Goal: Task Accomplishment & Management: Manage account settings

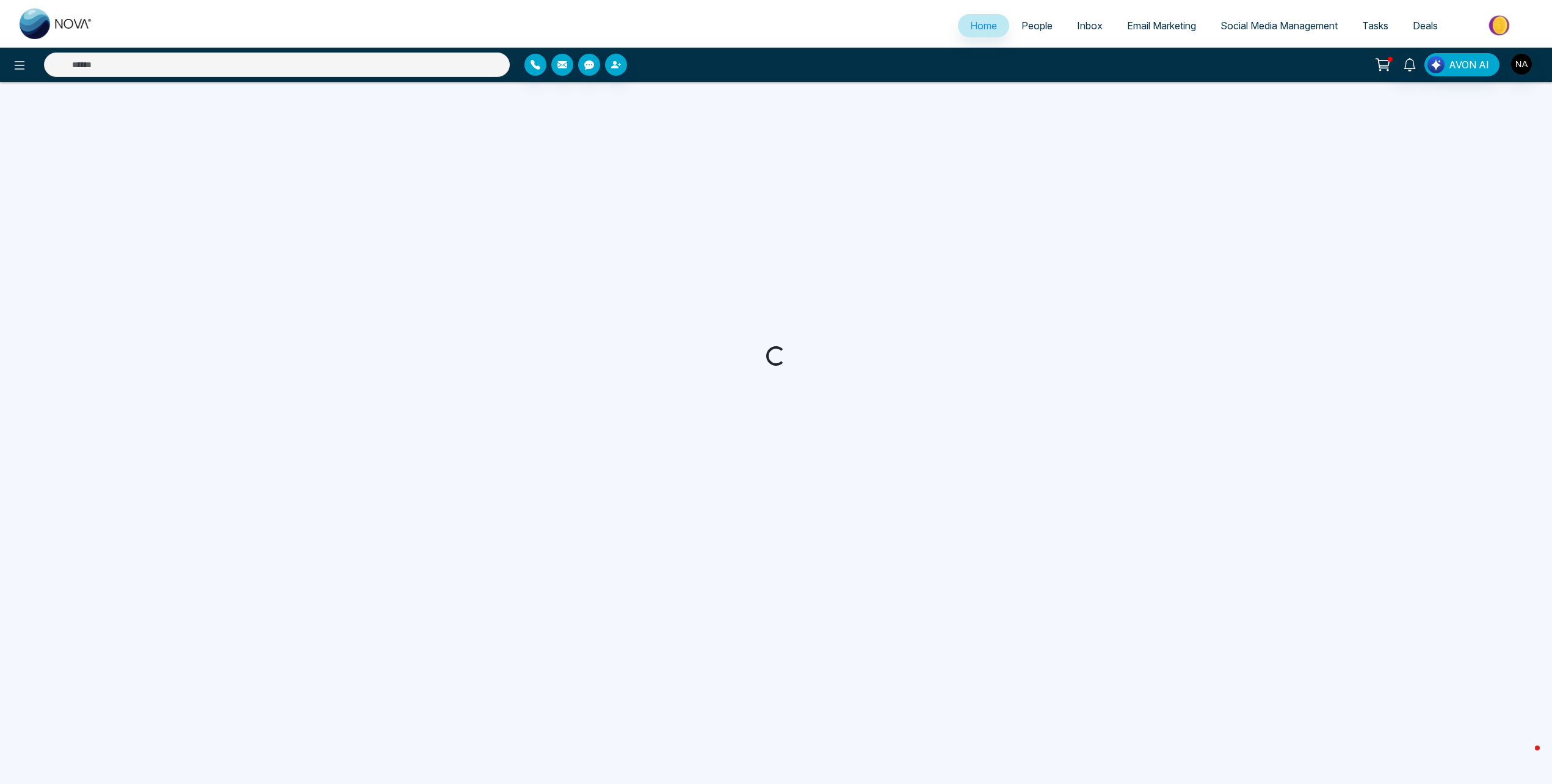
select select "*"
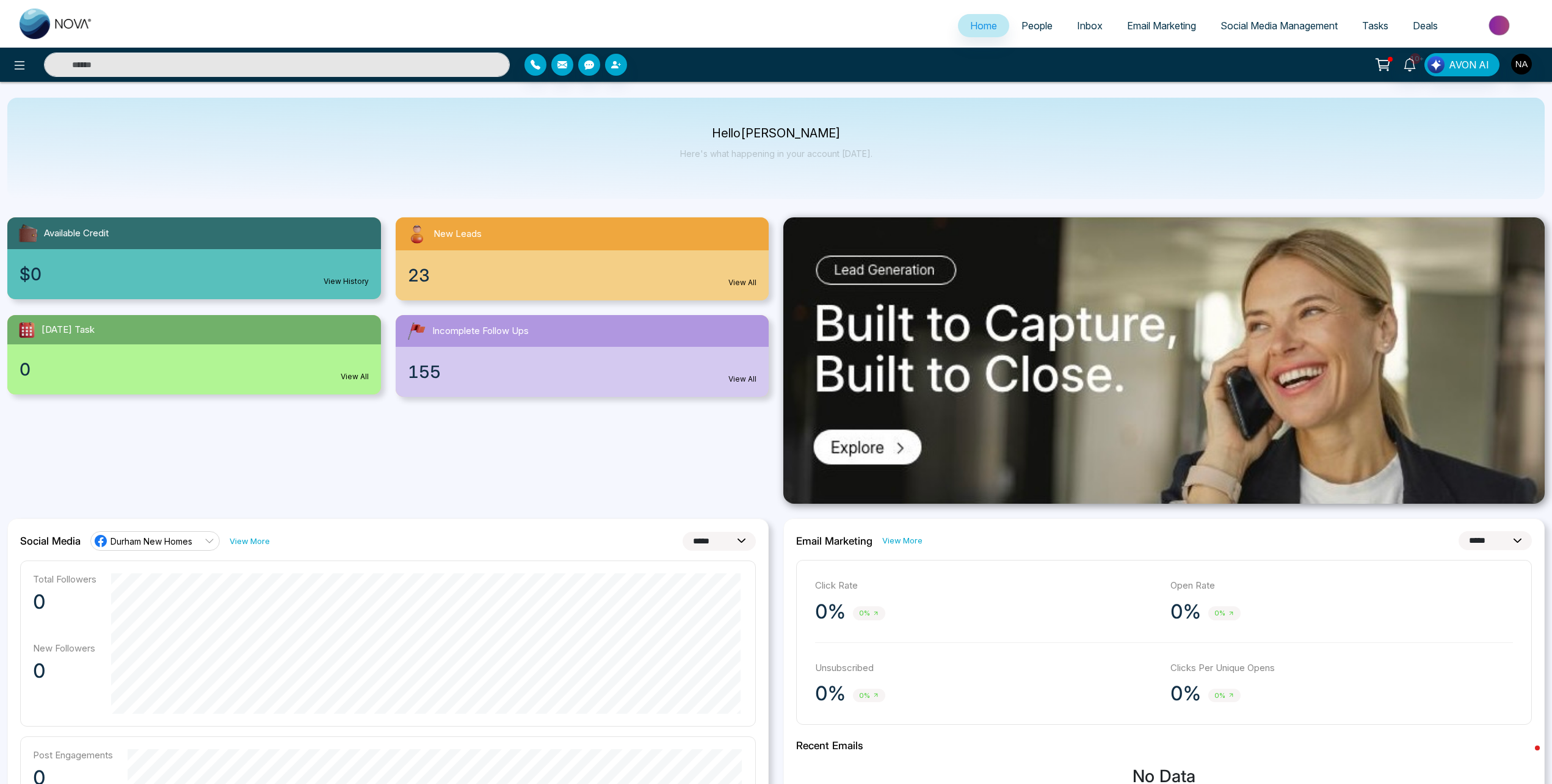
click at [1022, 22] on span "People" at bounding box center [1037, 26] width 31 height 12
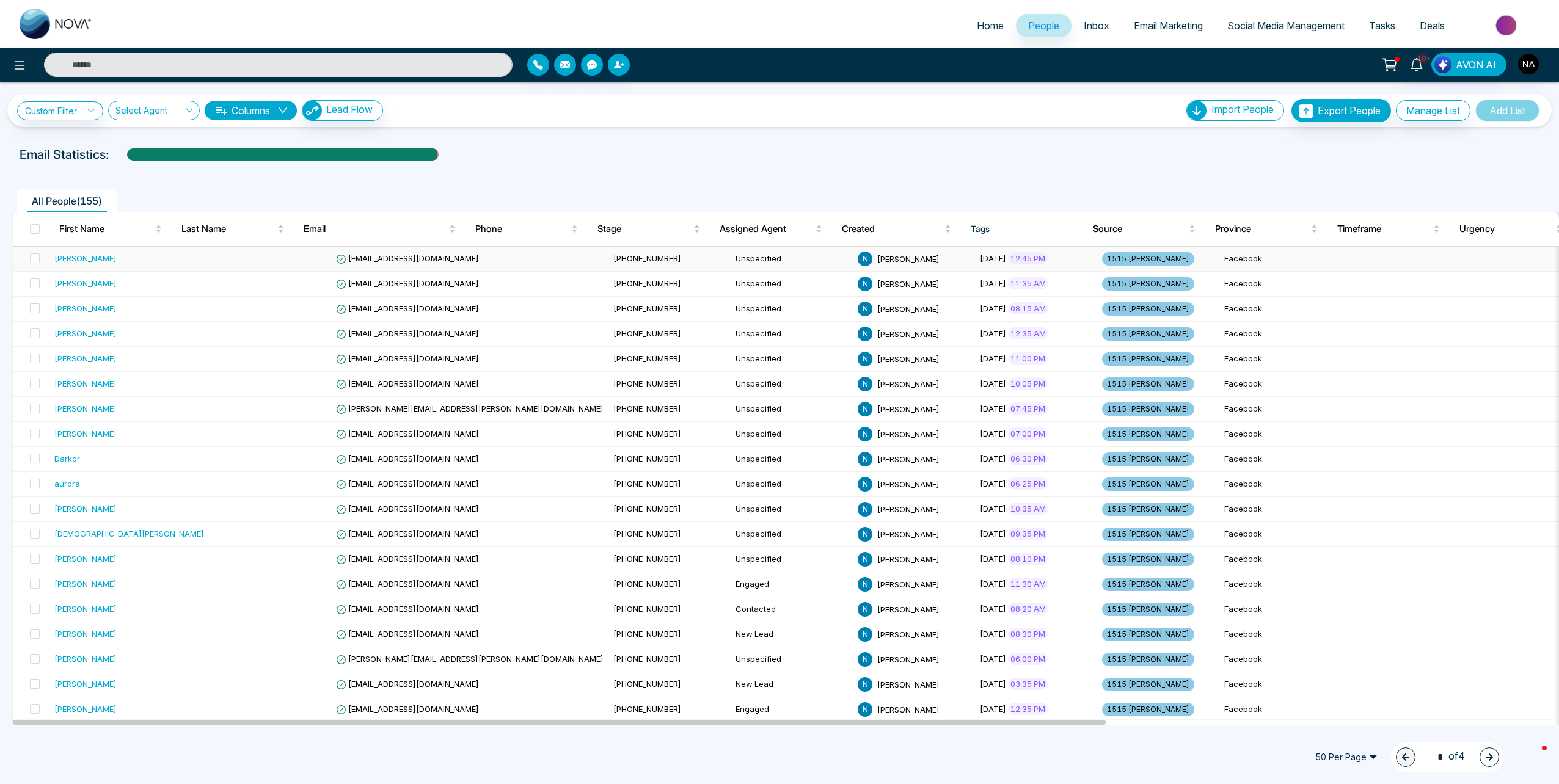
click at [209, 257] on td at bounding box center [270, 259] width 122 height 25
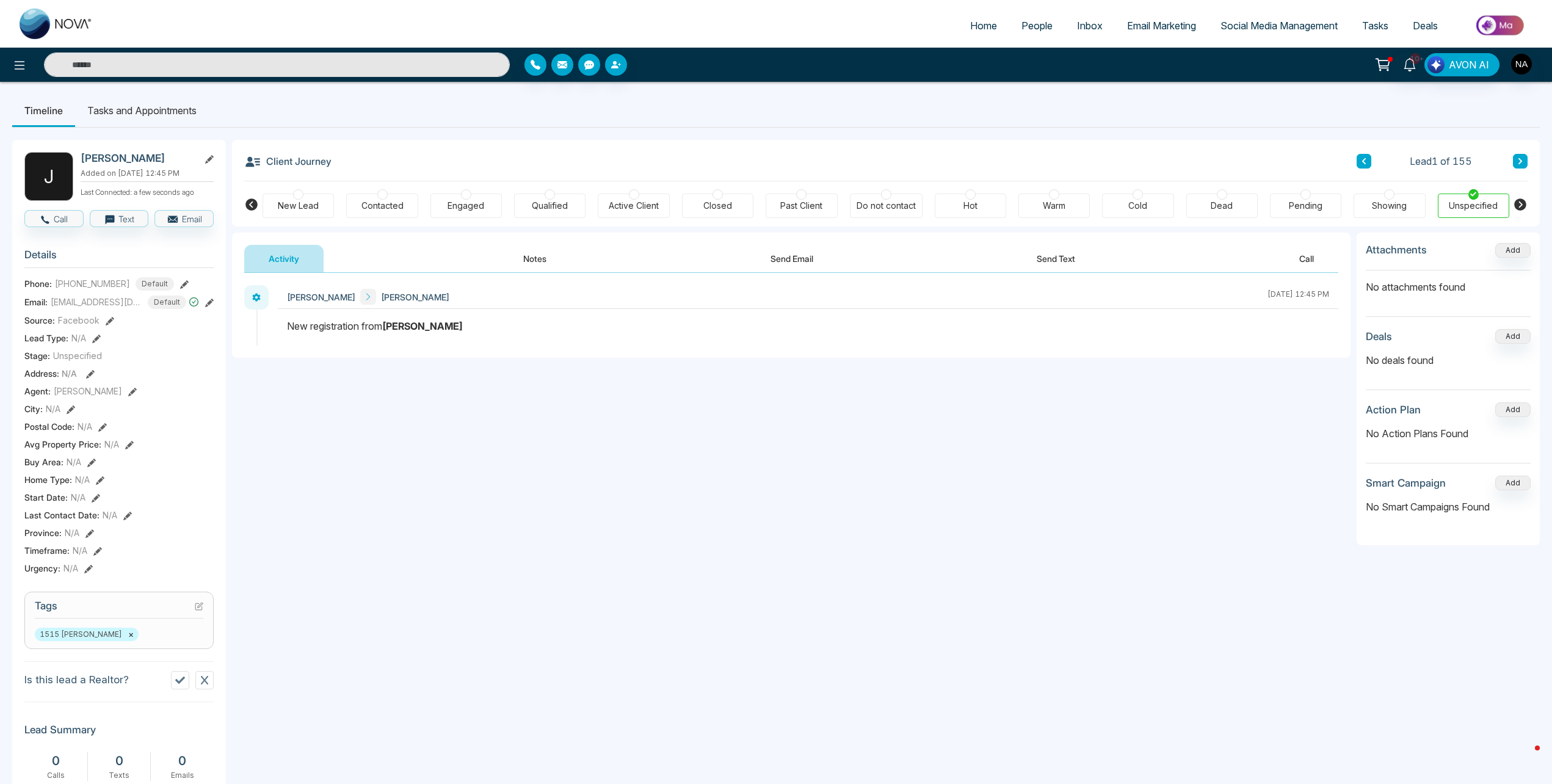
scroll to position [259, 0]
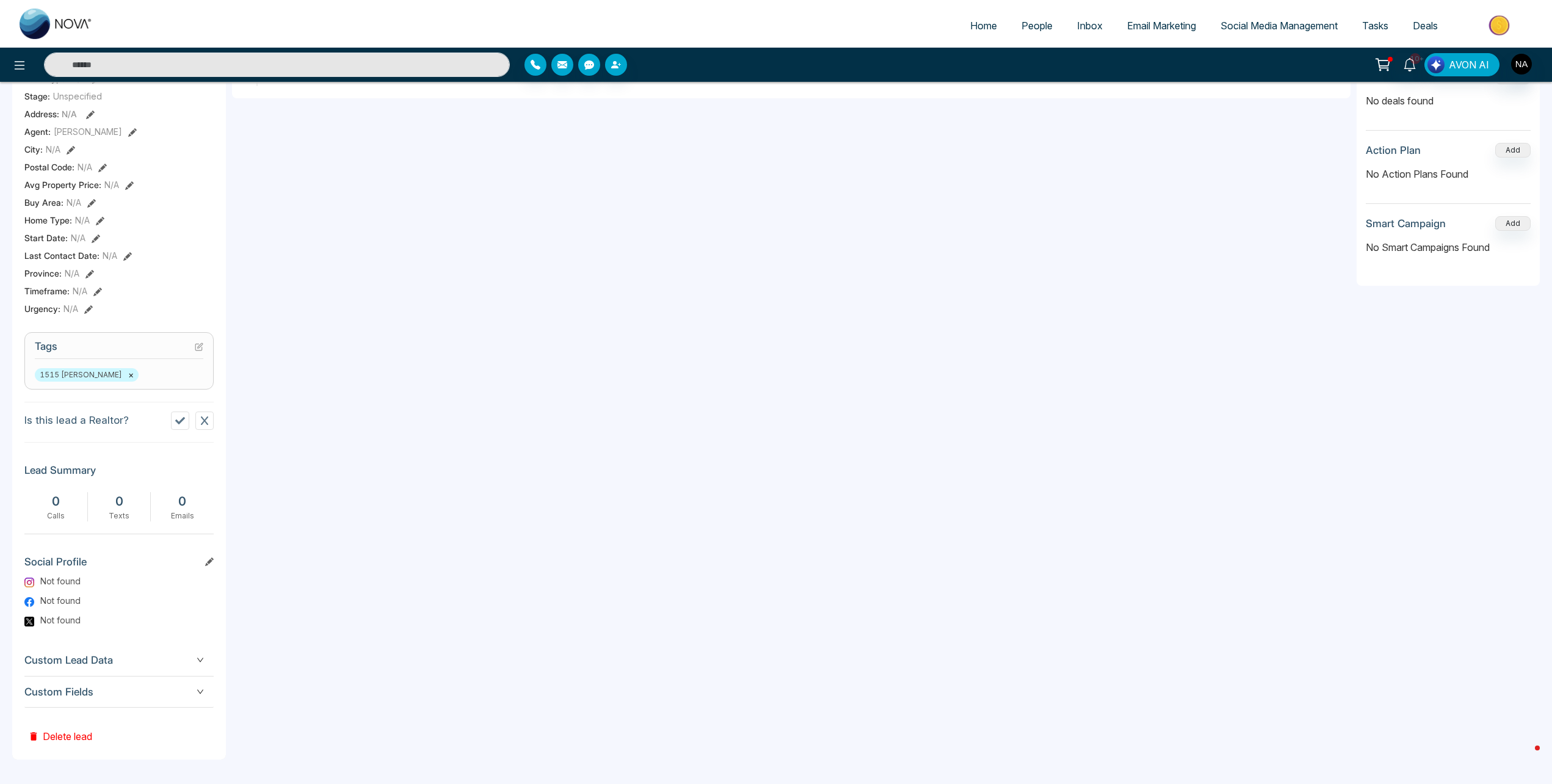
click at [101, 683] on div "Custom Fields" at bounding box center [119, 692] width 189 height 31
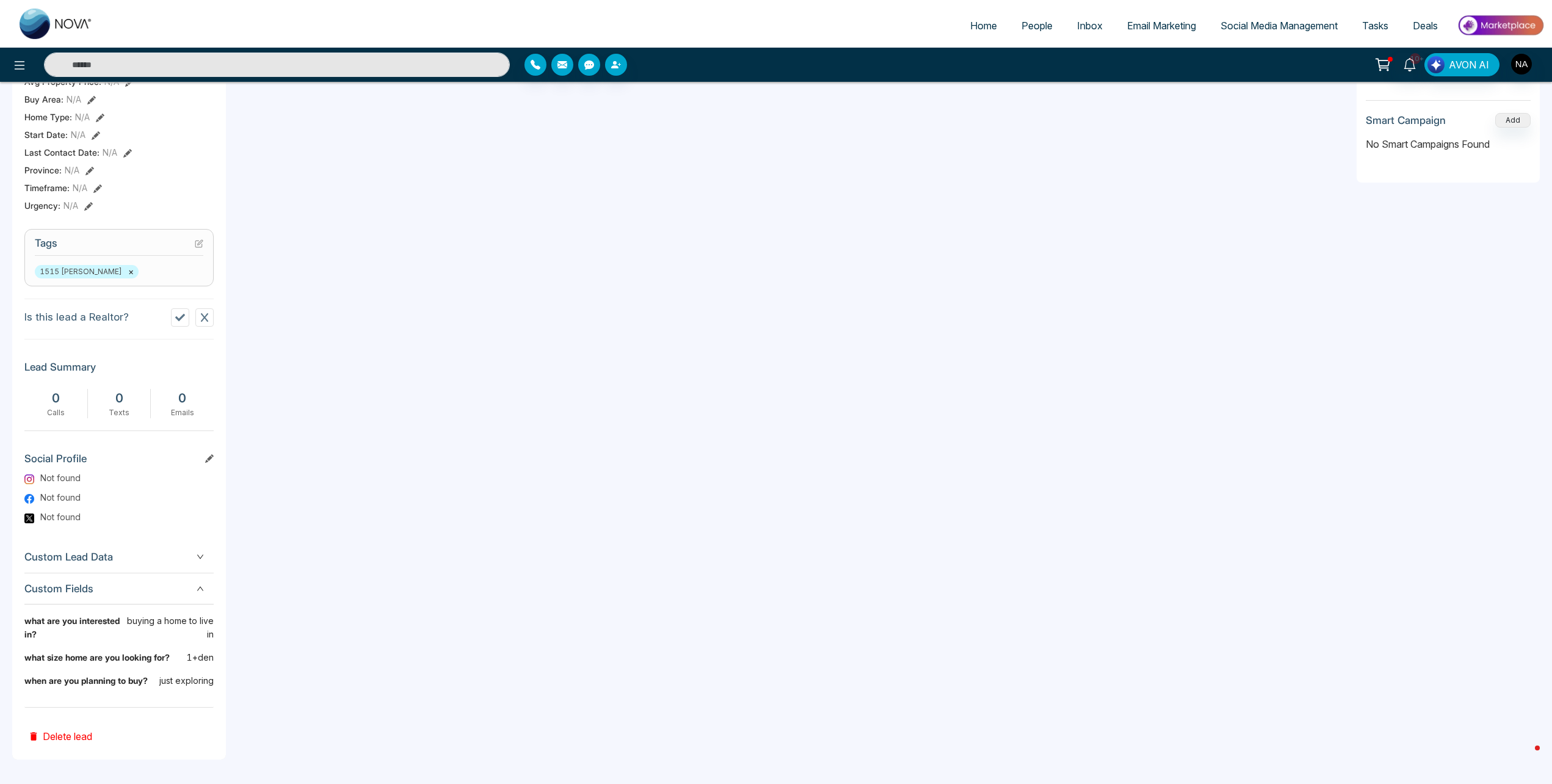
scroll to position [0, 0]
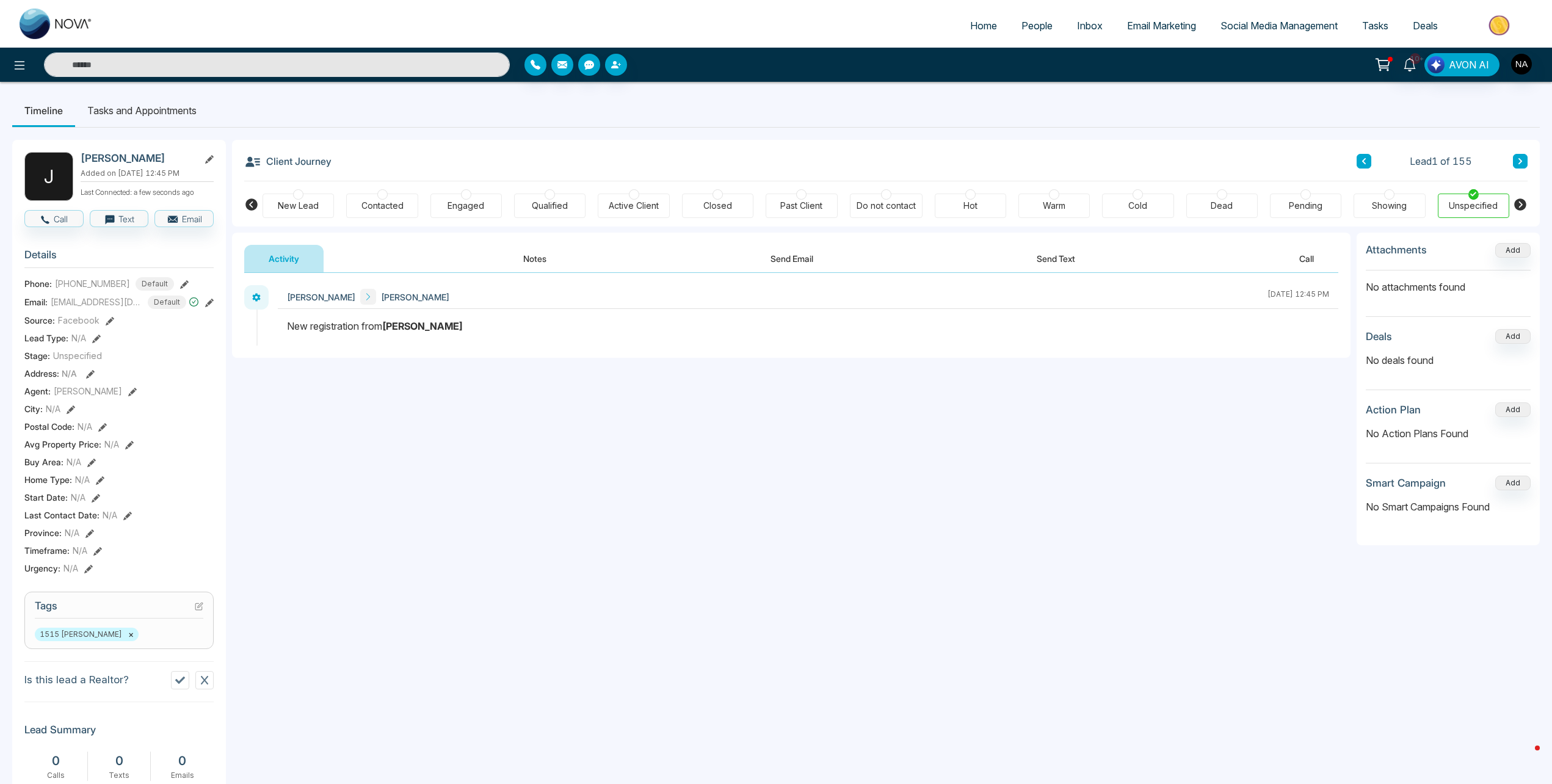
click at [532, 270] on button "Notes" at bounding box center [535, 259] width 72 height 28
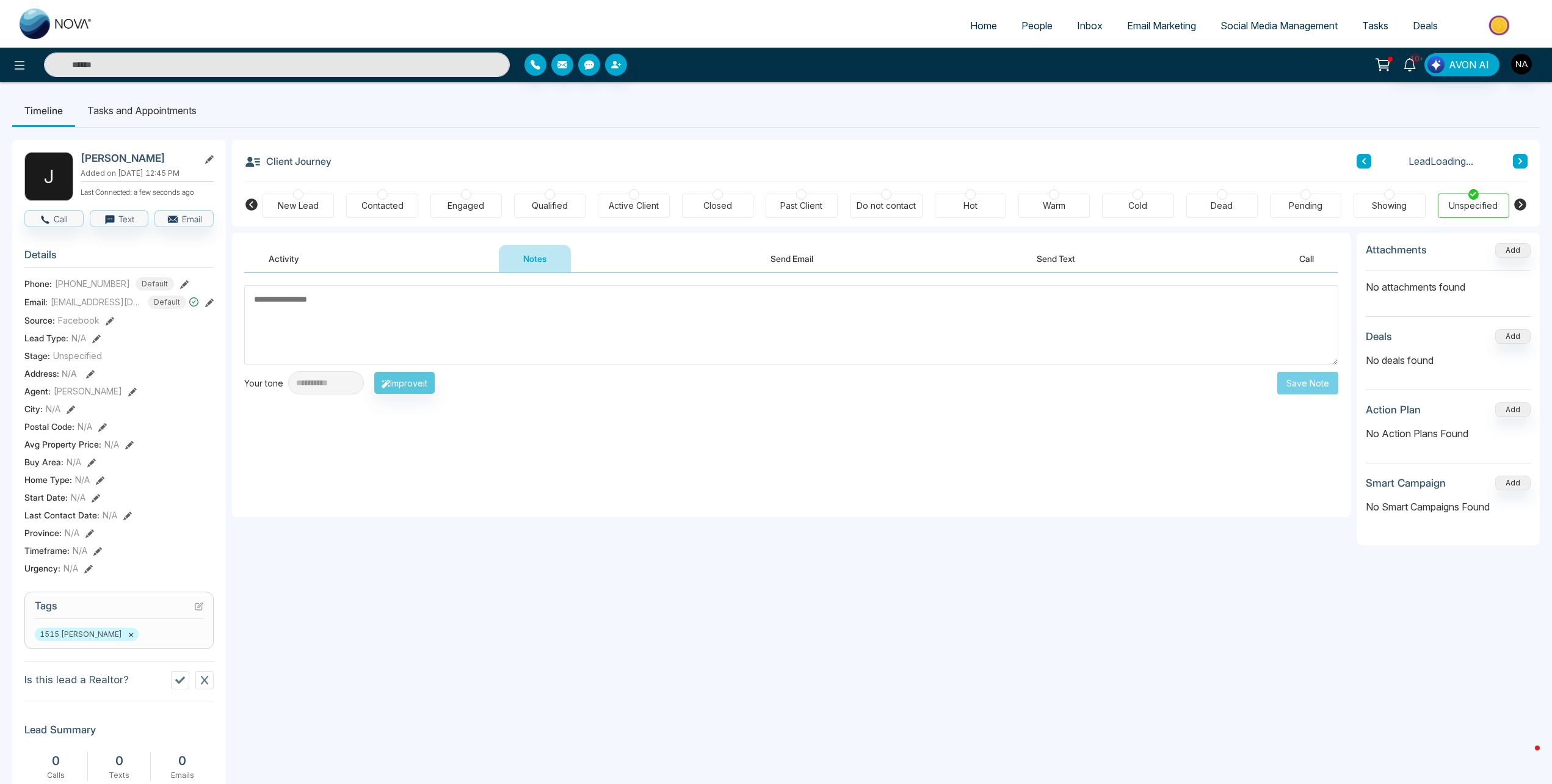
click at [313, 216] on div "New Lead" at bounding box center [298, 206] width 71 height 25
click at [356, 326] on textarea at bounding box center [791, 325] width 1094 height 80
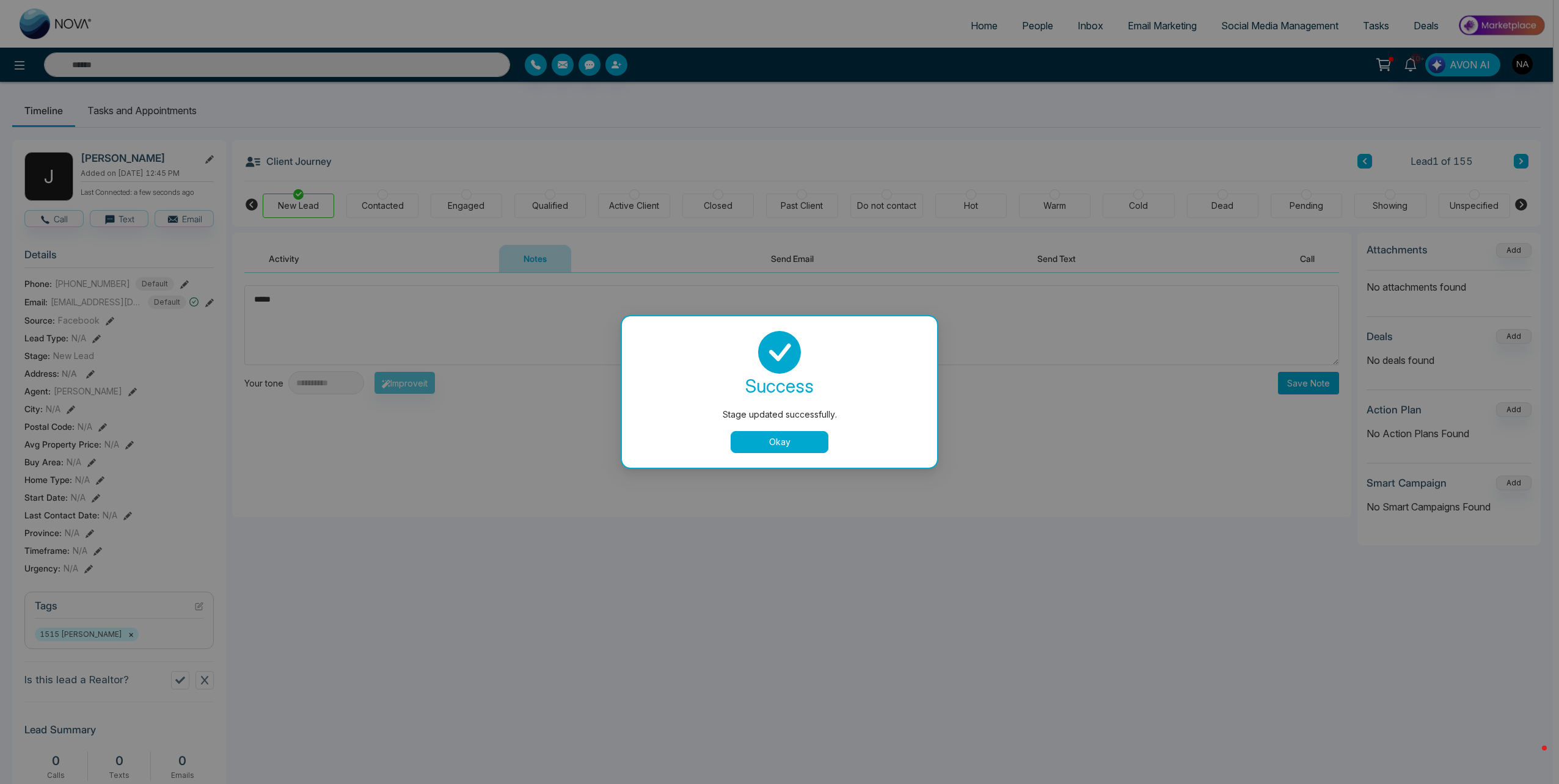
click at [793, 450] on button "Okay" at bounding box center [779, 442] width 98 height 22
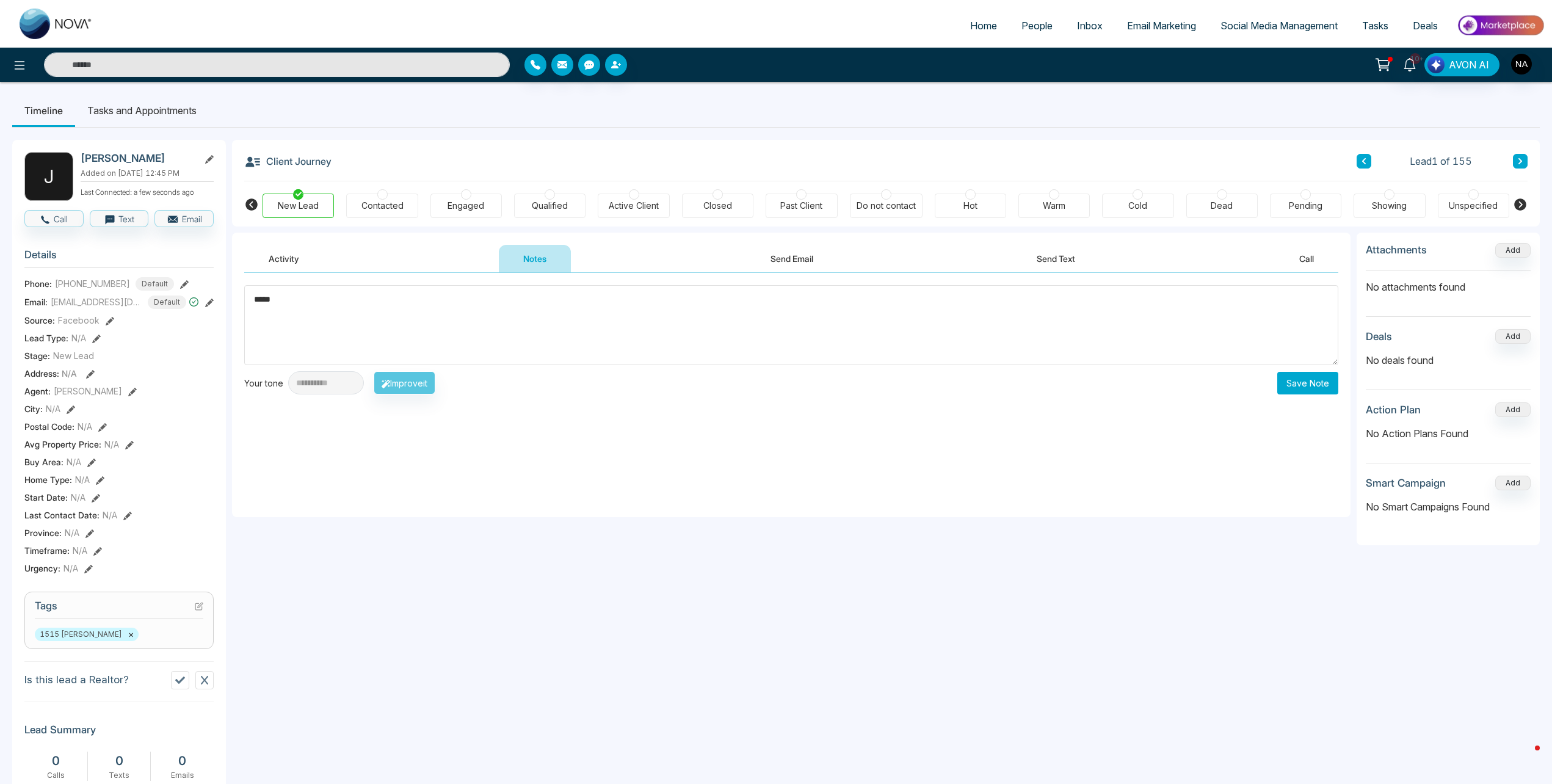
click at [348, 309] on textarea "*****" at bounding box center [791, 325] width 1094 height 80
type textarea "*"
type textarea "**********"
click at [1301, 396] on div "**********" at bounding box center [791, 395] width 1118 height 244
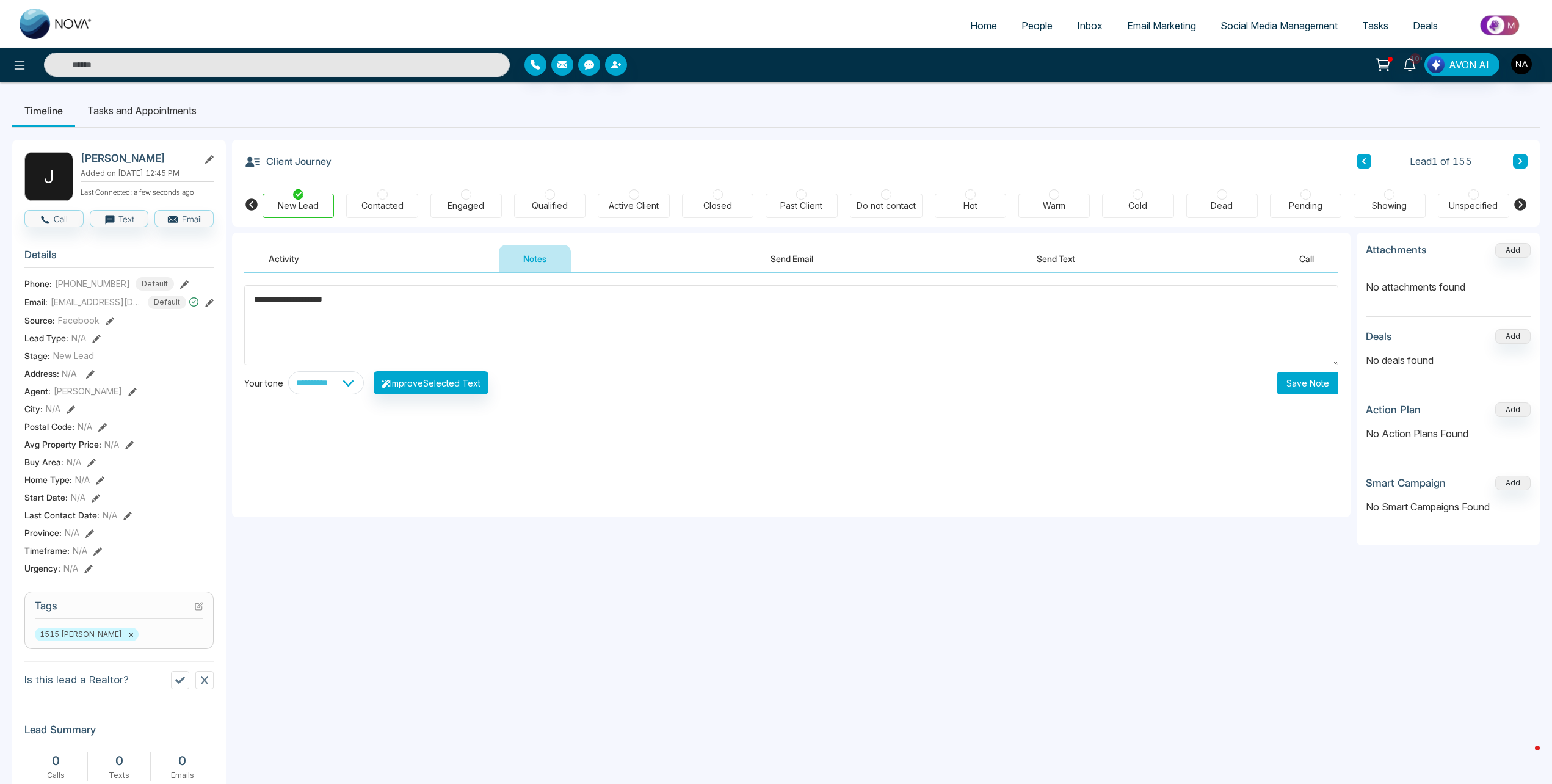
click at [1323, 384] on button "Save Note" at bounding box center [1308, 383] width 61 height 23
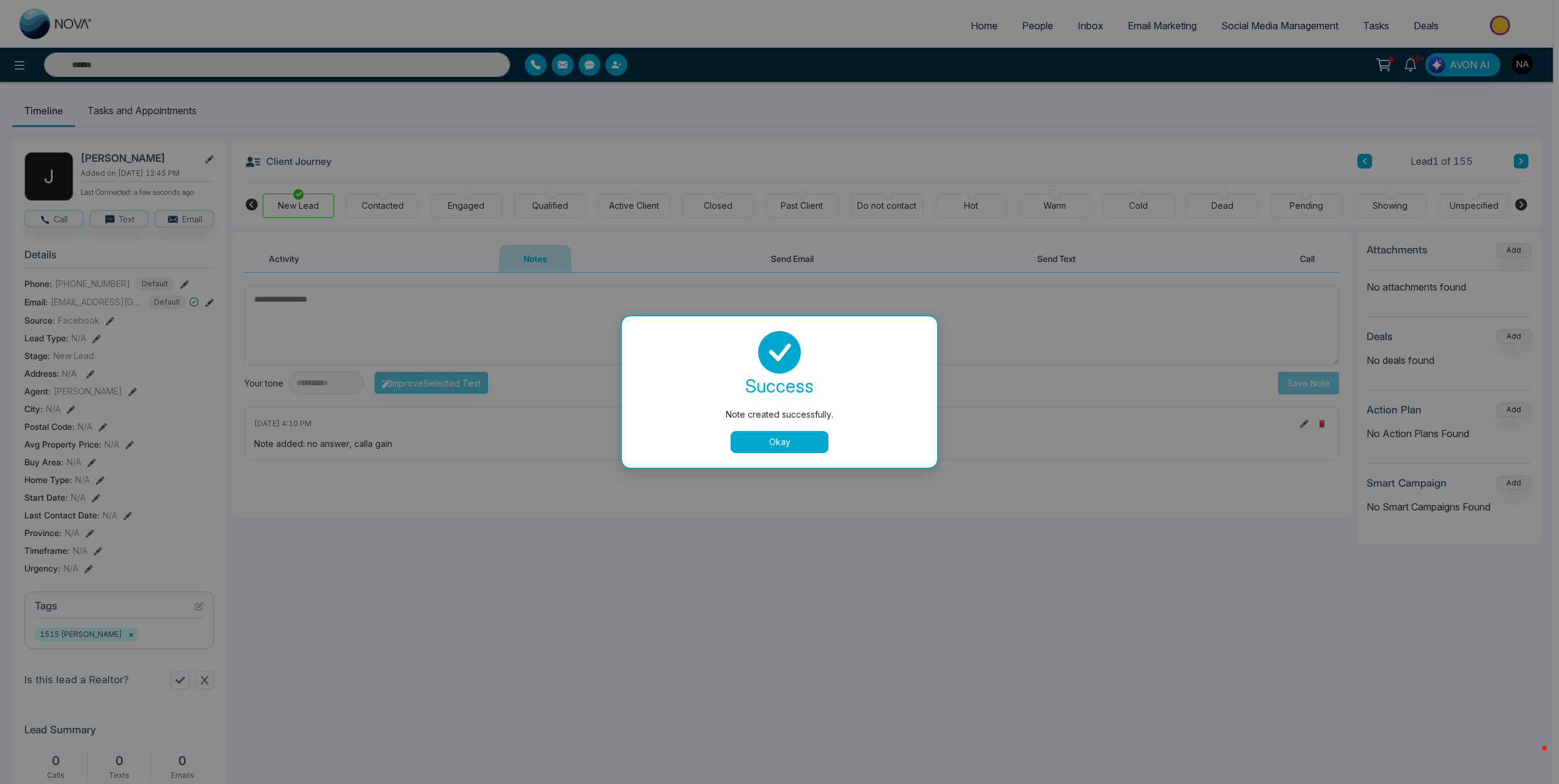
click at [766, 454] on div "success Note created successfully. Okay" at bounding box center [779, 392] width 315 height 152
click at [726, 436] on div "Okay" at bounding box center [779, 442] width 286 height 22
click at [815, 441] on button "Okay" at bounding box center [779, 442] width 98 height 22
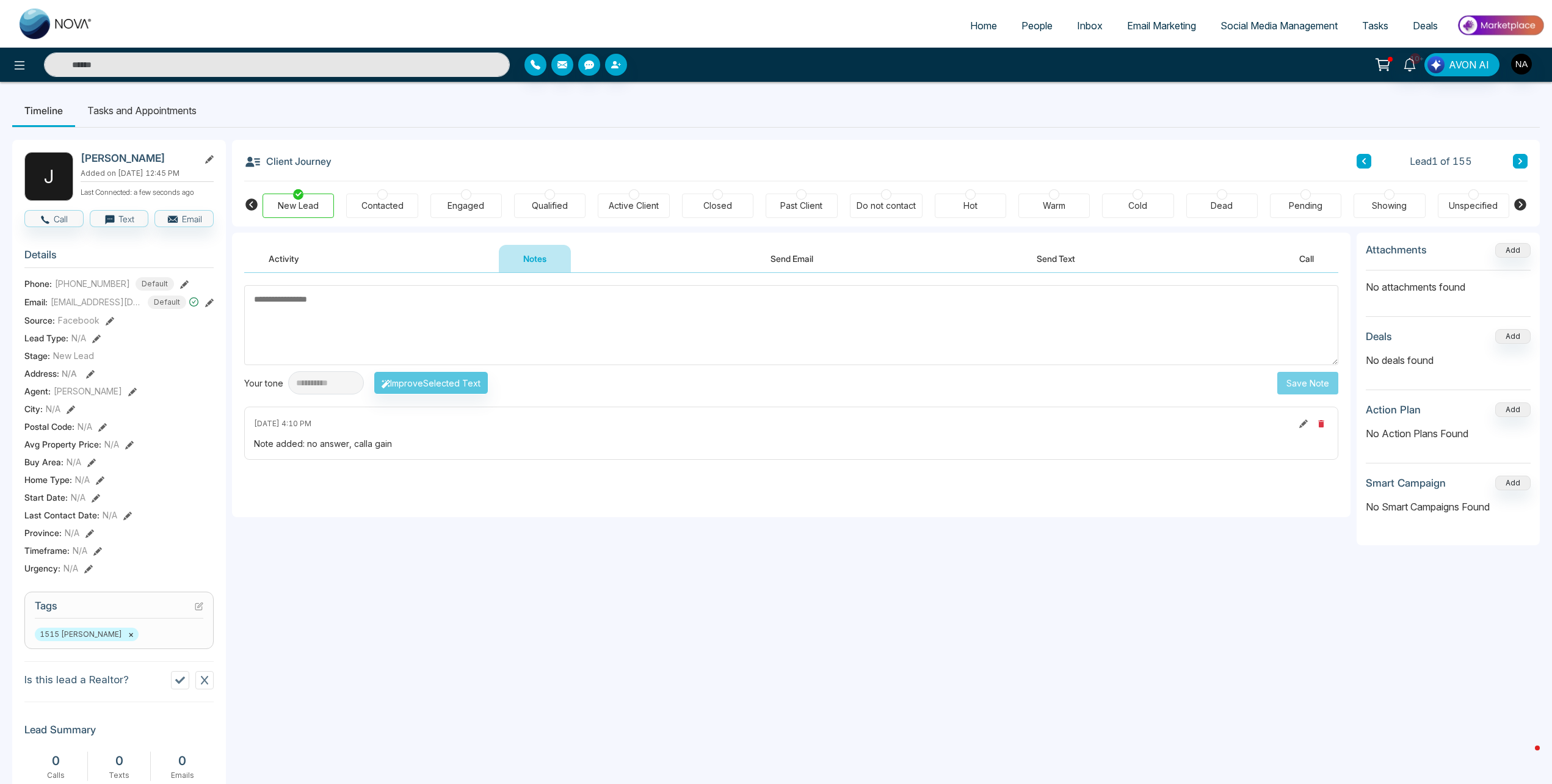
click at [1525, 162] on button at bounding box center [1521, 161] width 15 height 15
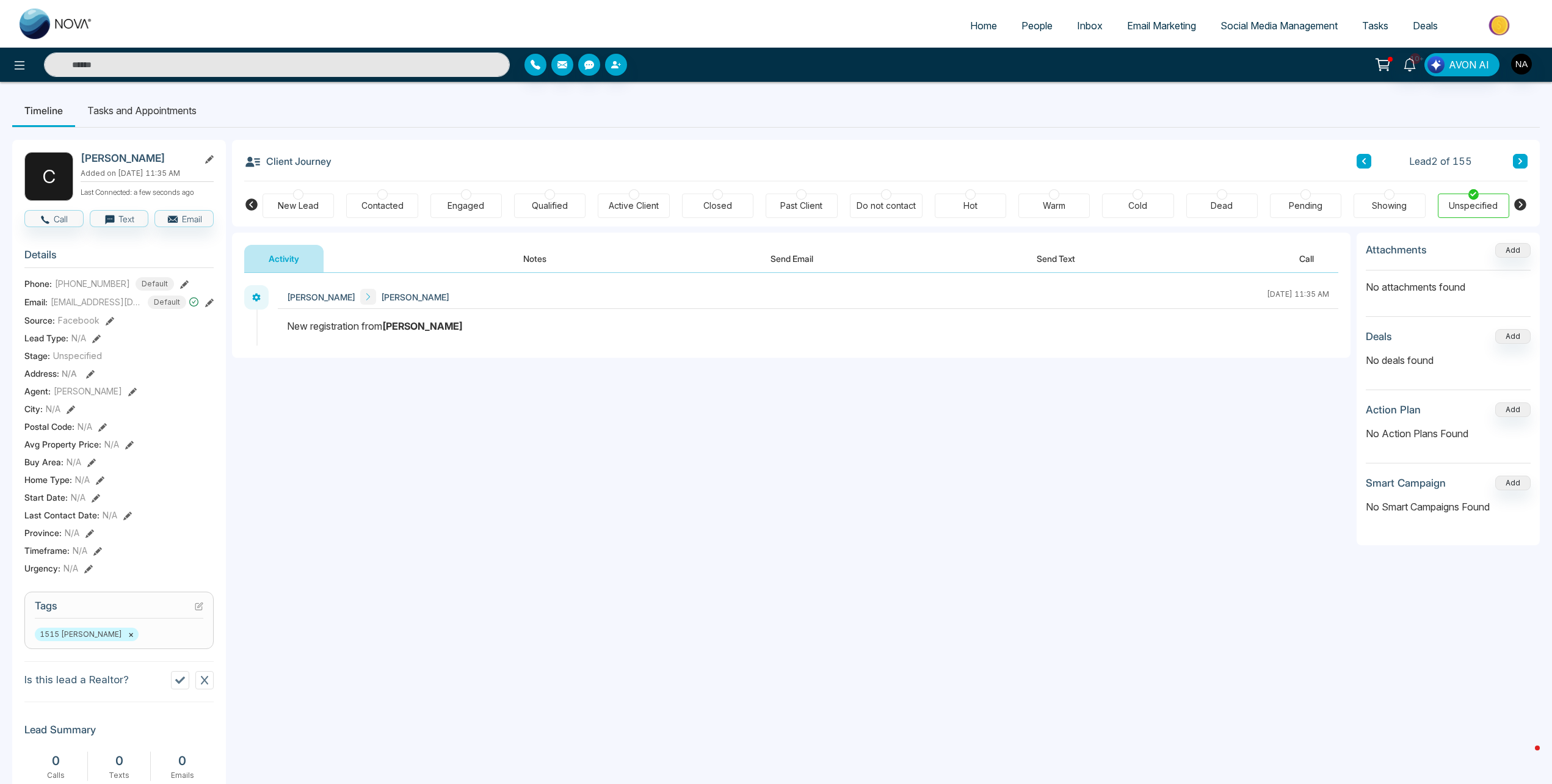
scroll to position [259, 0]
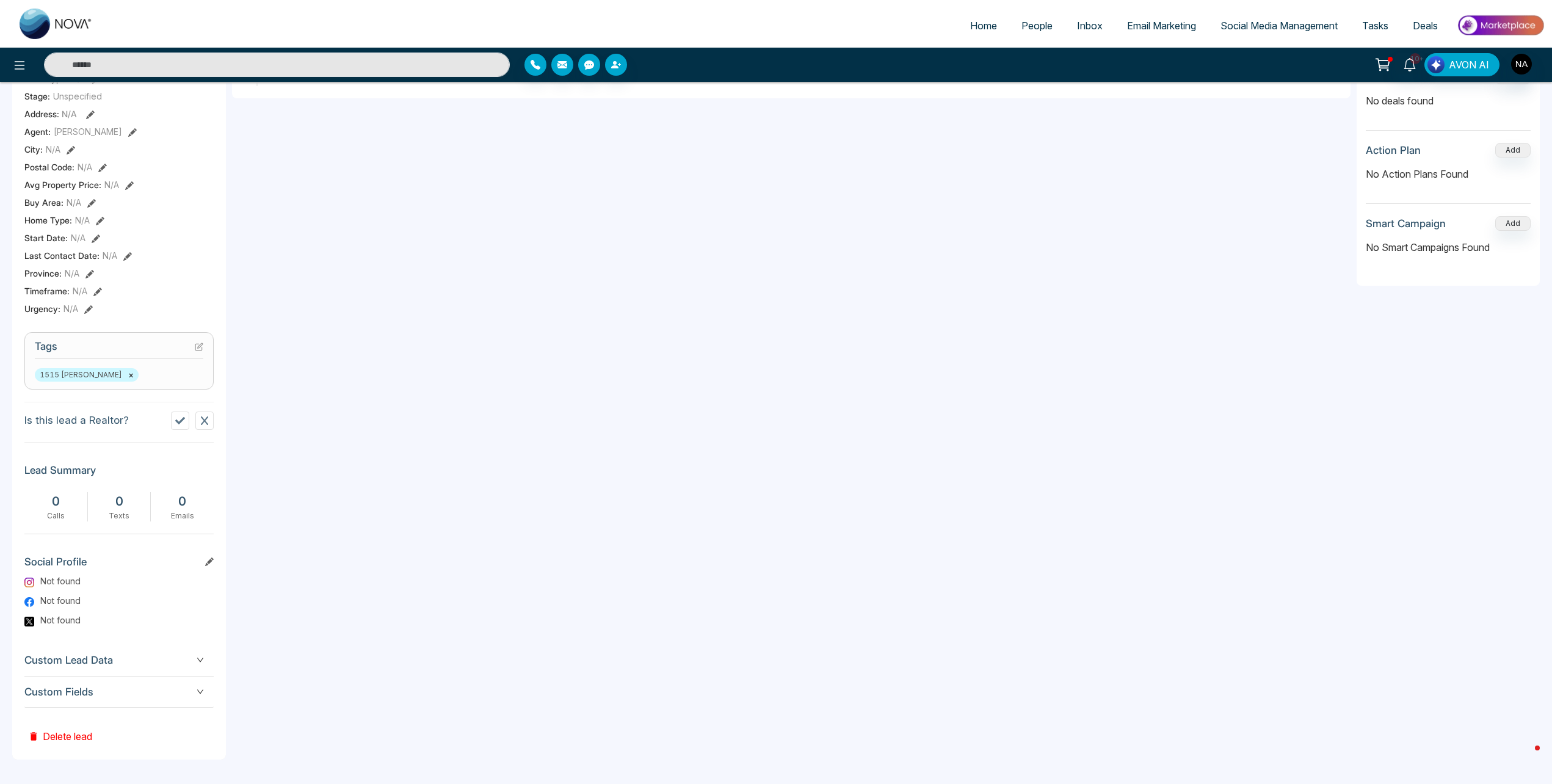
click at [91, 688] on span "Custom Fields" at bounding box center [119, 692] width 189 height 17
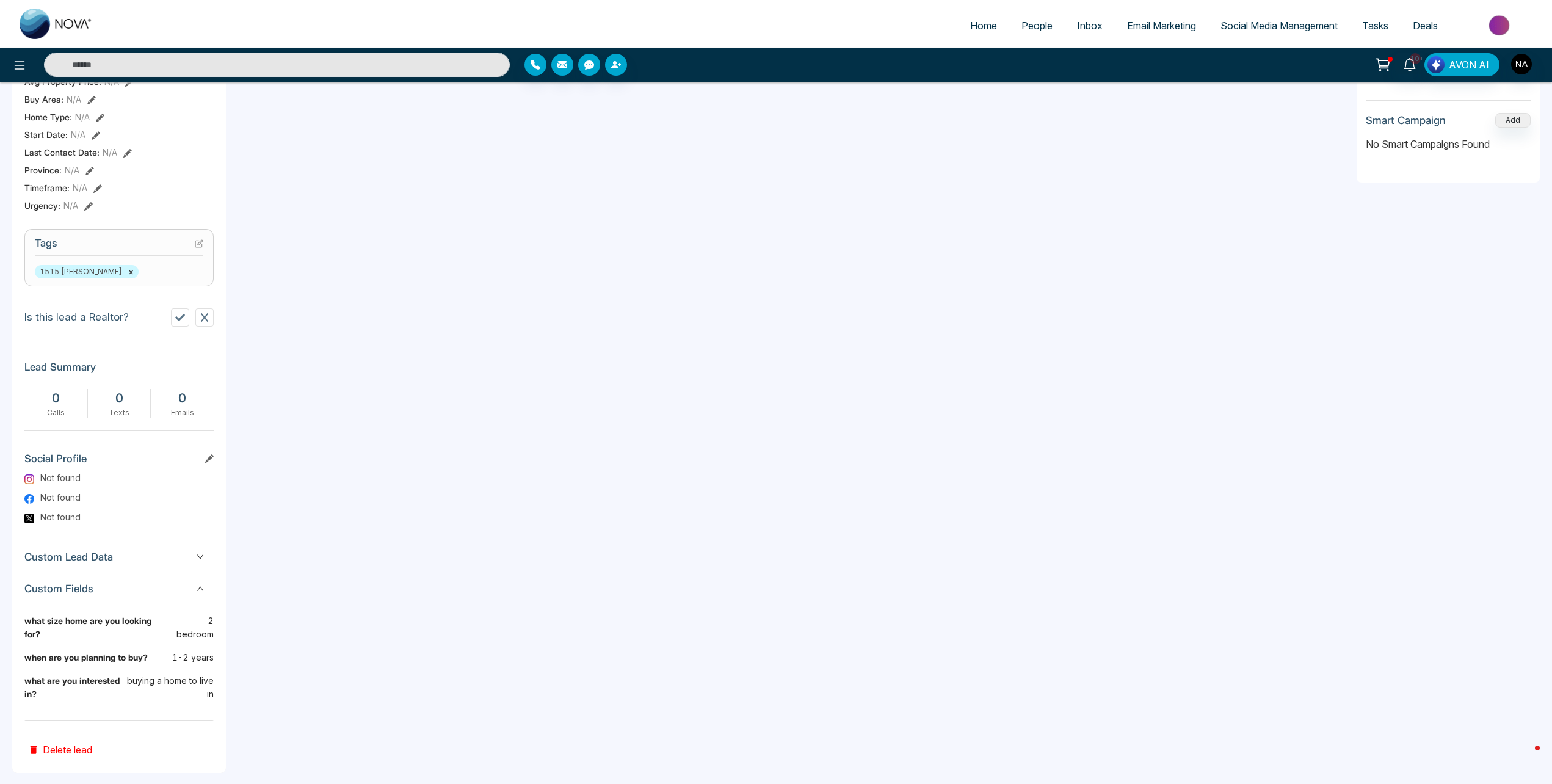
scroll to position [0, 0]
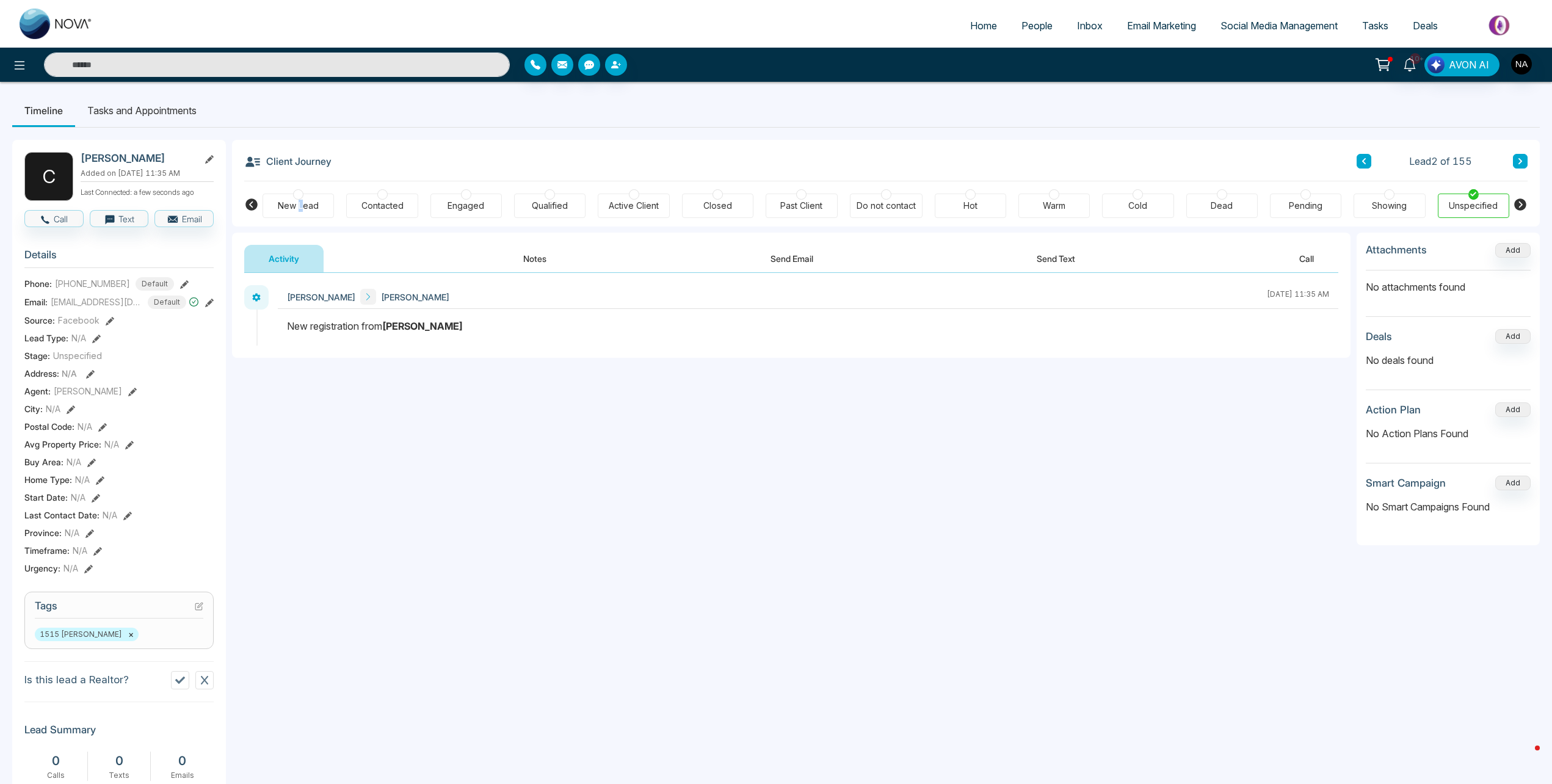
click at [301, 219] on div "New Lead Contacted Engaged Qualified Active Client Closed Past Client Do not co…" at bounding box center [885, 204] width 1247 height 45
drag, startPoint x: 295, startPoint y: 201, endPoint x: 346, endPoint y: 221, distance: 54.8
click at [294, 201] on div "New Lead" at bounding box center [298, 205] width 41 height 12
click at [508, 257] on button "Notes" at bounding box center [535, 259] width 72 height 28
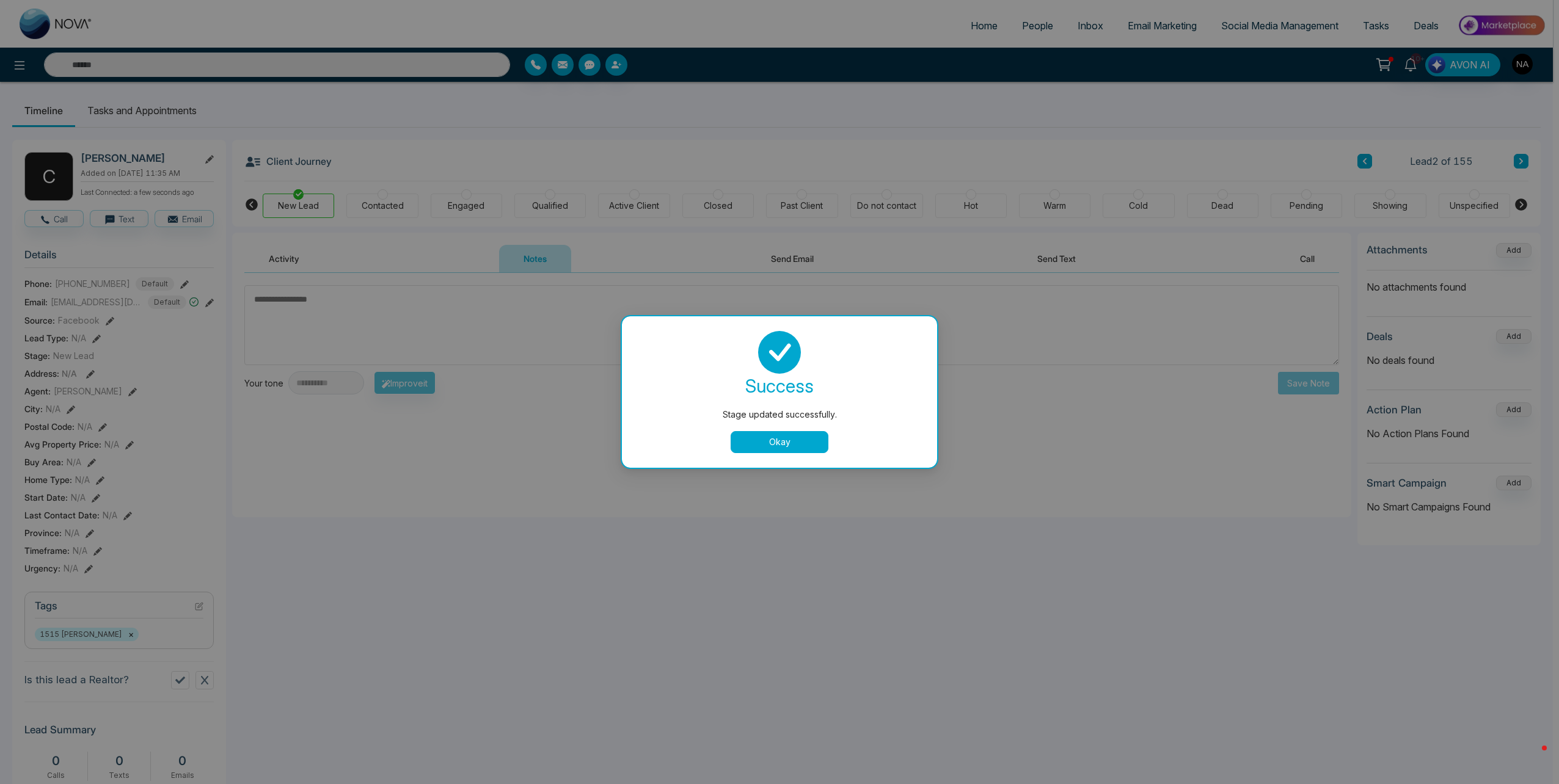
click at [768, 438] on button "Okay" at bounding box center [779, 442] width 98 height 22
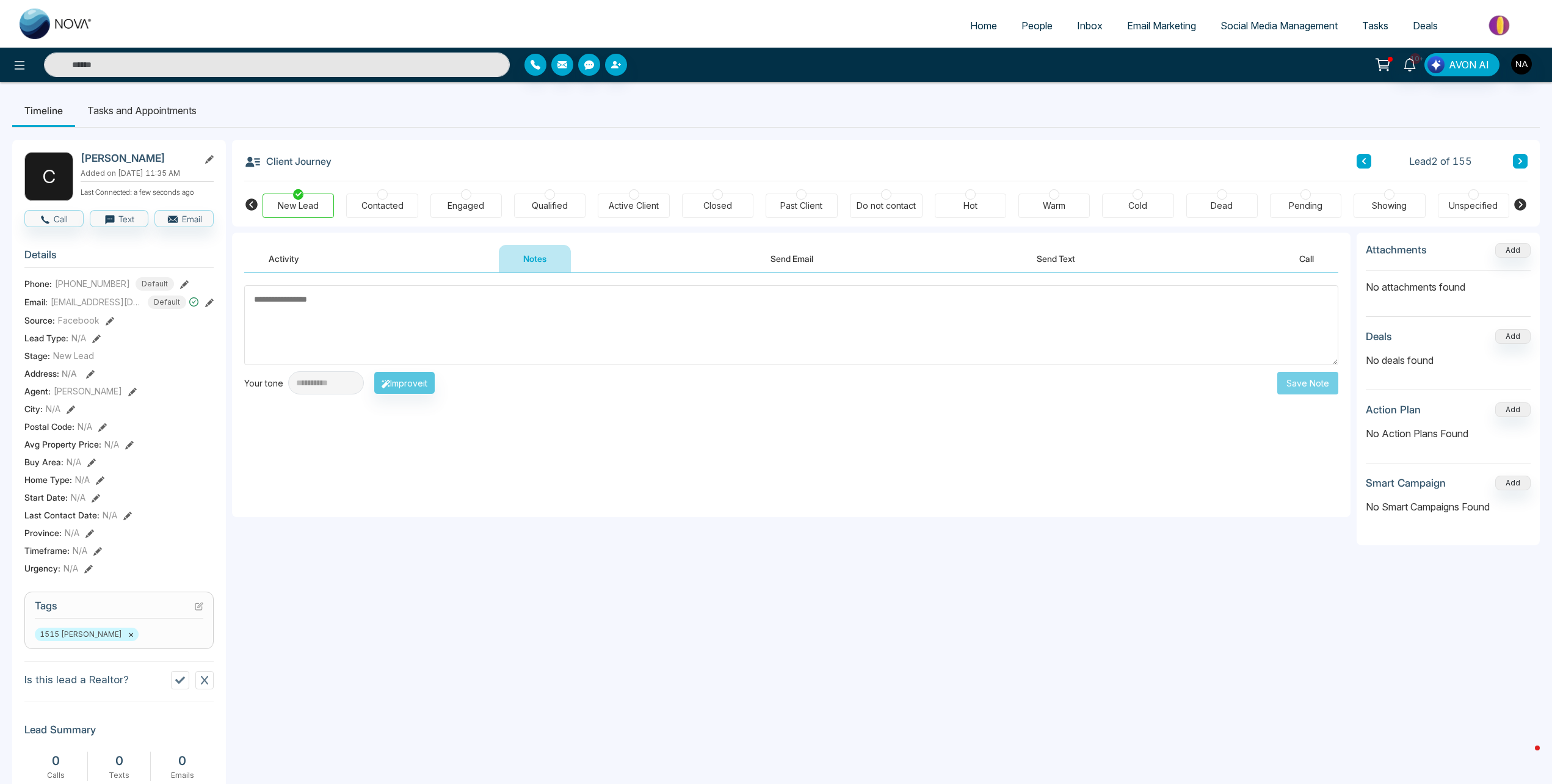
click at [452, 302] on textarea at bounding box center [791, 325] width 1094 height 80
click at [101, 160] on h2 "[PERSON_NAME]" at bounding box center [138, 158] width 114 height 12
click at [434, 600] on div "**********" at bounding box center [791, 677] width 1118 height 890
click at [110, 158] on h2 "[PERSON_NAME]" at bounding box center [138, 158] width 114 height 12
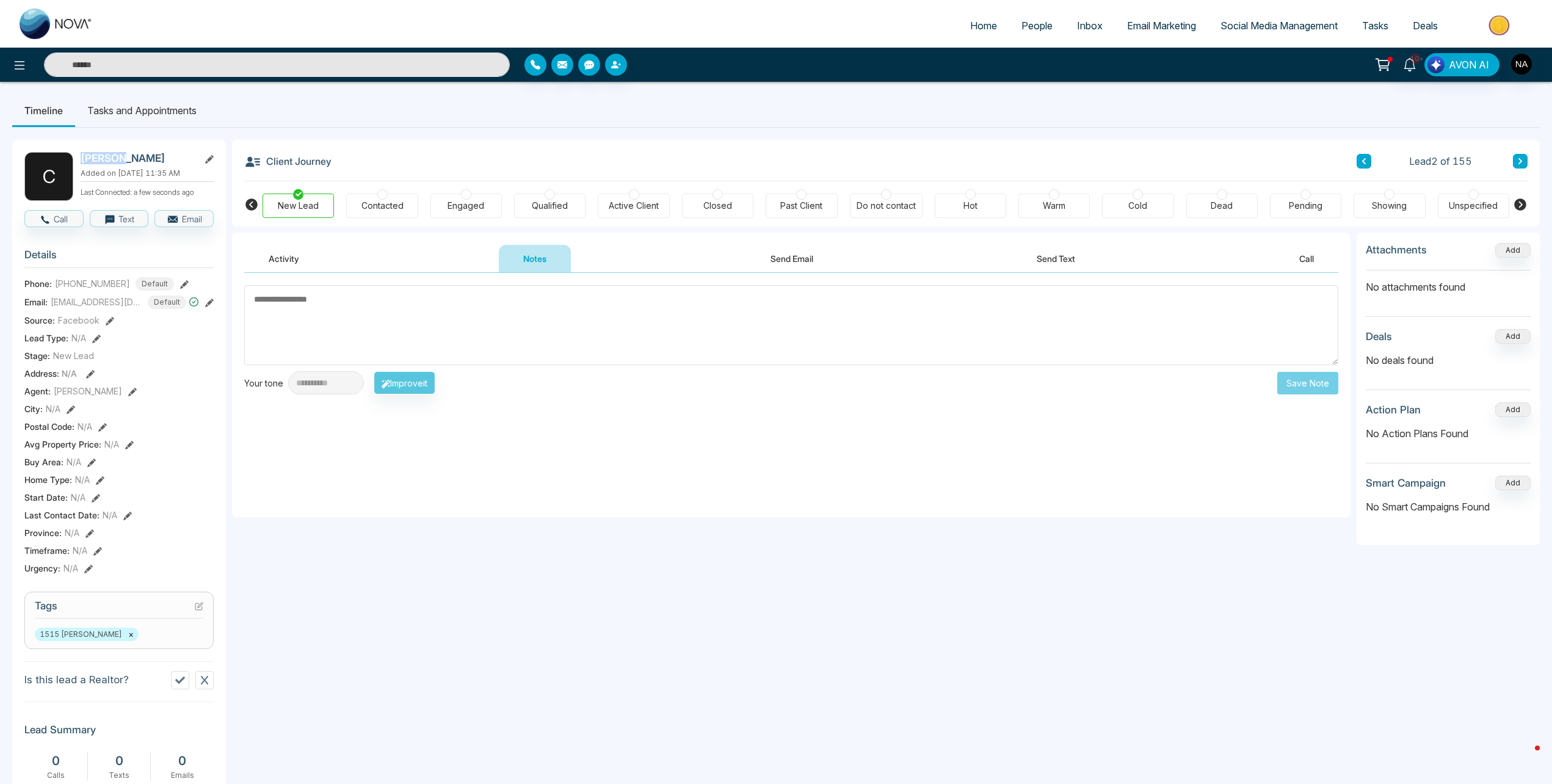
click at [110, 158] on h2 "[PERSON_NAME]" at bounding box center [138, 158] width 114 height 12
click at [110, 159] on h2 "[PERSON_NAME]" at bounding box center [138, 158] width 114 height 12
click at [554, 683] on div "**********" at bounding box center [791, 677] width 1118 height 890
click at [511, 307] on textarea at bounding box center [791, 325] width 1094 height 80
type textarea "**********"
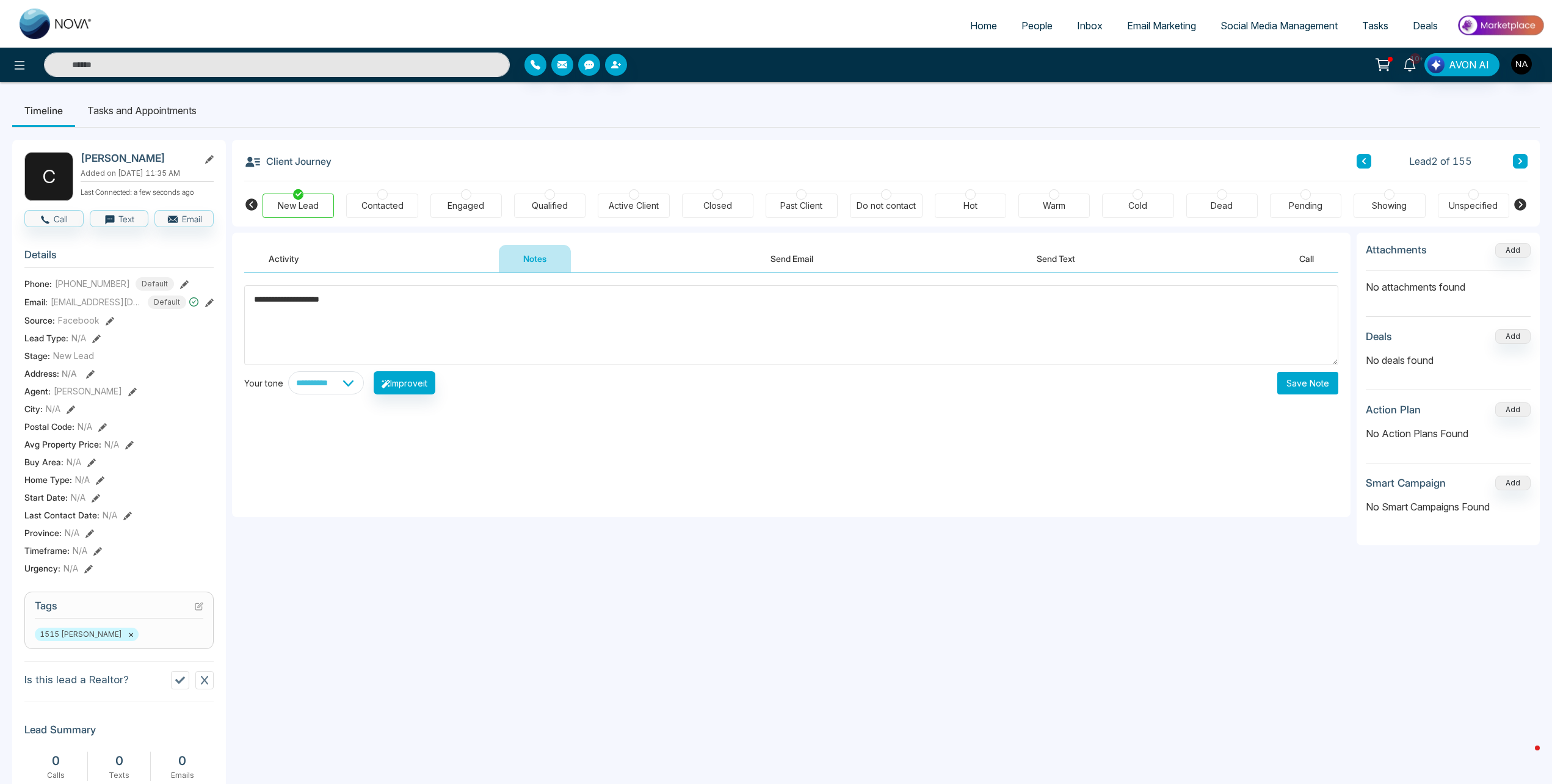
drag, startPoint x: 1306, startPoint y: 388, endPoint x: 1298, endPoint y: 388, distance: 8.0
click at [1304, 388] on button "Save Note" at bounding box center [1308, 383] width 61 height 23
click at [1520, 158] on icon at bounding box center [1521, 161] width 6 height 7
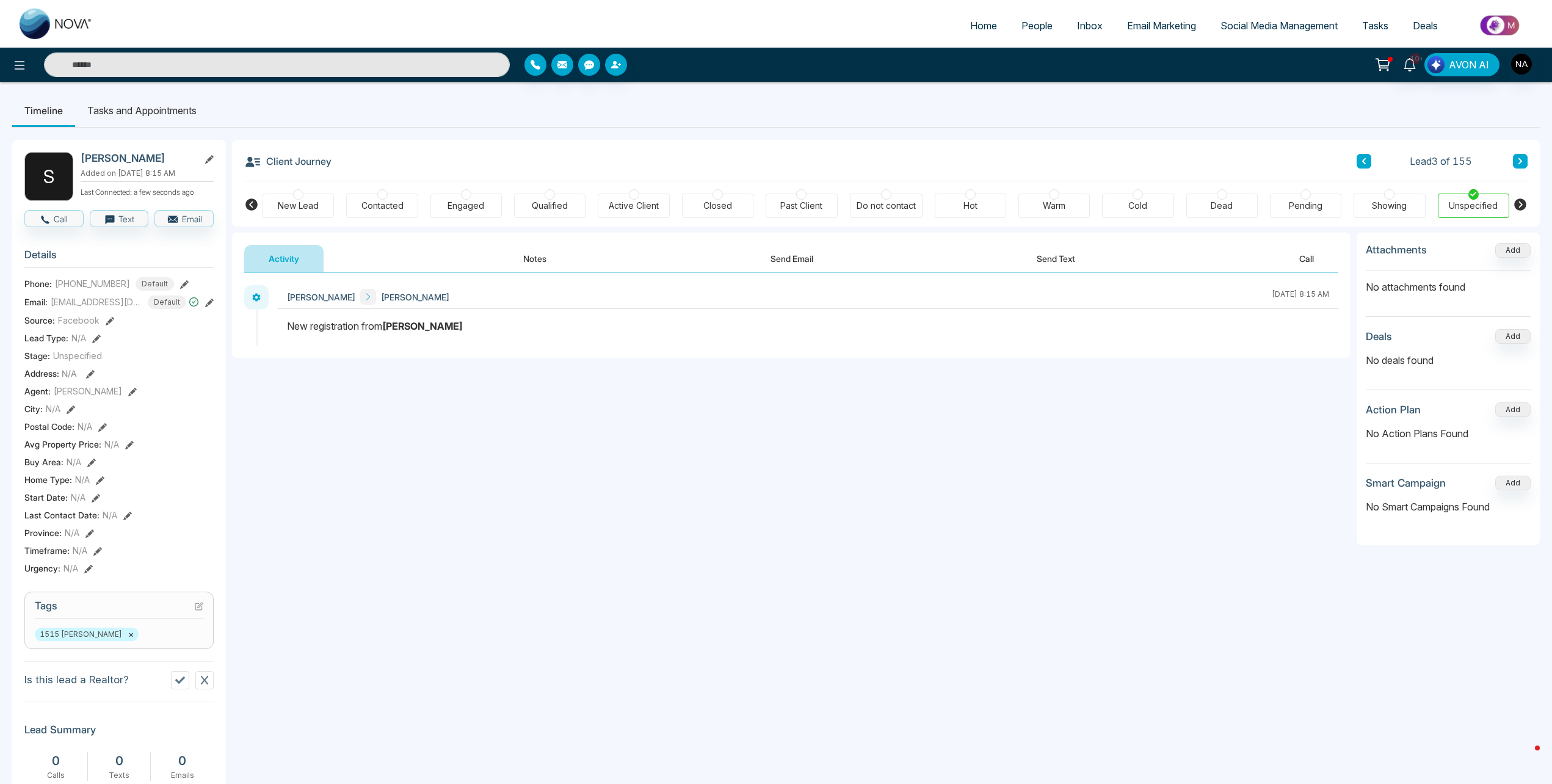
scroll to position [259, 0]
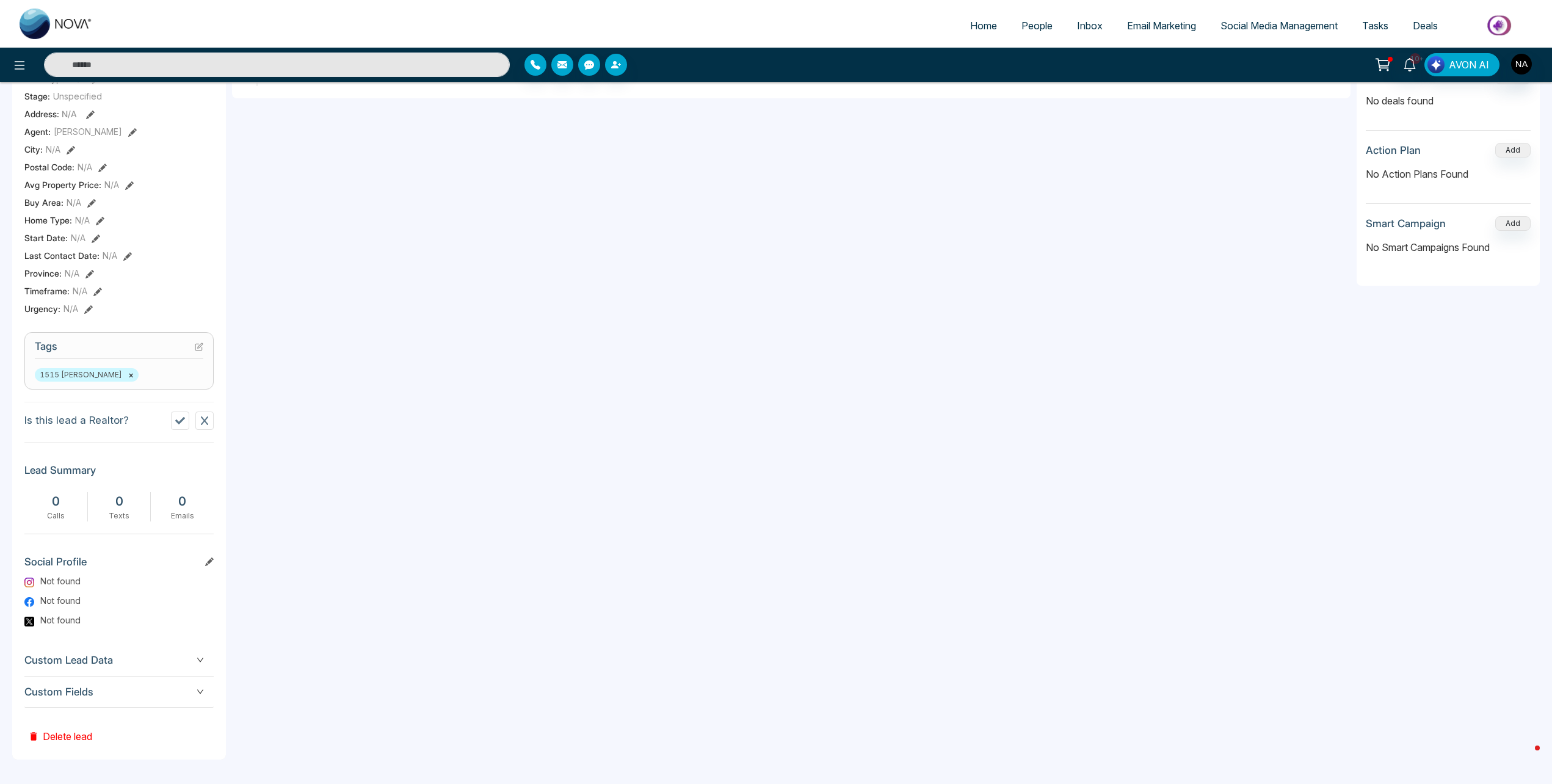
click at [111, 706] on div "Custom Fields" at bounding box center [119, 692] width 189 height 31
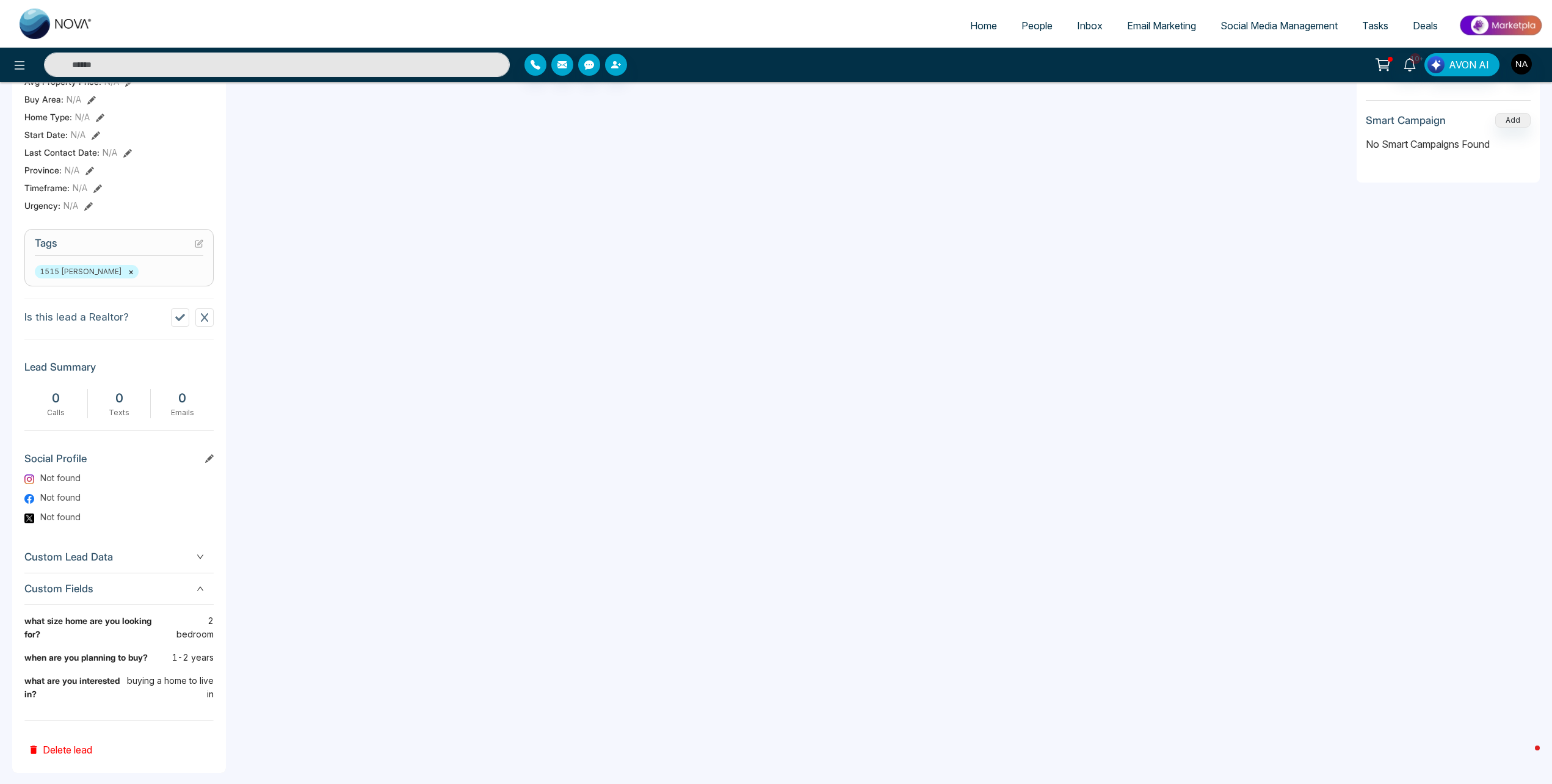
scroll to position [0, 0]
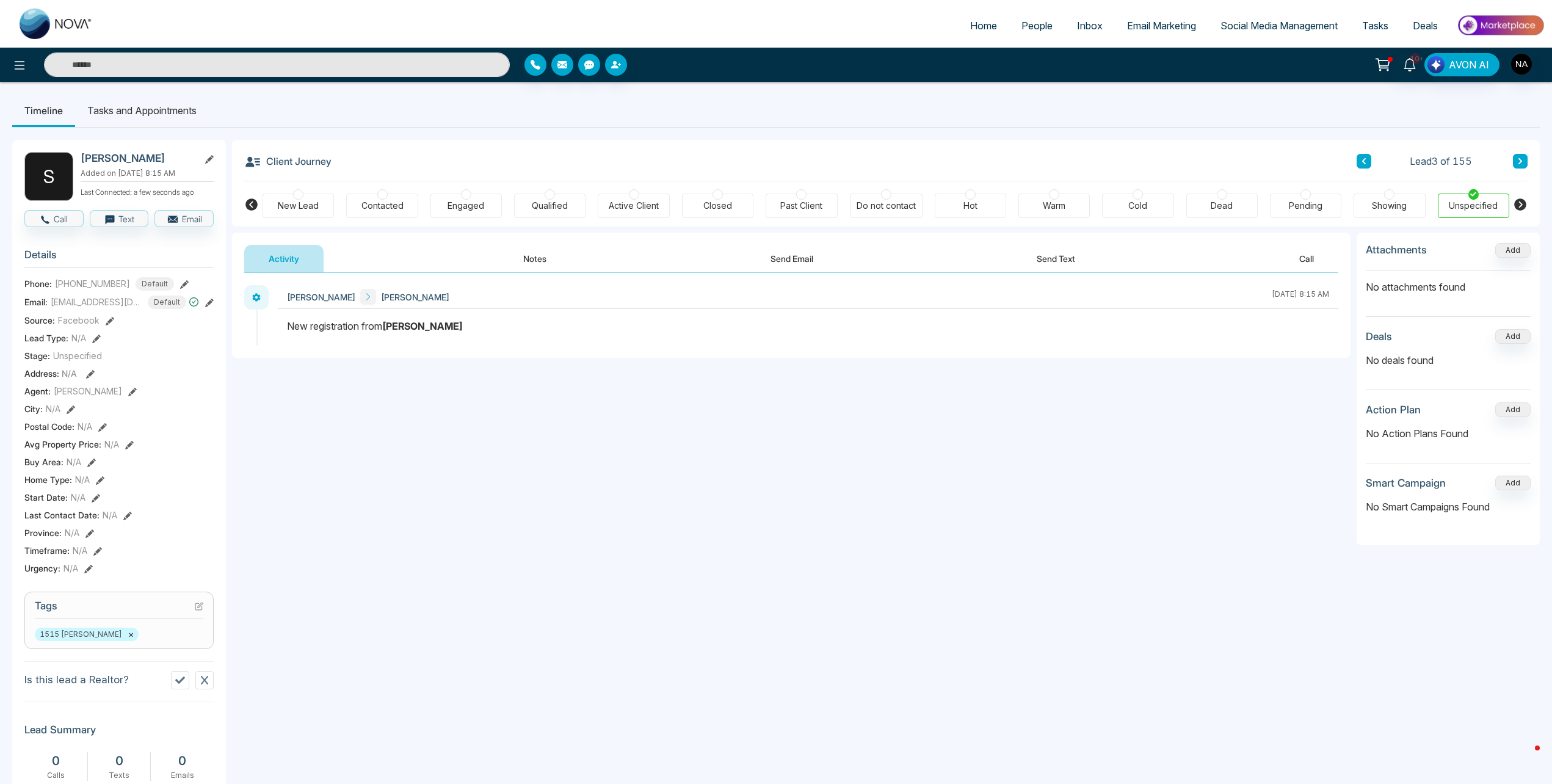
click at [302, 193] on div at bounding box center [298, 195] width 10 height 10
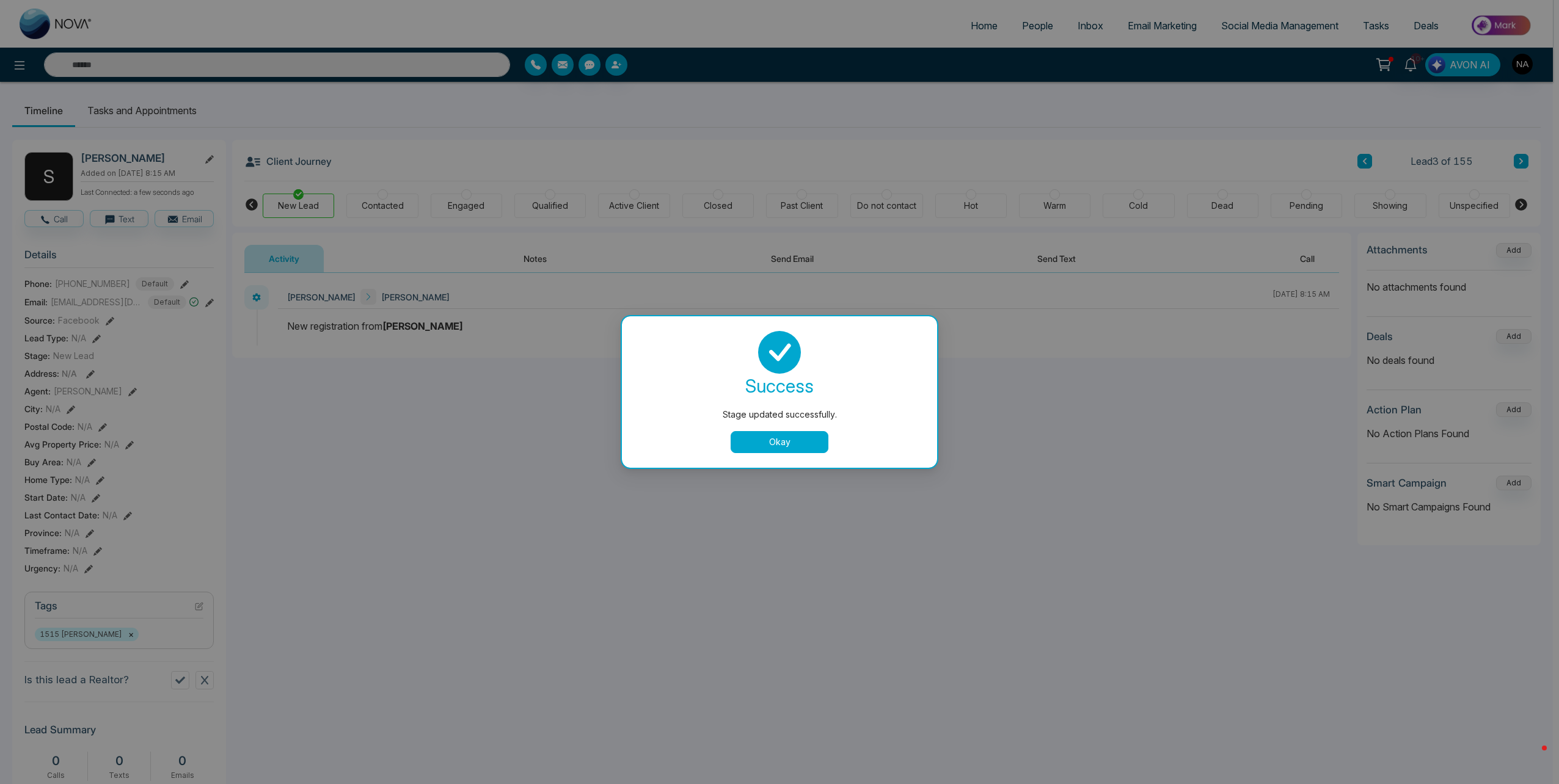
click at [762, 442] on button "Okay" at bounding box center [779, 442] width 98 height 22
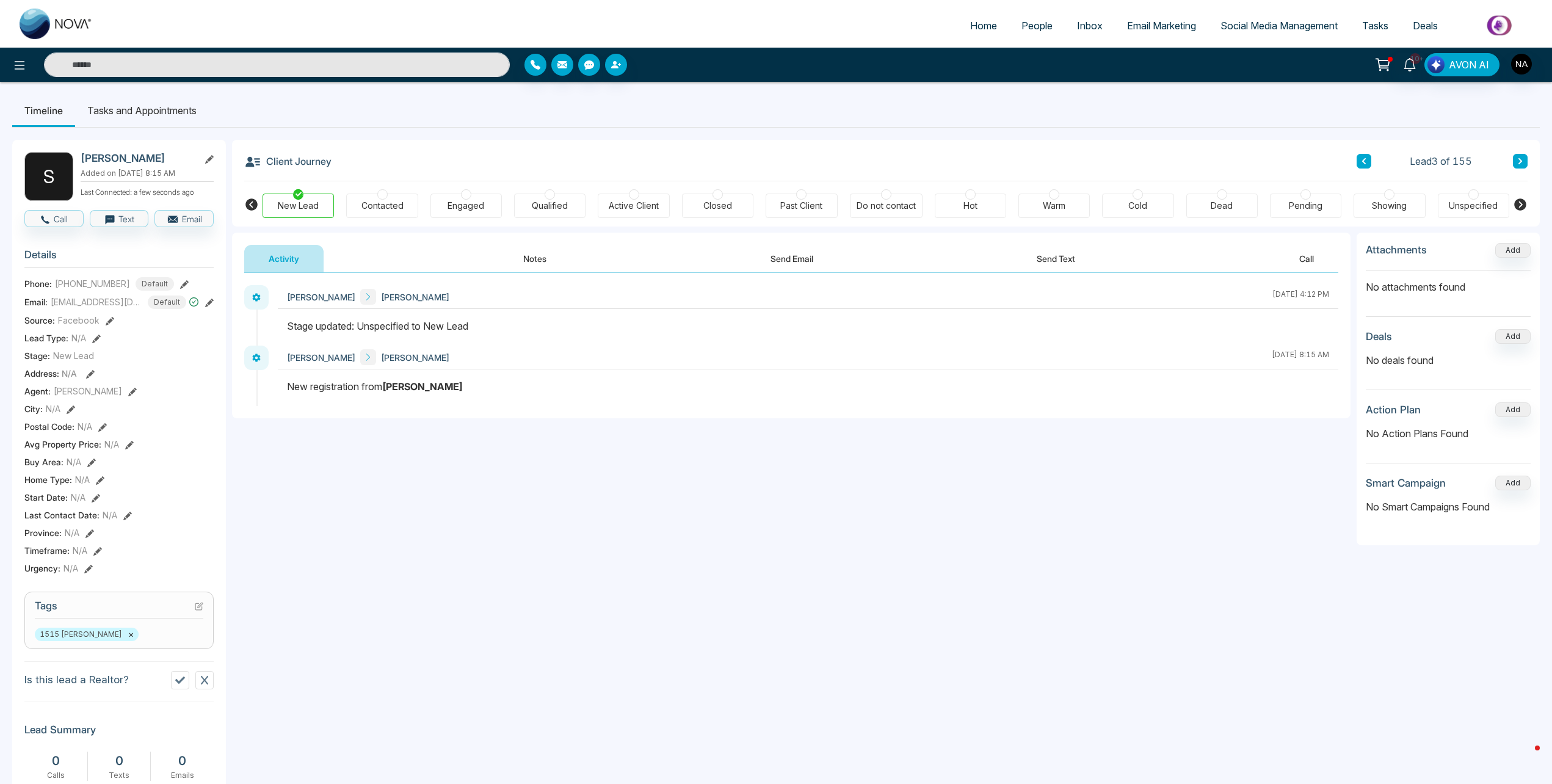
click at [528, 262] on button "Notes" at bounding box center [535, 259] width 72 height 28
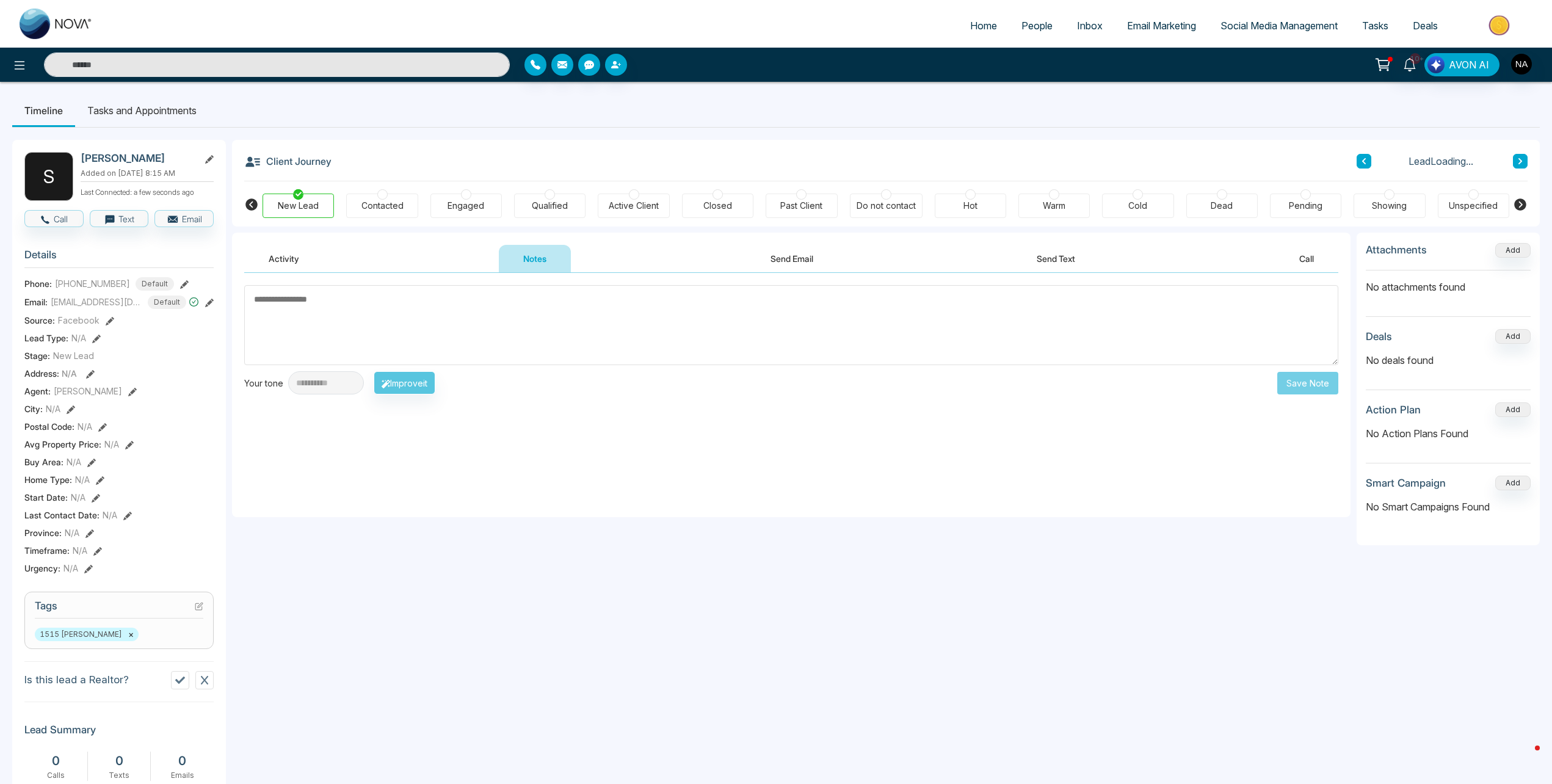
click at [364, 324] on textarea at bounding box center [791, 325] width 1094 height 80
type textarea "**********"
click at [1304, 383] on button "Save Note" at bounding box center [1308, 383] width 61 height 23
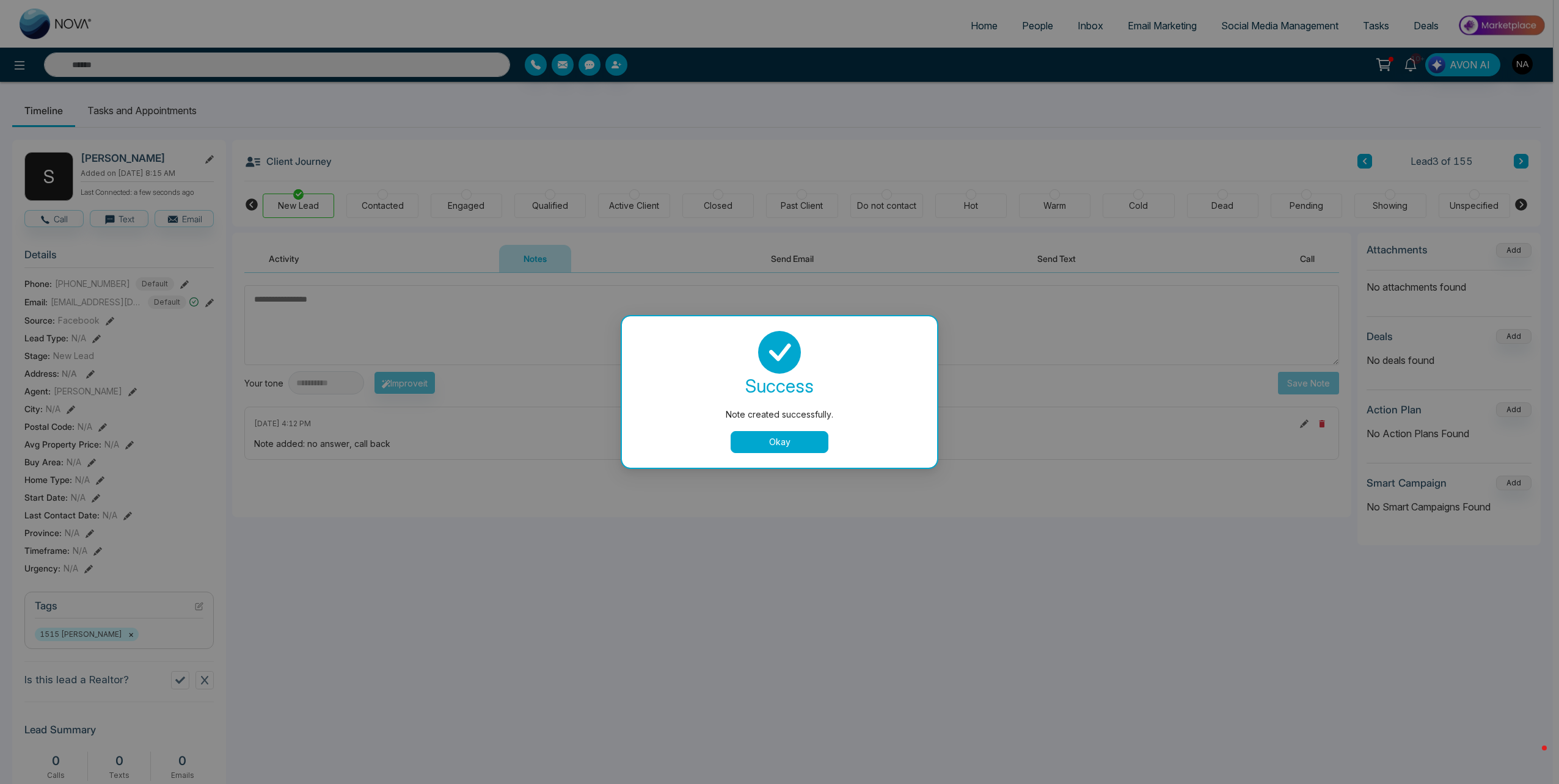
click at [781, 447] on button "Okay" at bounding box center [779, 442] width 98 height 22
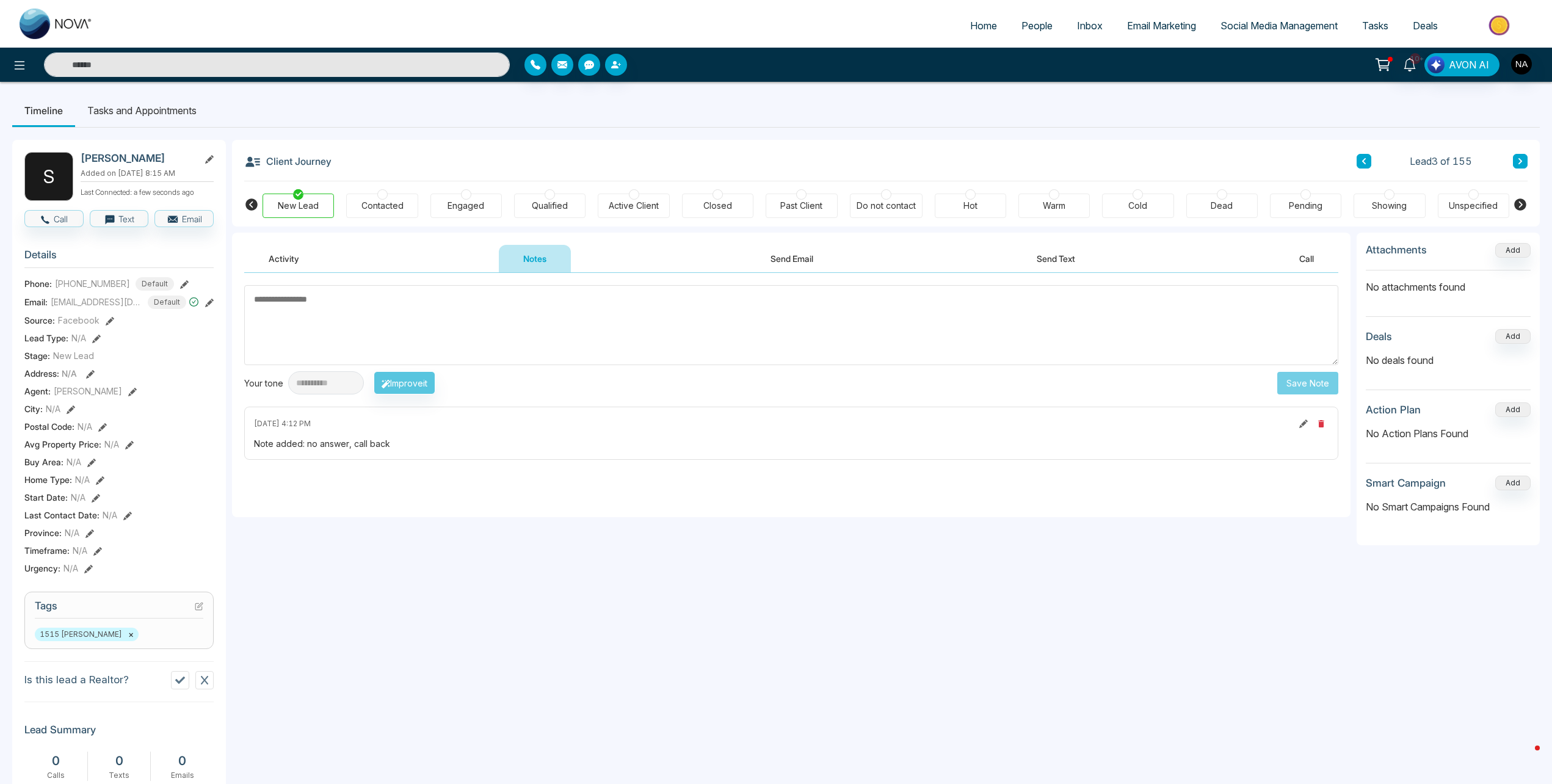
click at [1519, 158] on icon at bounding box center [1521, 161] width 6 height 7
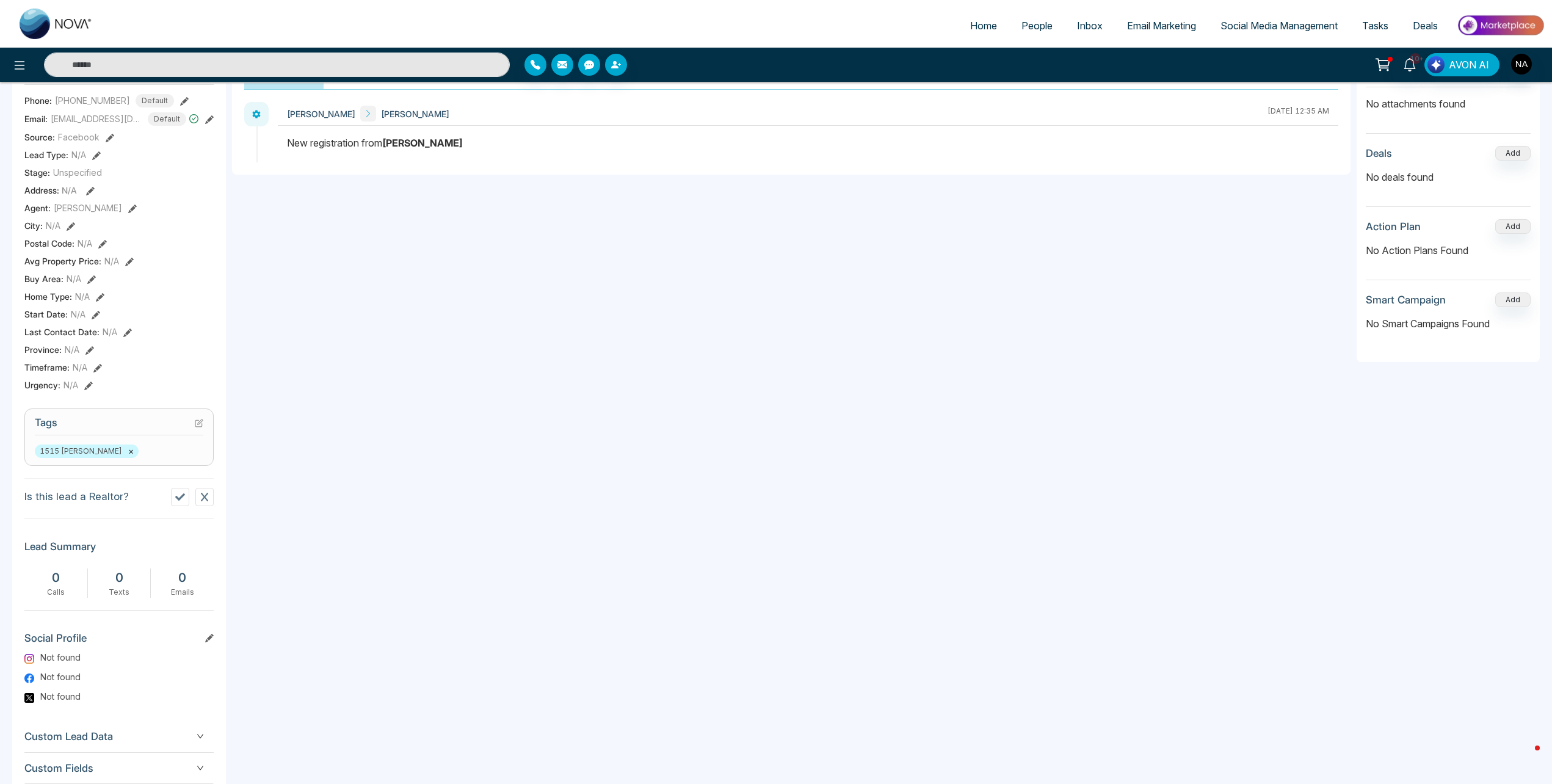
scroll to position [244, 0]
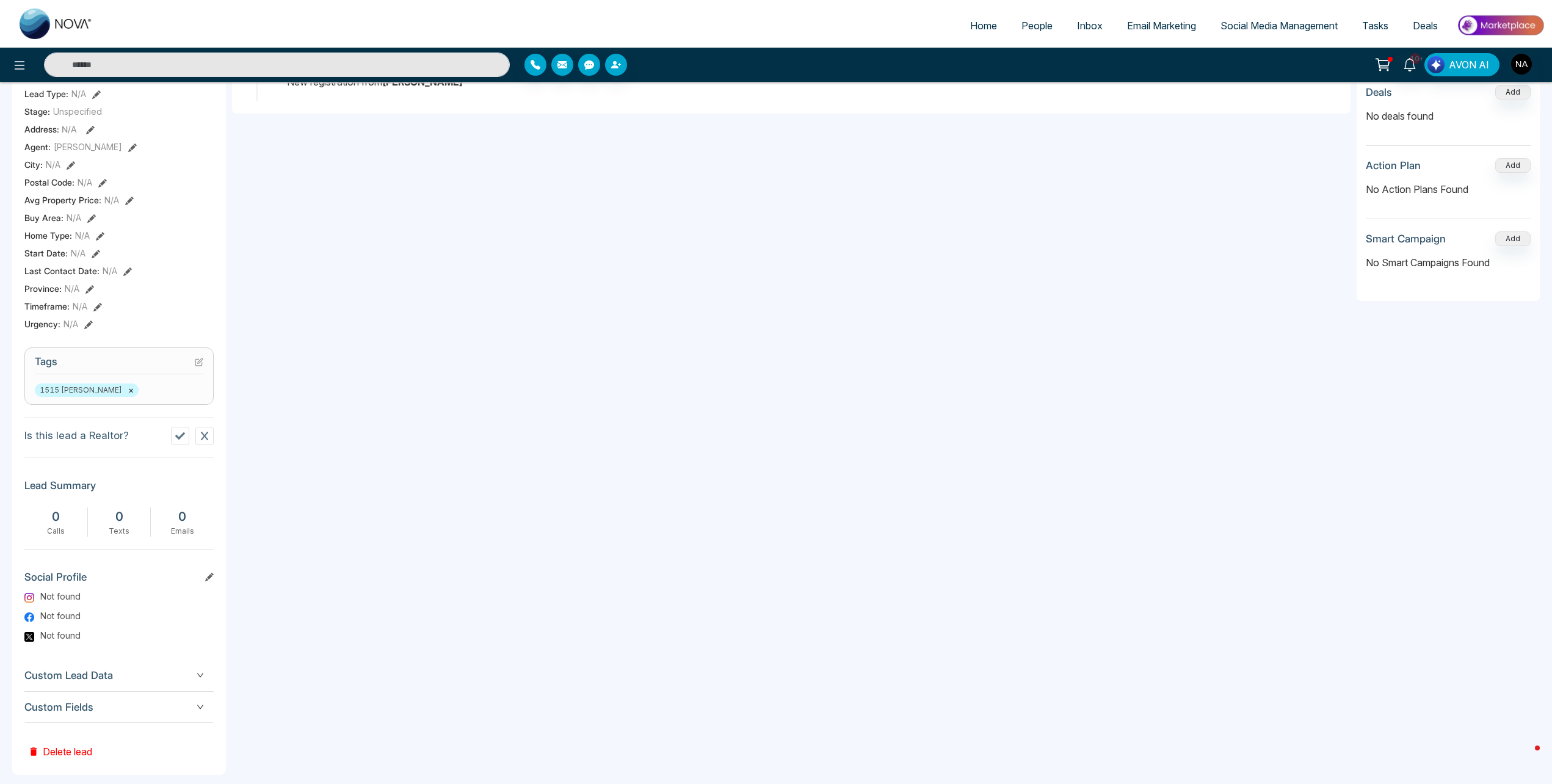
click at [95, 715] on span "Custom Fields" at bounding box center [119, 707] width 189 height 17
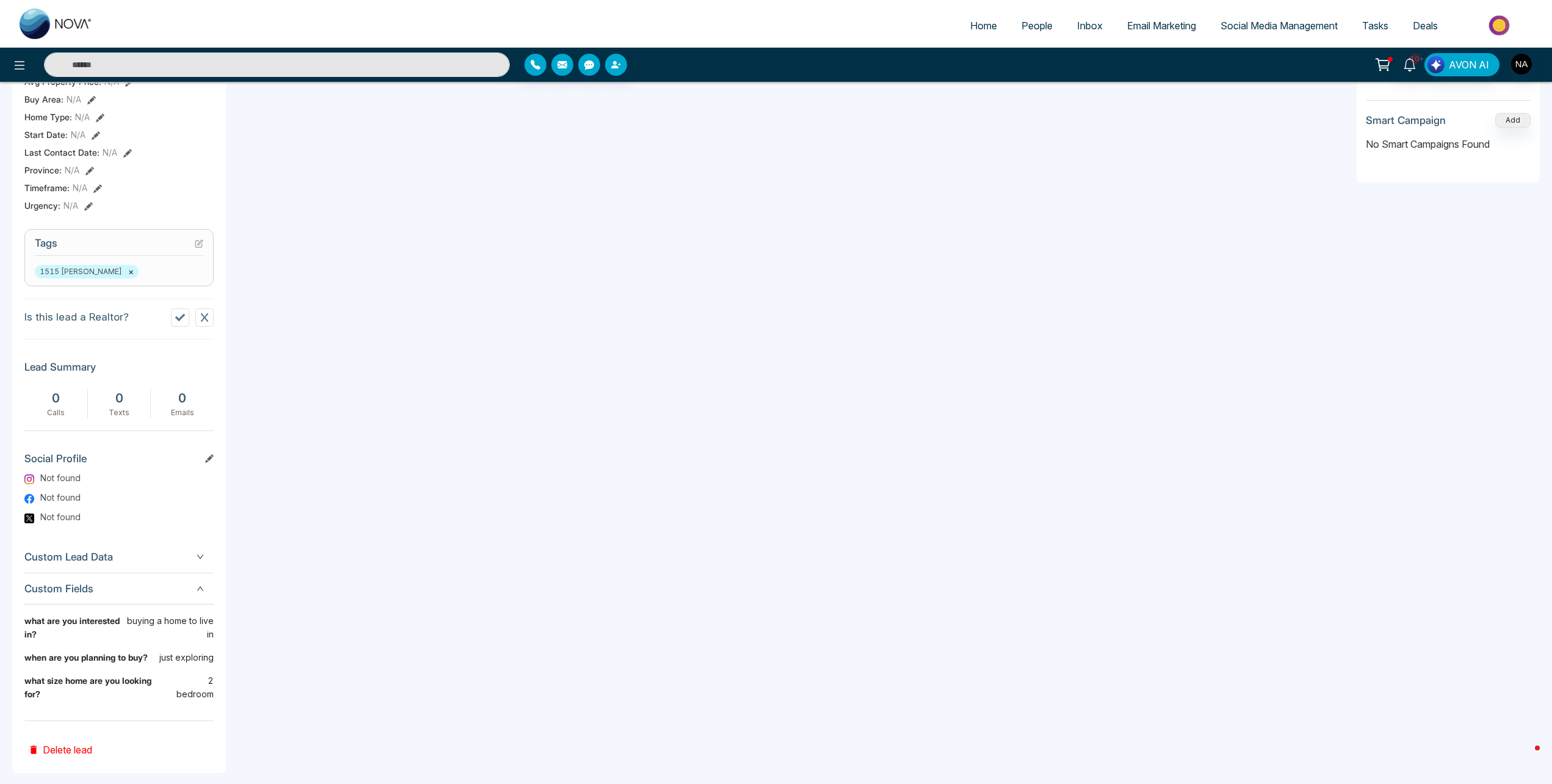
scroll to position [0, 0]
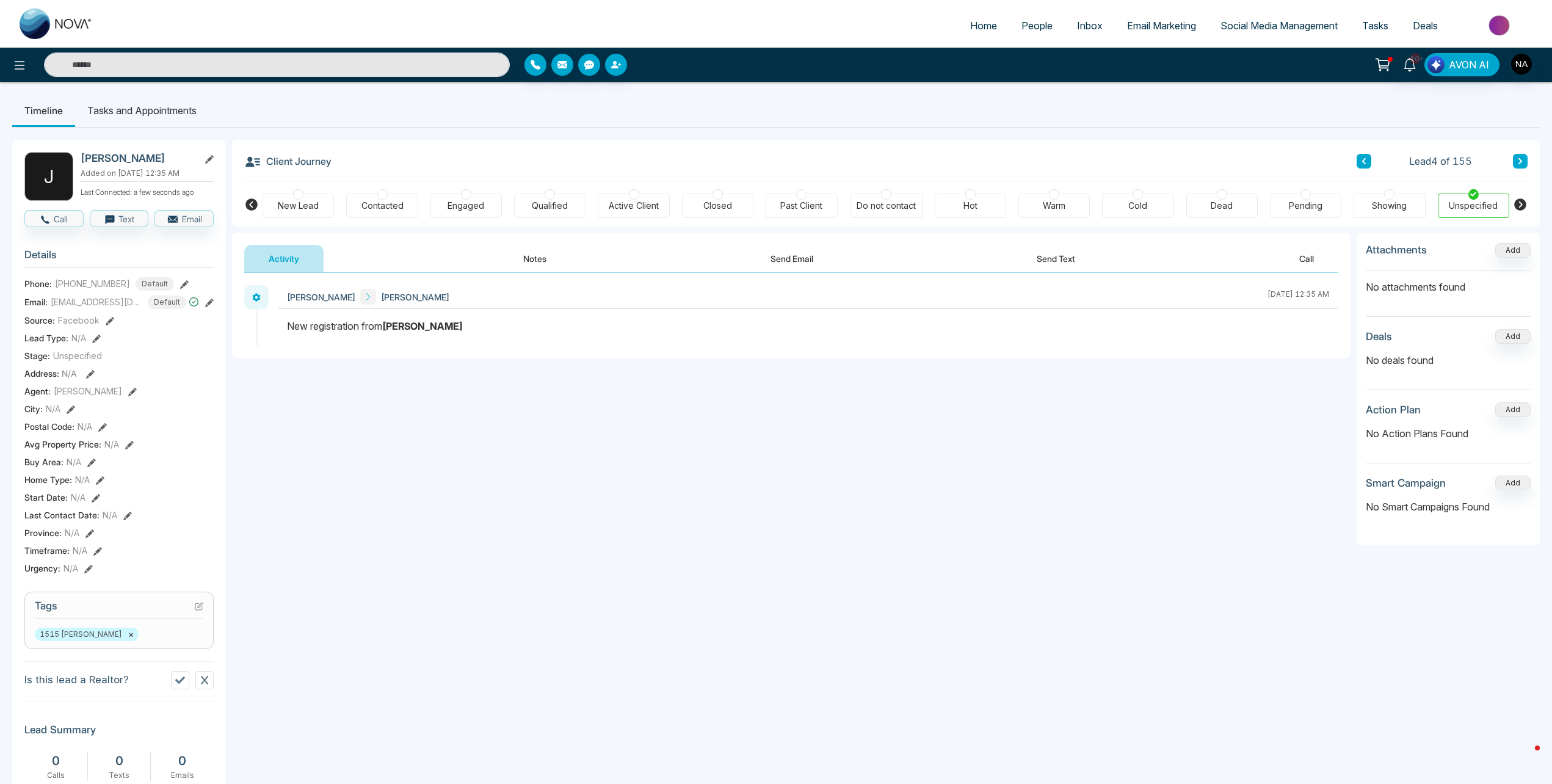
click at [289, 204] on div "New Lead" at bounding box center [298, 205] width 41 height 12
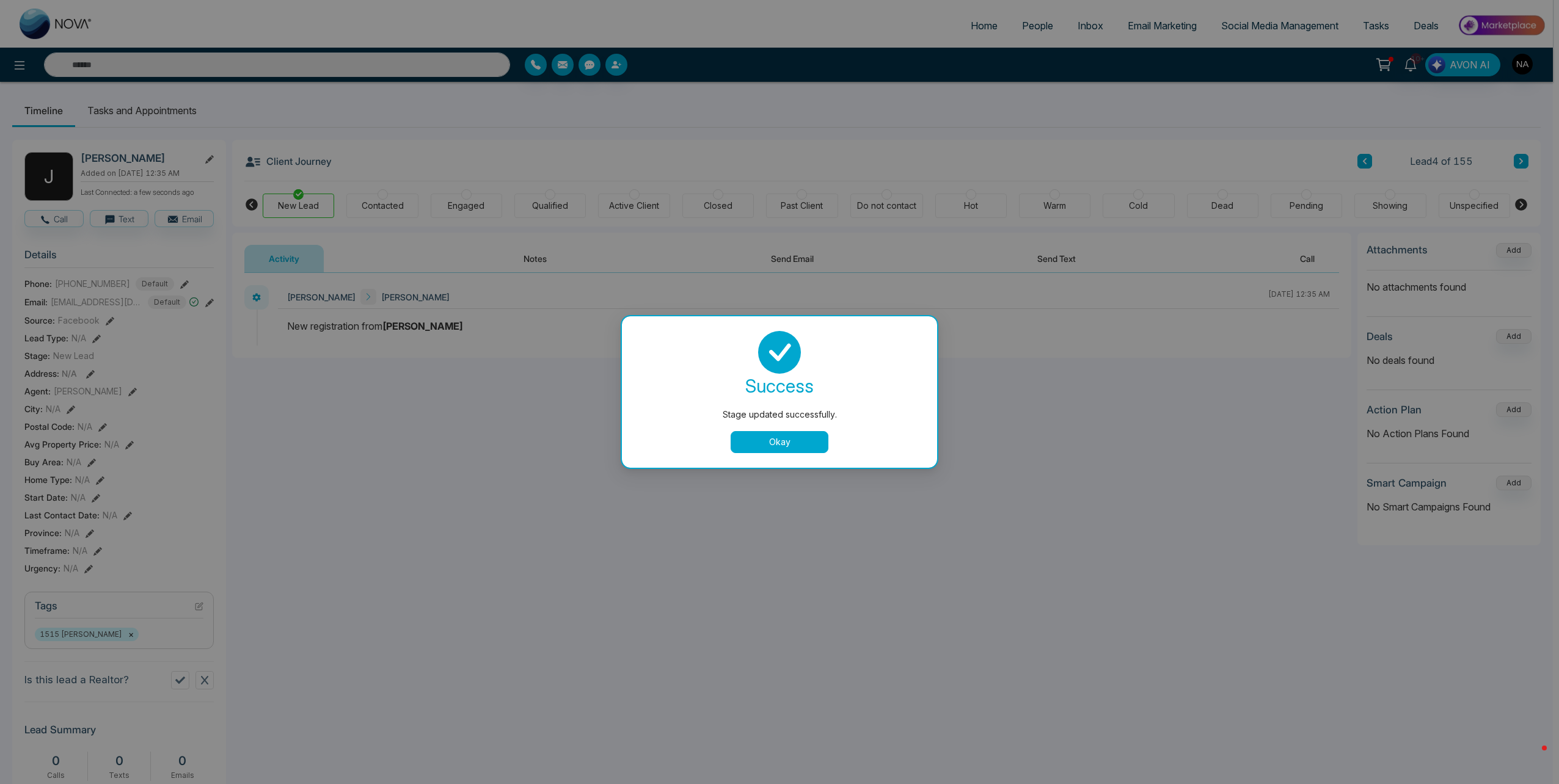
click at [771, 436] on button "Okay" at bounding box center [779, 442] width 98 height 22
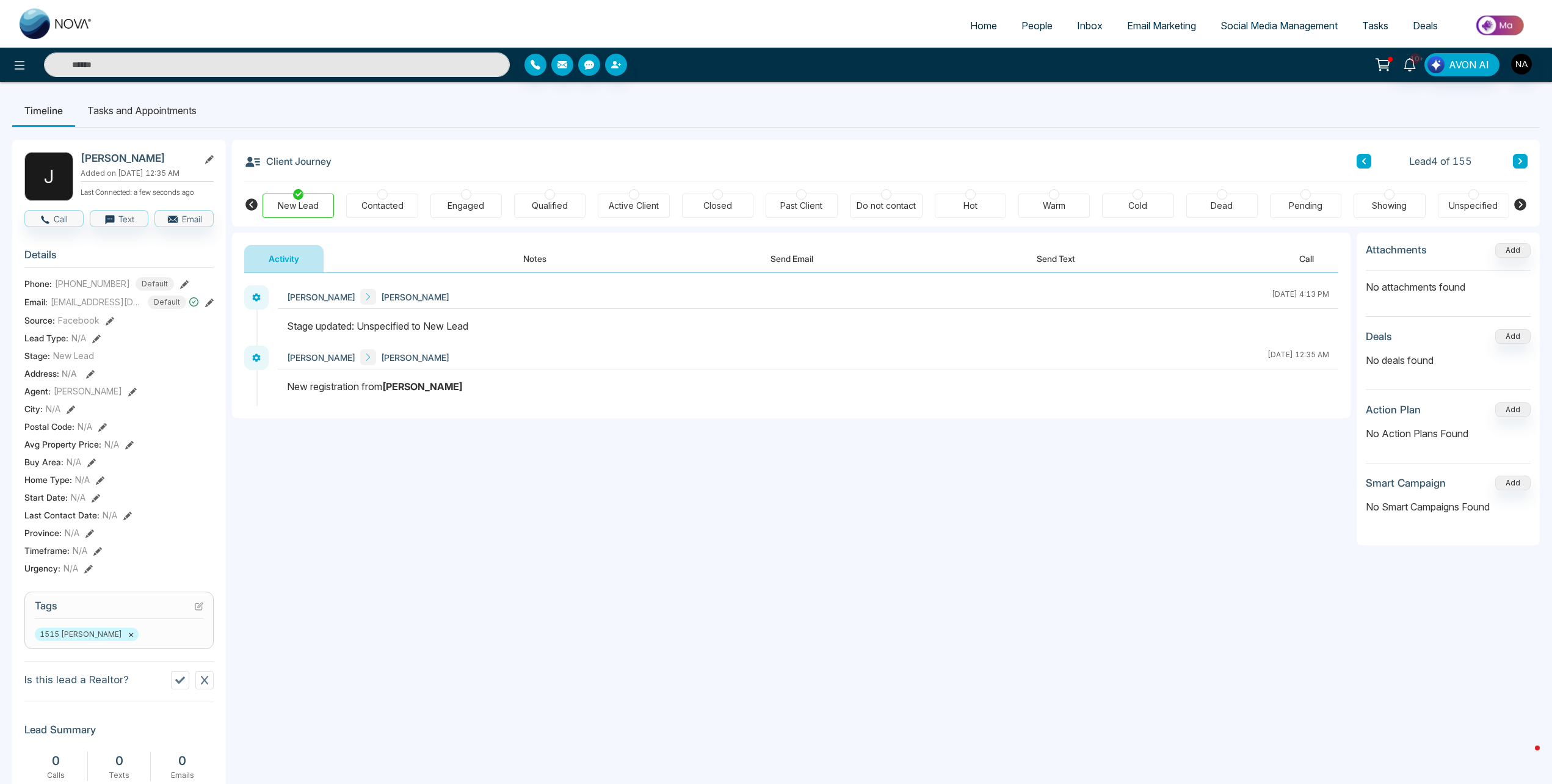
click at [567, 270] on button "Notes" at bounding box center [535, 259] width 72 height 28
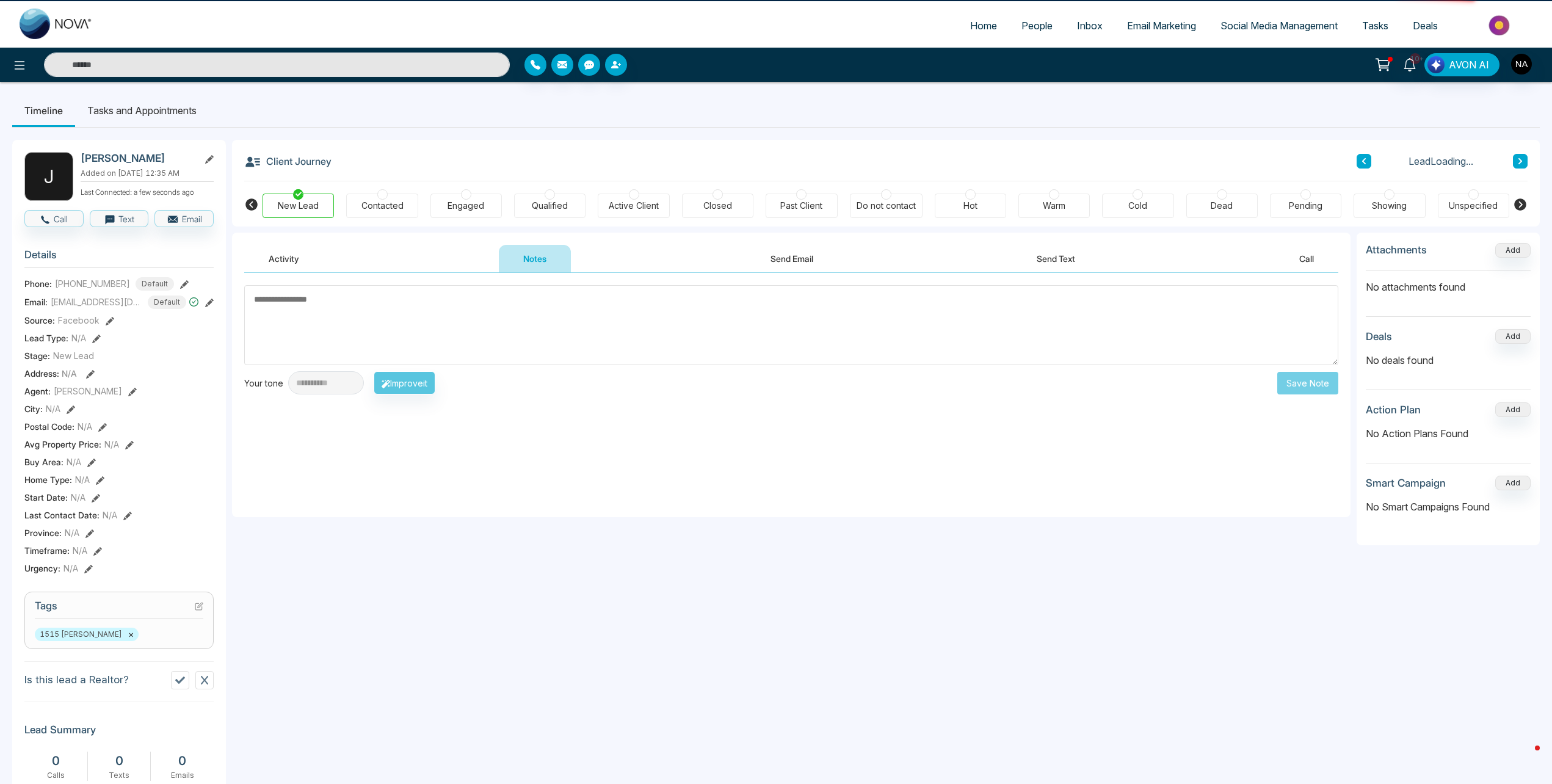
click at [356, 286] on textarea at bounding box center [791, 325] width 1094 height 80
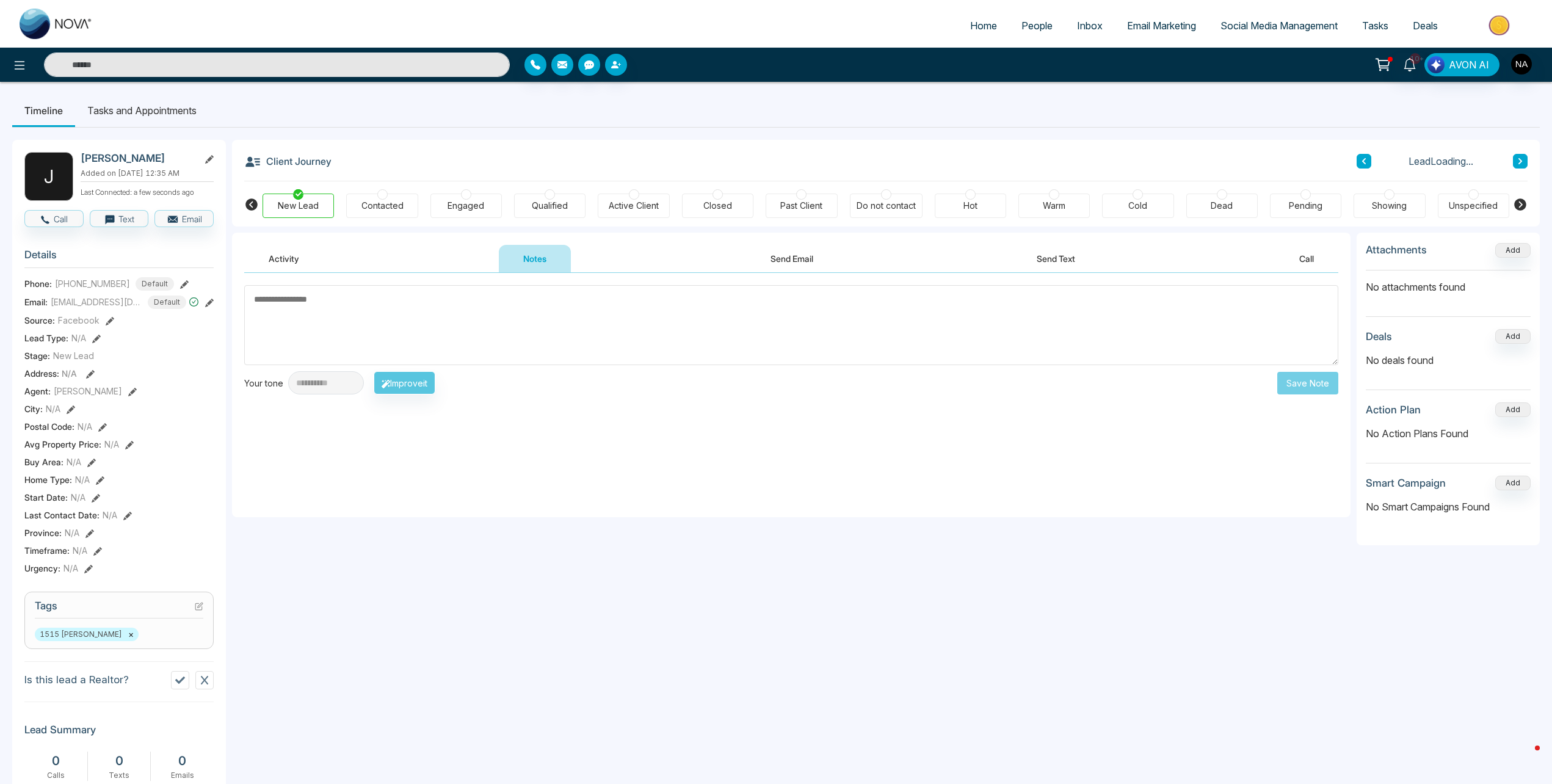
click at [346, 297] on textarea at bounding box center [791, 325] width 1094 height 80
type textarea "**********"
click at [1312, 391] on button "Save Note" at bounding box center [1308, 383] width 61 height 23
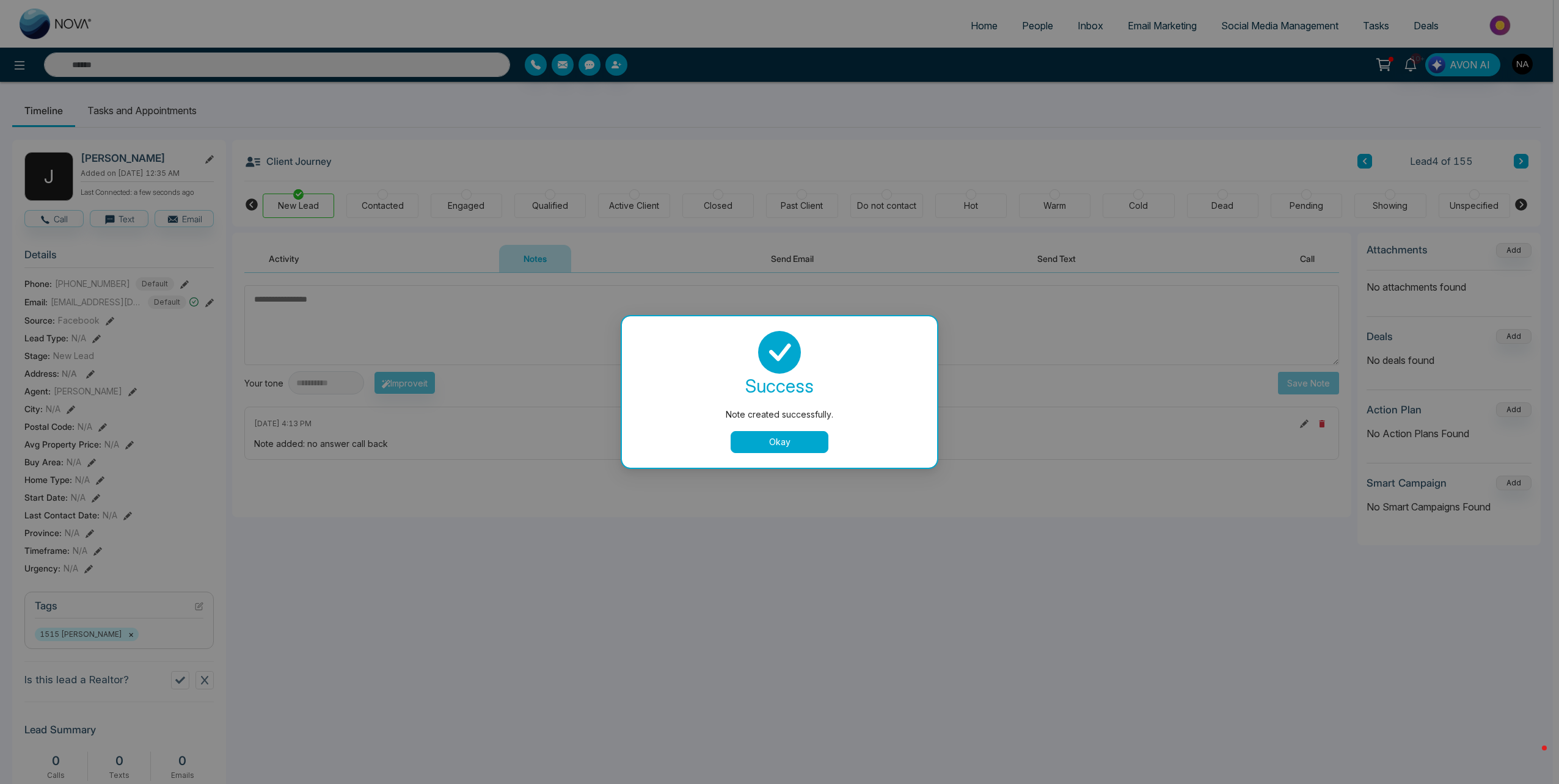
click at [809, 444] on button "Okay" at bounding box center [779, 442] width 98 height 22
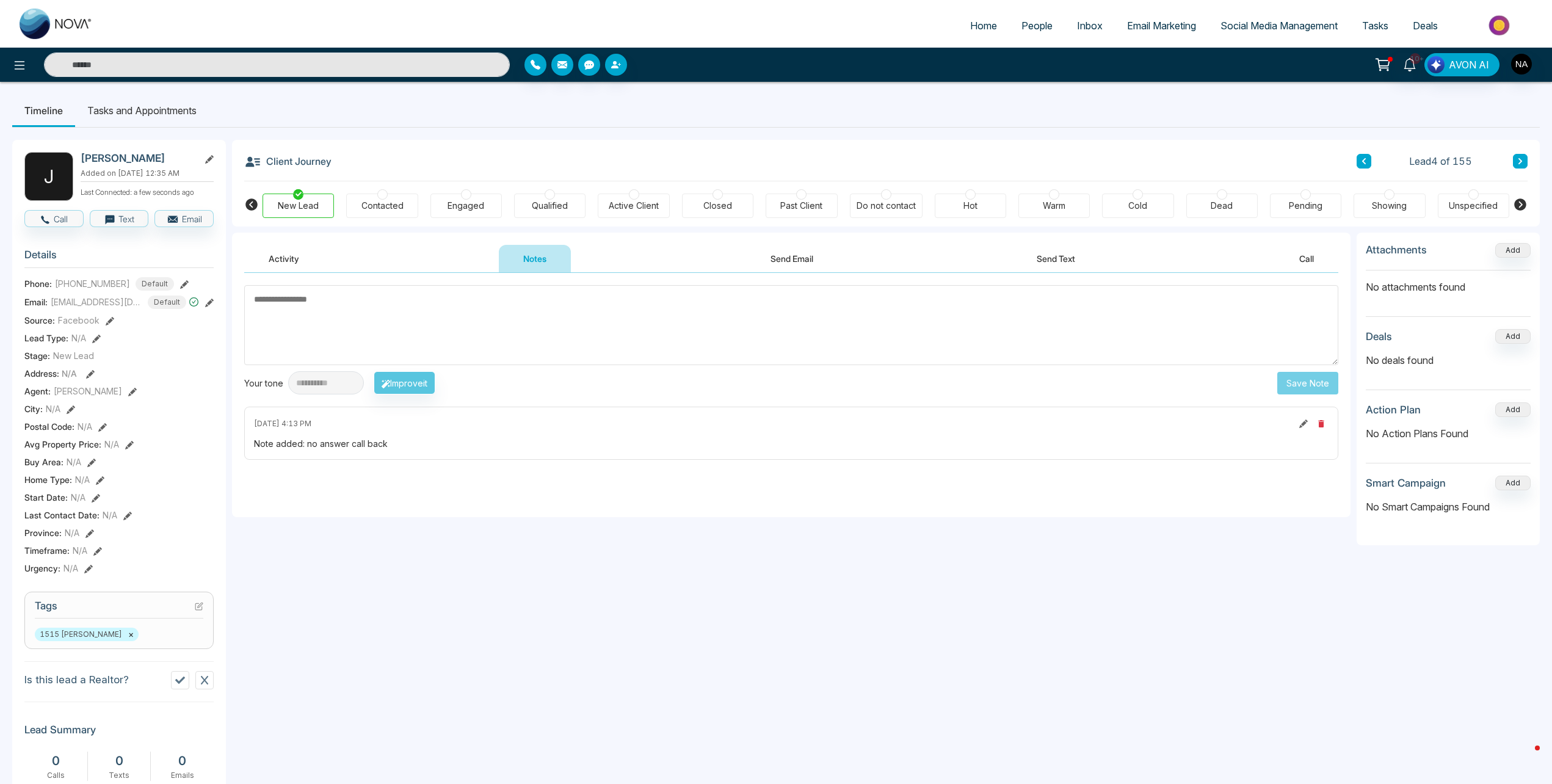
click at [1518, 159] on icon at bounding box center [1521, 161] width 6 height 7
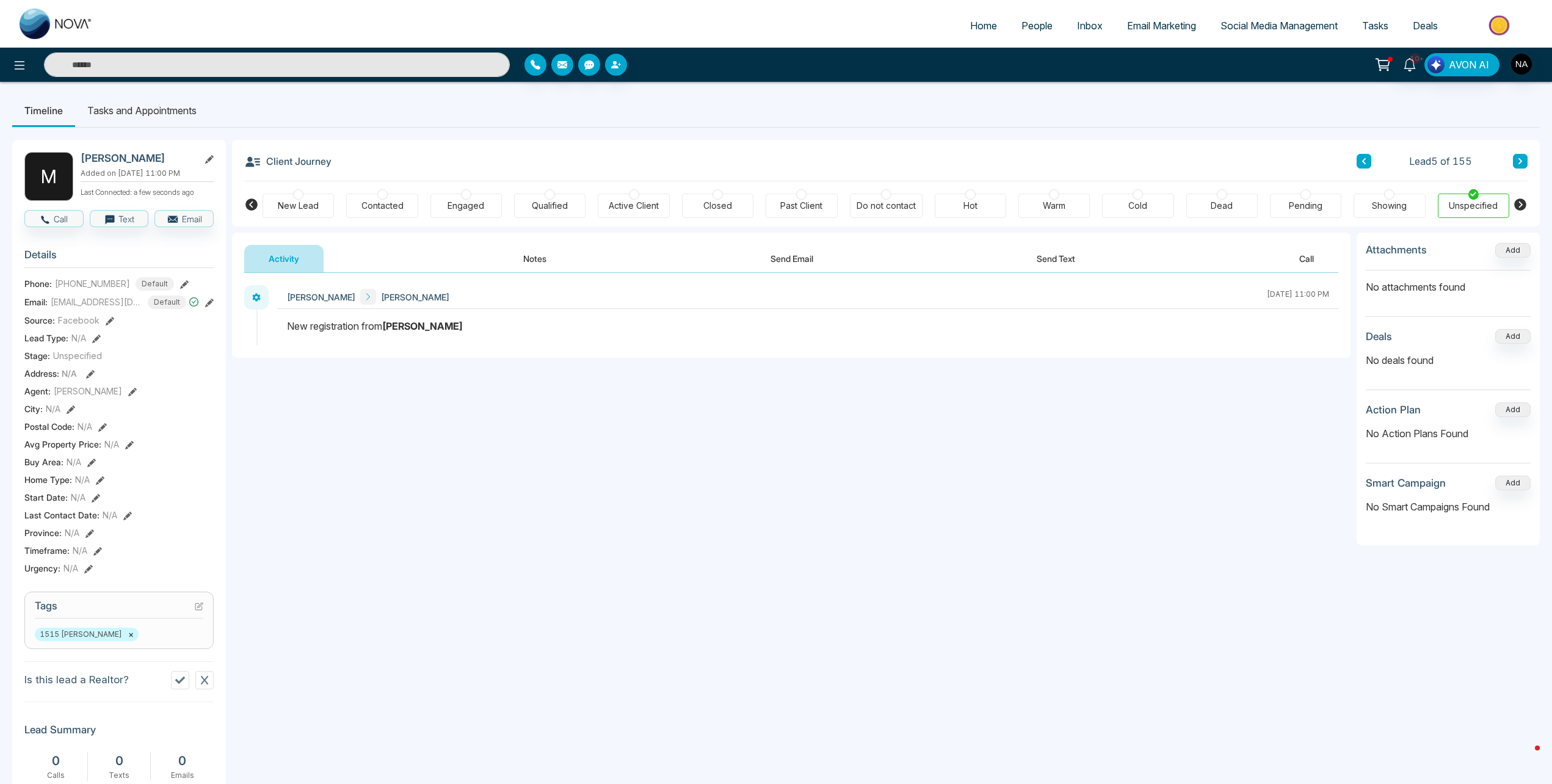
click at [487, 254] on div "Activity Notes Send Email Send Text Call" at bounding box center [791, 259] width 1094 height 28
click at [563, 274] on div "[PERSON_NAME] [PERSON_NAME] [DATE] 11:00 PM" at bounding box center [791, 315] width 1118 height 85
click at [535, 256] on button "Notes" at bounding box center [535, 259] width 72 height 28
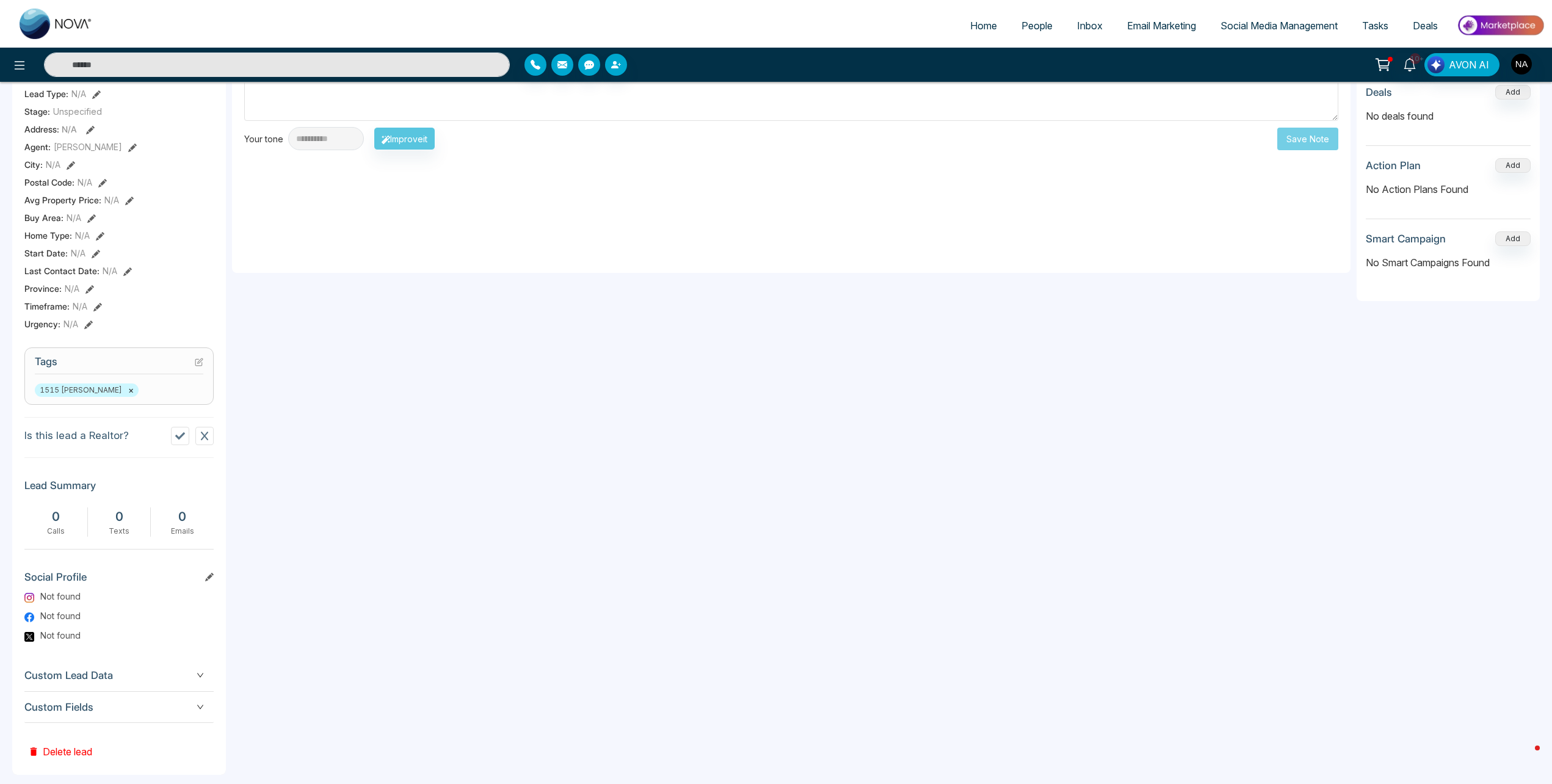
scroll to position [259, 0]
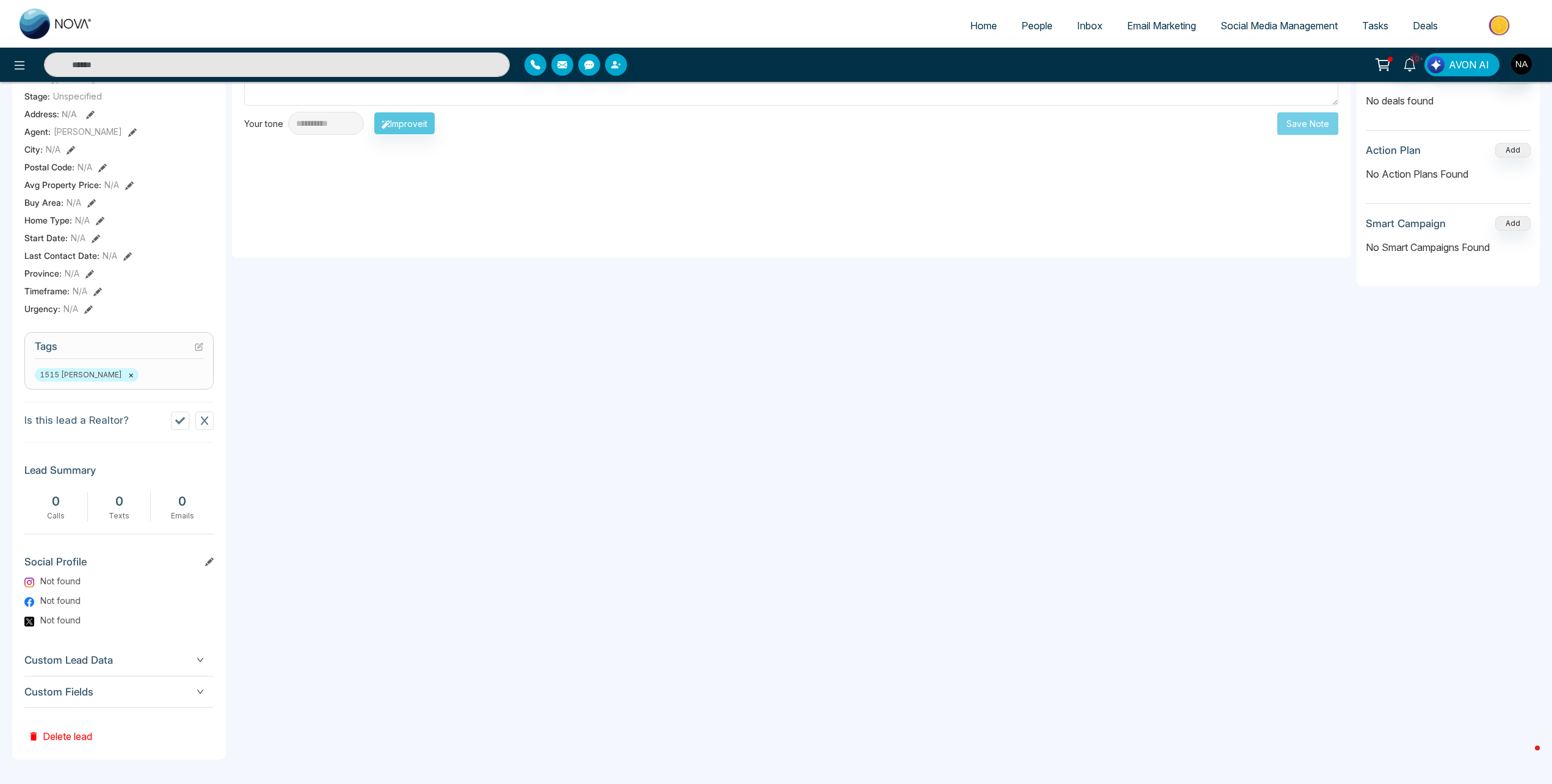
click at [163, 677] on div "Custom Fields" at bounding box center [119, 692] width 189 height 31
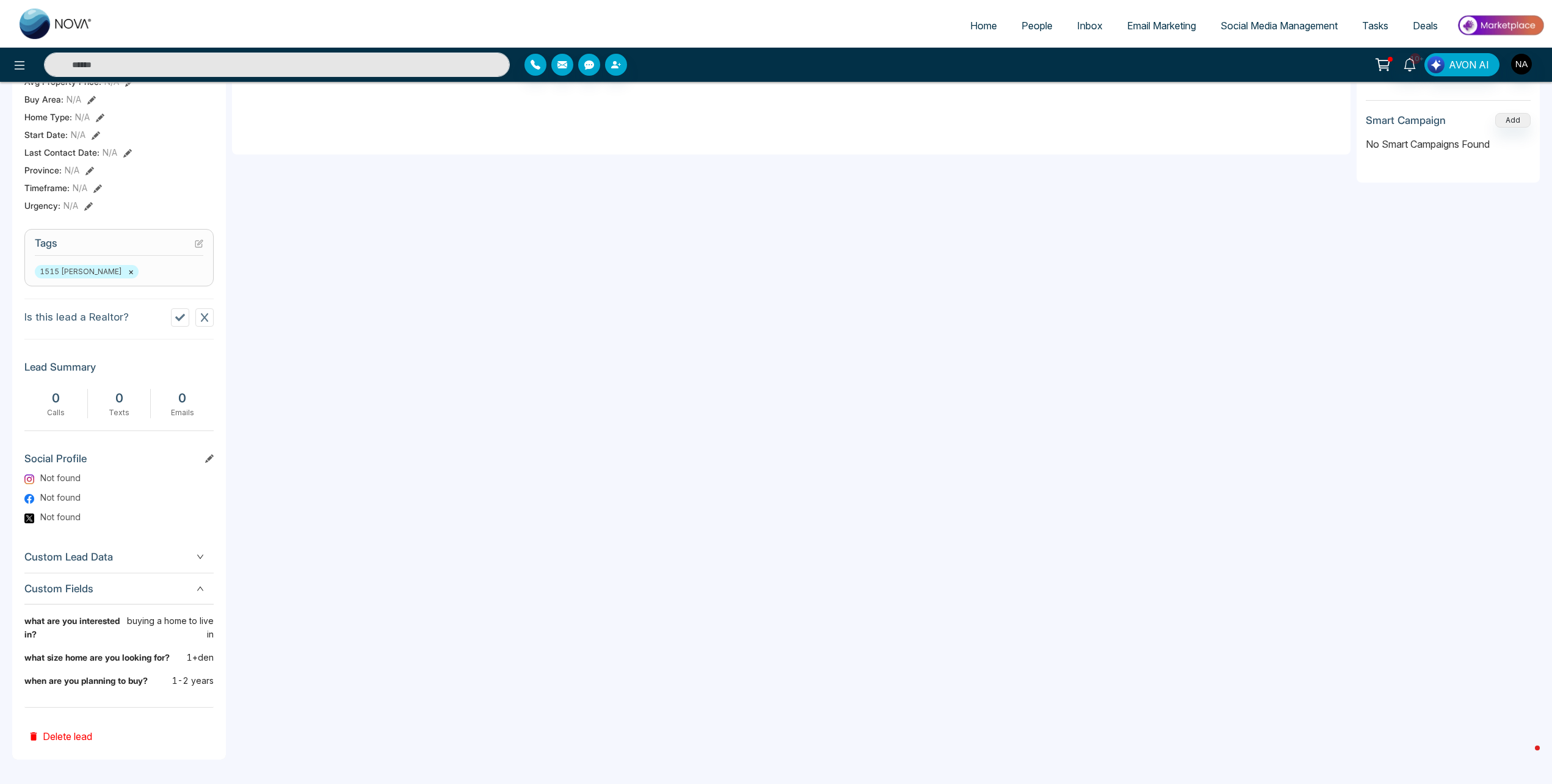
scroll to position [0, 0]
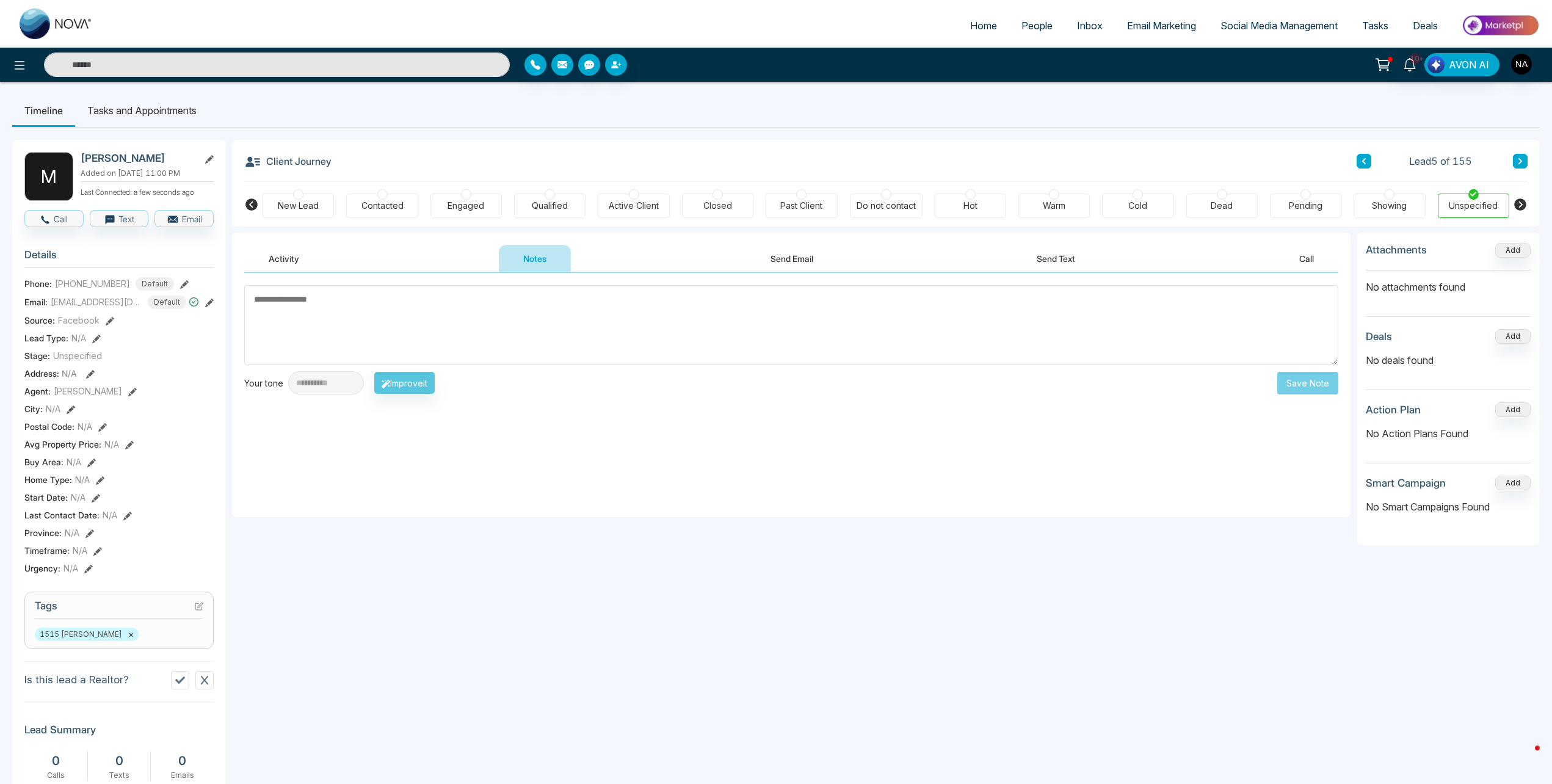
click at [306, 213] on div "New Lead" at bounding box center [298, 206] width 71 height 25
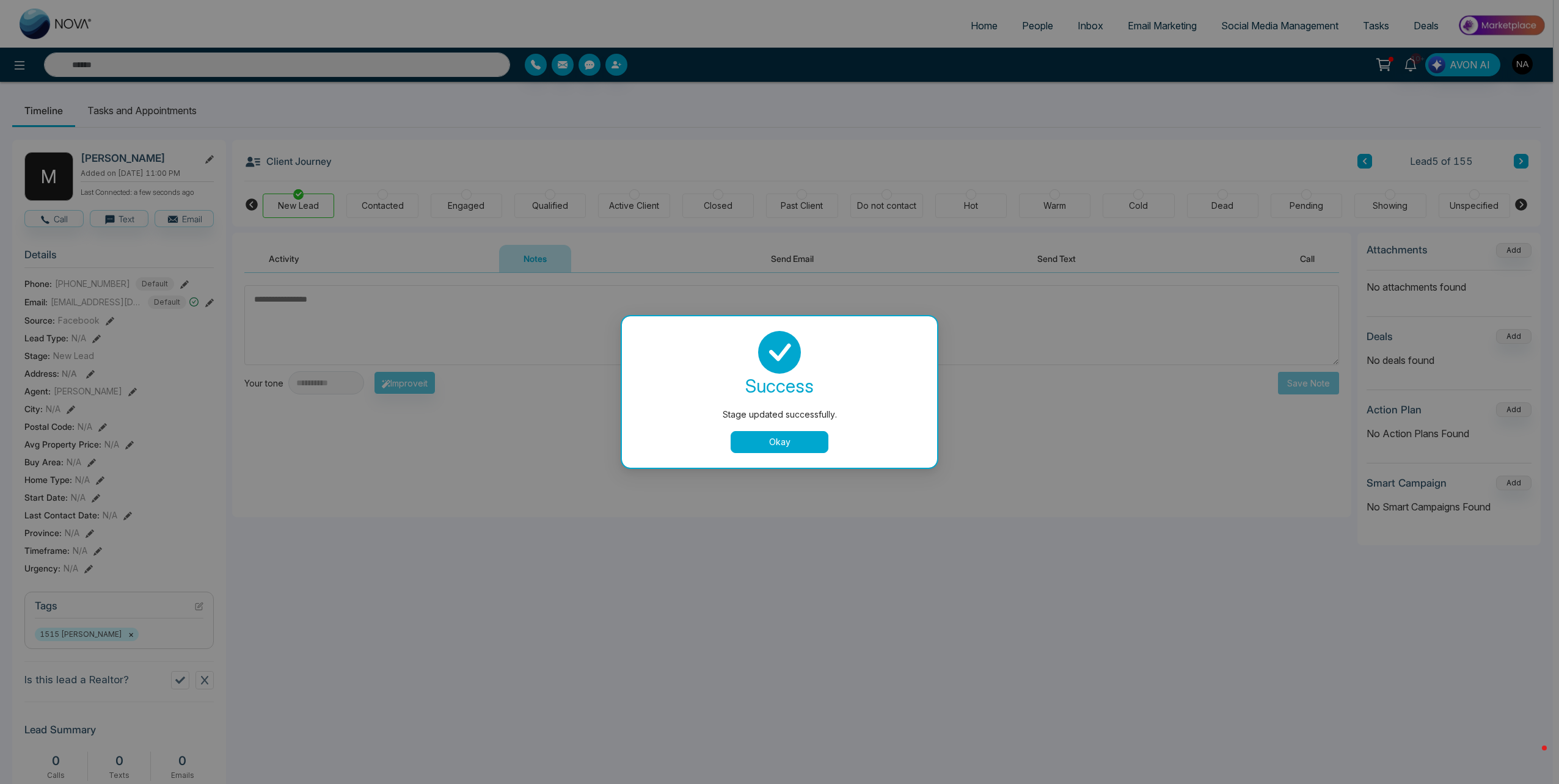
click at [752, 426] on div "success Stage updated successfully. Okay" at bounding box center [779, 392] width 286 height 122
click at [751, 438] on button "Okay" at bounding box center [779, 442] width 98 height 22
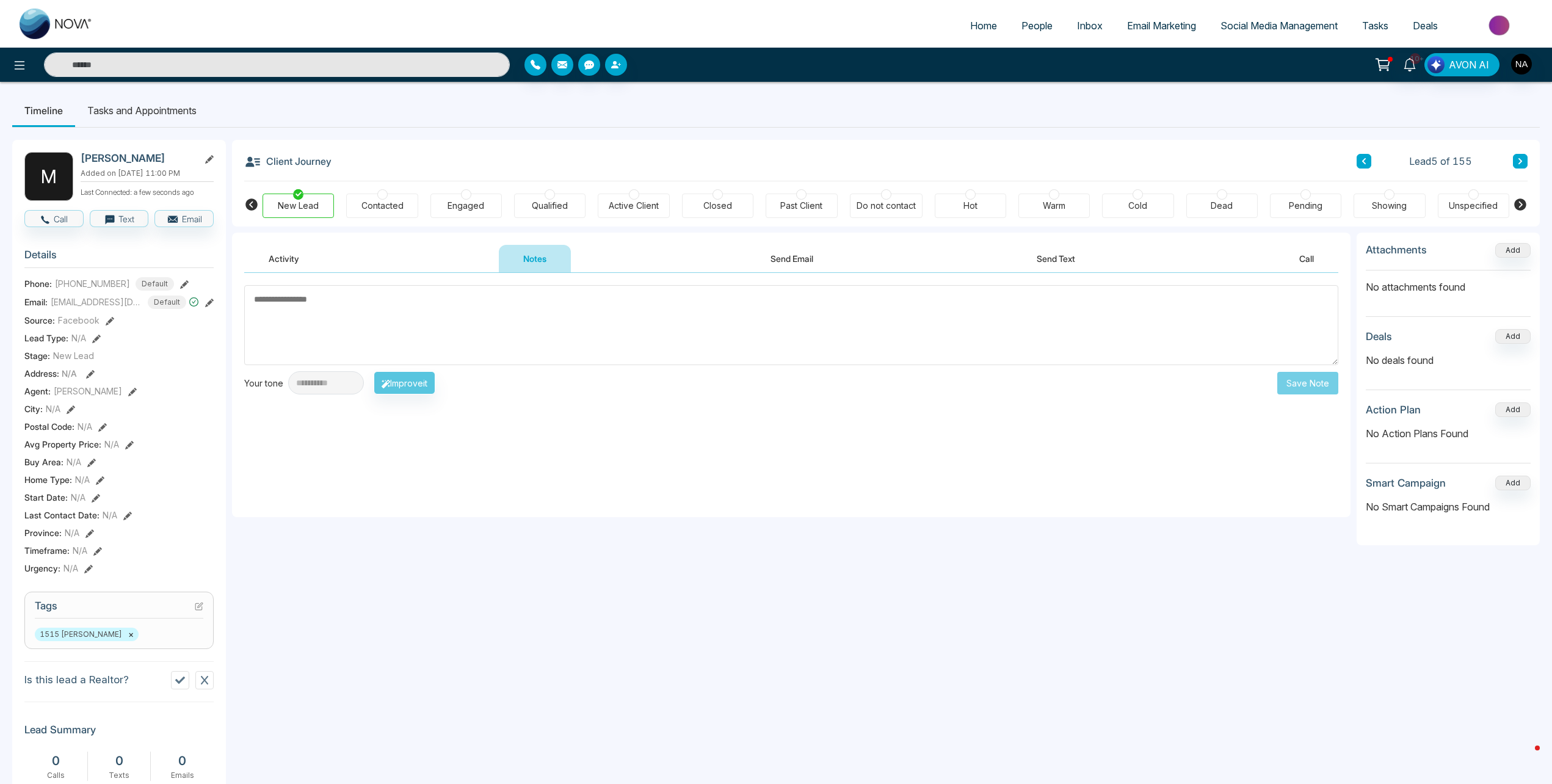
click at [495, 319] on textarea at bounding box center [791, 325] width 1094 height 80
click at [345, 335] on textarea at bounding box center [791, 325] width 1094 height 80
type textarea "**********"
click at [1310, 386] on button "Save Note" at bounding box center [1308, 383] width 61 height 23
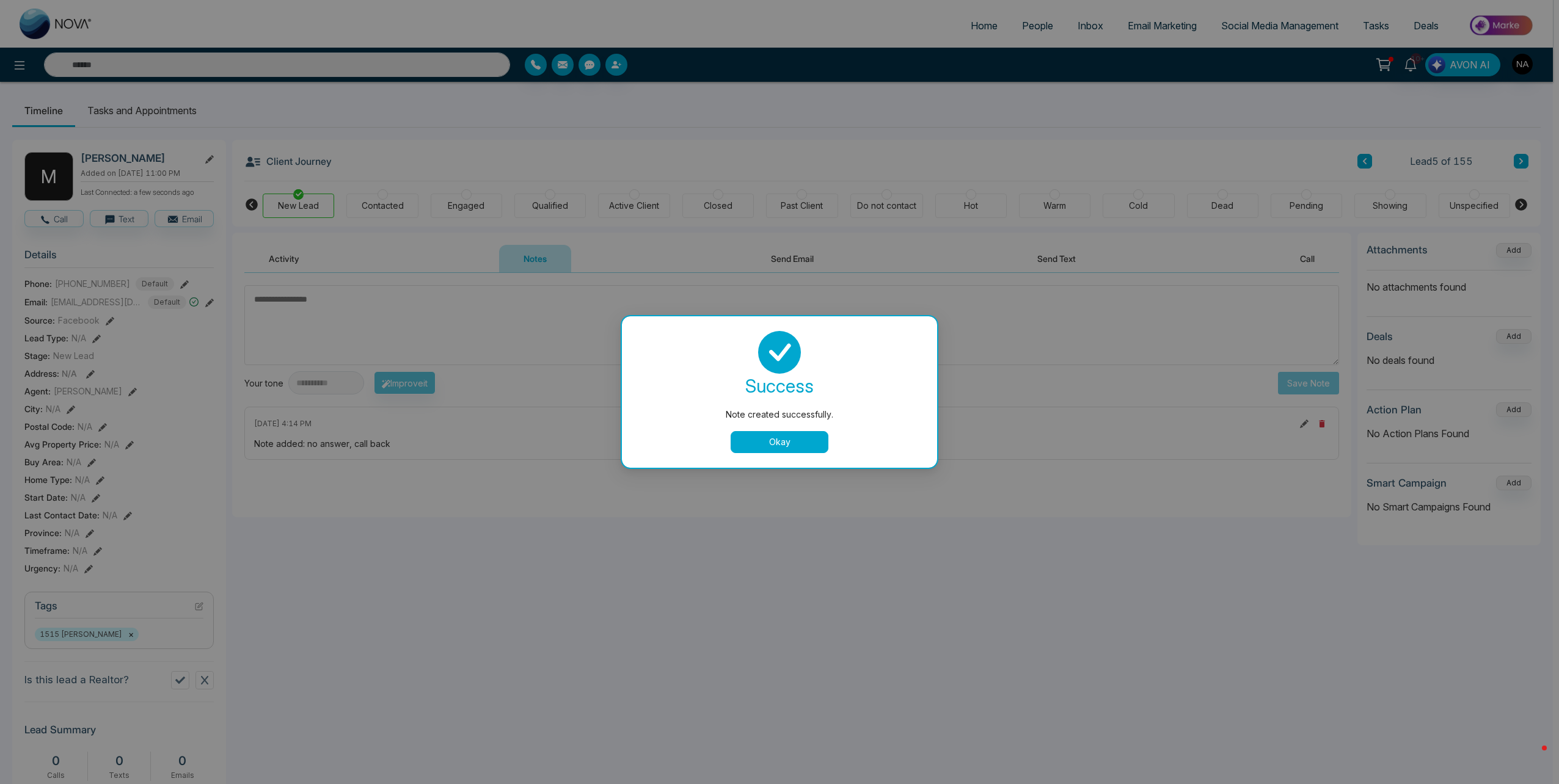
click at [822, 424] on div "success Note created successfully. Okay" at bounding box center [779, 392] width 286 height 122
click at [809, 434] on button "Okay" at bounding box center [779, 442] width 98 height 22
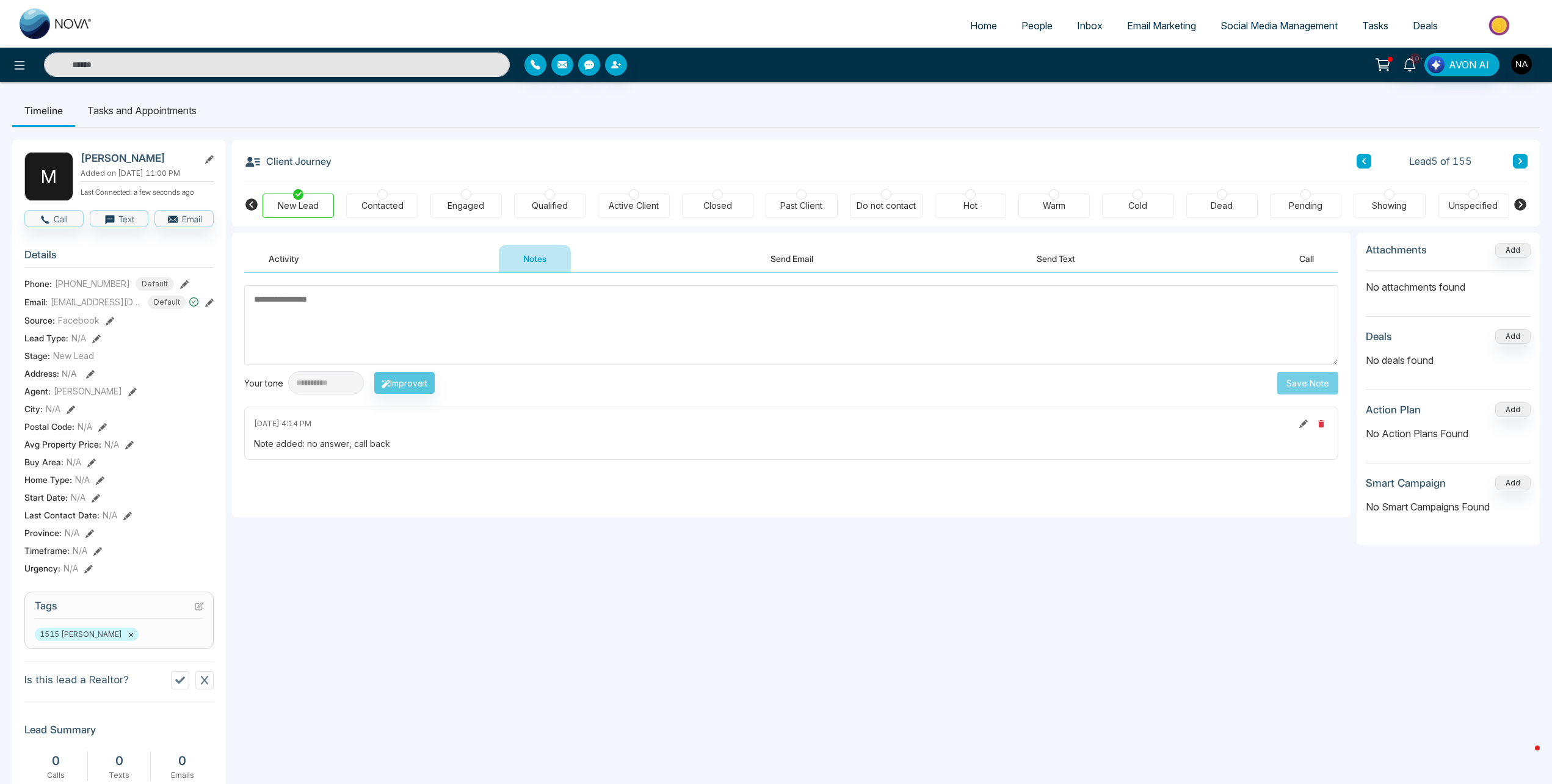
click at [1521, 162] on icon at bounding box center [1521, 161] width 6 height 7
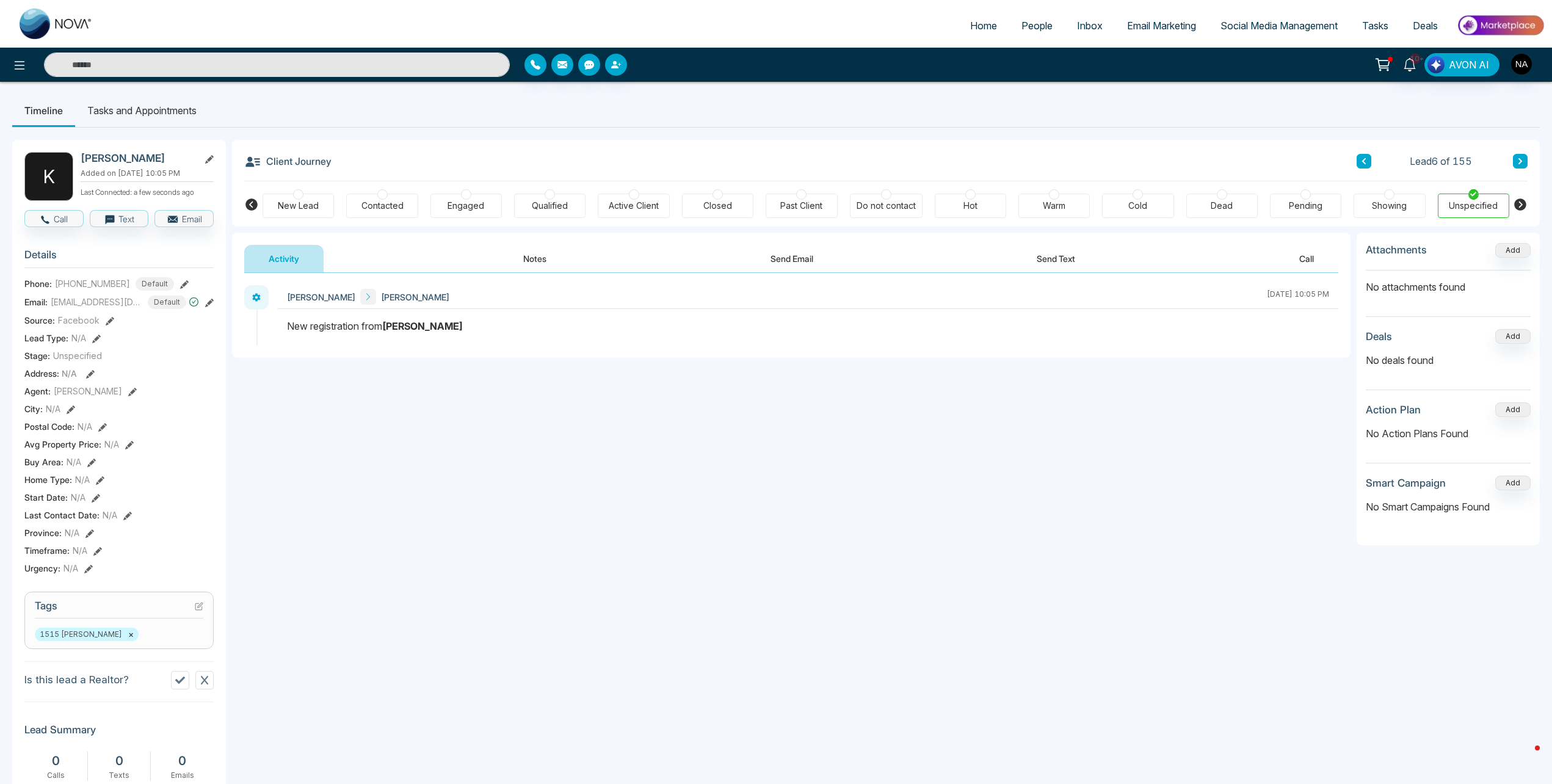
click at [536, 258] on button "Notes" at bounding box center [535, 259] width 72 height 28
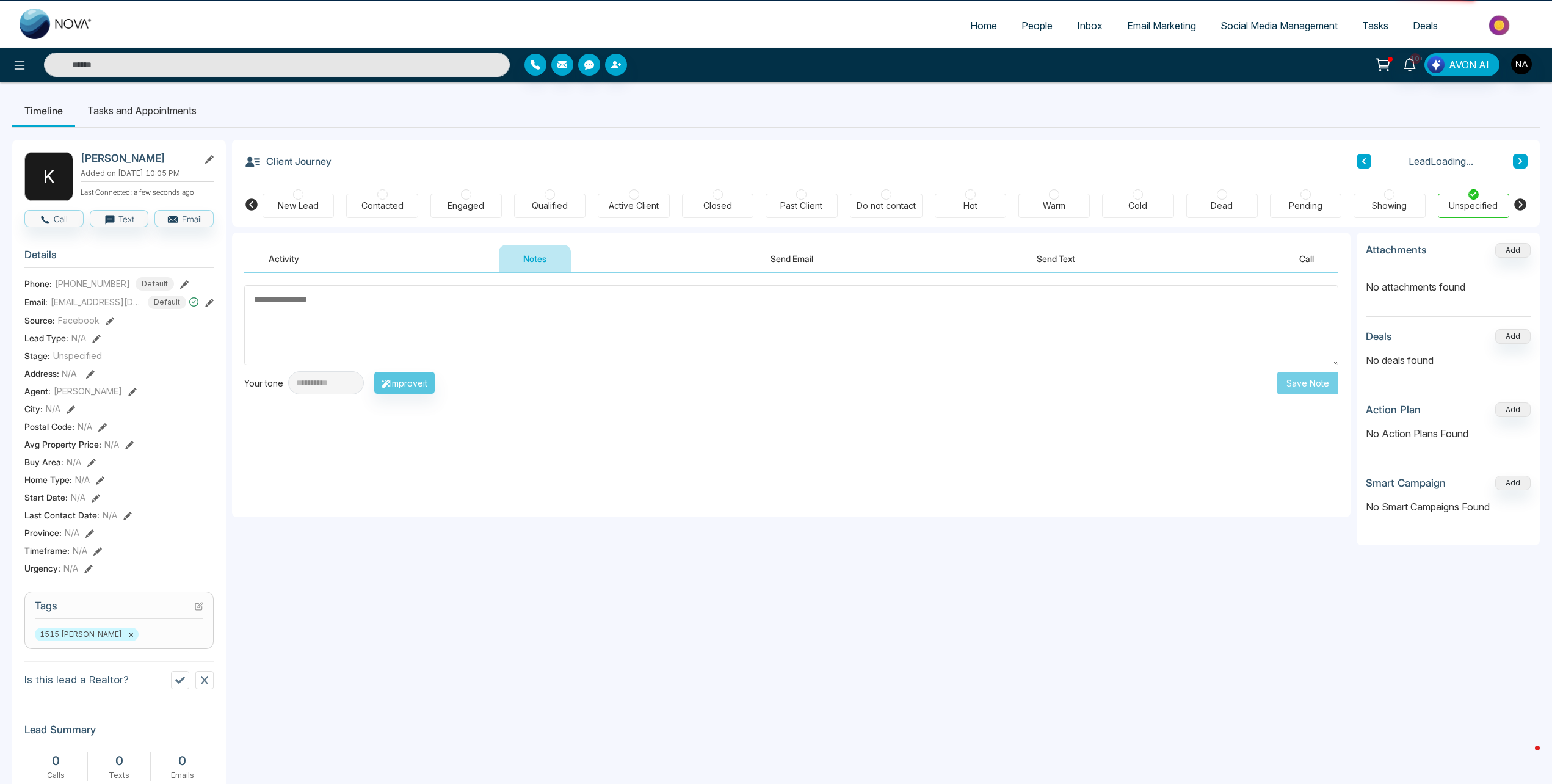
scroll to position [259, 0]
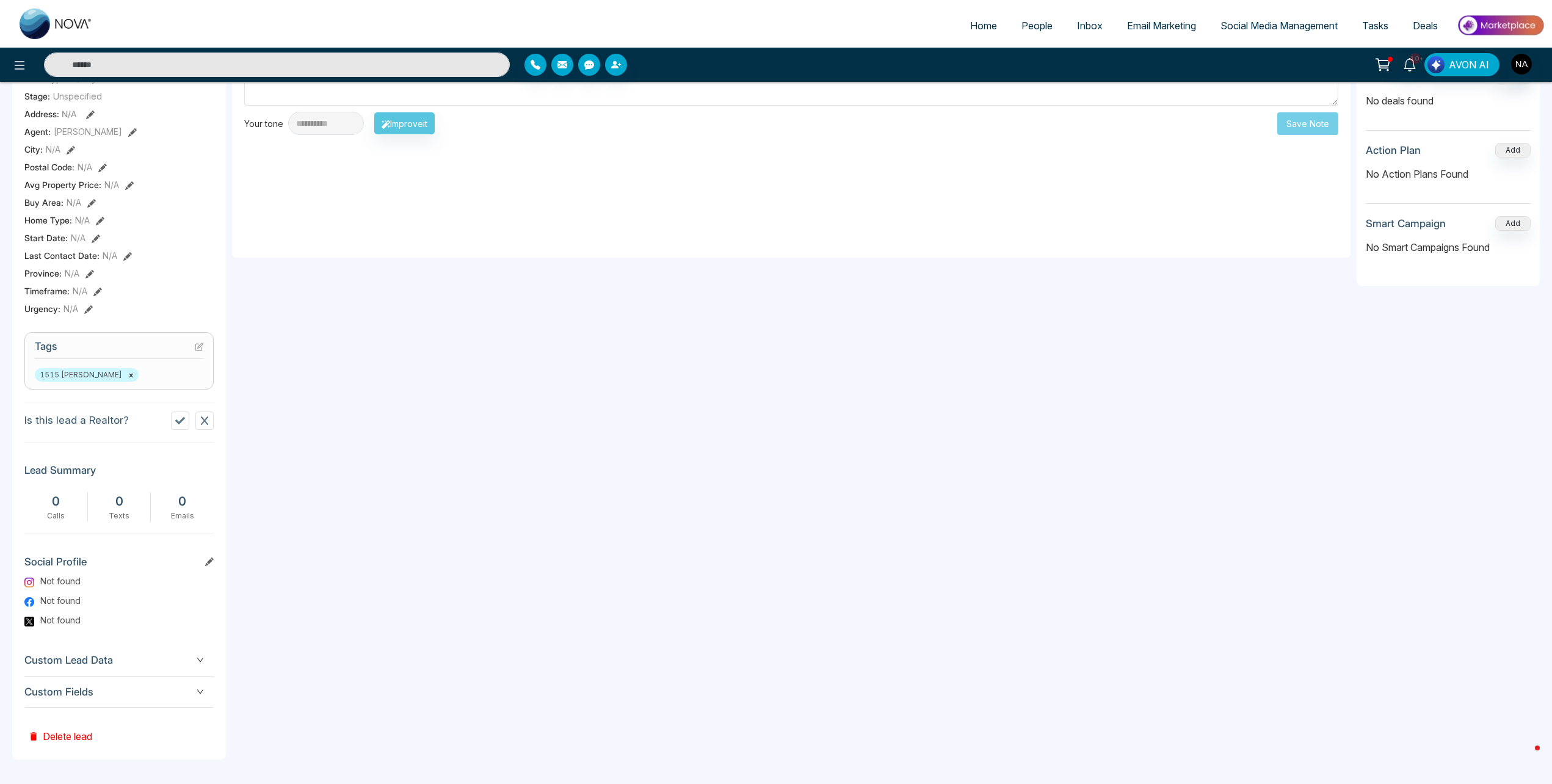
click at [116, 698] on span "Custom Fields" at bounding box center [119, 692] width 189 height 17
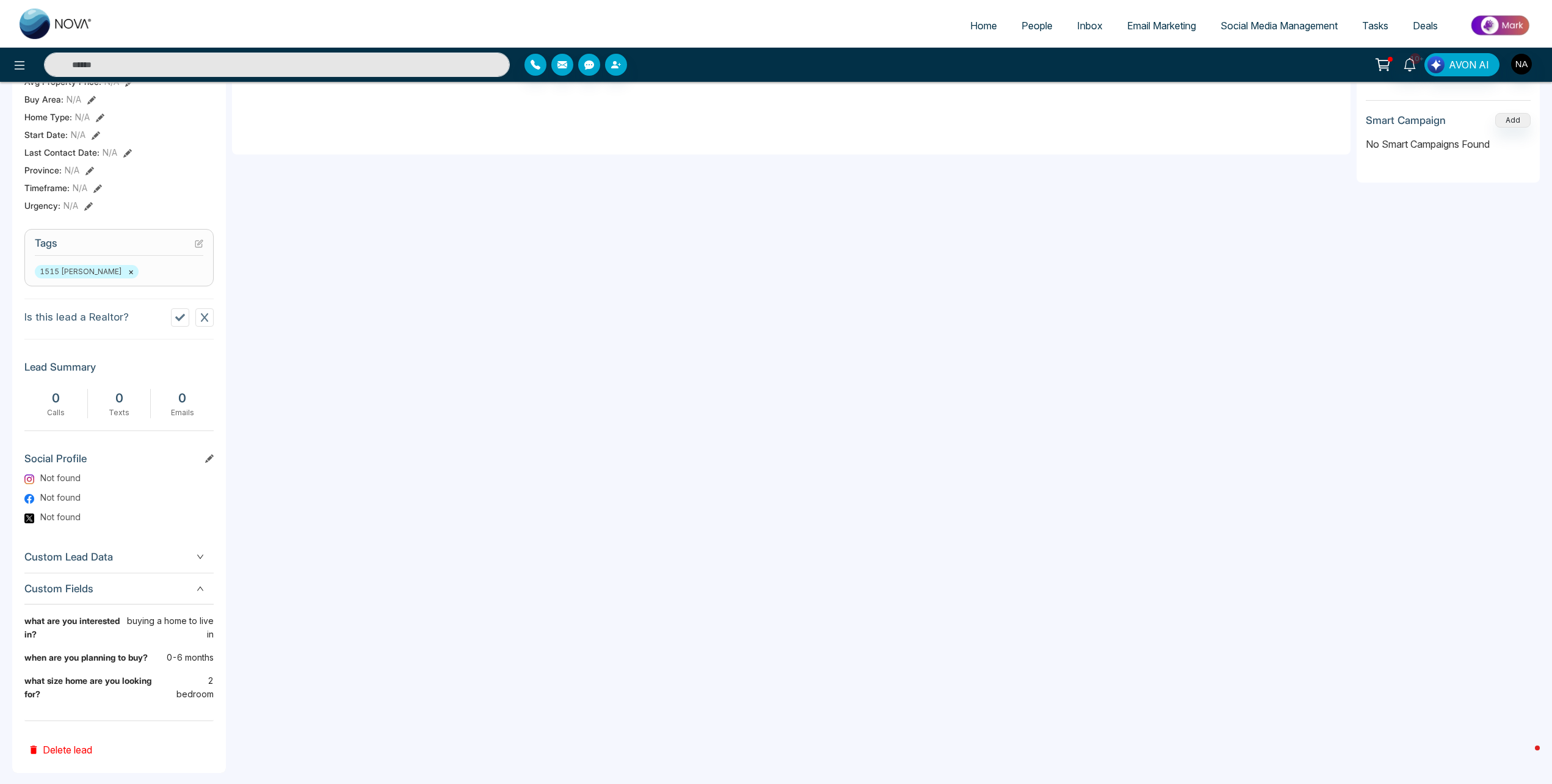
scroll to position [0, 0]
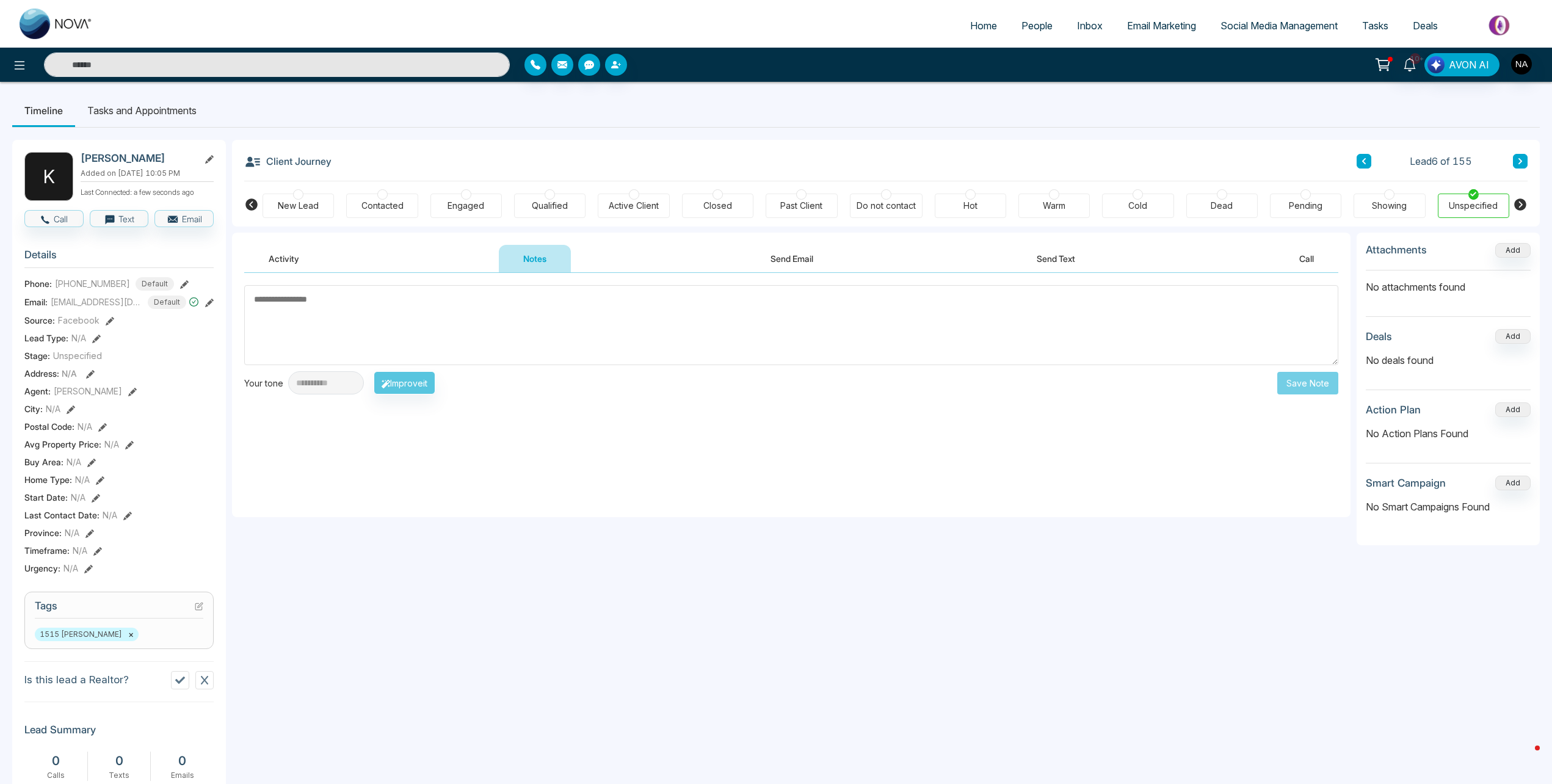
drag, startPoint x: 274, startPoint y: 199, endPoint x: 282, endPoint y: 200, distance: 8.1
click at [275, 199] on div "New Lead" at bounding box center [298, 206] width 71 height 25
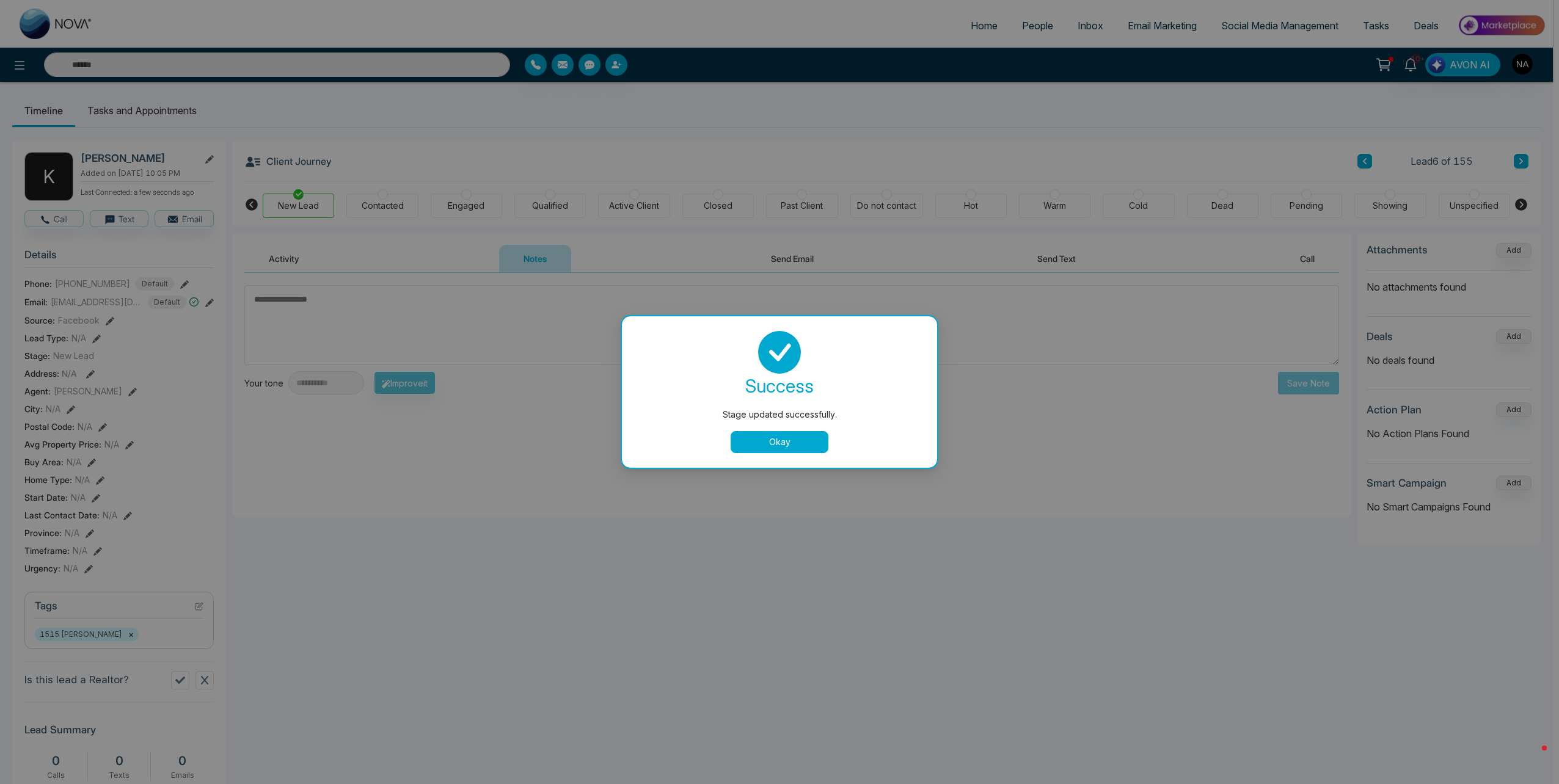
click at [759, 426] on div "success Stage updated successfully. Okay" at bounding box center [779, 392] width 286 height 122
click at [764, 438] on button "Okay" at bounding box center [779, 442] width 98 height 22
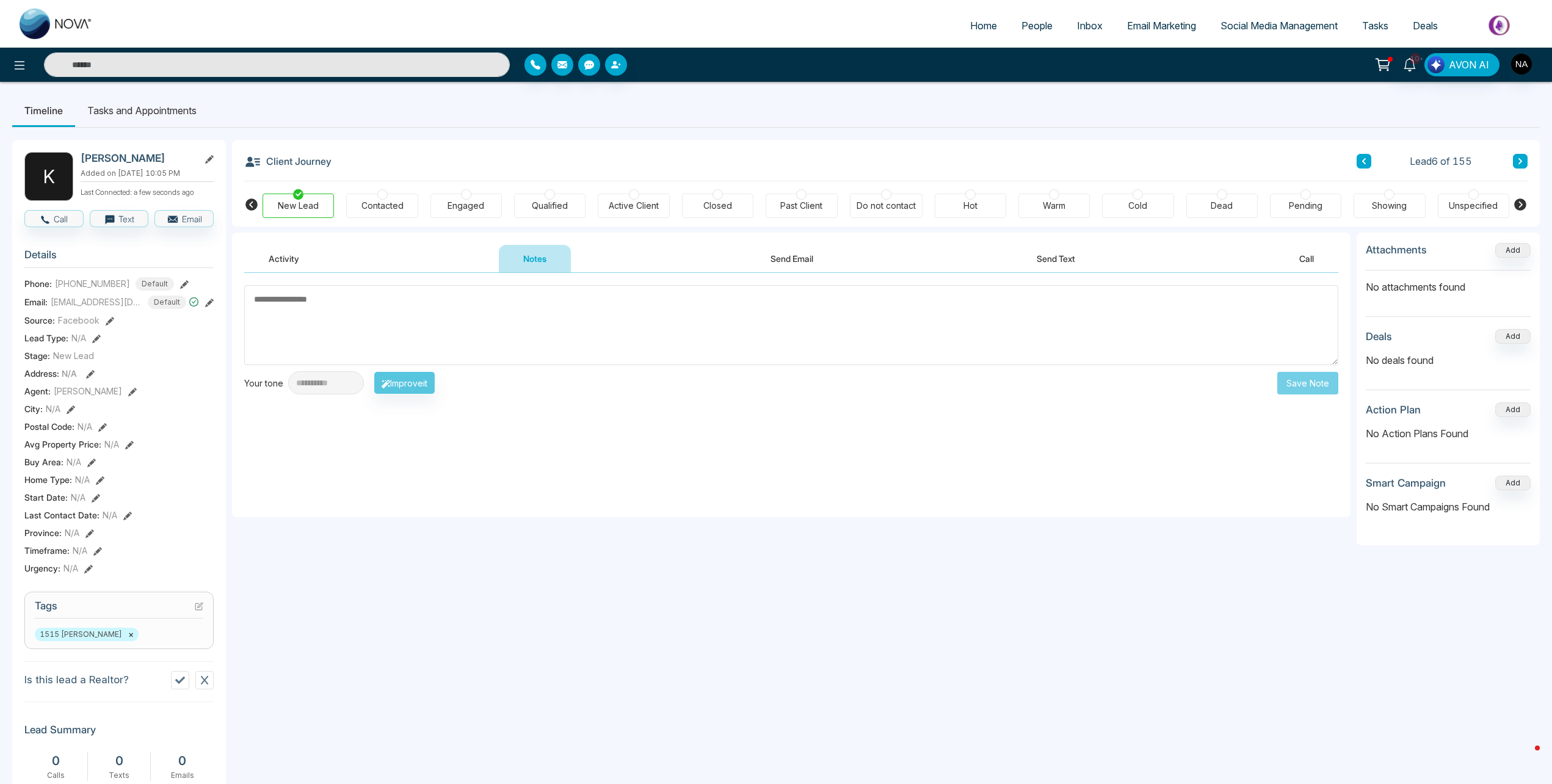
click at [1368, 162] on button at bounding box center [1364, 161] width 15 height 15
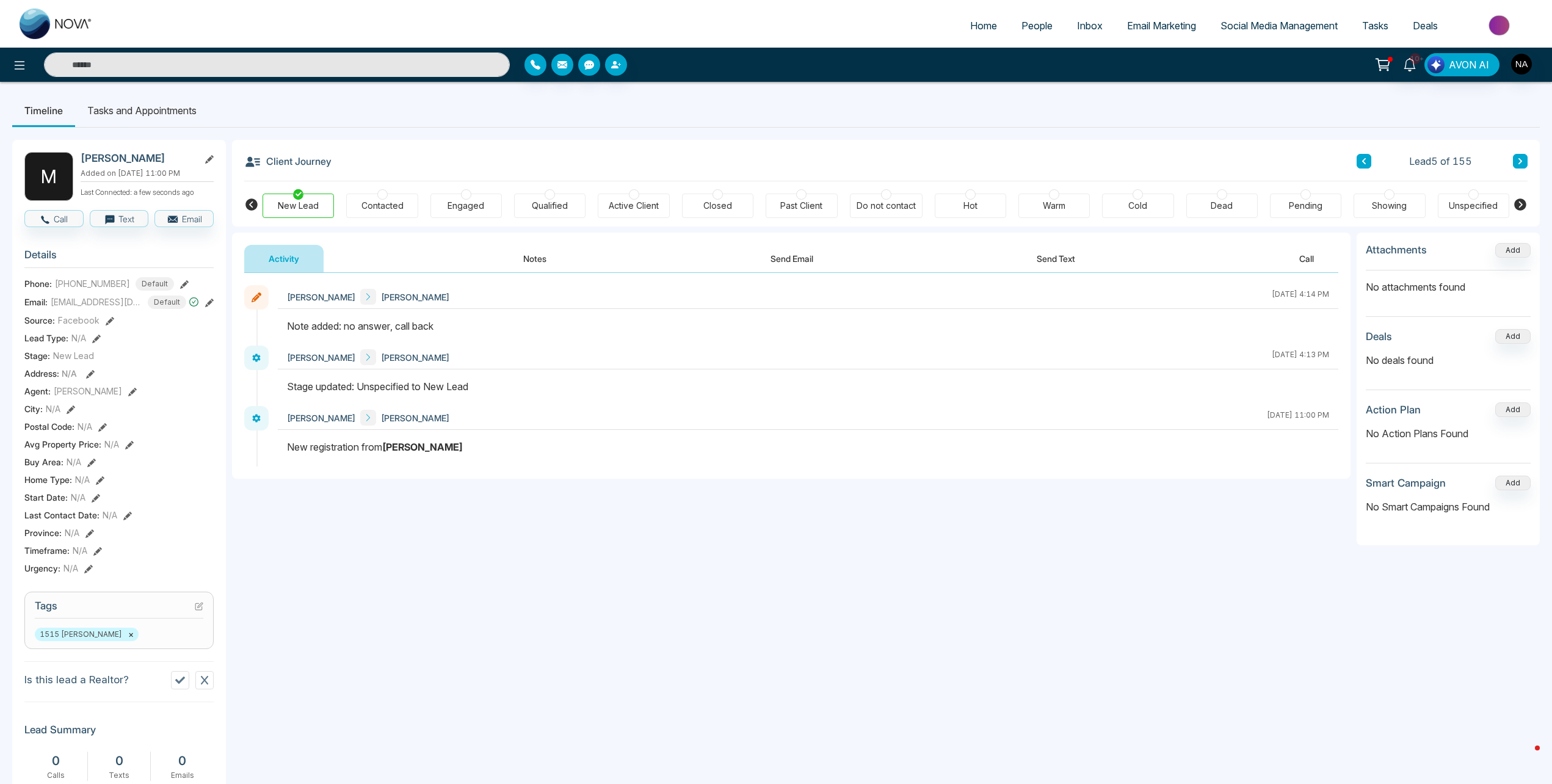
click at [1364, 162] on icon at bounding box center [1364, 161] width 4 height 6
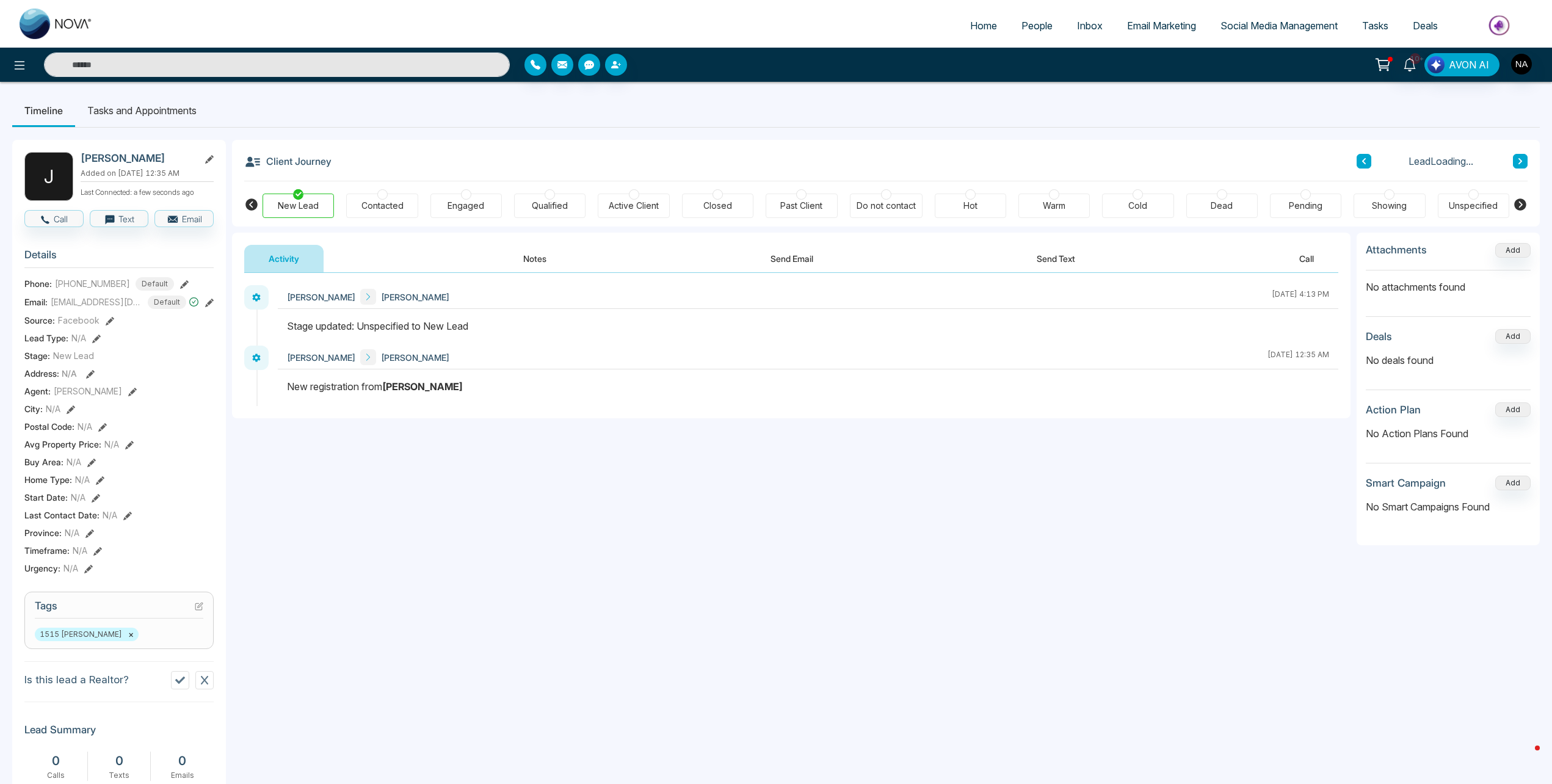
click at [1380, 170] on div "Client Journey Lead Loading..." at bounding box center [886, 160] width 1284 height 42
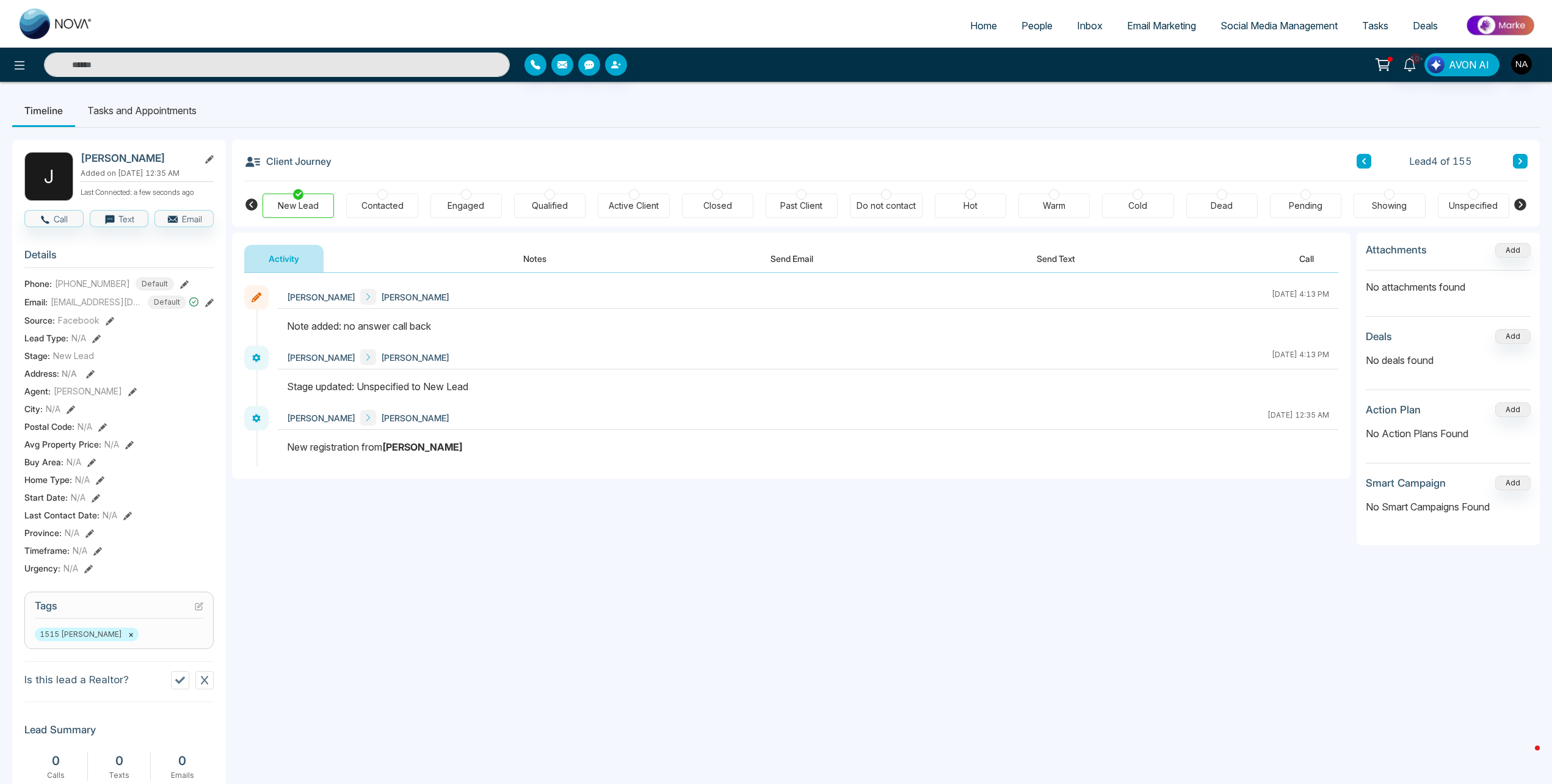
click at [1367, 162] on icon at bounding box center [1364, 161] width 6 height 7
click at [1520, 160] on icon at bounding box center [1521, 161] width 6 height 7
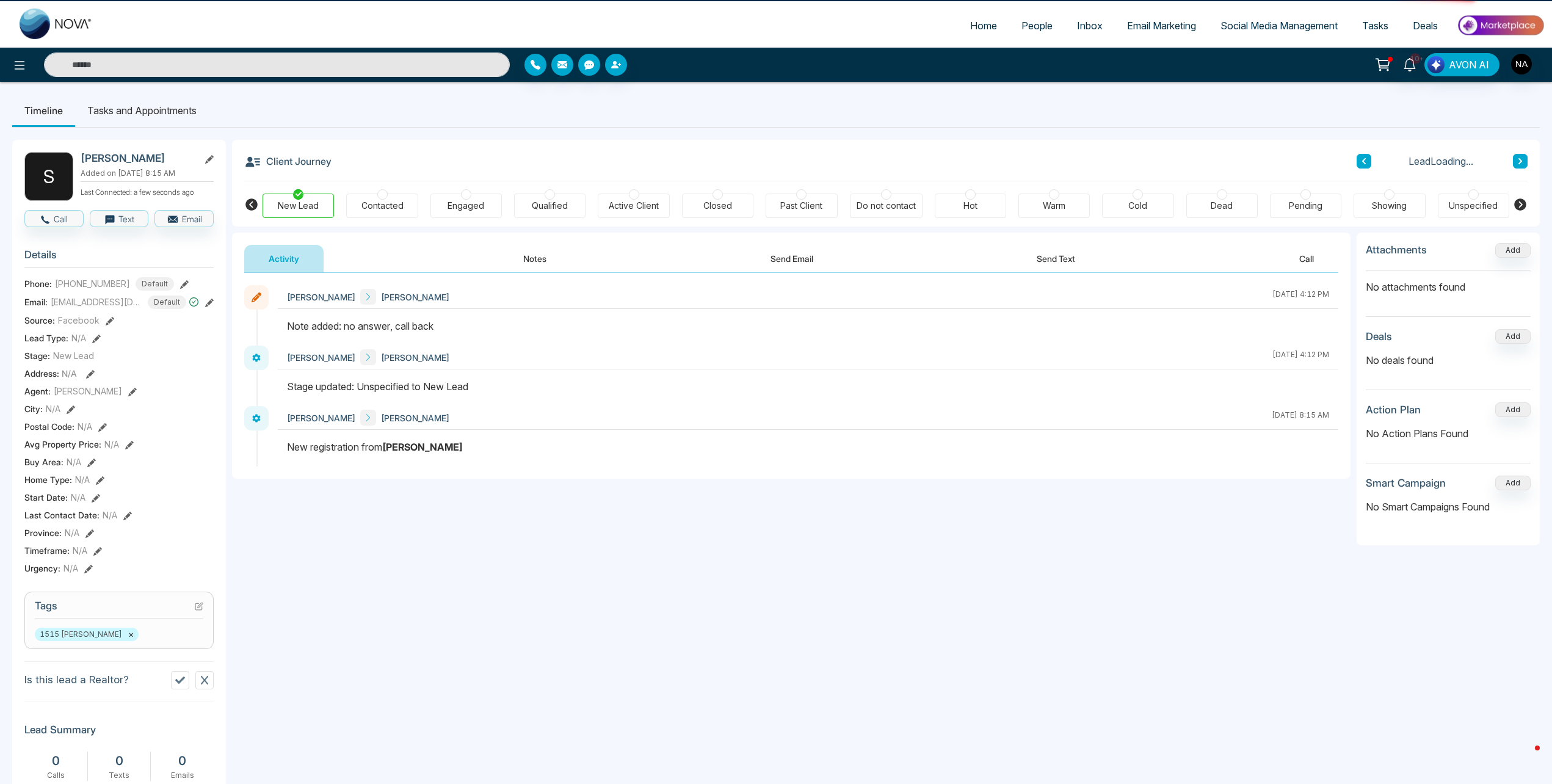
click at [1520, 160] on icon at bounding box center [1521, 161] width 6 height 7
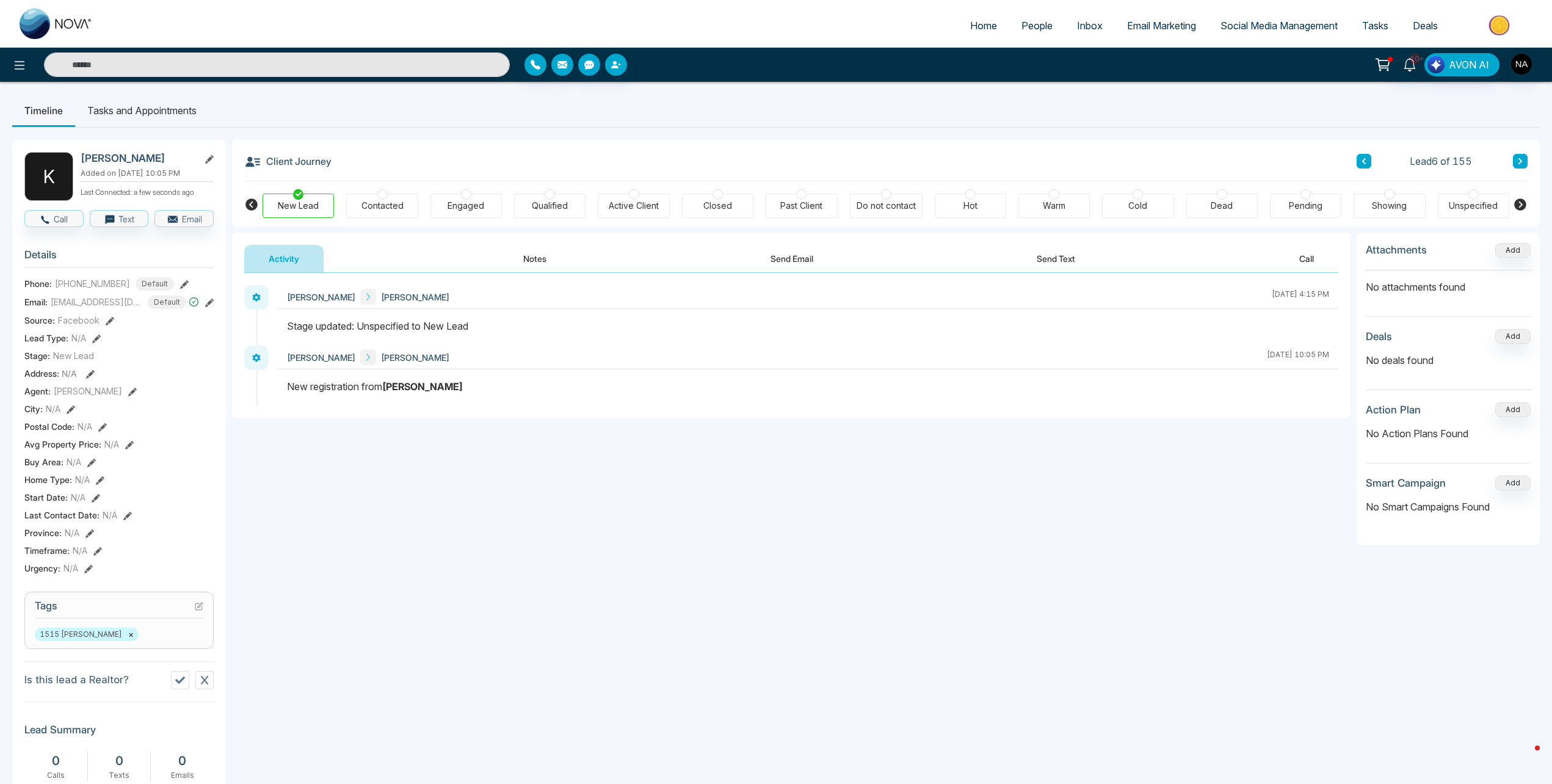
click at [541, 260] on button "Notes" at bounding box center [535, 259] width 72 height 28
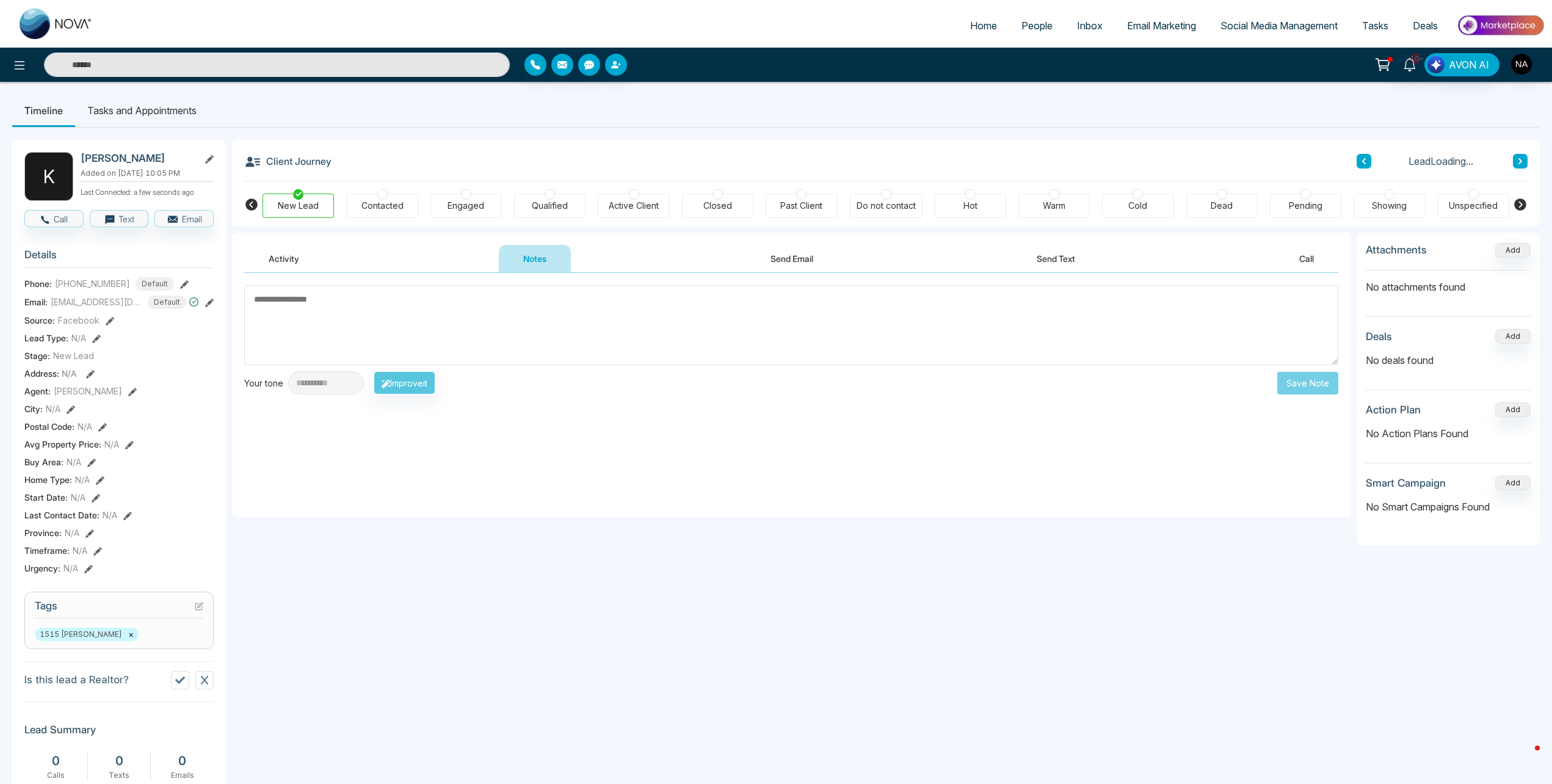
click at [399, 304] on textarea at bounding box center [791, 325] width 1094 height 80
type textarea "**********"
click at [1325, 379] on button "Save Note" at bounding box center [1308, 383] width 61 height 23
click at [1522, 163] on icon at bounding box center [1521, 161] width 6 height 7
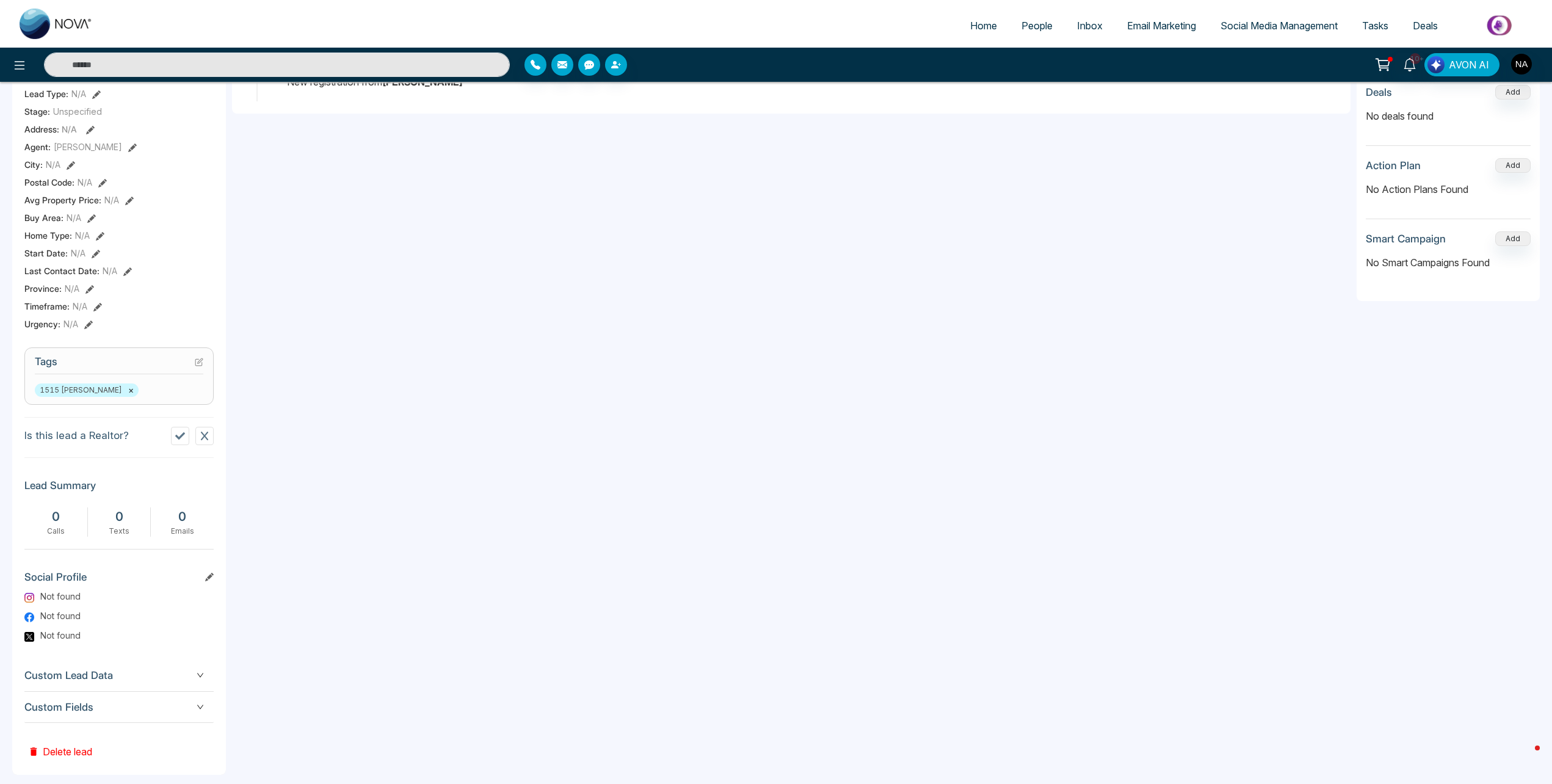
scroll to position [259, 0]
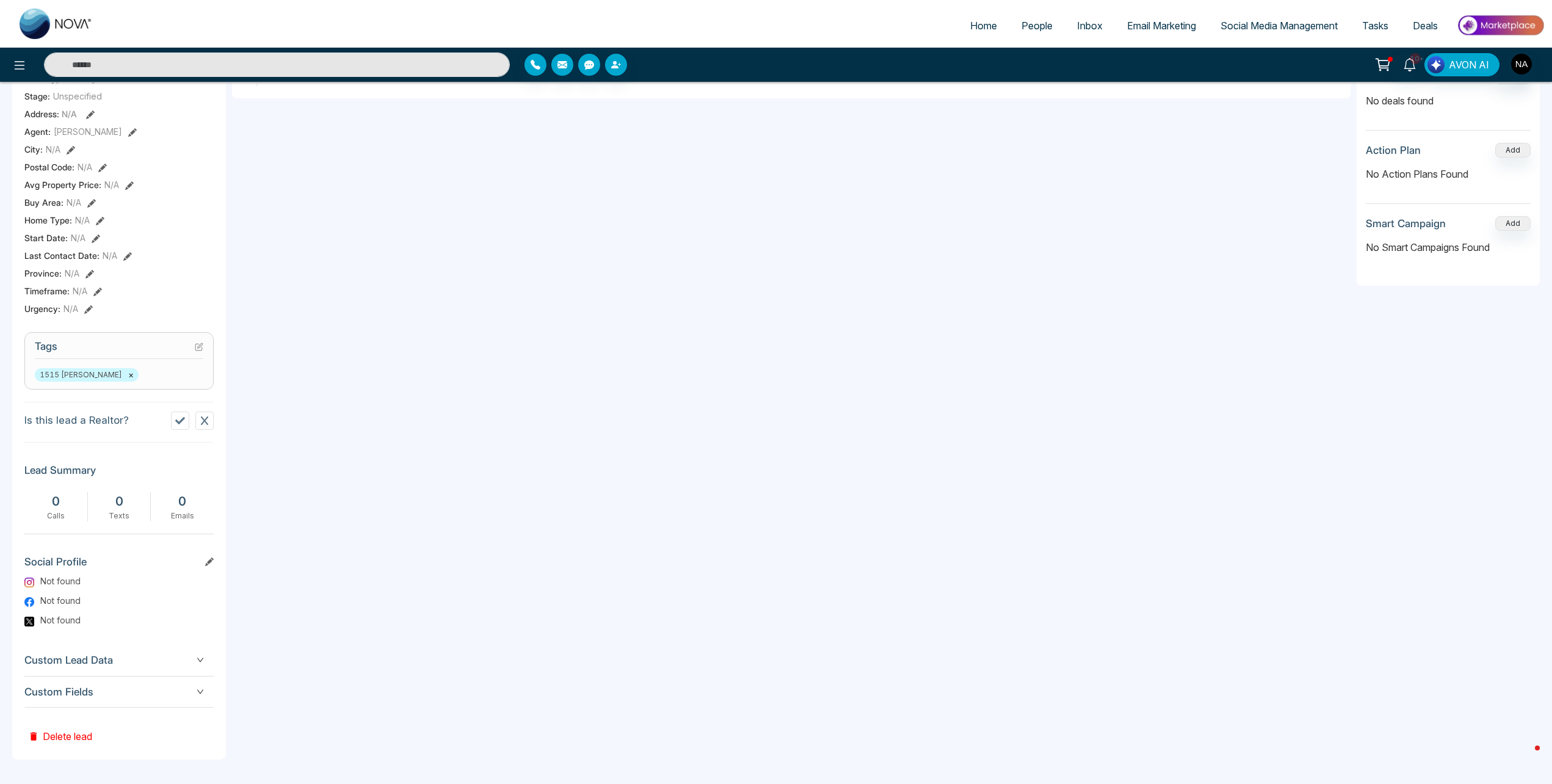
click at [160, 696] on span "Custom Fields" at bounding box center [119, 692] width 189 height 17
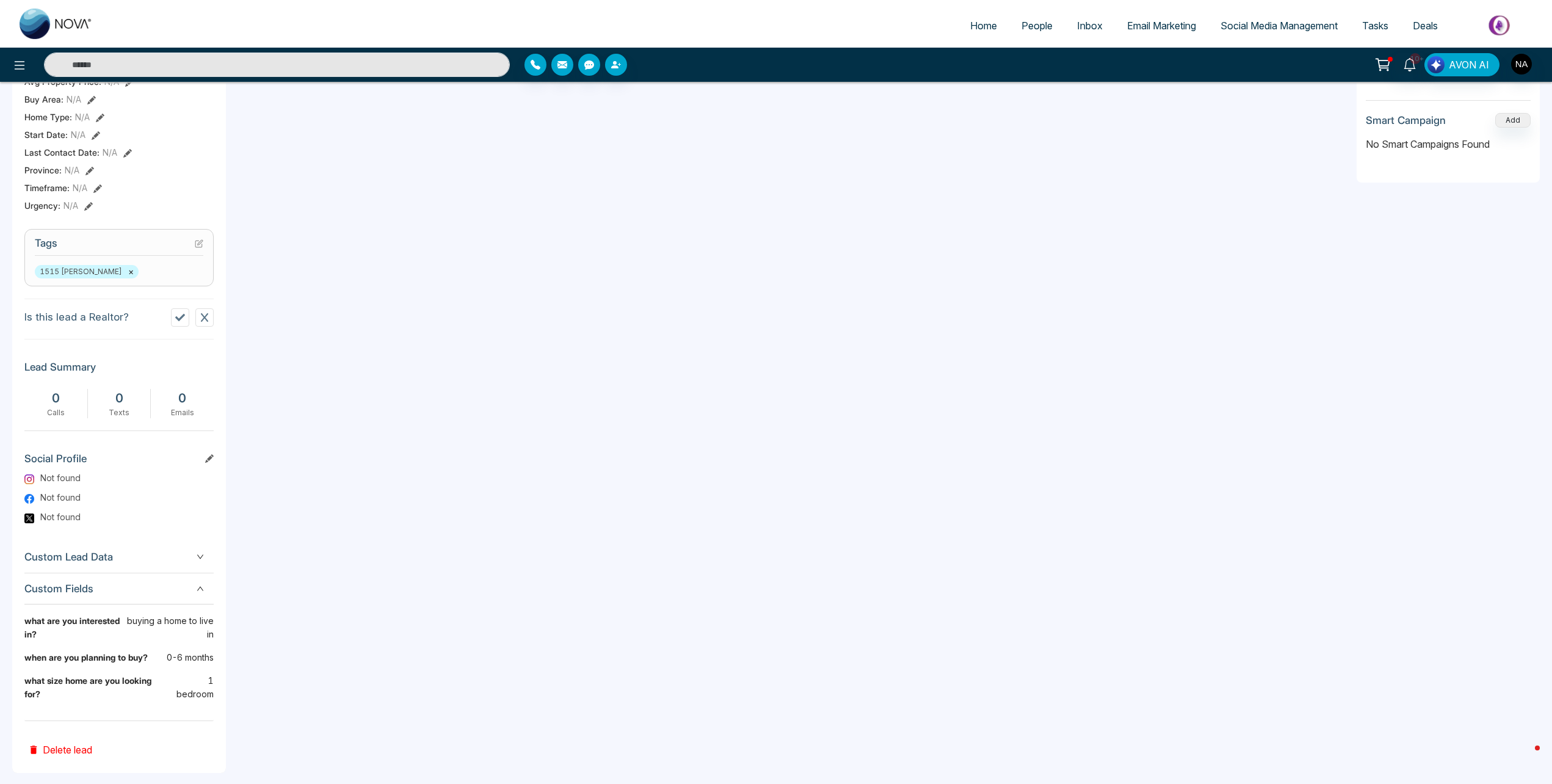
scroll to position [0, 0]
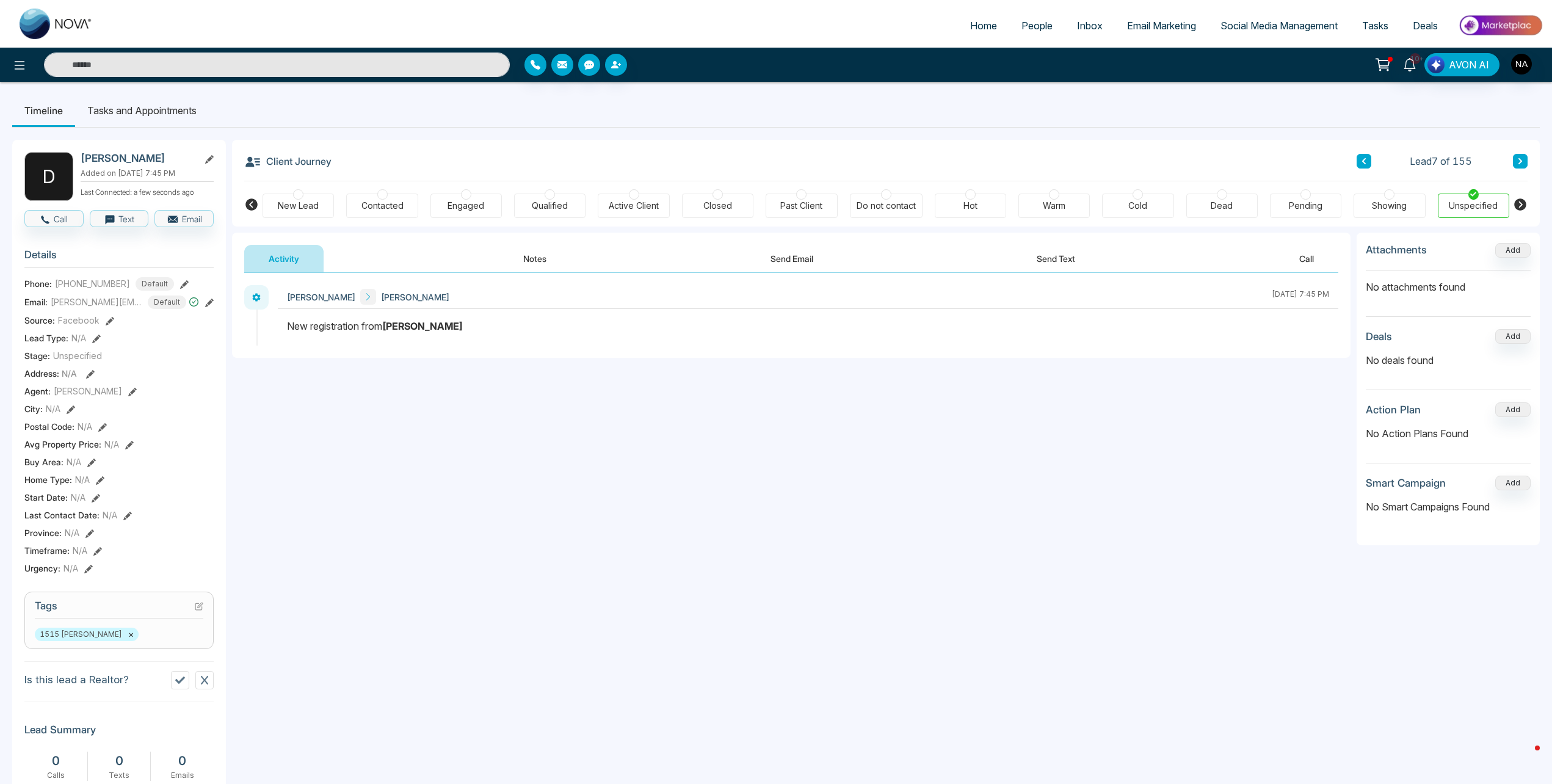
click at [518, 245] on button "Notes" at bounding box center [535, 259] width 72 height 28
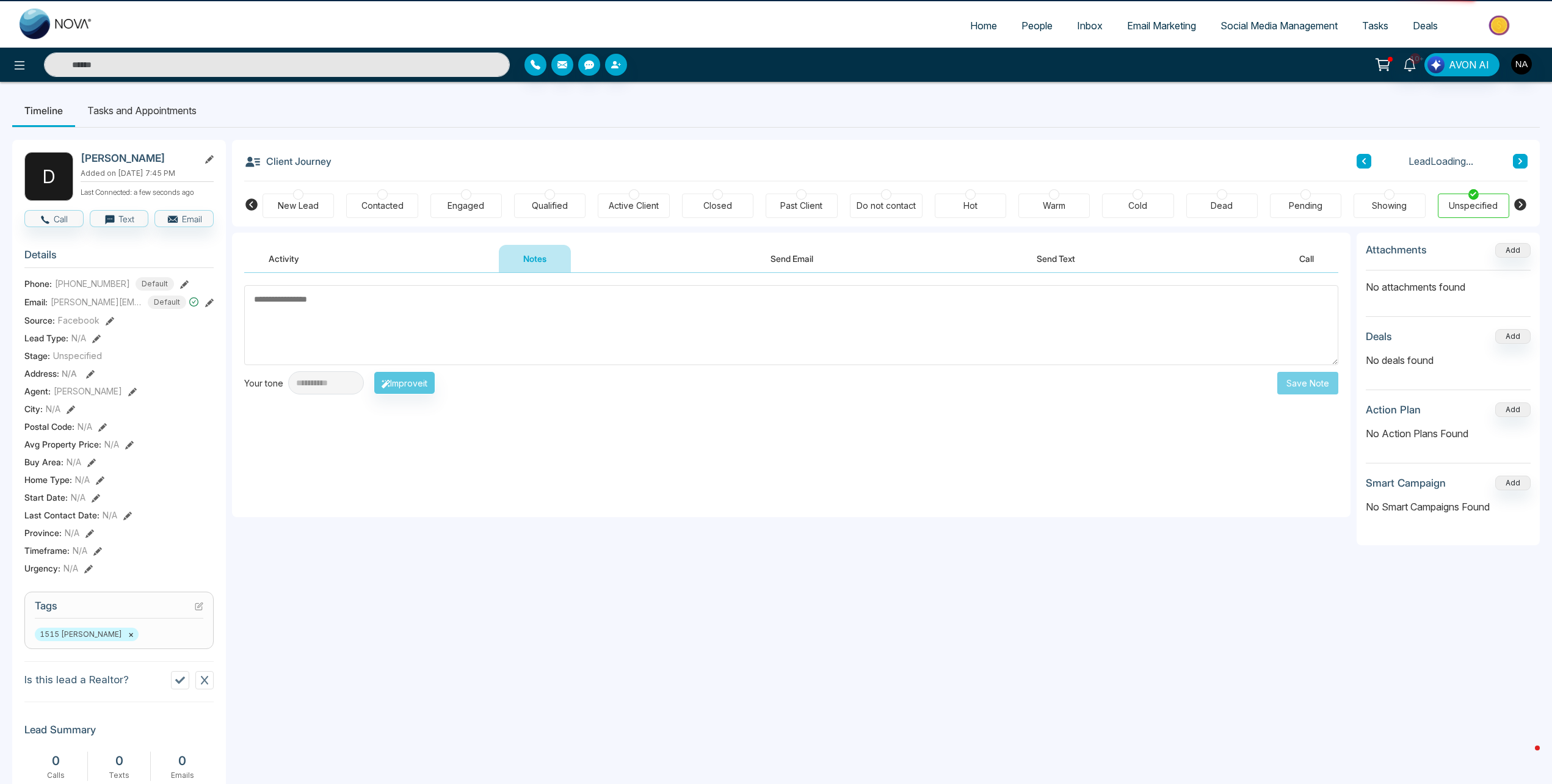
click at [281, 194] on div "New Lead" at bounding box center [298, 206] width 71 height 25
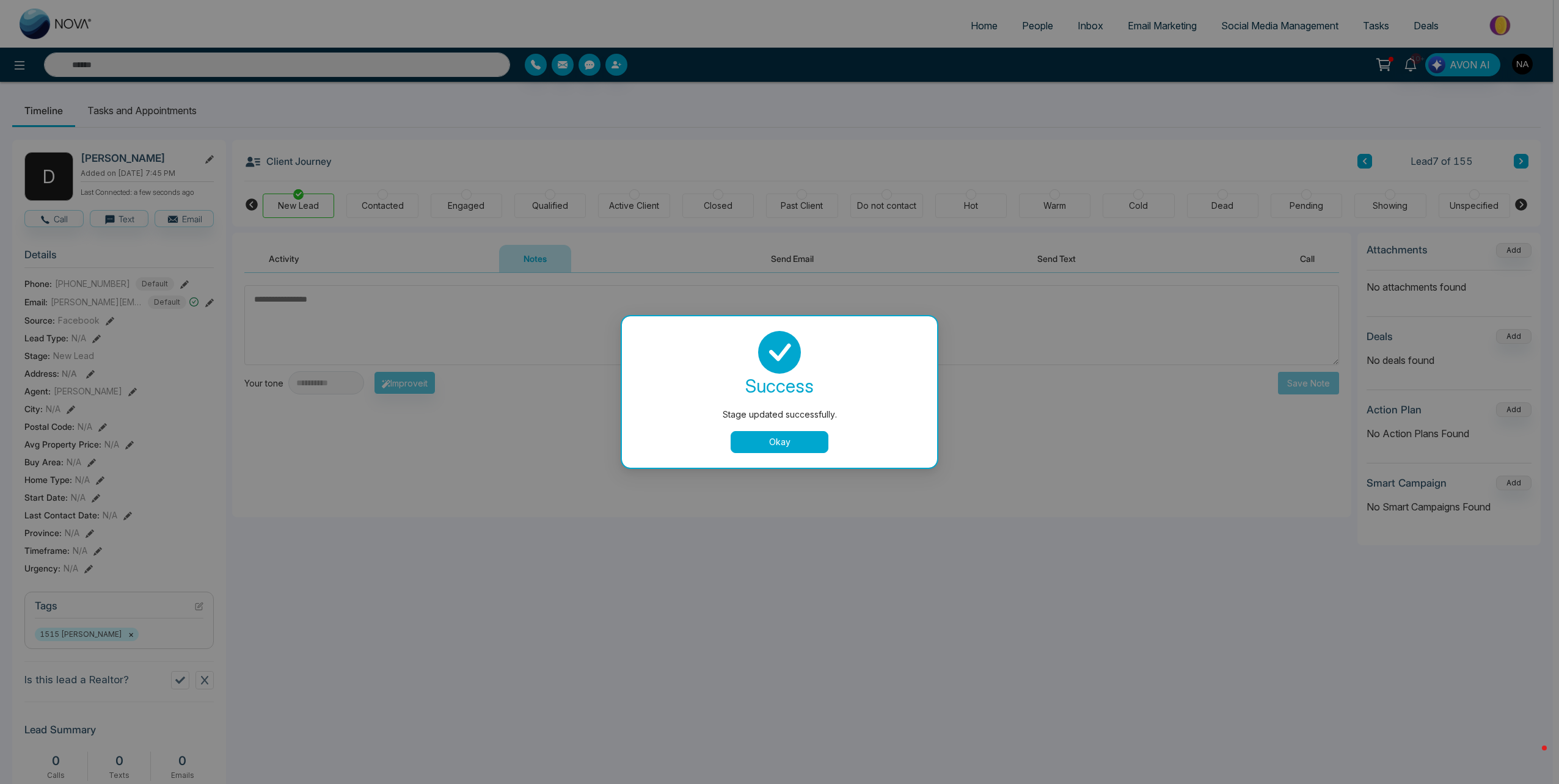
click at [781, 444] on button "Okay" at bounding box center [779, 442] width 98 height 22
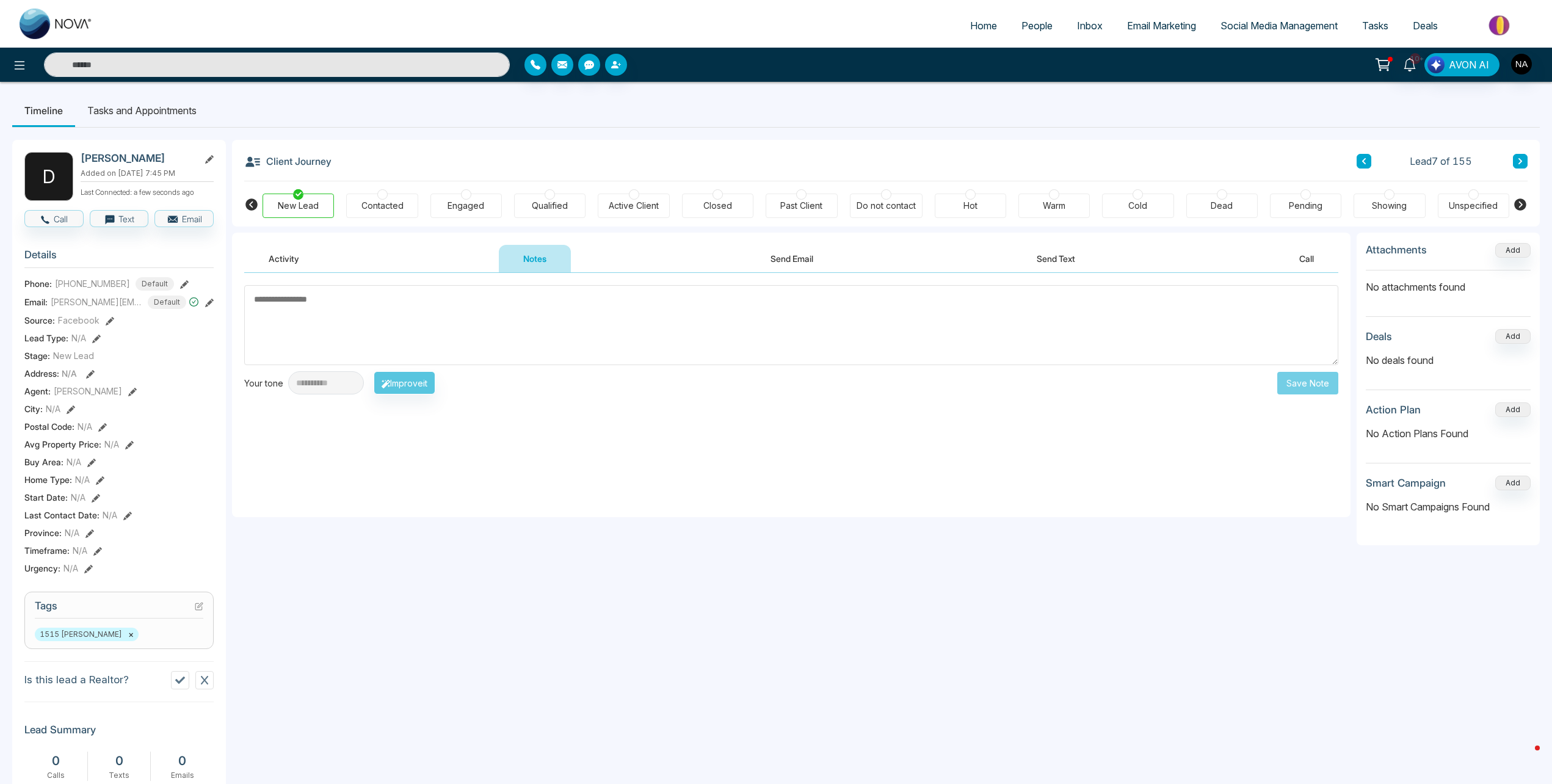
click at [318, 335] on textarea at bounding box center [791, 325] width 1094 height 80
type textarea "*********"
click at [1299, 376] on button "Save Note" at bounding box center [1308, 383] width 61 height 23
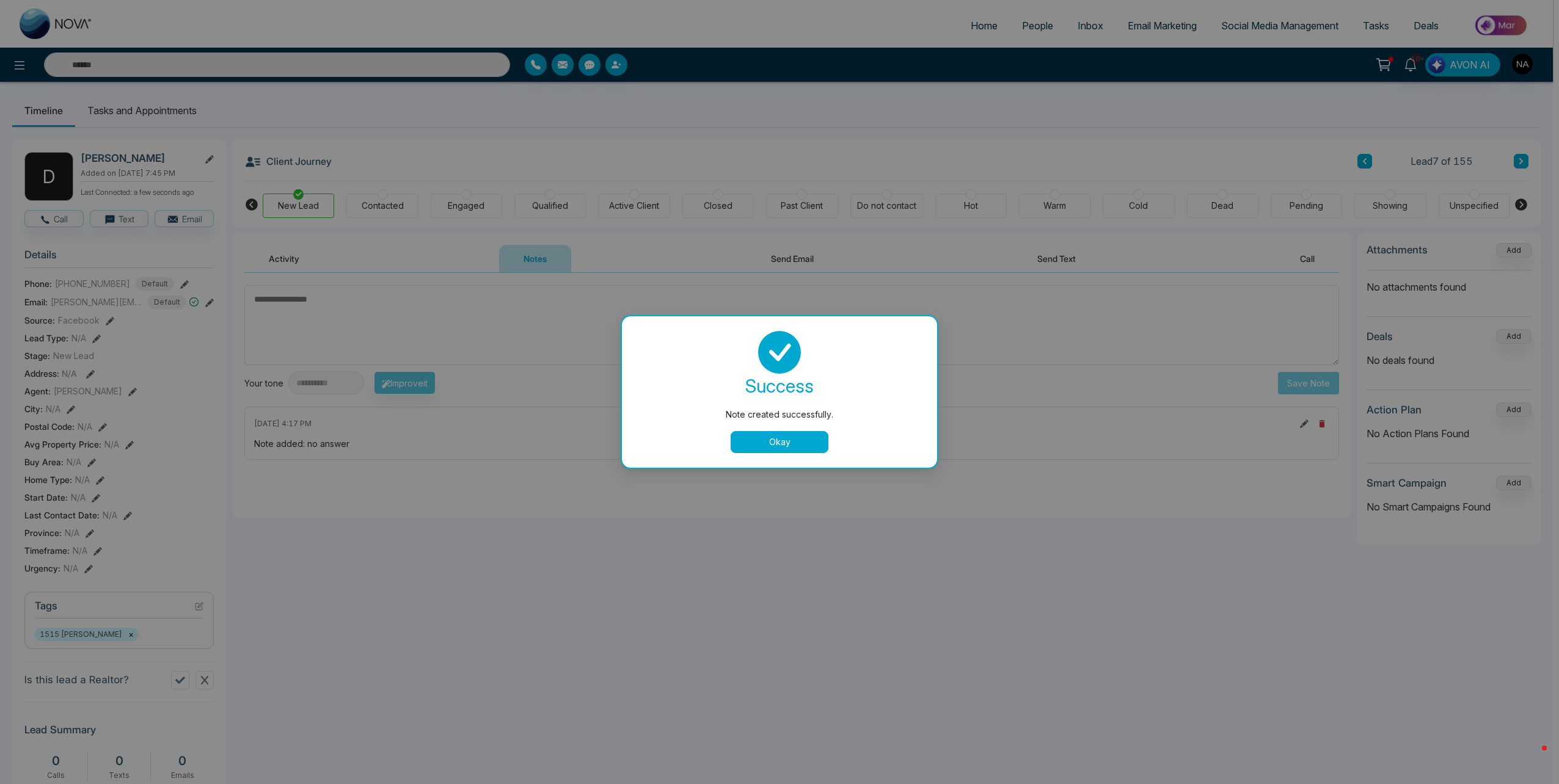
click at [776, 444] on button "Okay" at bounding box center [779, 442] width 98 height 22
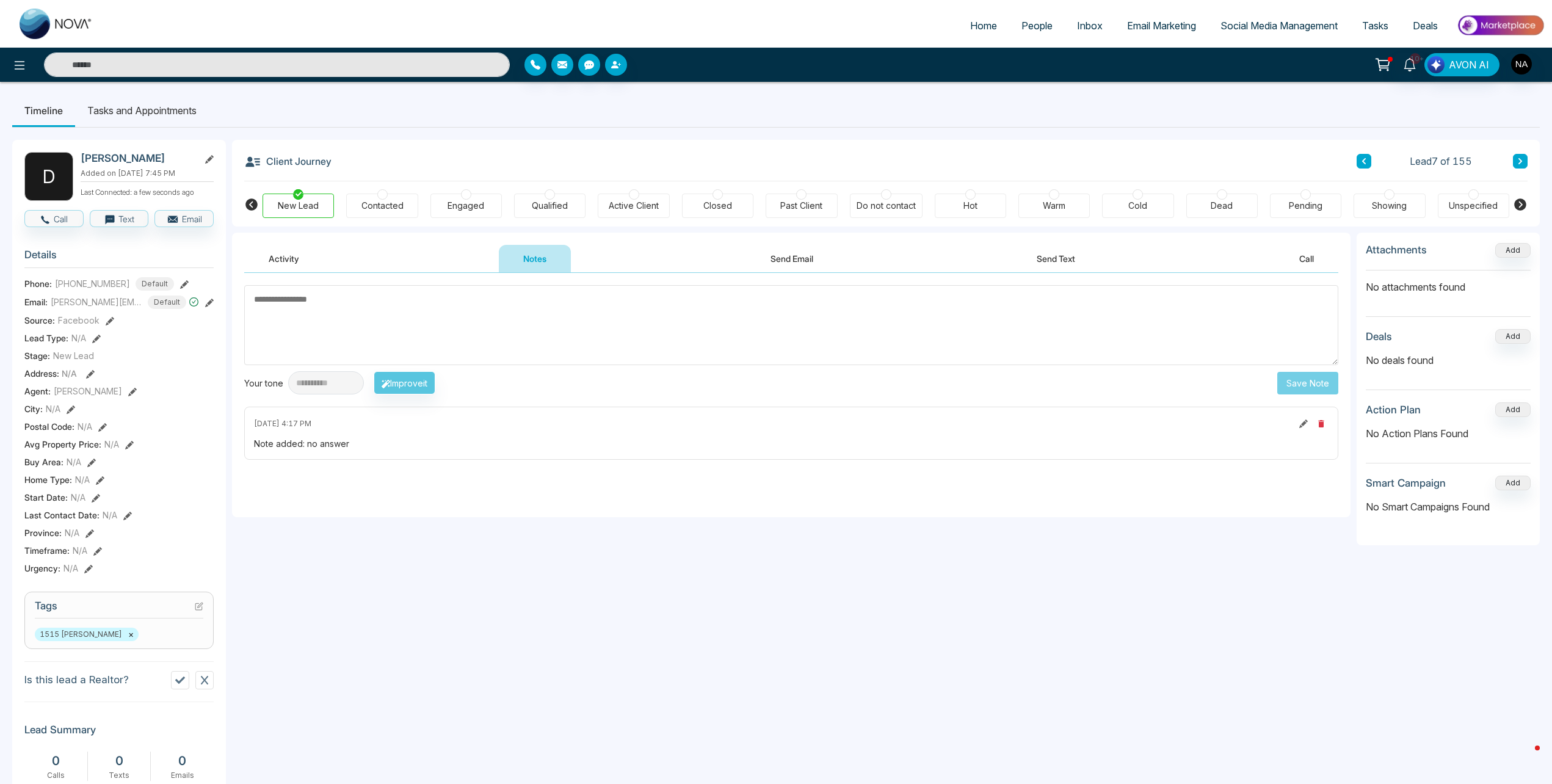
click at [1520, 157] on icon at bounding box center [1521, 161] width 6 height 7
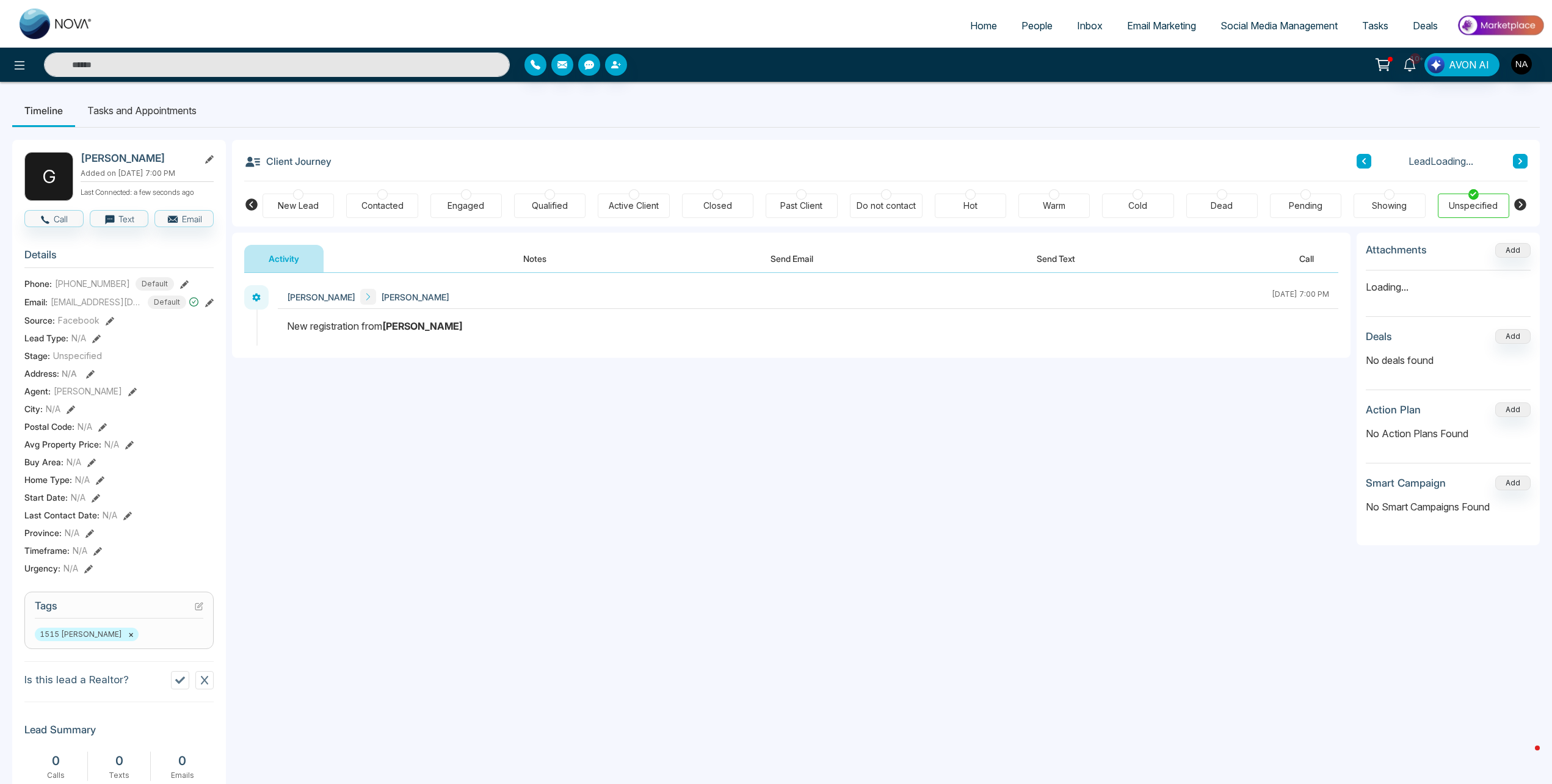
click at [524, 247] on button "Notes" at bounding box center [535, 259] width 72 height 28
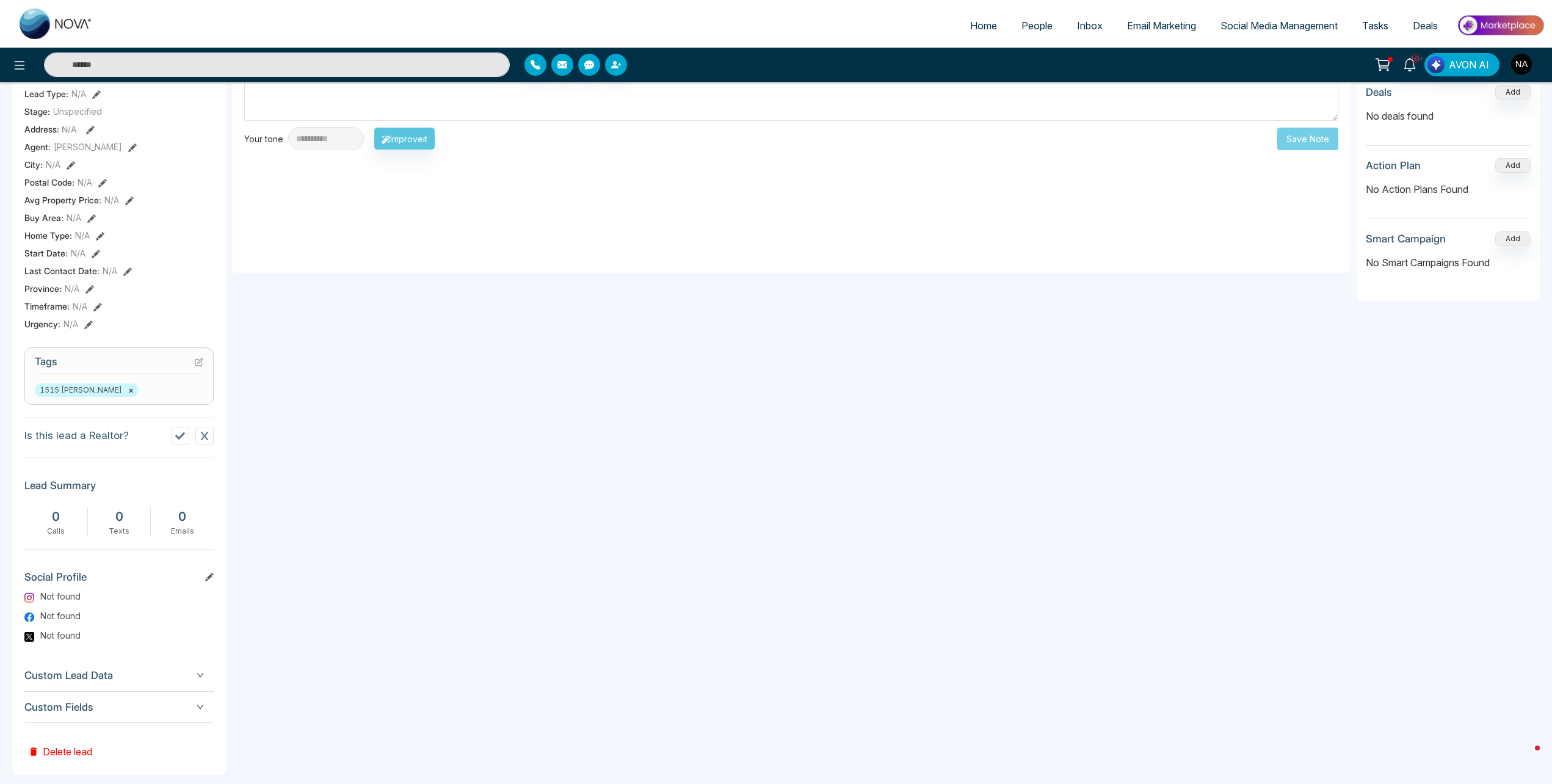
scroll to position [259, 0]
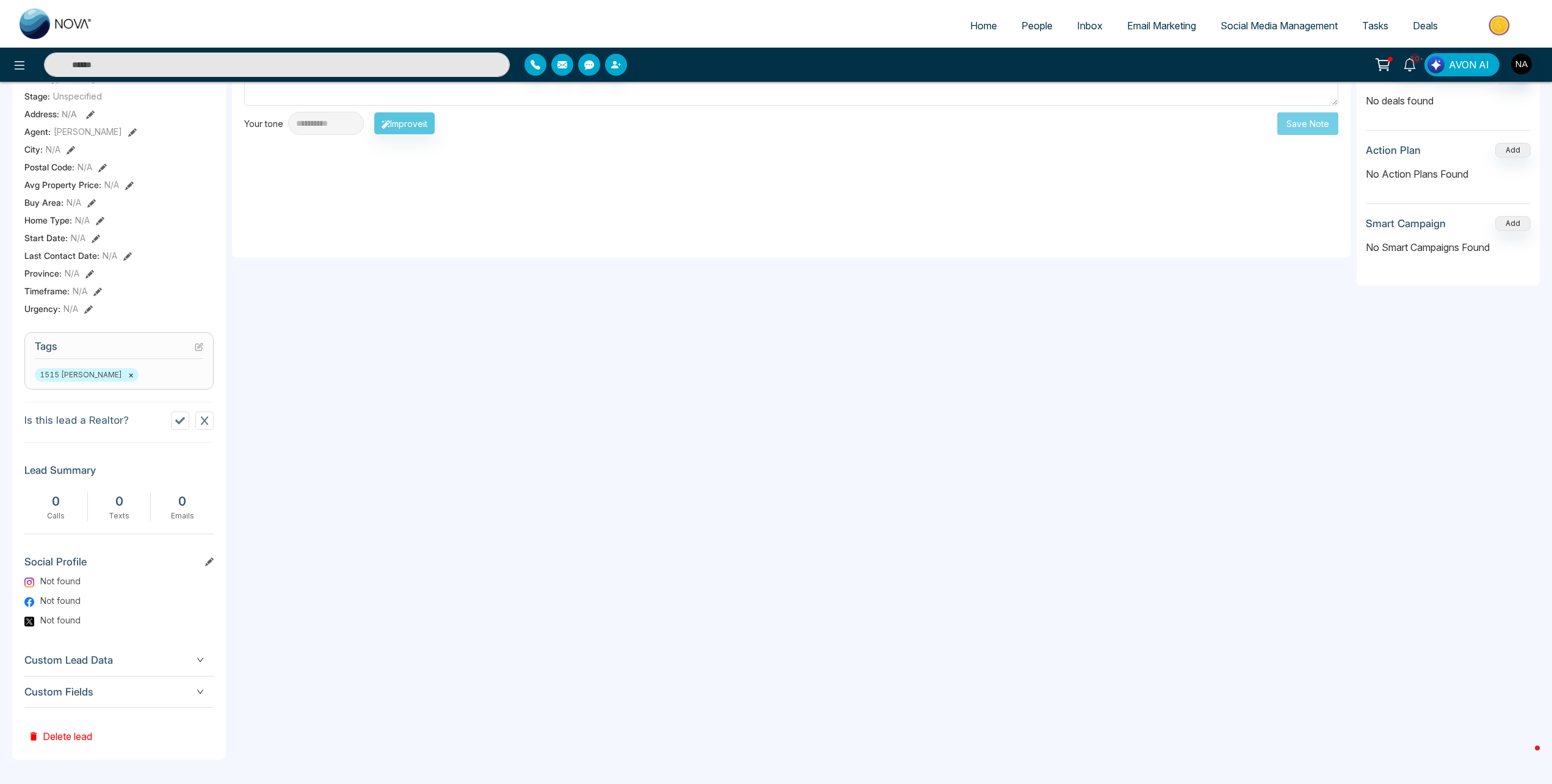
click at [122, 689] on span "Custom Fields" at bounding box center [119, 692] width 189 height 17
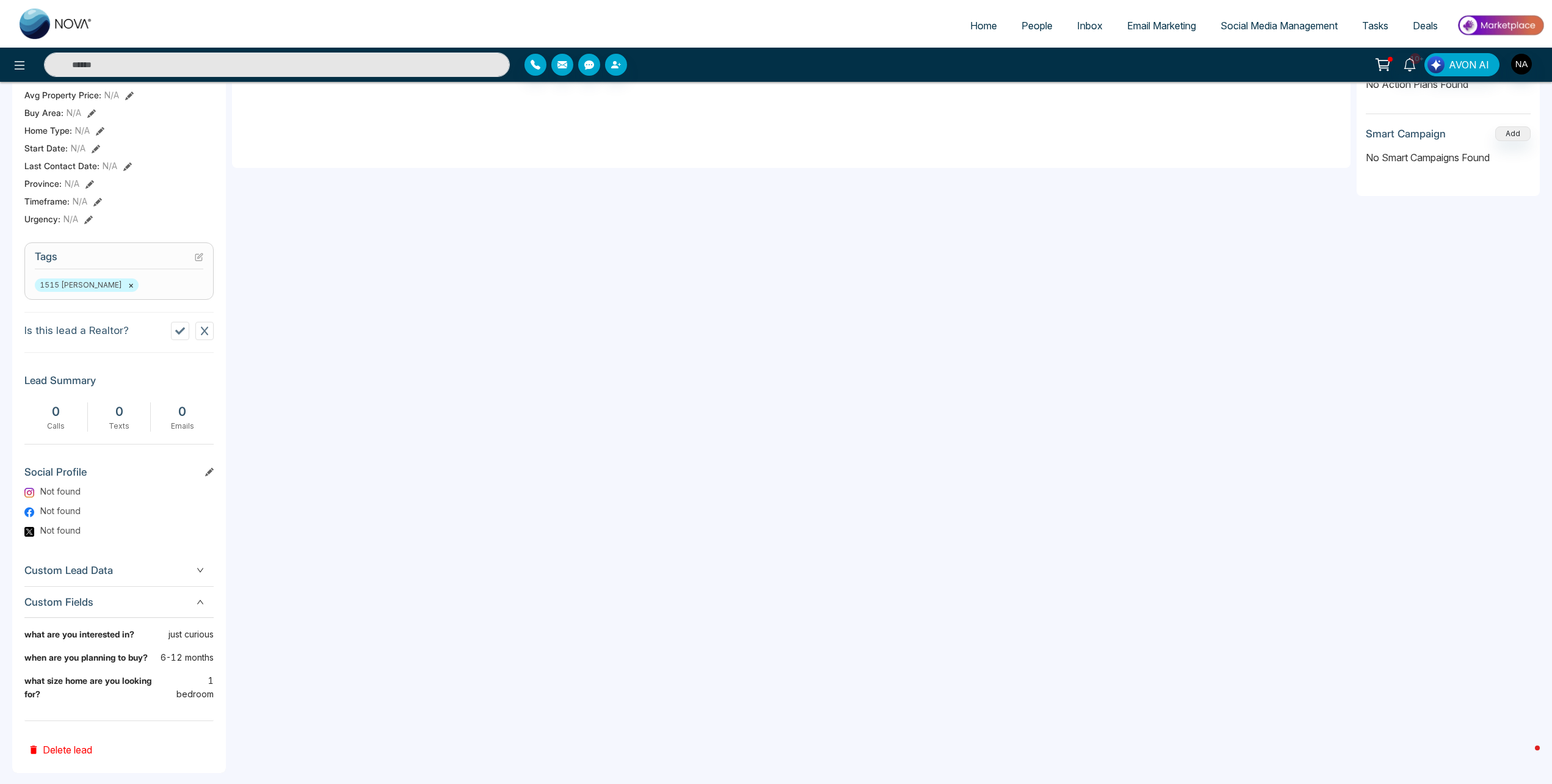
scroll to position [0, 0]
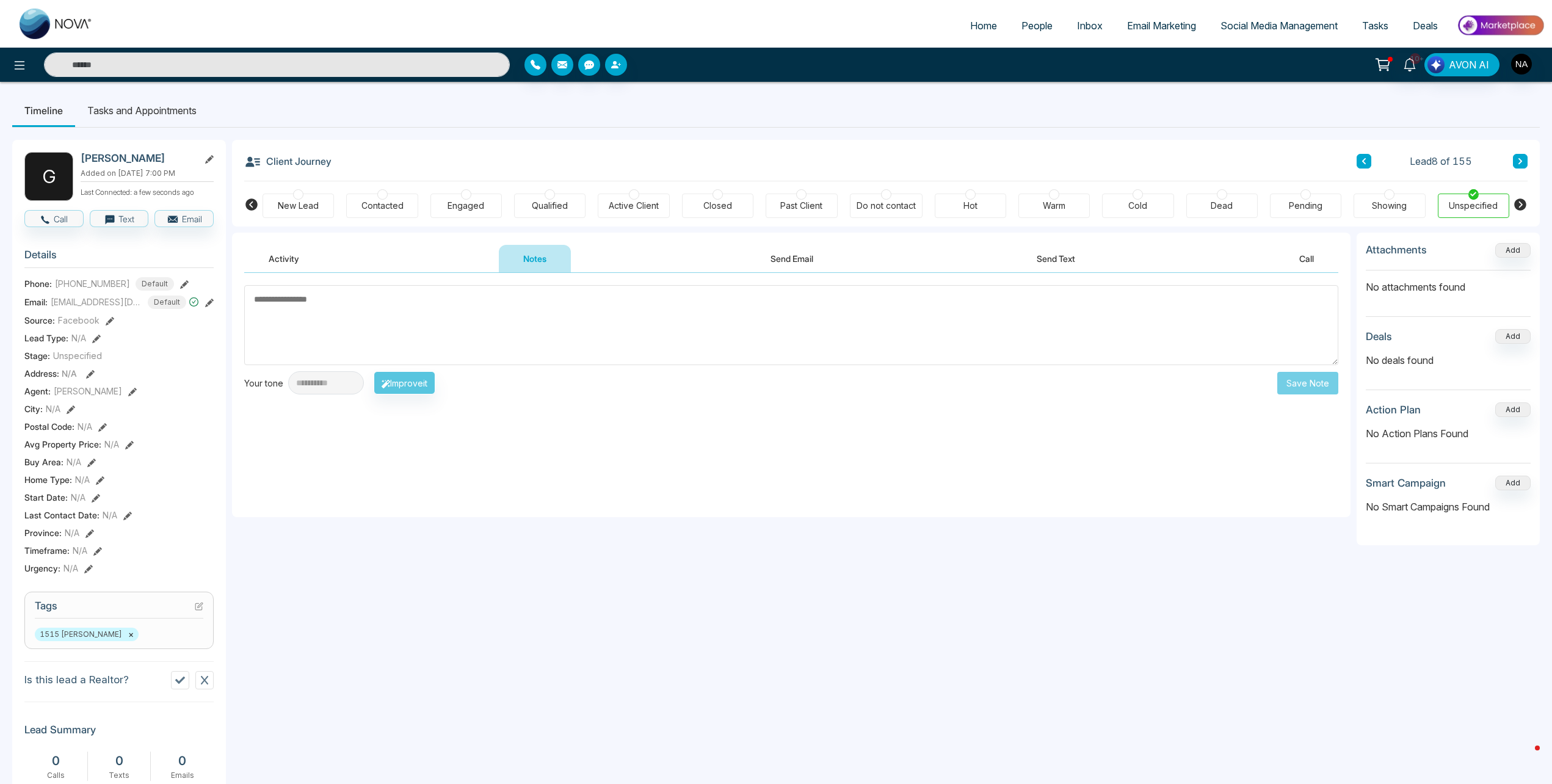
click at [306, 196] on div "New Lead" at bounding box center [298, 206] width 71 height 25
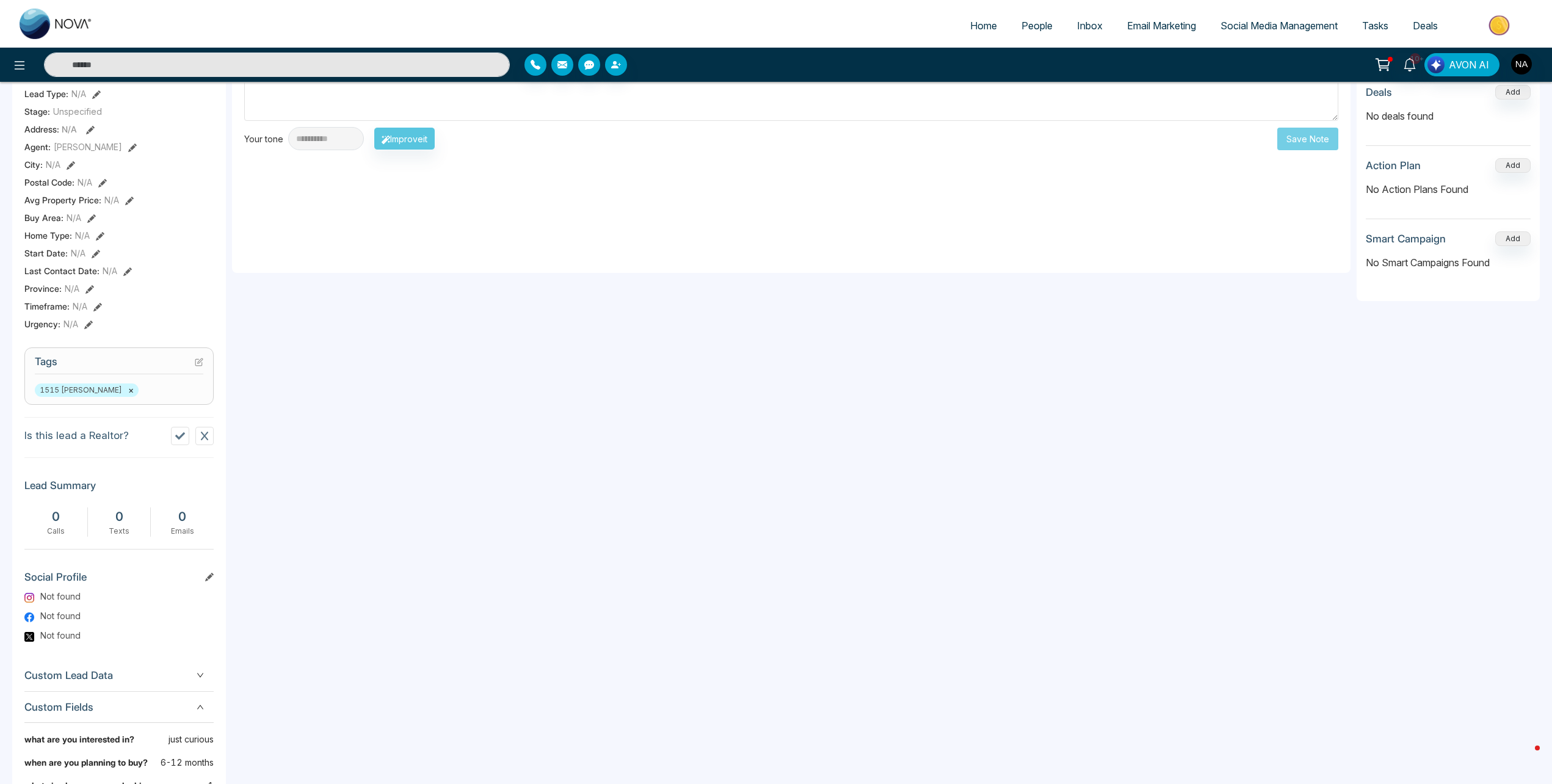
scroll to position [349, 0]
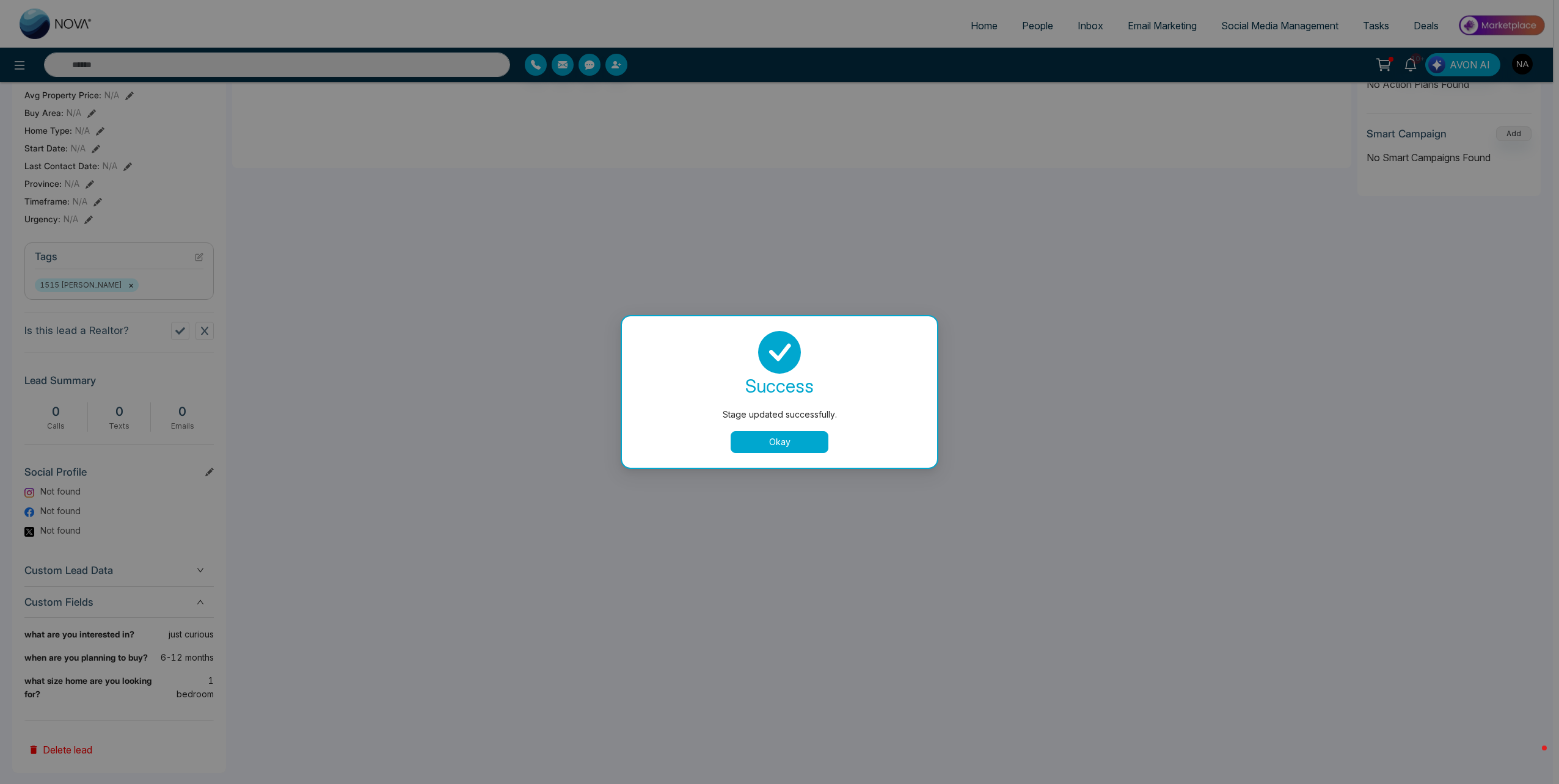
click at [762, 439] on button "Okay" at bounding box center [779, 442] width 98 height 22
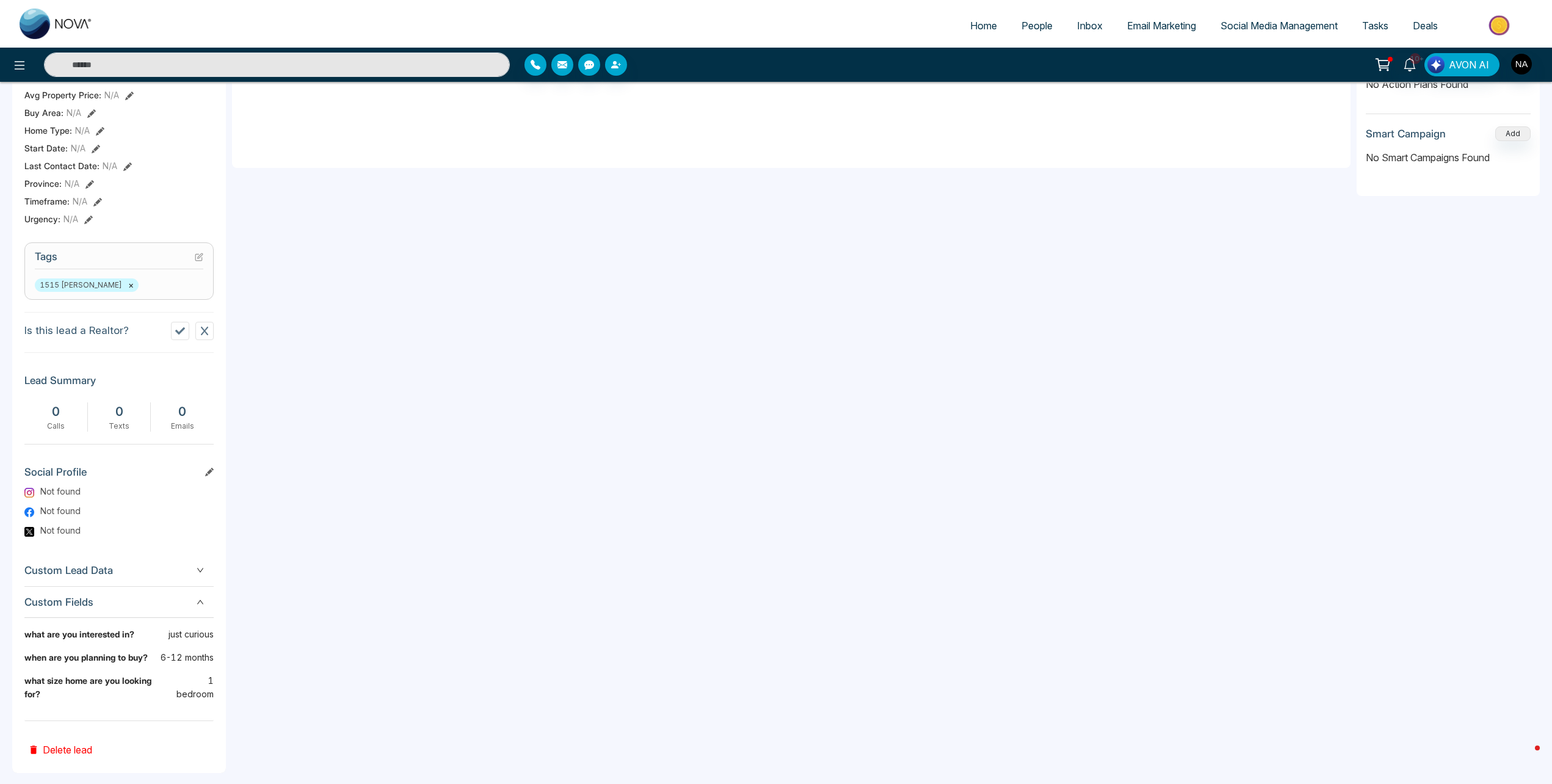
click at [85, 642] on b "what are you interested in?" at bounding box center [79, 639] width 110 height 23
drag, startPoint x: 85, startPoint y: 642, endPoint x: 404, endPoint y: 691, distance: 322.7
click at [404, 691] on div "**********" at bounding box center [791, 321] width 1118 height 877
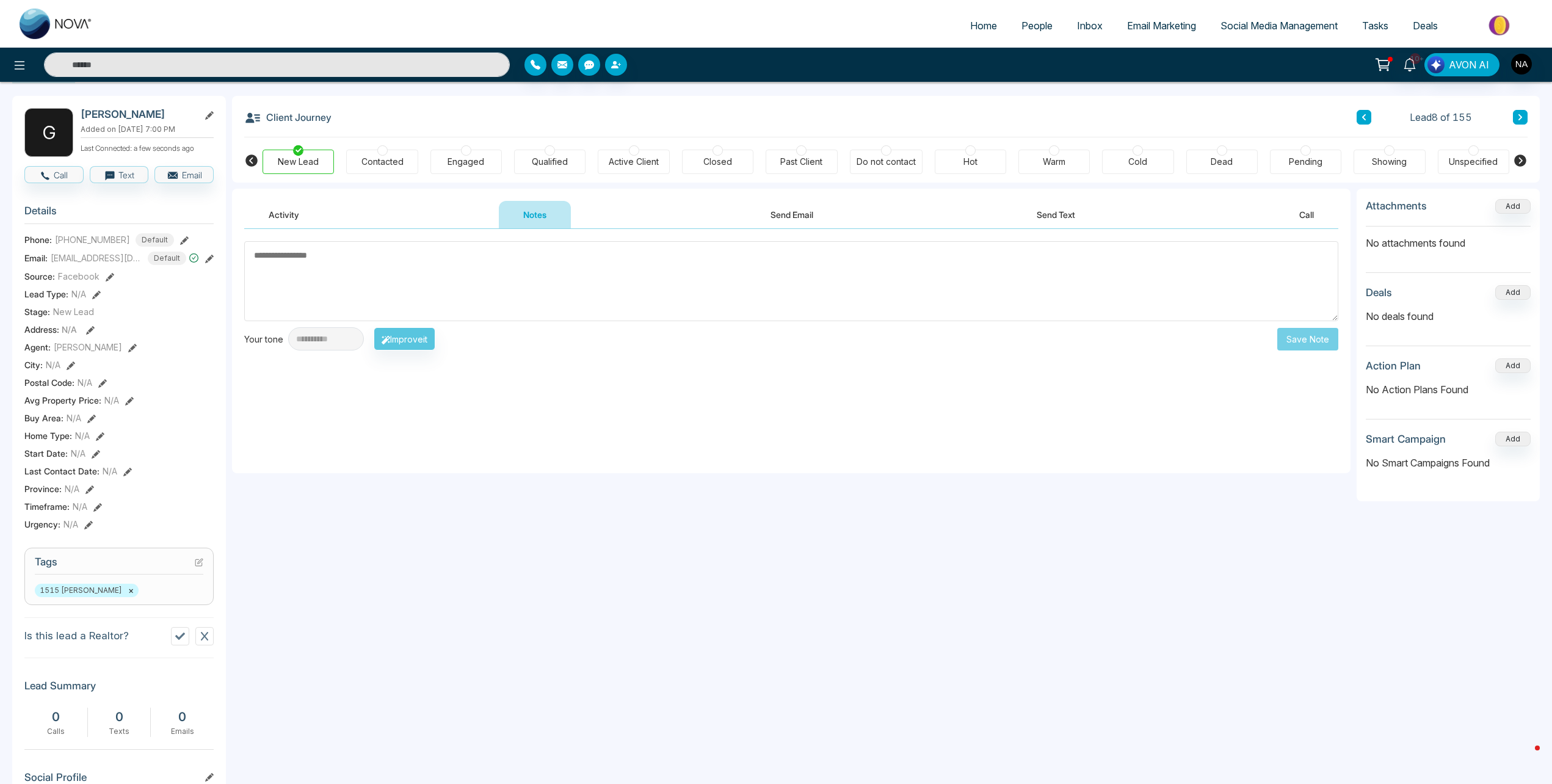
scroll to position [0, 0]
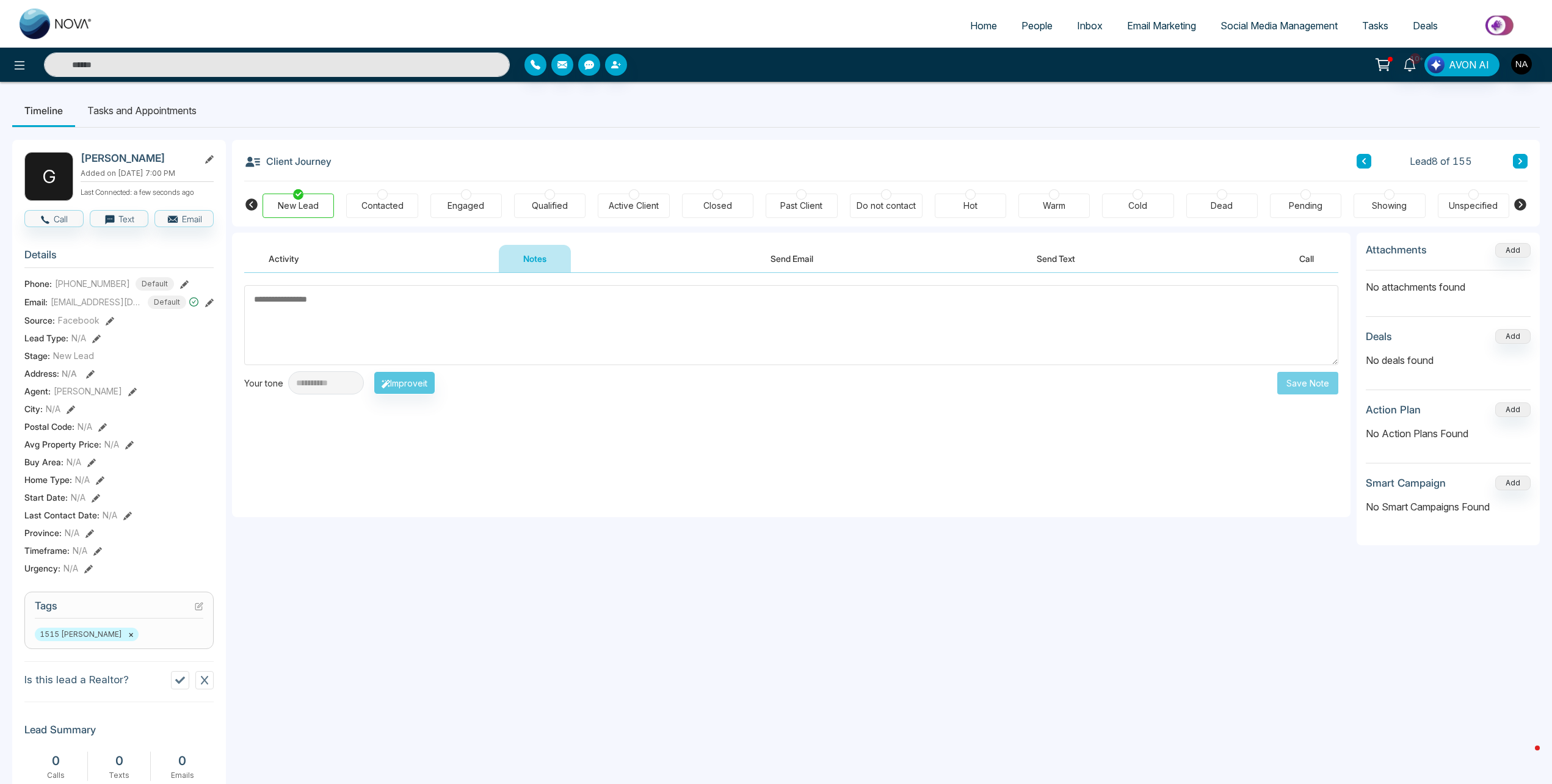
click at [1149, 324] on textarea at bounding box center [791, 325] width 1094 height 80
click at [357, 331] on textarea at bounding box center [791, 325] width 1094 height 80
type textarea "*********"
click at [1311, 394] on div "**********" at bounding box center [791, 383] width 1094 height 23
click at [1317, 389] on button "Save Note" at bounding box center [1308, 383] width 61 height 23
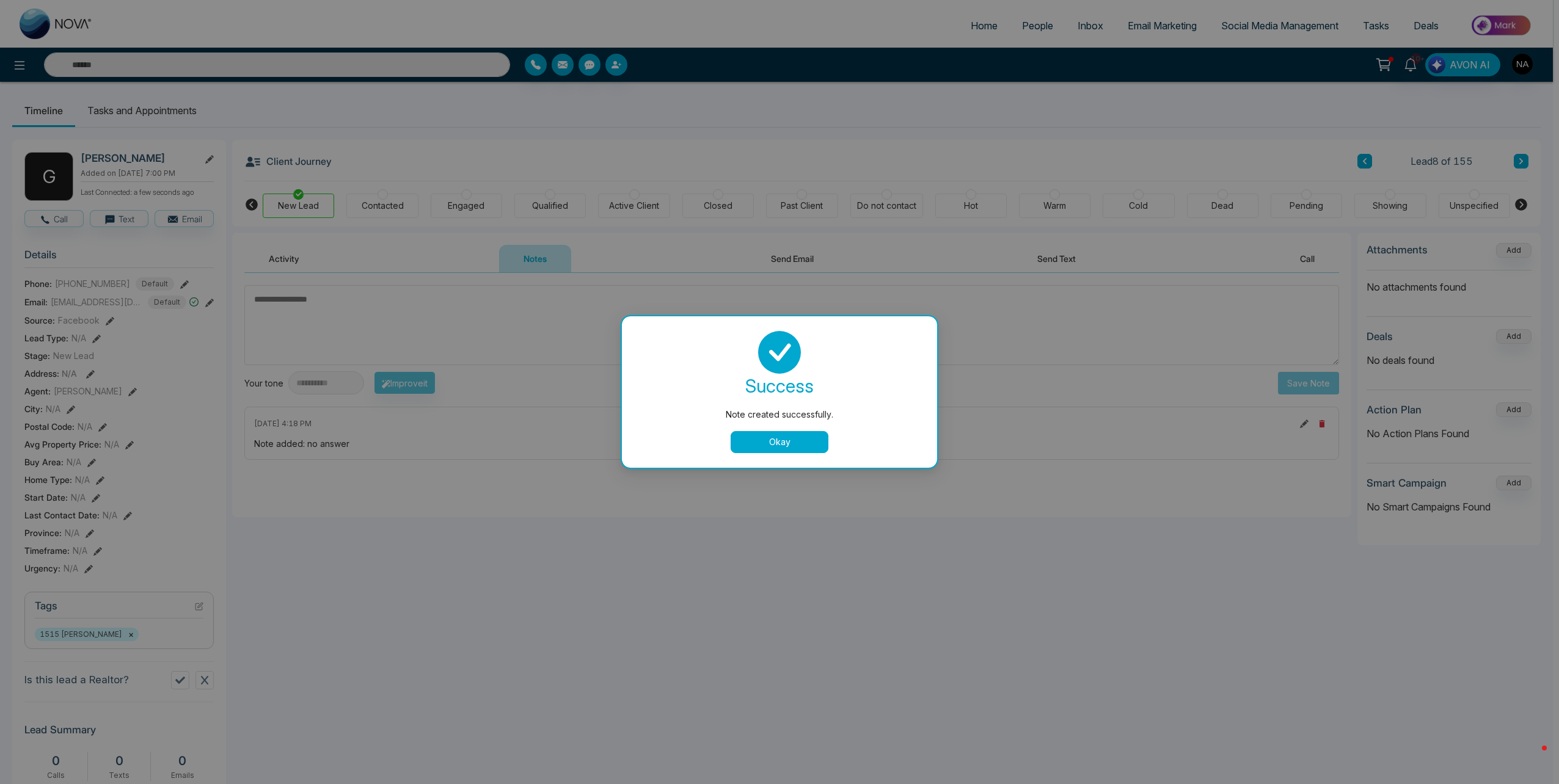
click at [791, 439] on button "Okay" at bounding box center [779, 442] width 98 height 22
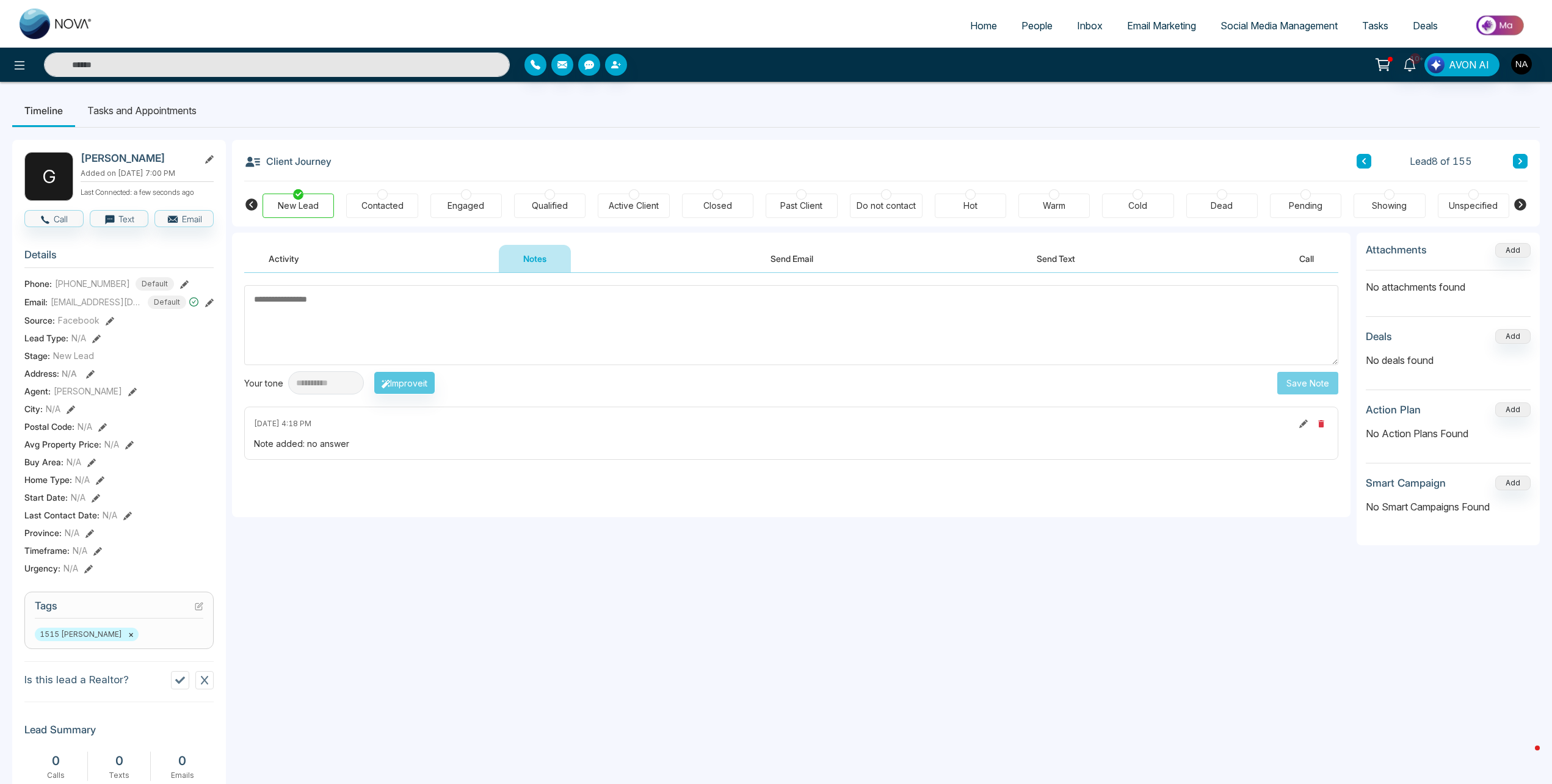
click at [1524, 168] on button at bounding box center [1521, 161] width 15 height 15
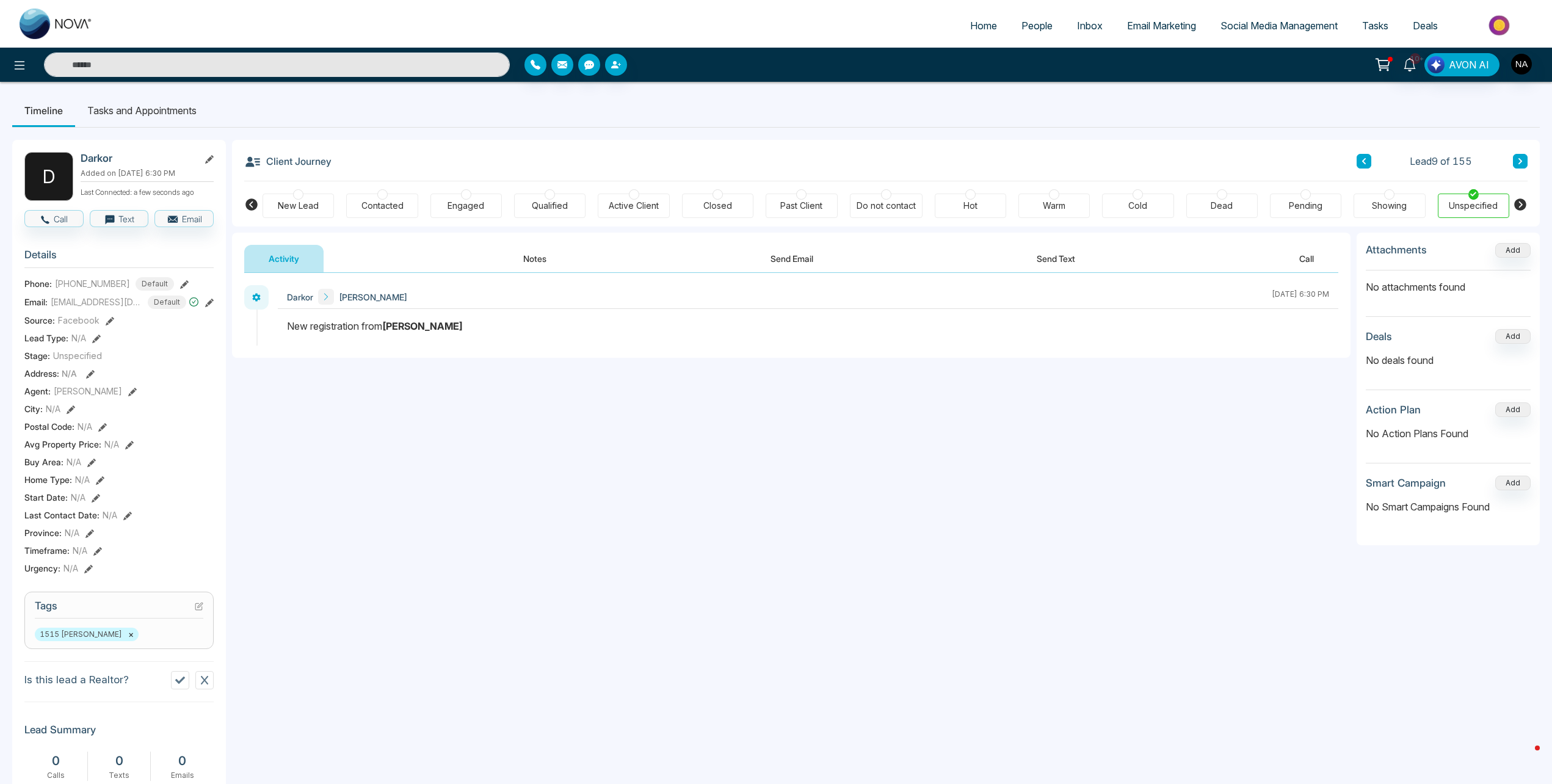
click at [528, 251] on button "Notes" at bounding box center [535, 259] width 72 height 28
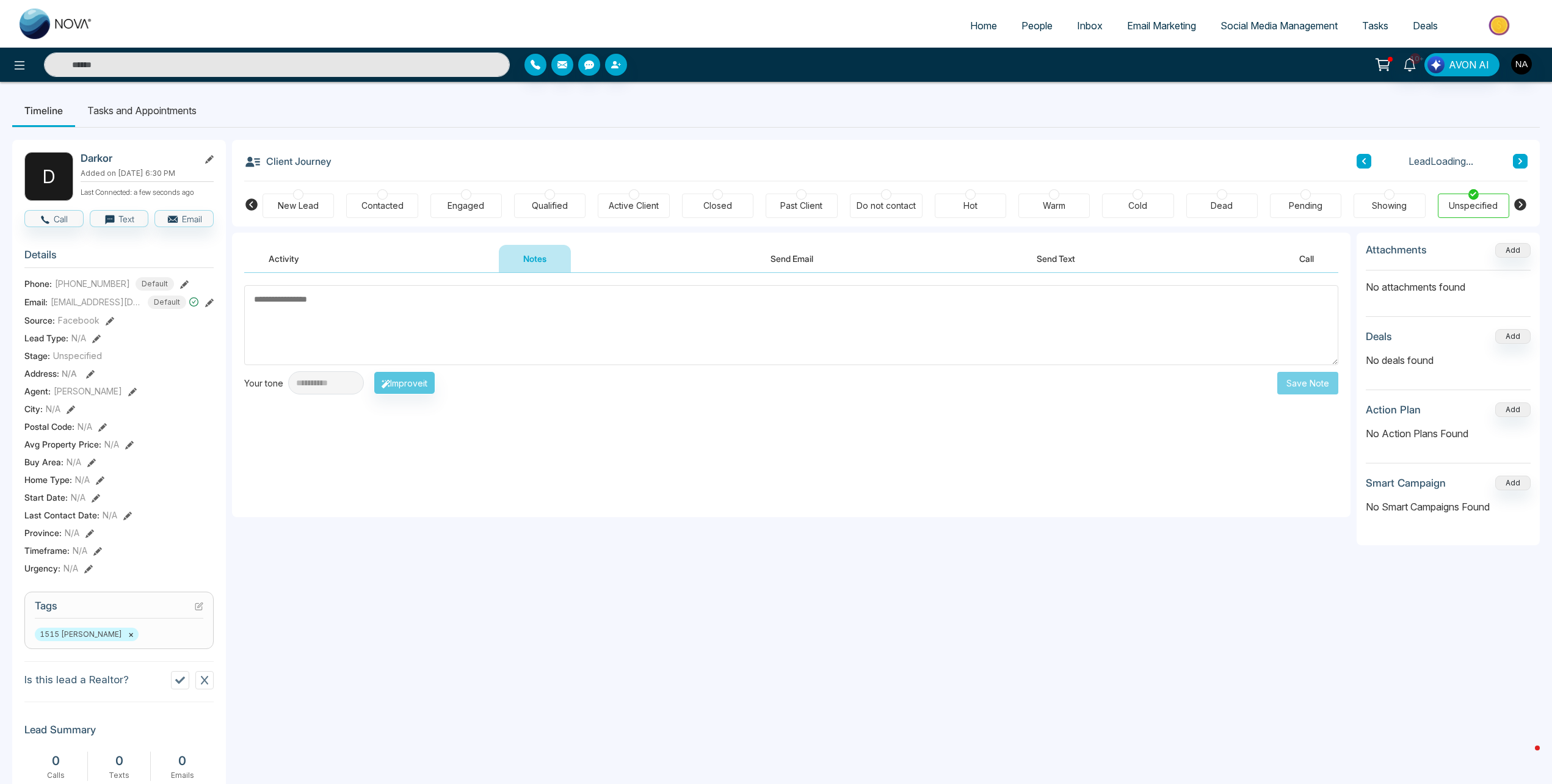
scroll to position [259, 0]
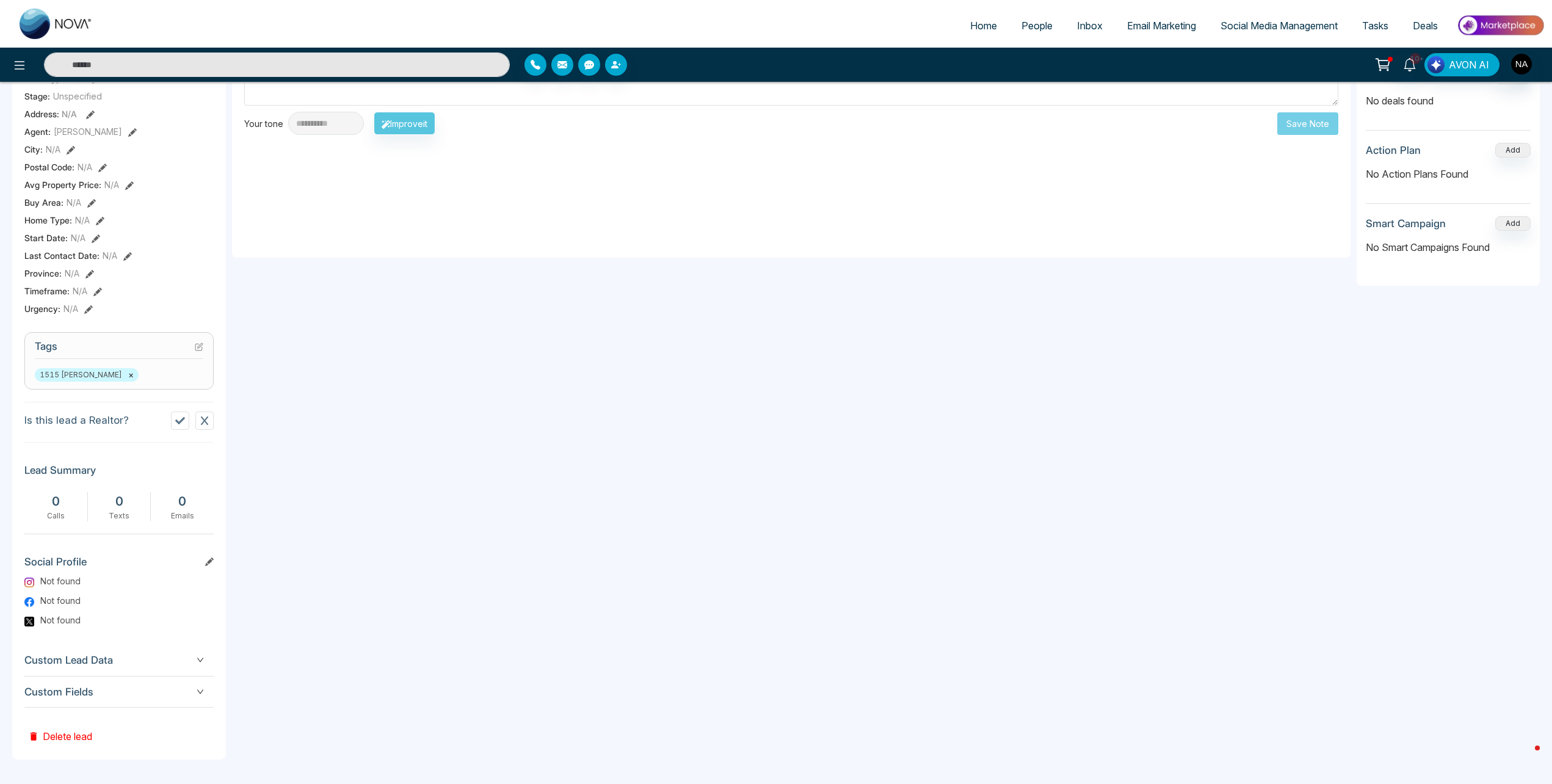
click at [163, 713] on div "D Darkor Added on [DATE] 6:30 PM Last Connected: a few seconds ago Call Text Em…" at bounding box center [119, 320] width 213 height 879
click at [160, 697] on span "Custom Fields" at bounding box center [119, 692] width 189 height 17
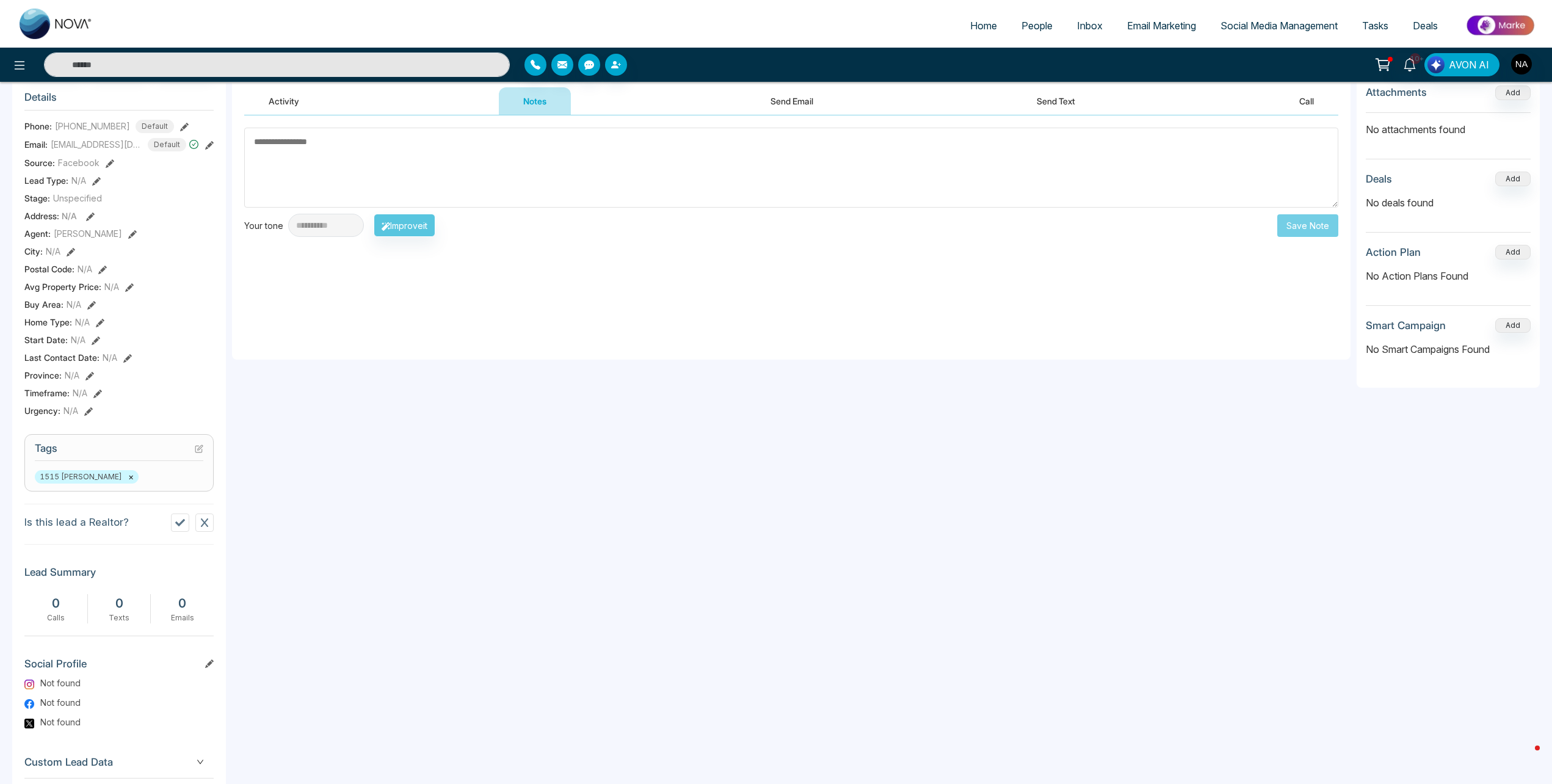
click at [164, 659] on div "D Darkor Added on [DATE] 6:30 PM Last Connected: a few seconds ago Call Text Em…" at bounding box center [119, 480] width 213 height 996
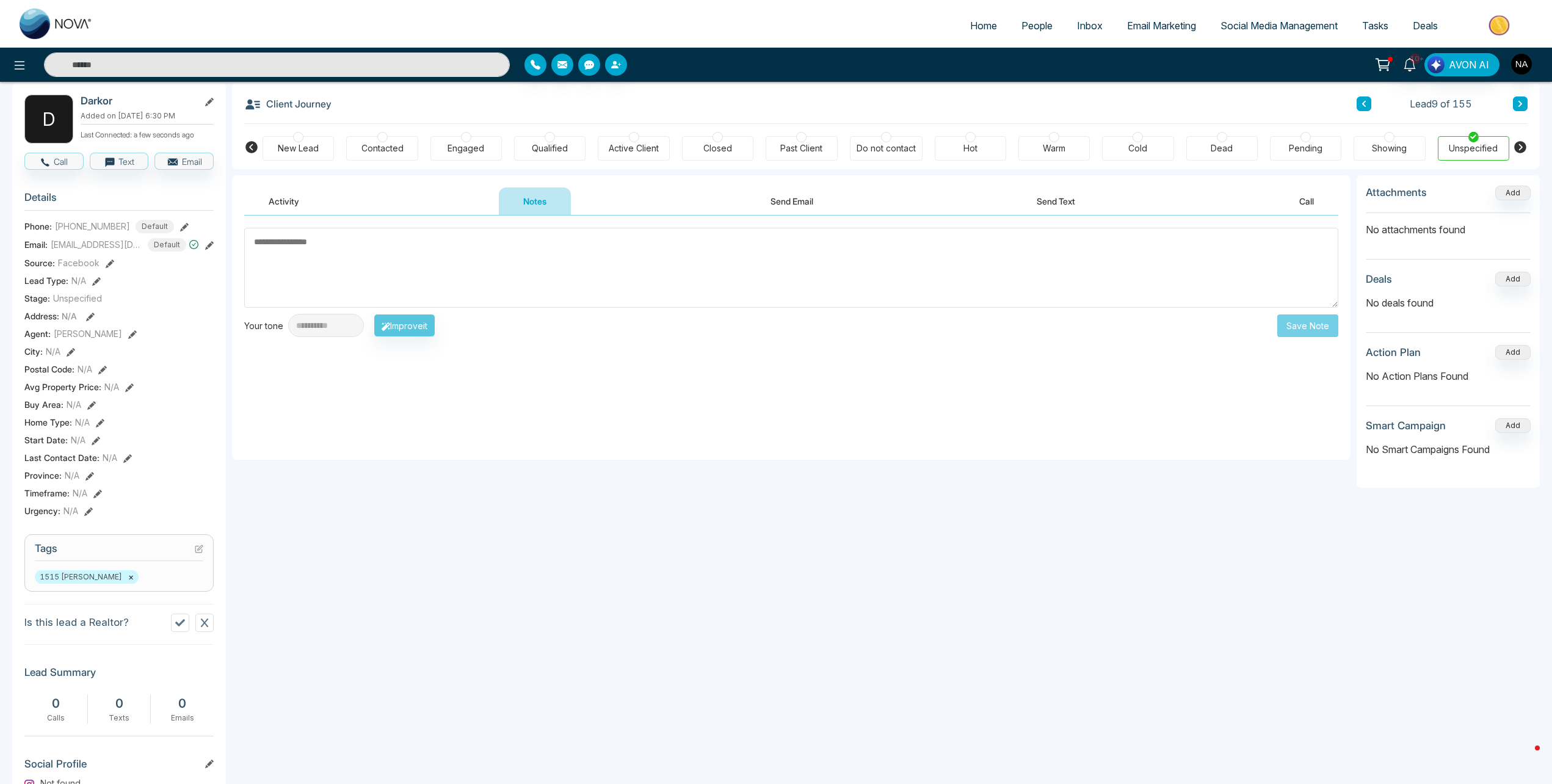
scroll to position [0, 0]
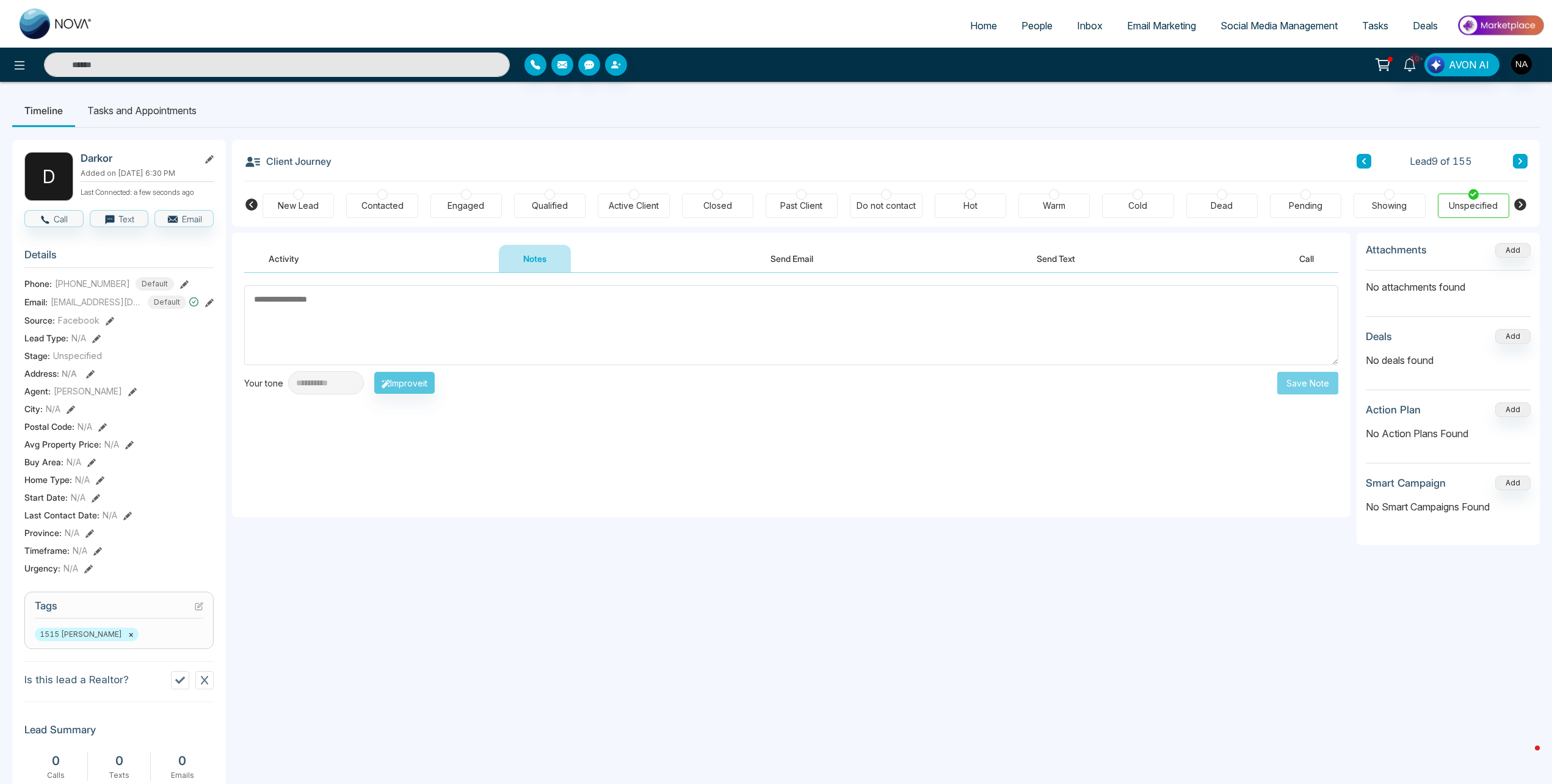
click at [315, 207] on div "New Lead" at bounding box center [298, 205] width 41 height 12
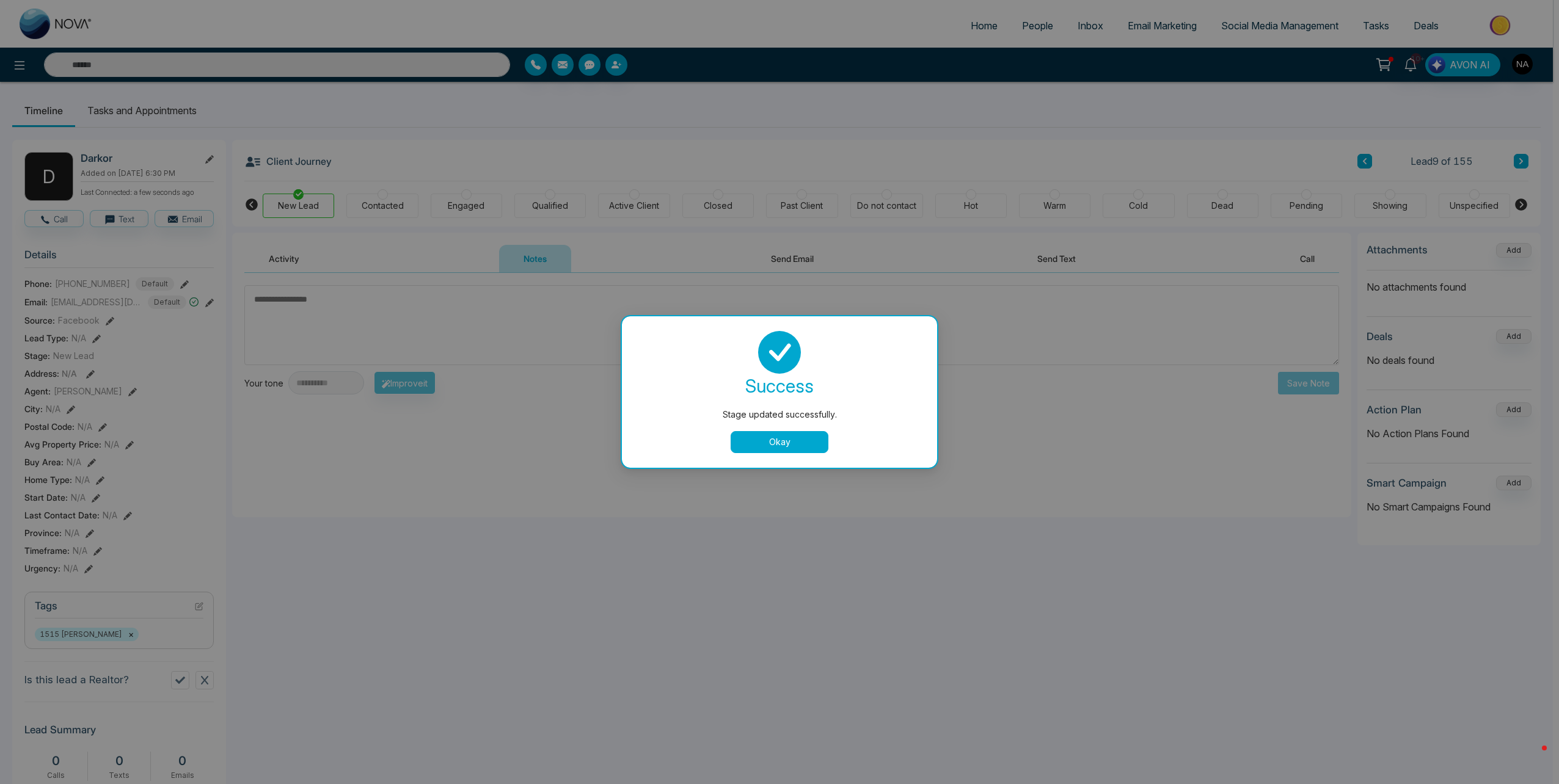
click at [794, 452] on button "Okay" at bounding box center [779, 442] width 98 height 22
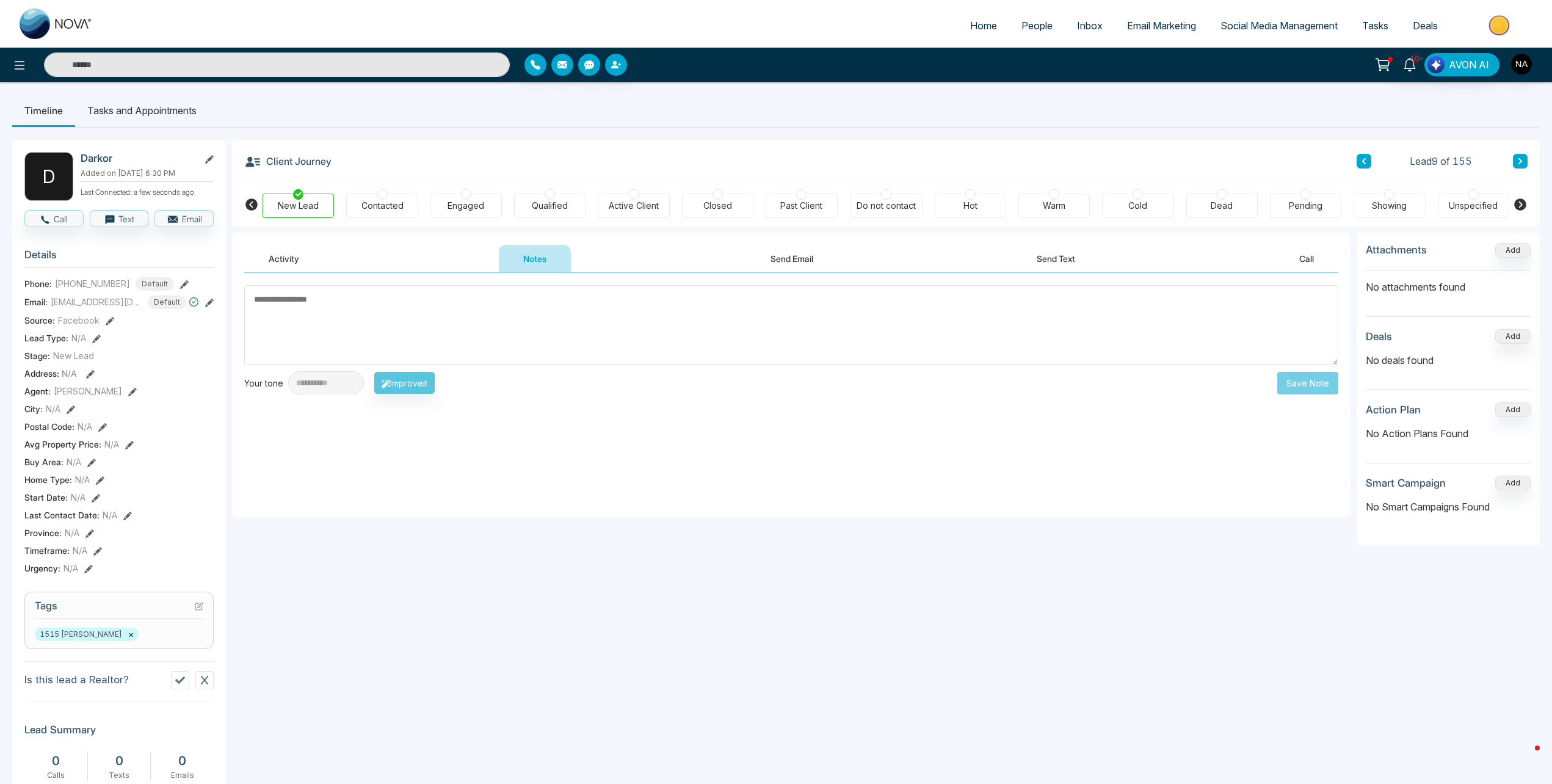
click at [512, 311] on textarea at bounding box center [791, 325] width 1094 height 80
type textarea "*********"
click at [1323, 383] on button "Save Note" at bounding box center [1308, 383] width 61 height 23
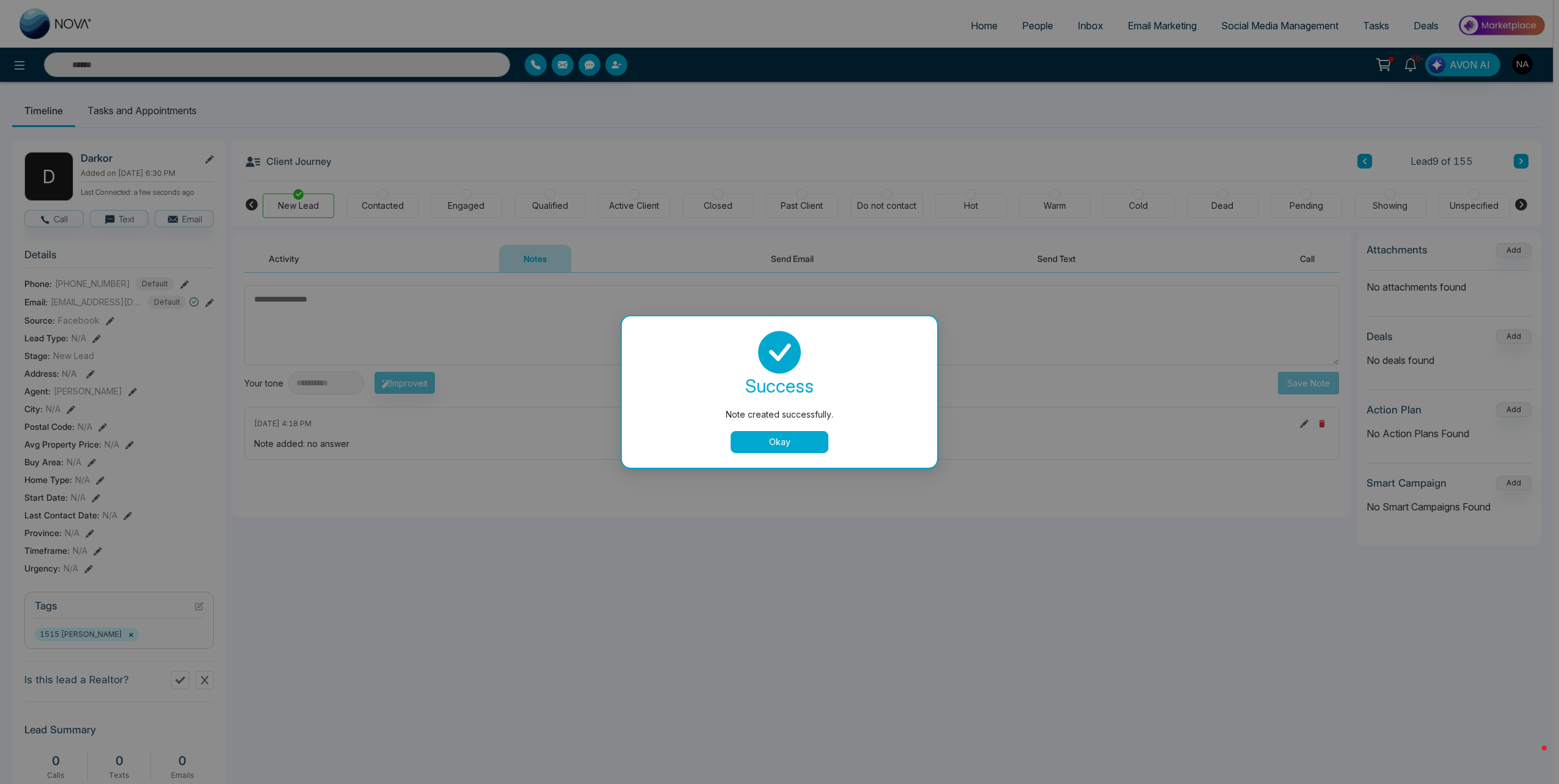
click at [754, 454] on div "success Note created successfully. Okay" at bounding box center [779, 392] width 315 height 152
click at [786, 429] on div "success Note created successfully. Okay" at bounding box center [779, 392] width 286 height 122
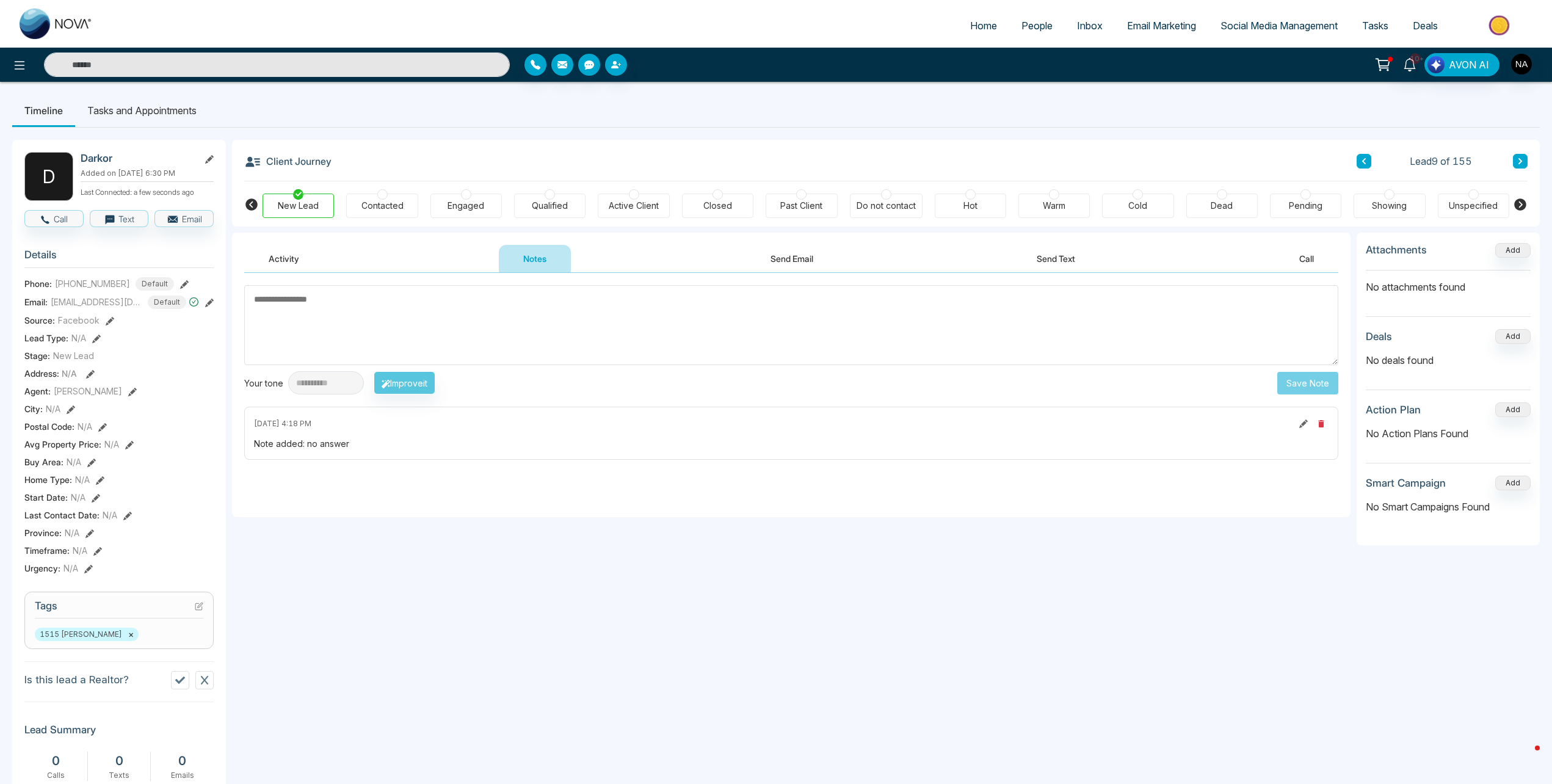
click at [1521, 160] on icon at bounding box center [1521, 161] width 6 height 7
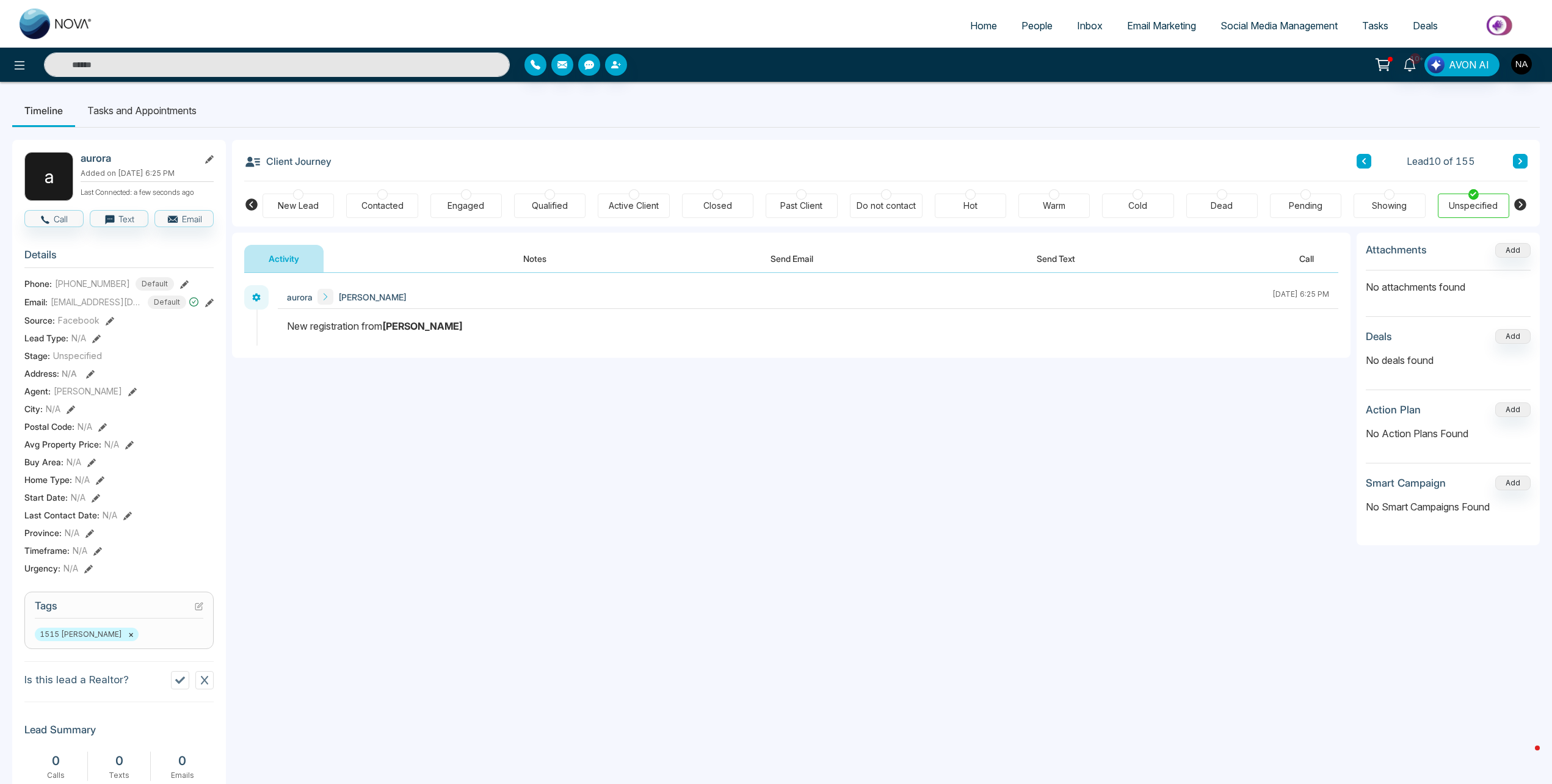
click at [540, 262] on button "Notes" at bounding box center [535, 259] width 72 height 28
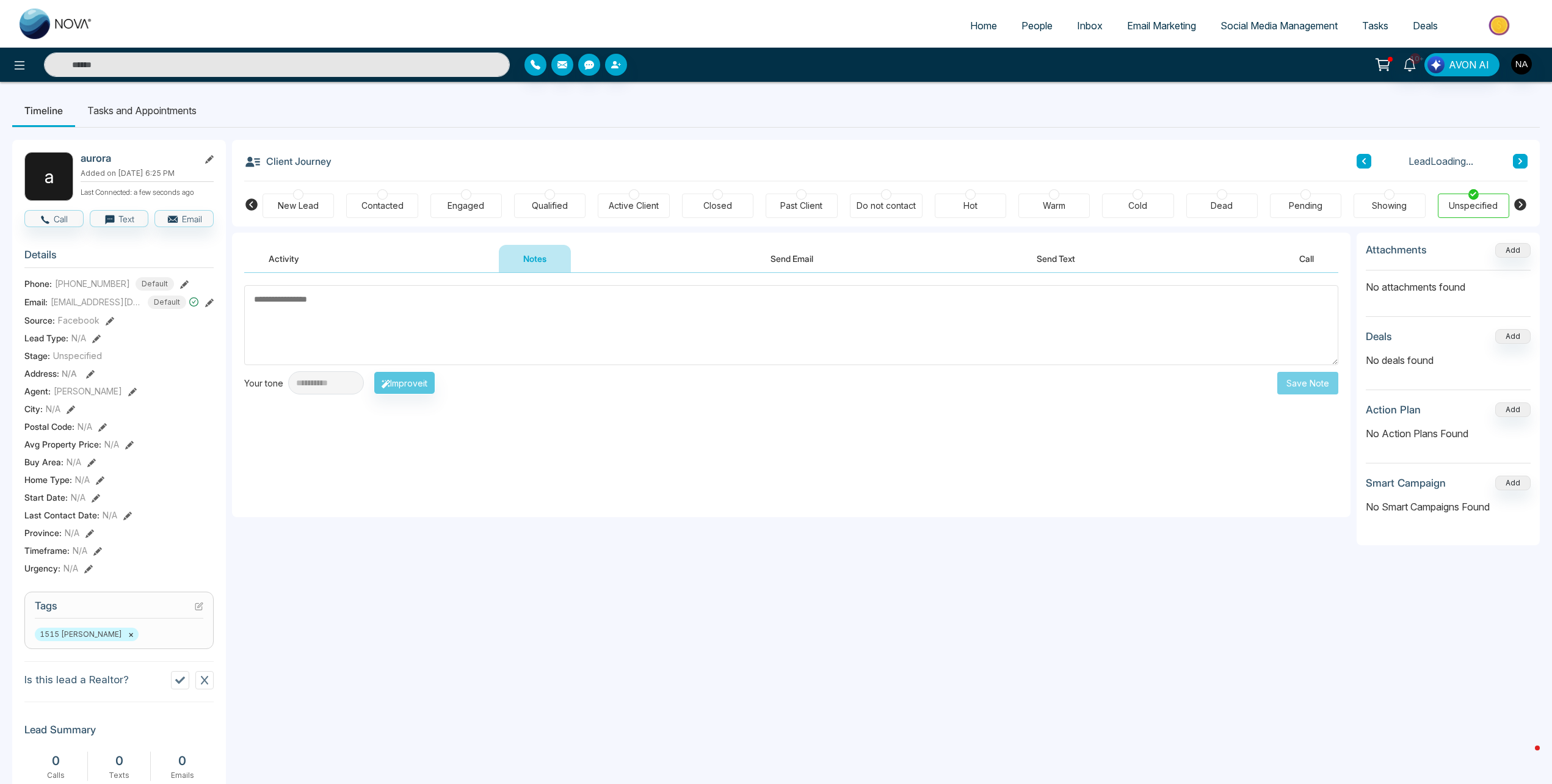
scroll to position [259, 0]
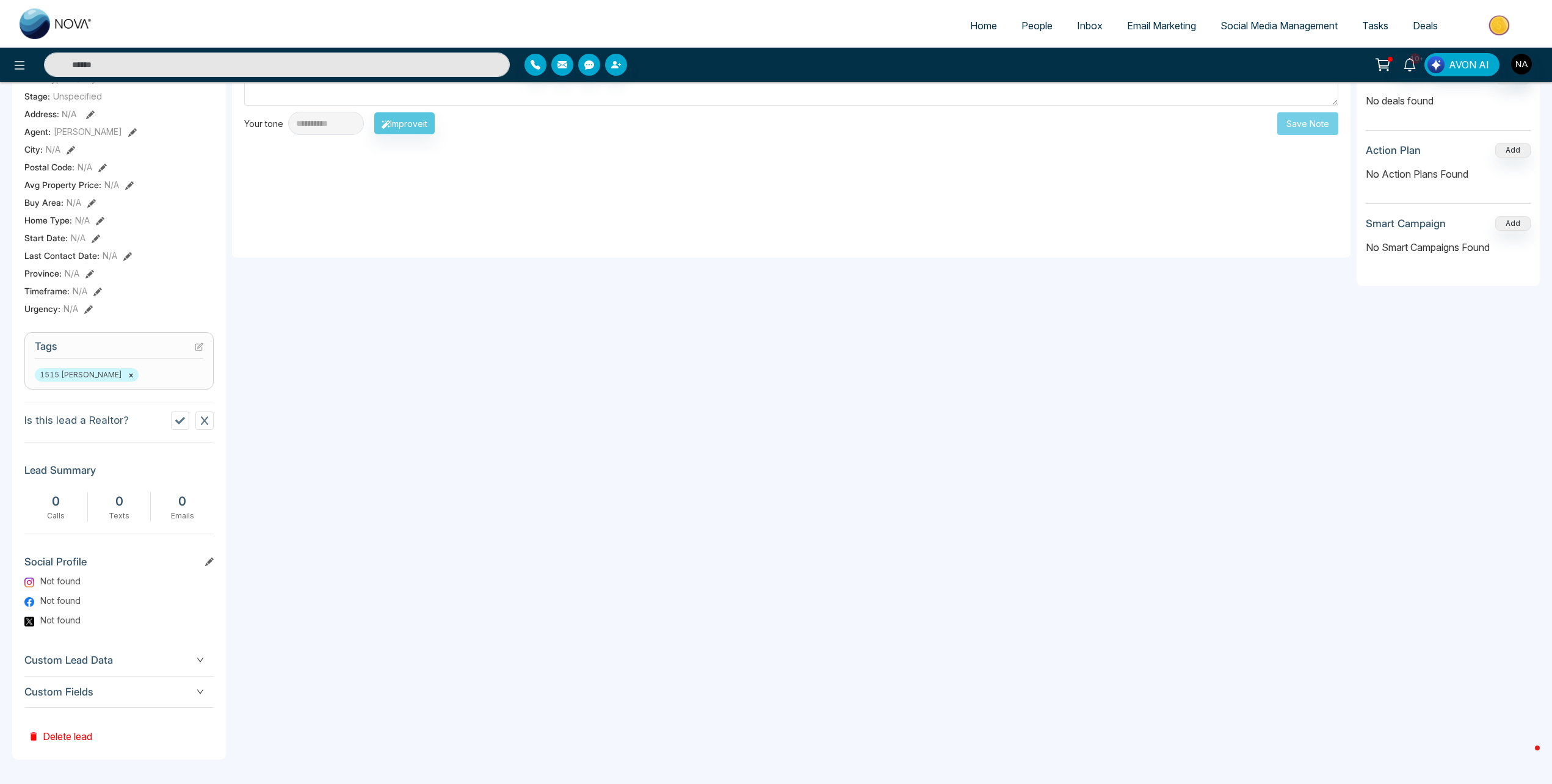
click at [95, 704] on div "Custom Fields" at bounding box center [119, 692] width 189 height 31
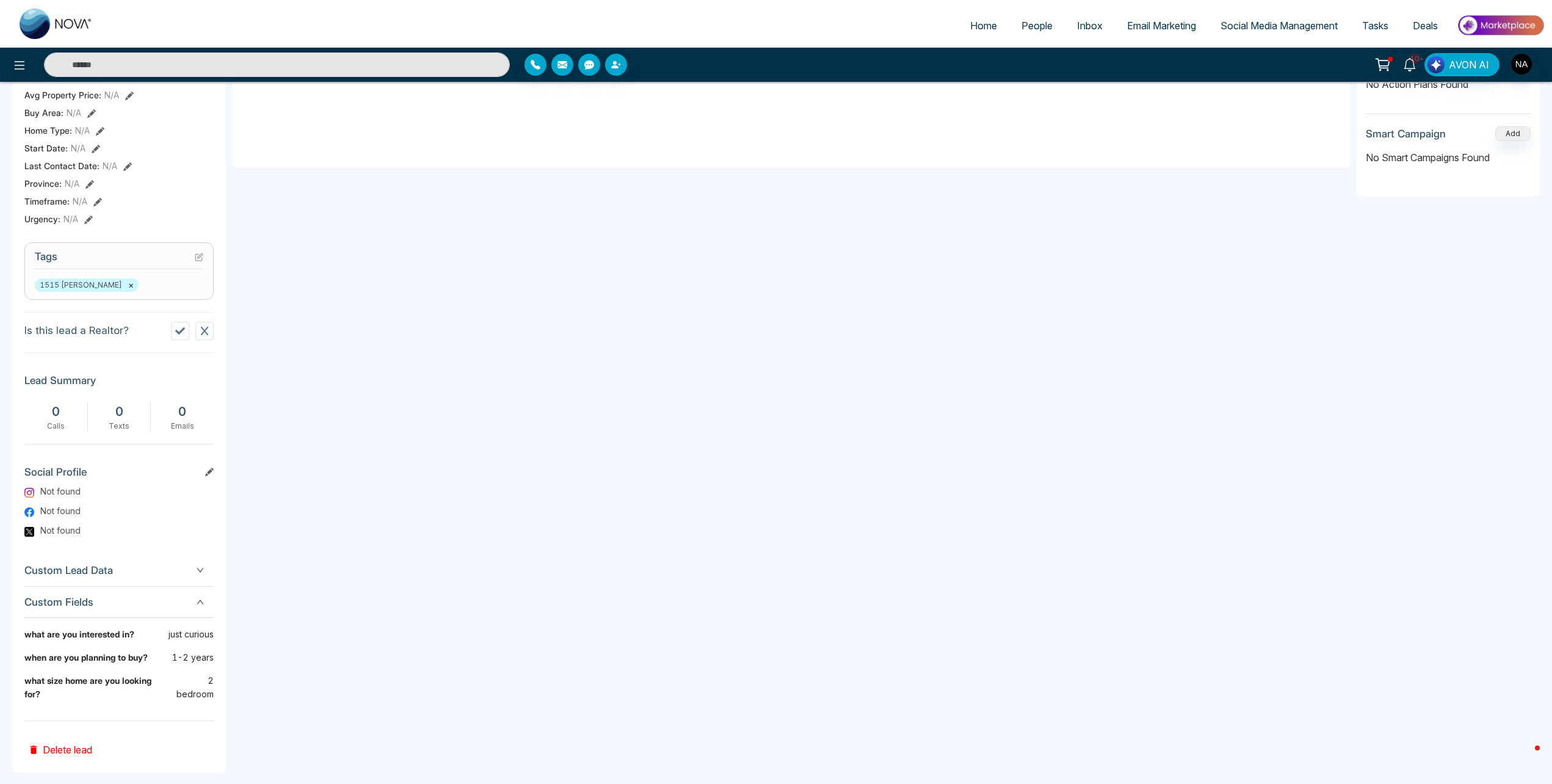
scroll to position [0, 0]
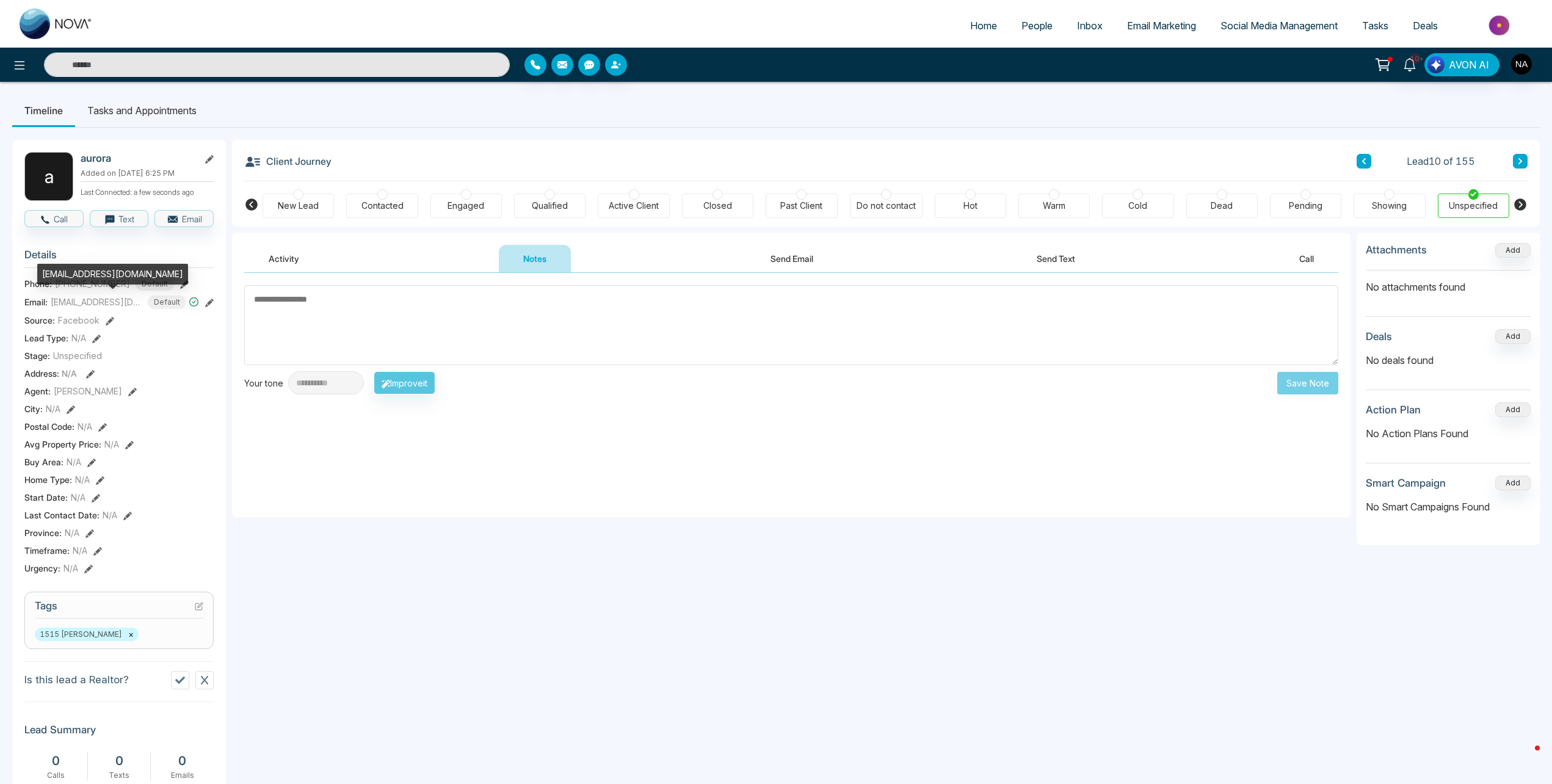
click at [75, 307] on span "[EMAIL_ADDRESS][DOMAIN_NAME]" at bounding box center [97, 302] width 92 height 13
click at [148, 393] on div "Agent: [PERSON_NAME]" at bounding box center [119, 391] width 189 height 13
click at [1521, 159] on icon at bounding box center [1521, 161] width 6 height 7
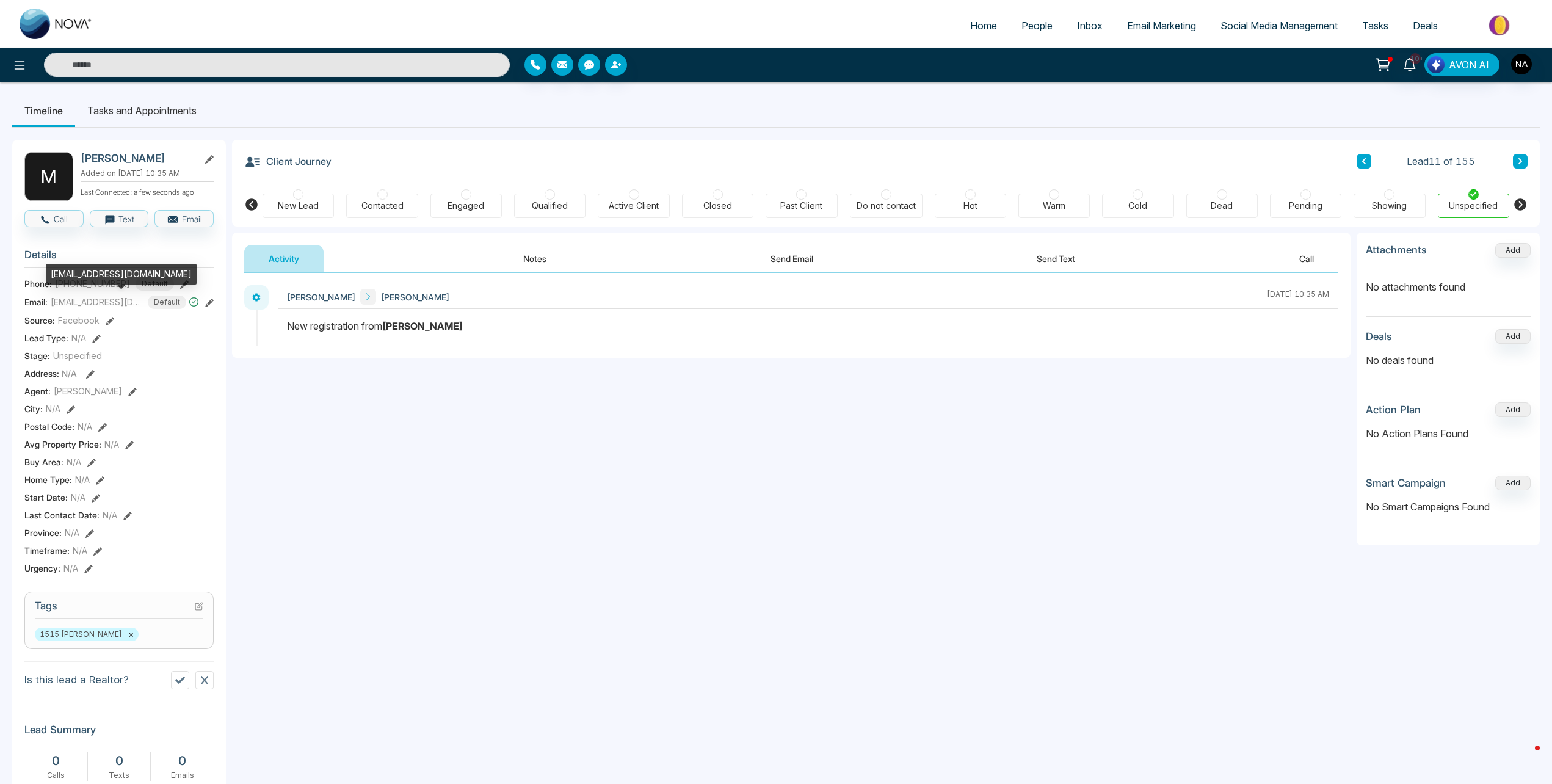
click at [93, 275] on div "[EMAIL_ADDRESS][DOMAIN_NAME]" at bounding box center [121, 274] width 151 height 20
click at [95, 278] on div "[EMAIL_ADDRESS][DOMAIN_NAME]" at bounding box center [121, 274] width 151 height 20
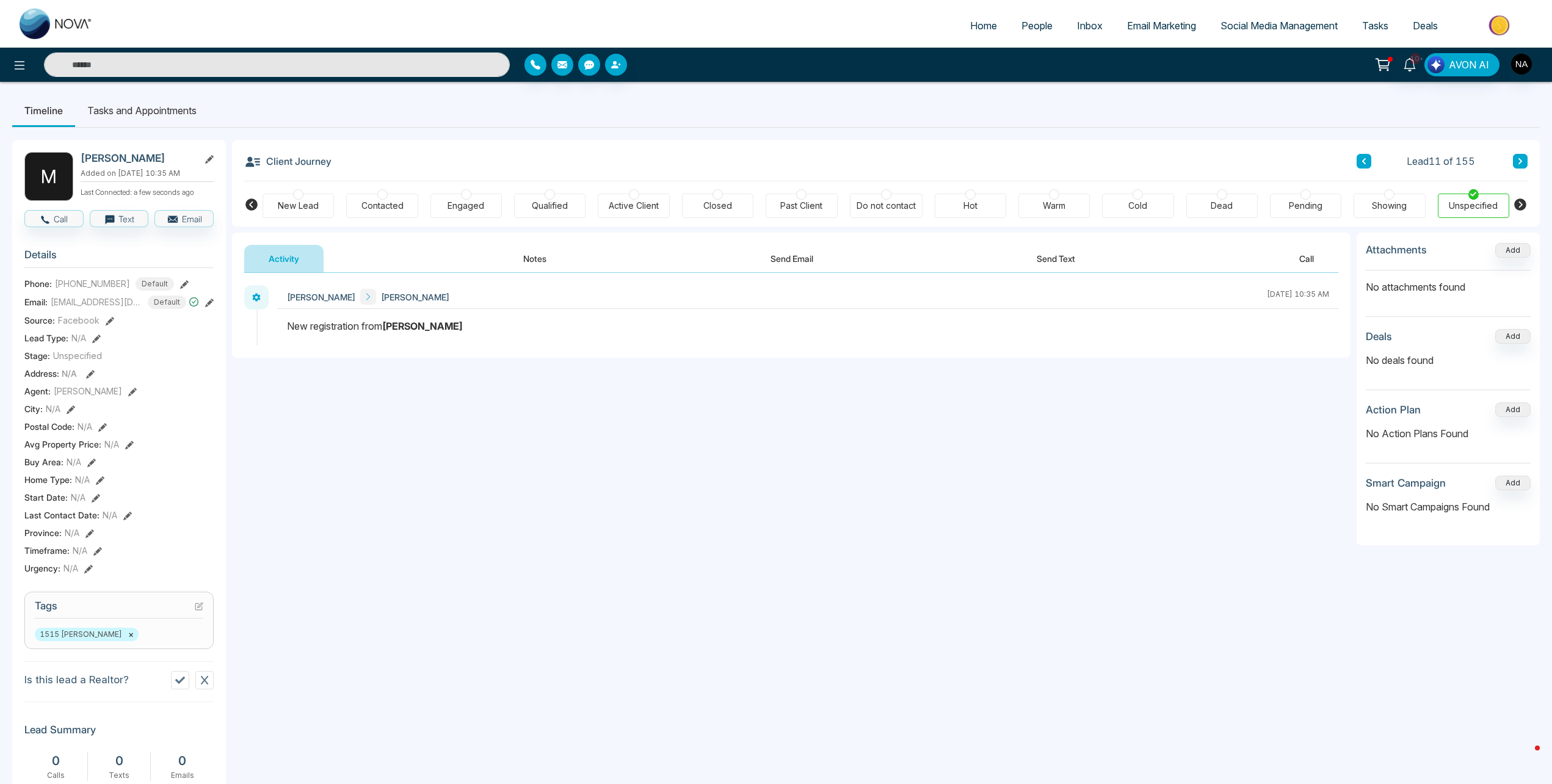
click at [219, 69] on input "text" at bounding box center [276, 65] width 466 height 25
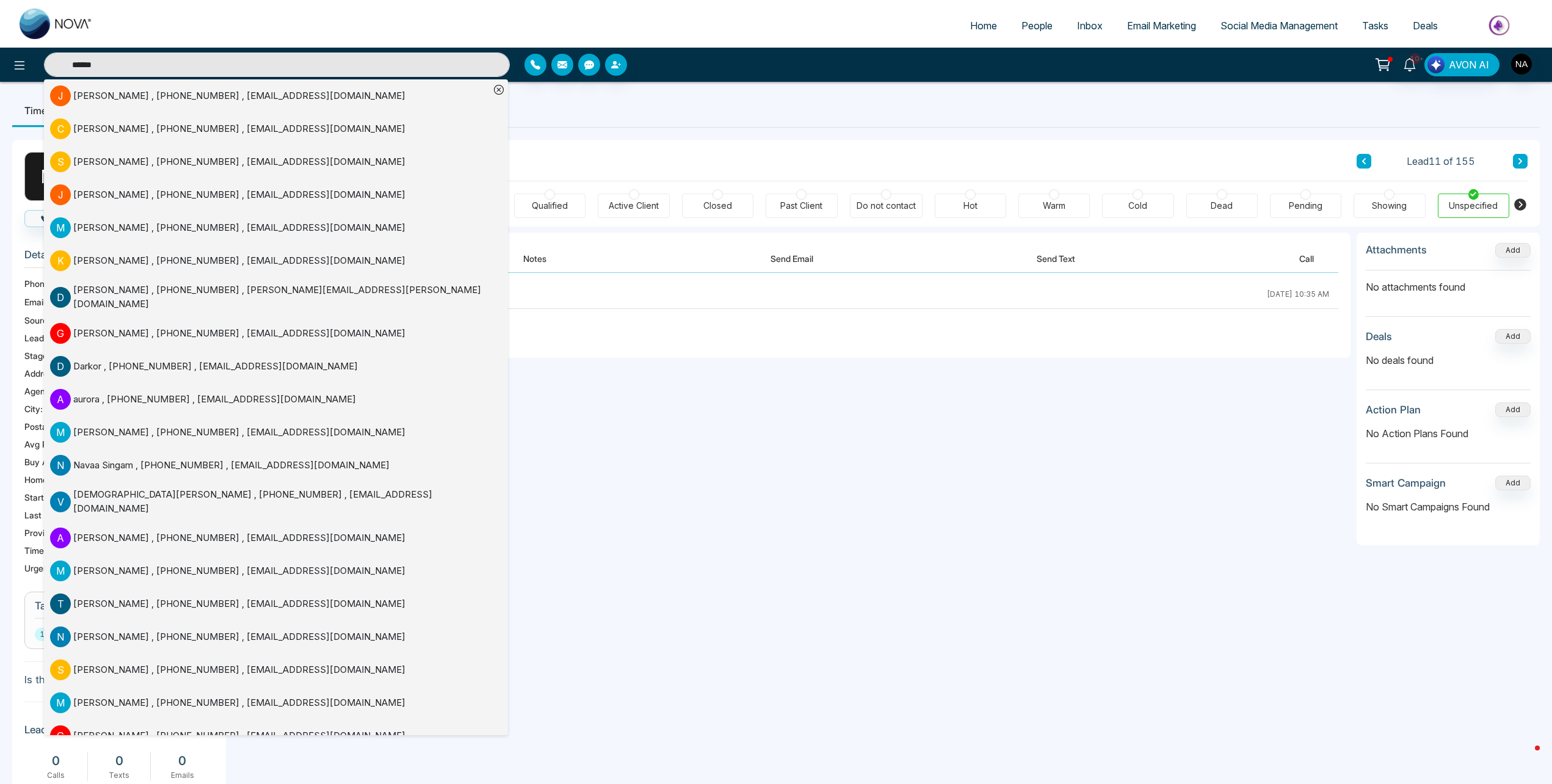
type input "******"
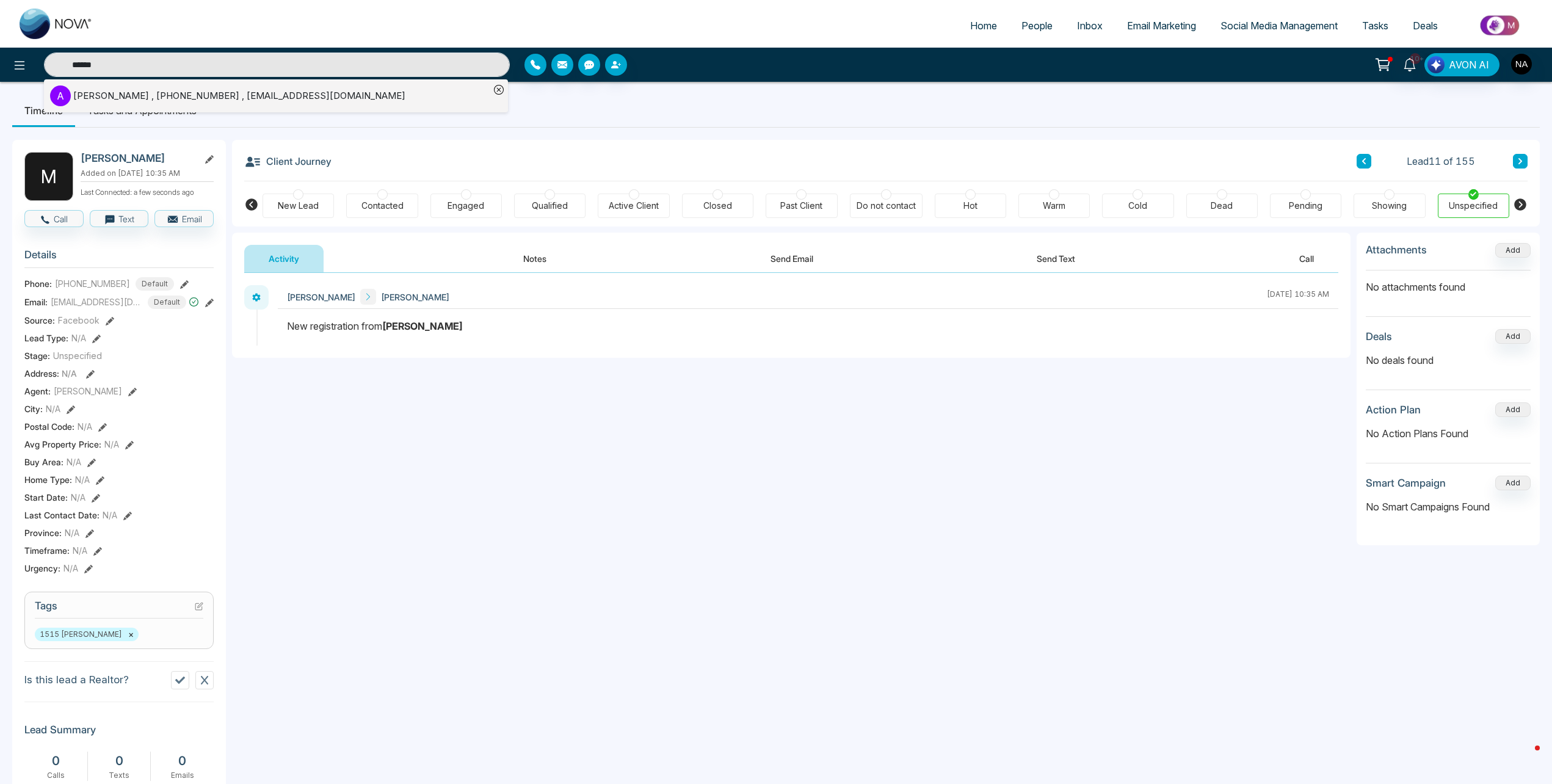
click at [211, 93] on div "[PERSON_NAME] , [PHONE_NUMBER] , [EMAIL_ADDRESS][DOMAIN_NAME]" at bounding box center [240, 95] width 332 height 14
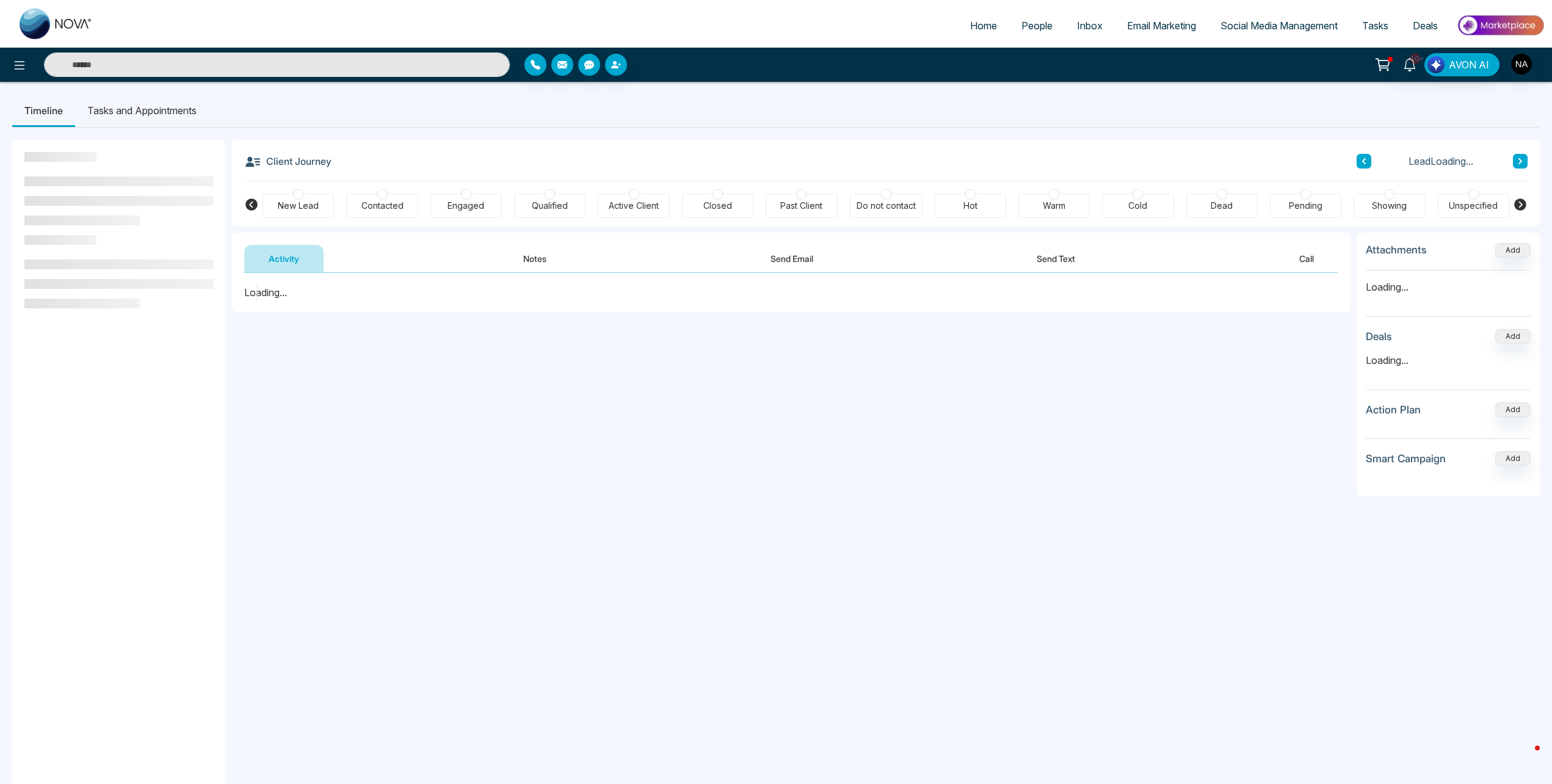
scroll to position [164, 0]
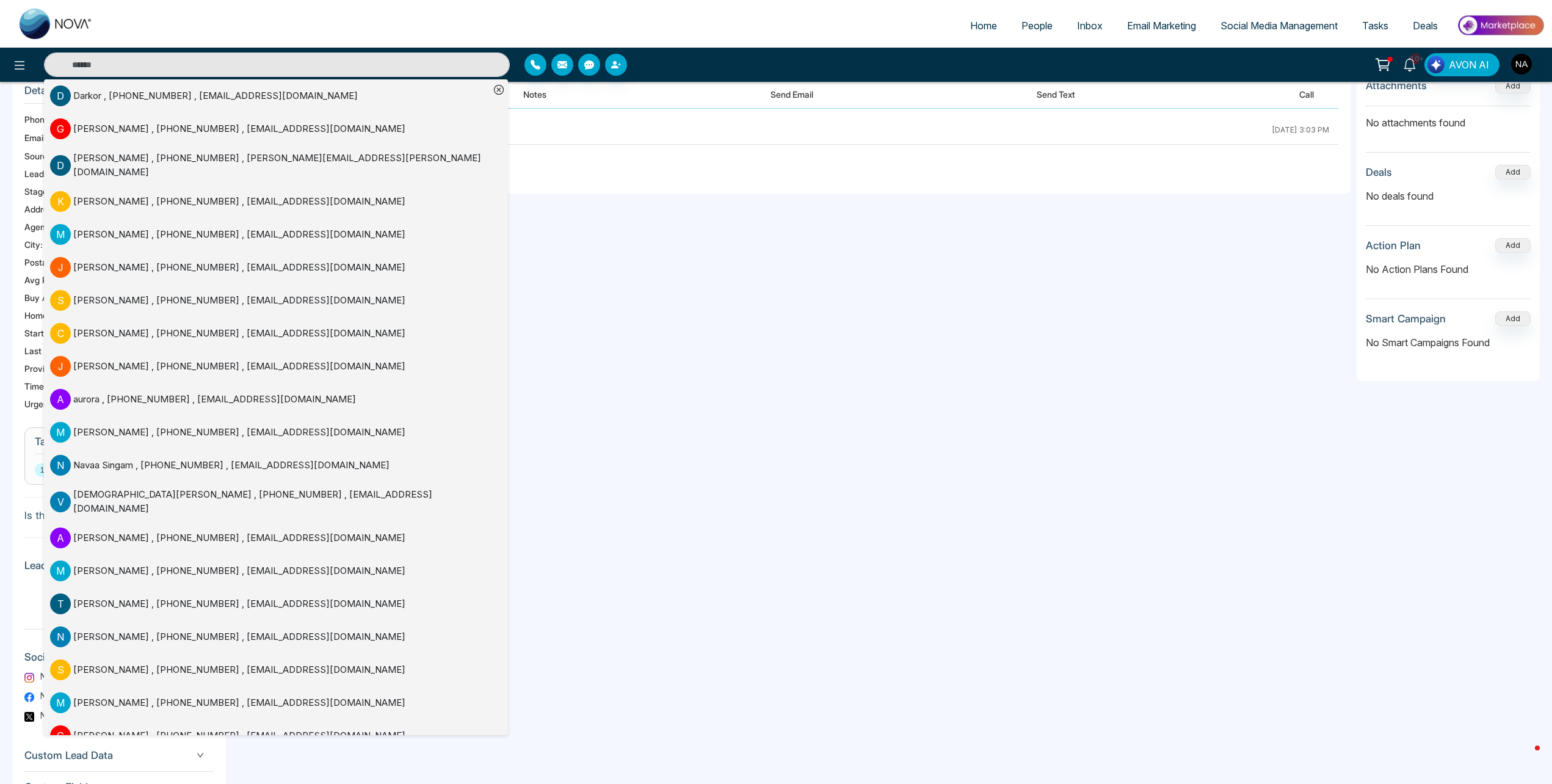
click at [823, 654] on div "**********" at bounding box center [791, 461] width 1118 height 786
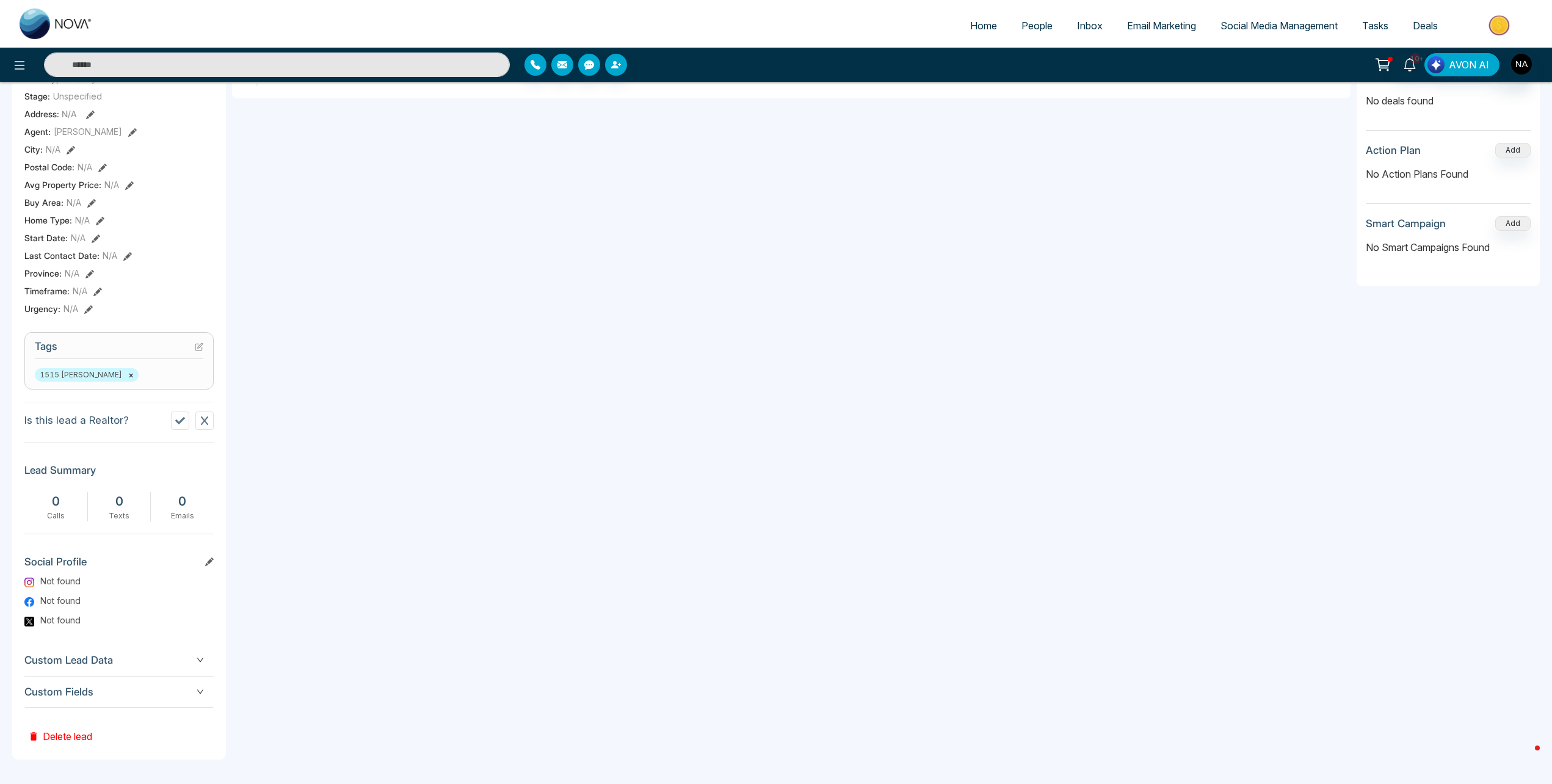
click at [116, 699] on span "Custom Fields" at bounding box center [119, 692] width 189 height 17
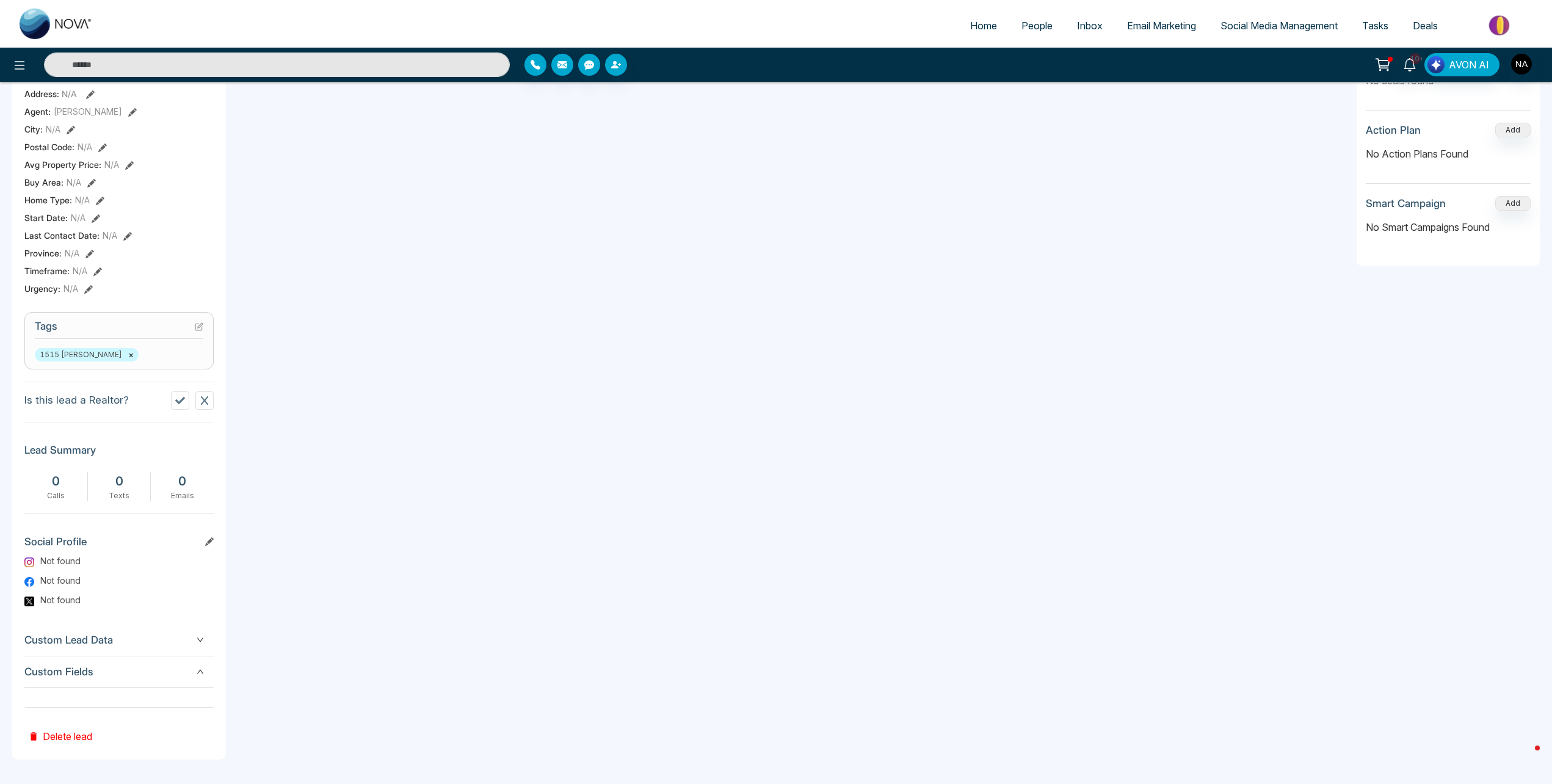
click at [128, 667] on span "Custom Fields" at bounding box center [119, 672] width 189 height 17
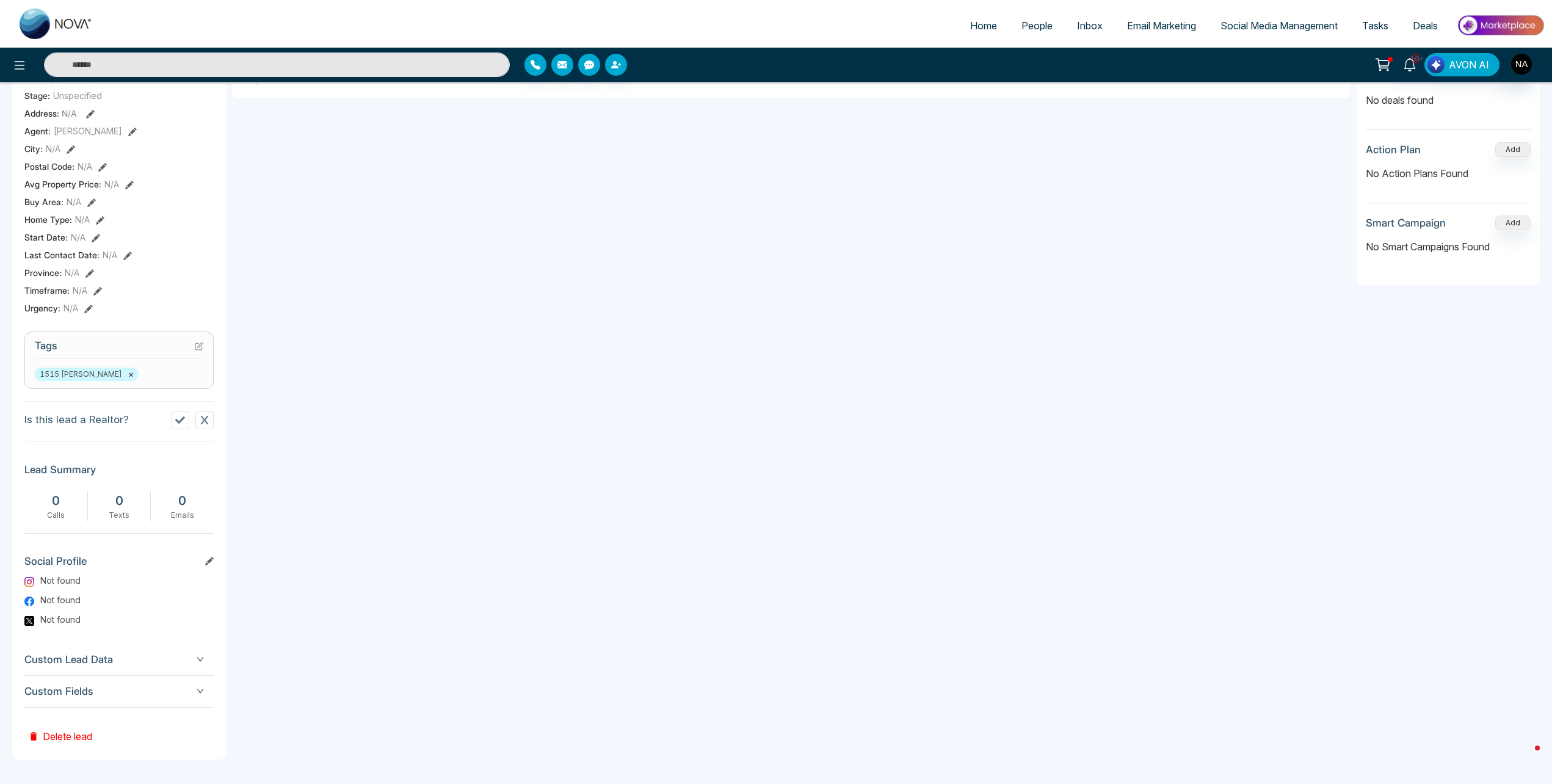
scroll to position [267, 0]
click at [128, 667] on span "Custom Lead Data" at bounding box center [119, 659] width 189 height 17
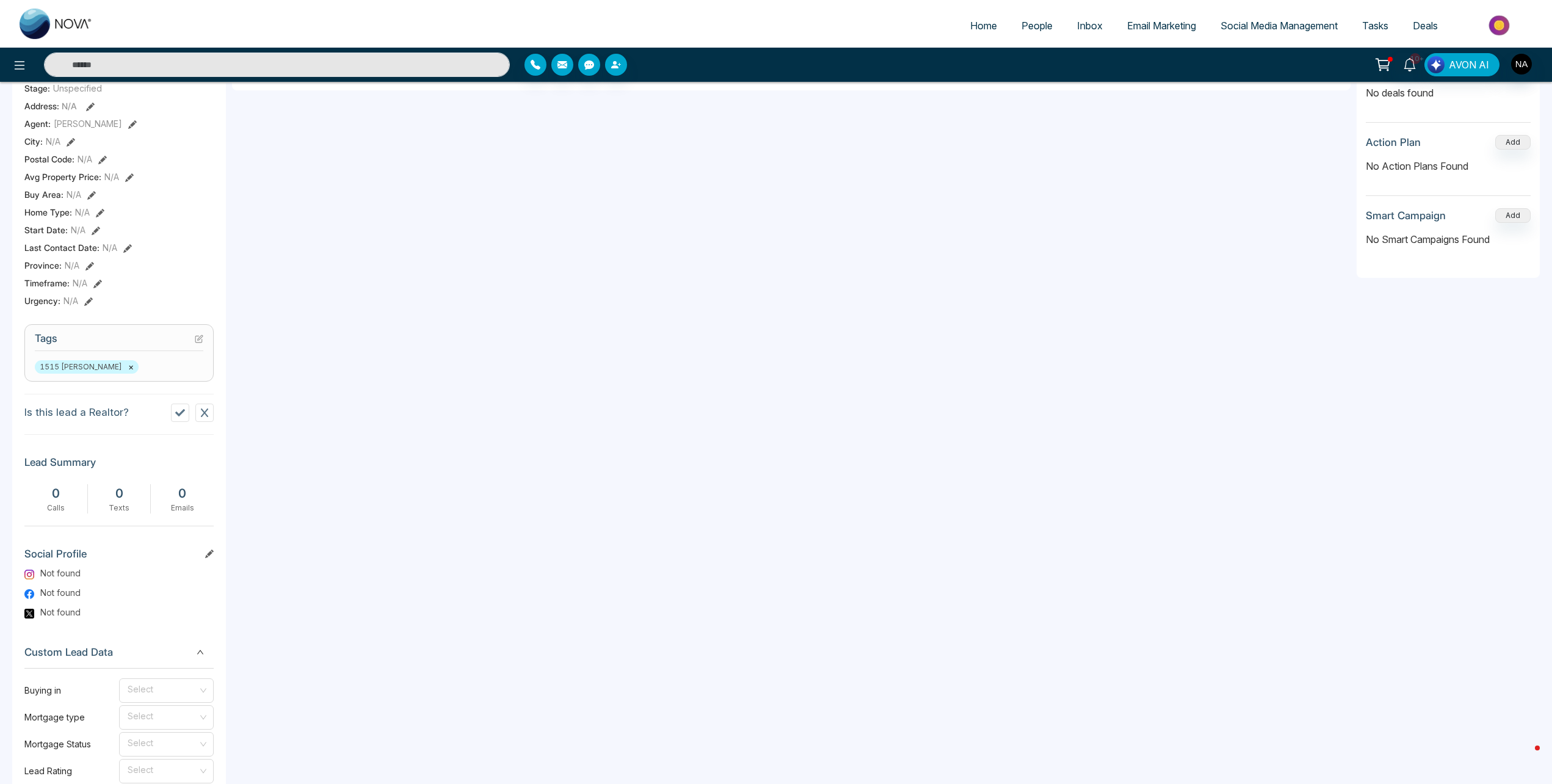
click at [198, 654] on icon "down" at bounding box center [200, 653] width 6 height 4
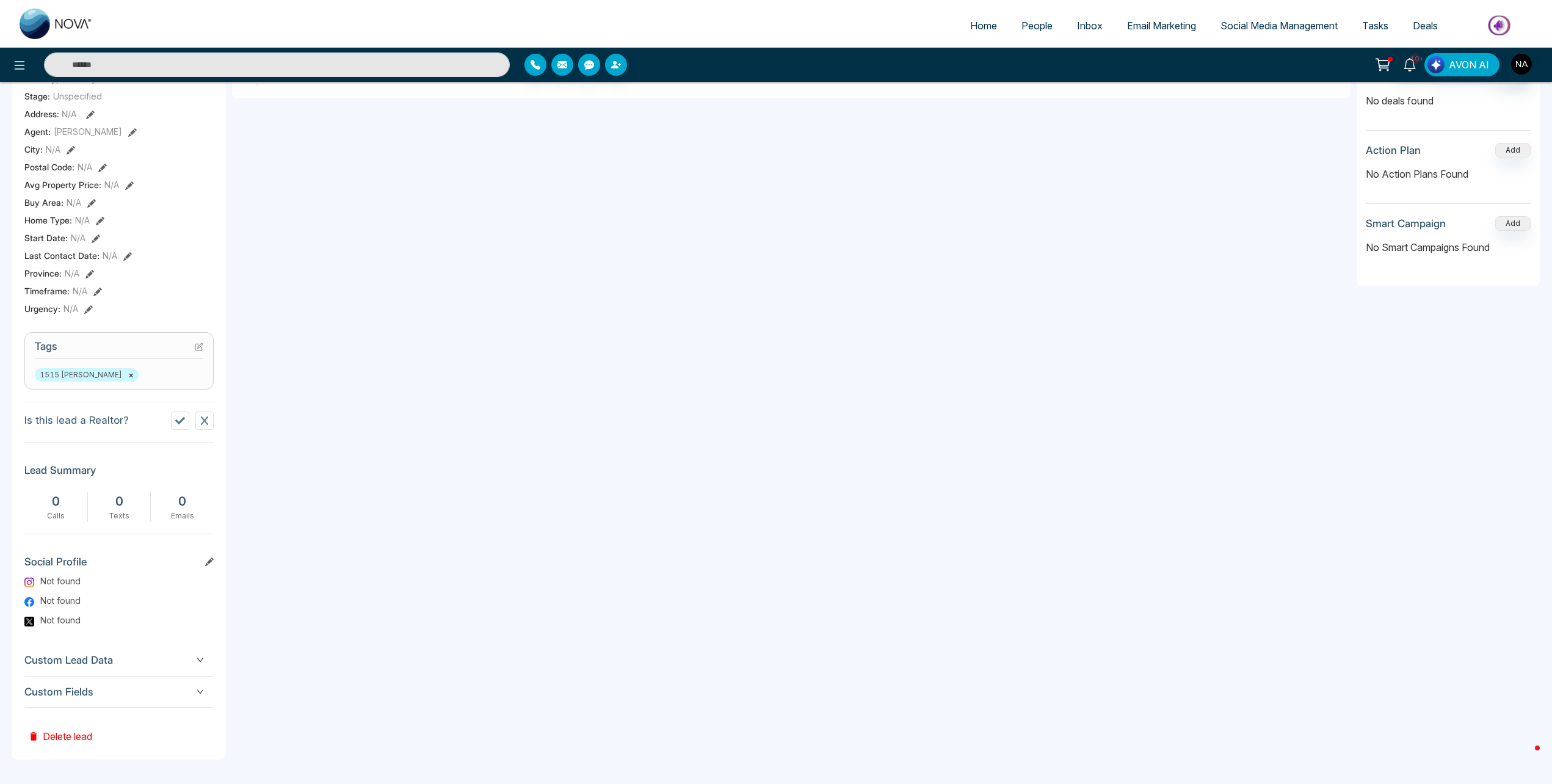
scroll to position [0, 0]
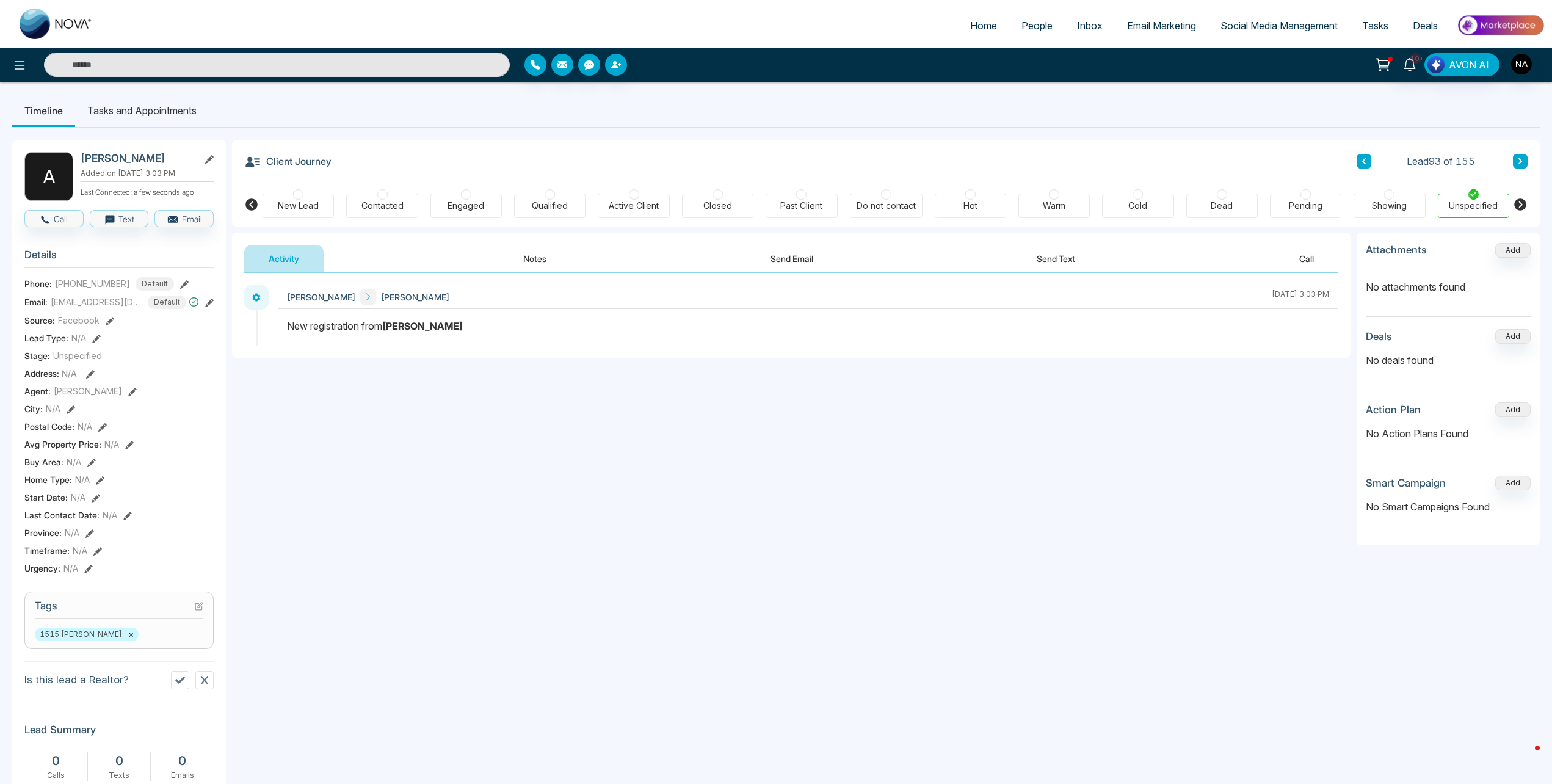
click at [291, 208] on div "New Lead" at bounding box center [298, 205] width 41 height 12
drag, startPoint x: 525, startPoint y: 248, endPoint x: 533, endPoint y: 255, distance: 10.6
click at [528, 251] on button "Notes" at bounding box center [535, 259] width 72 height 28
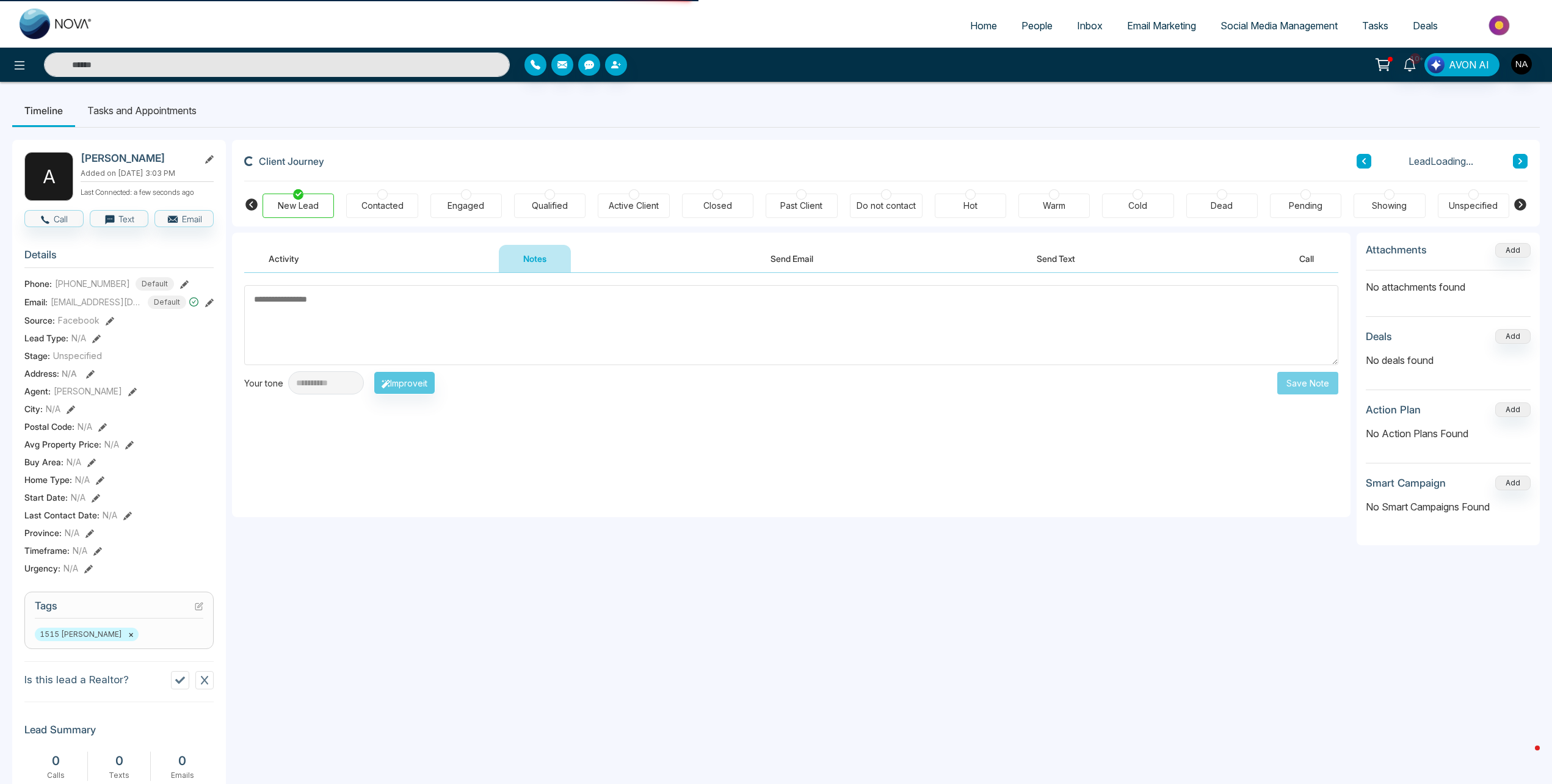
click at [408, 307] on textarea at bounding box center [791, 325] width 1094 height 80
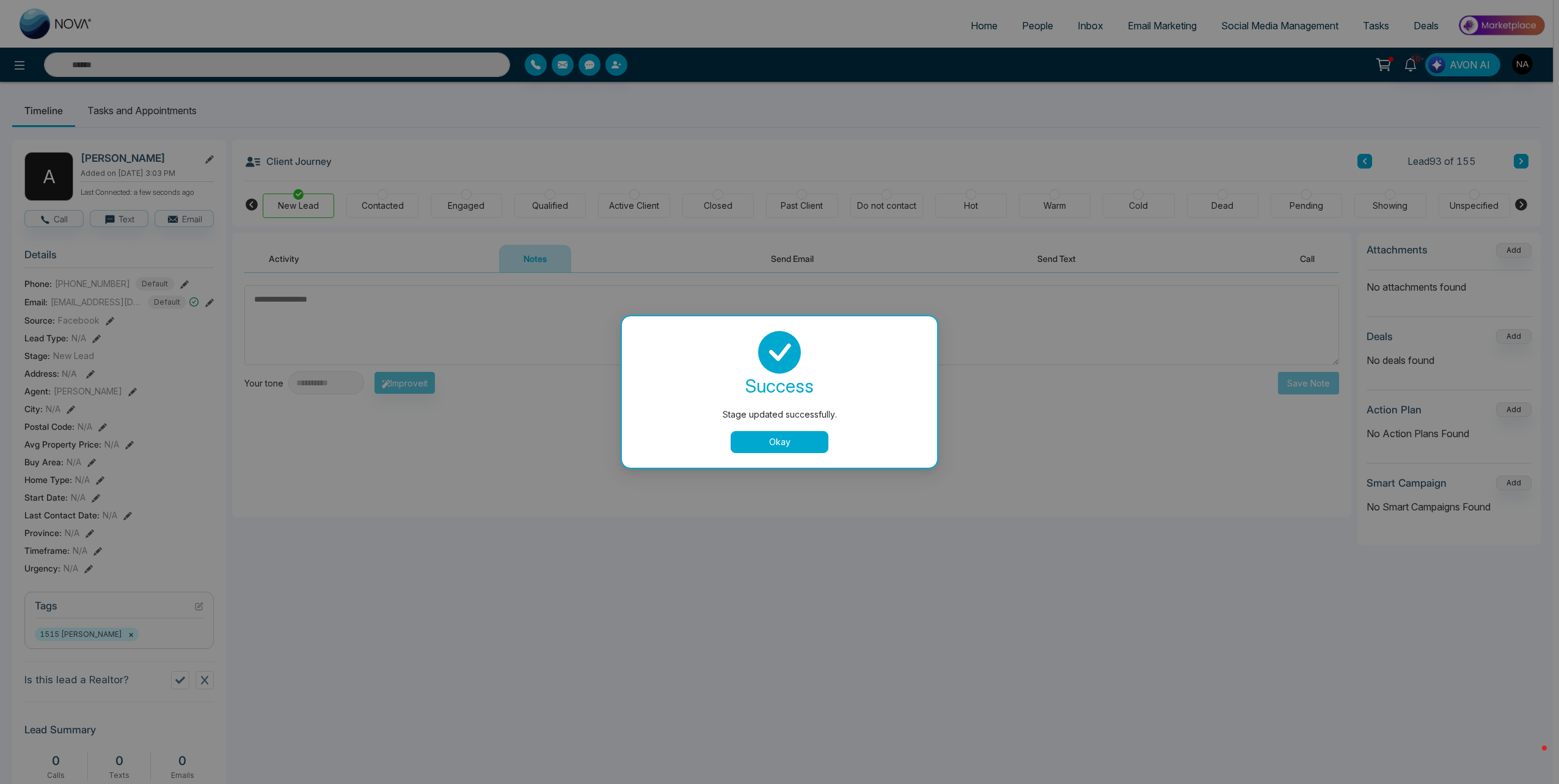
click at [408, 307] on div "Stage updated successfully. success Stage updated successfully. Okay" at bounding box center [779, 392] width 1559 height 784
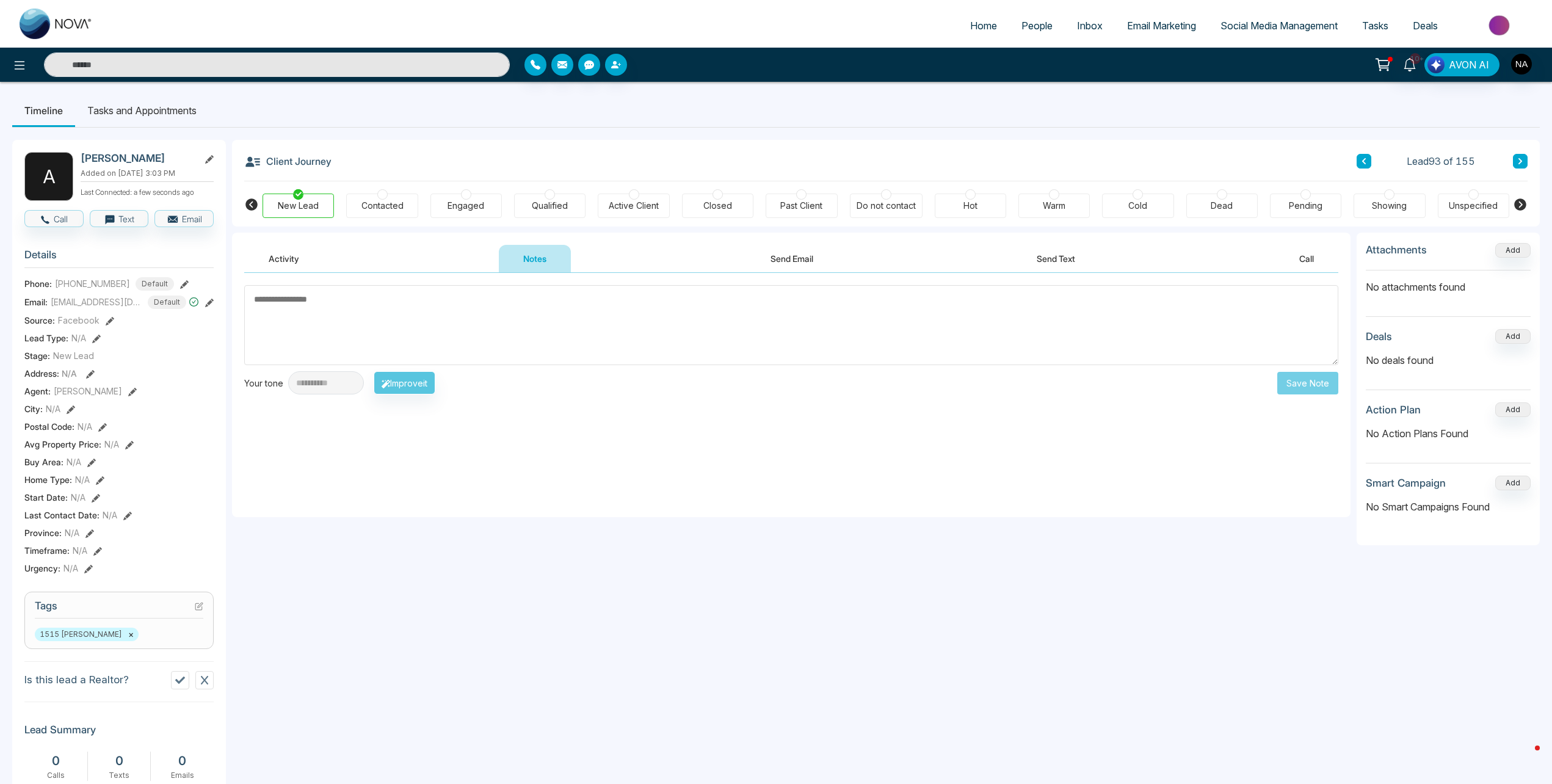
click at [431, 335] on textarea at bounding box center [791, 325] width 1094 height 80
type textarea "**********"
click at [1365, 163] on icon at bounding box center [1364, 161] width 4 height 6
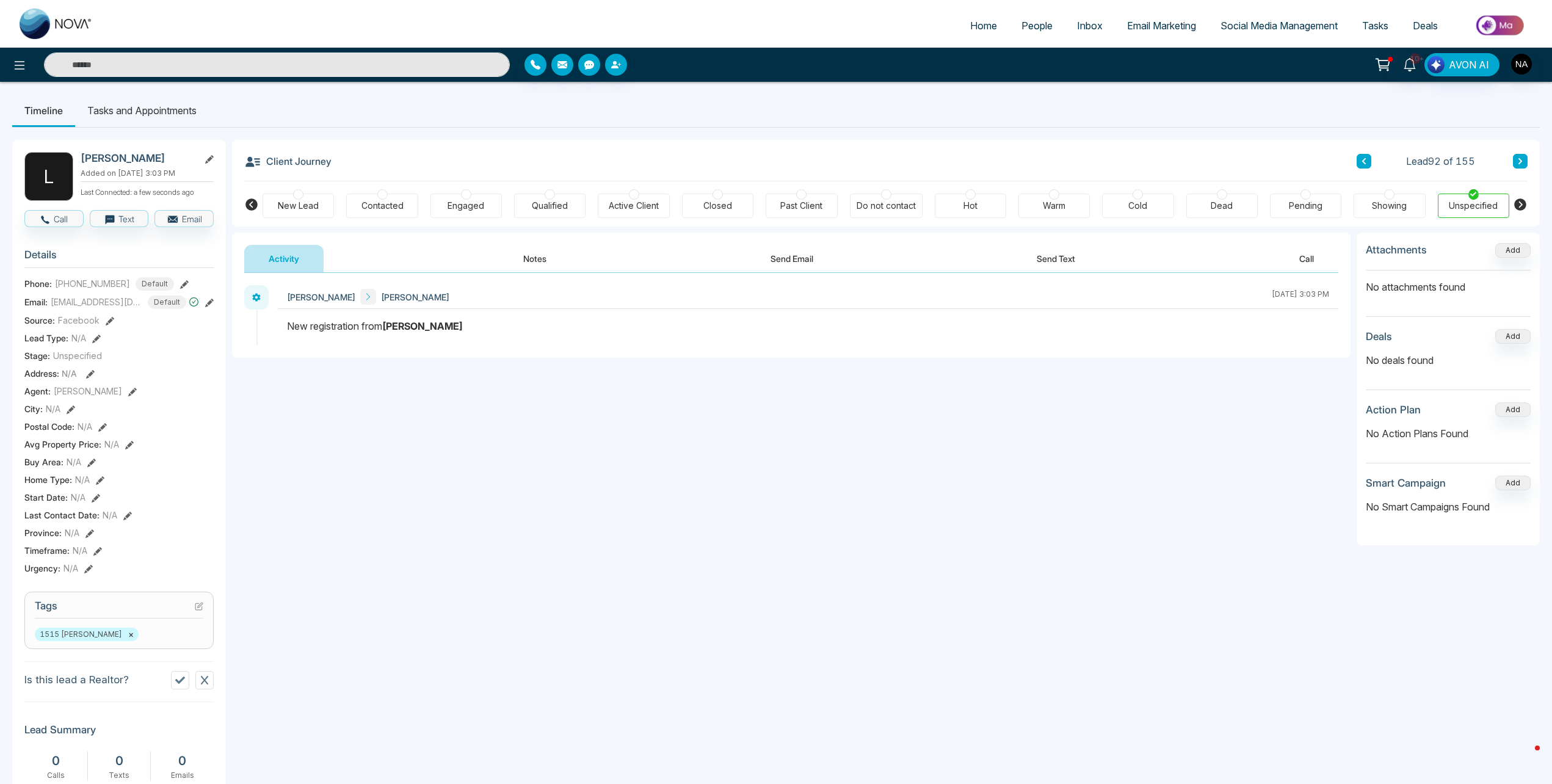
click at [137, 57] on input "text" at bounding box center [276, 65] width 466 height 25
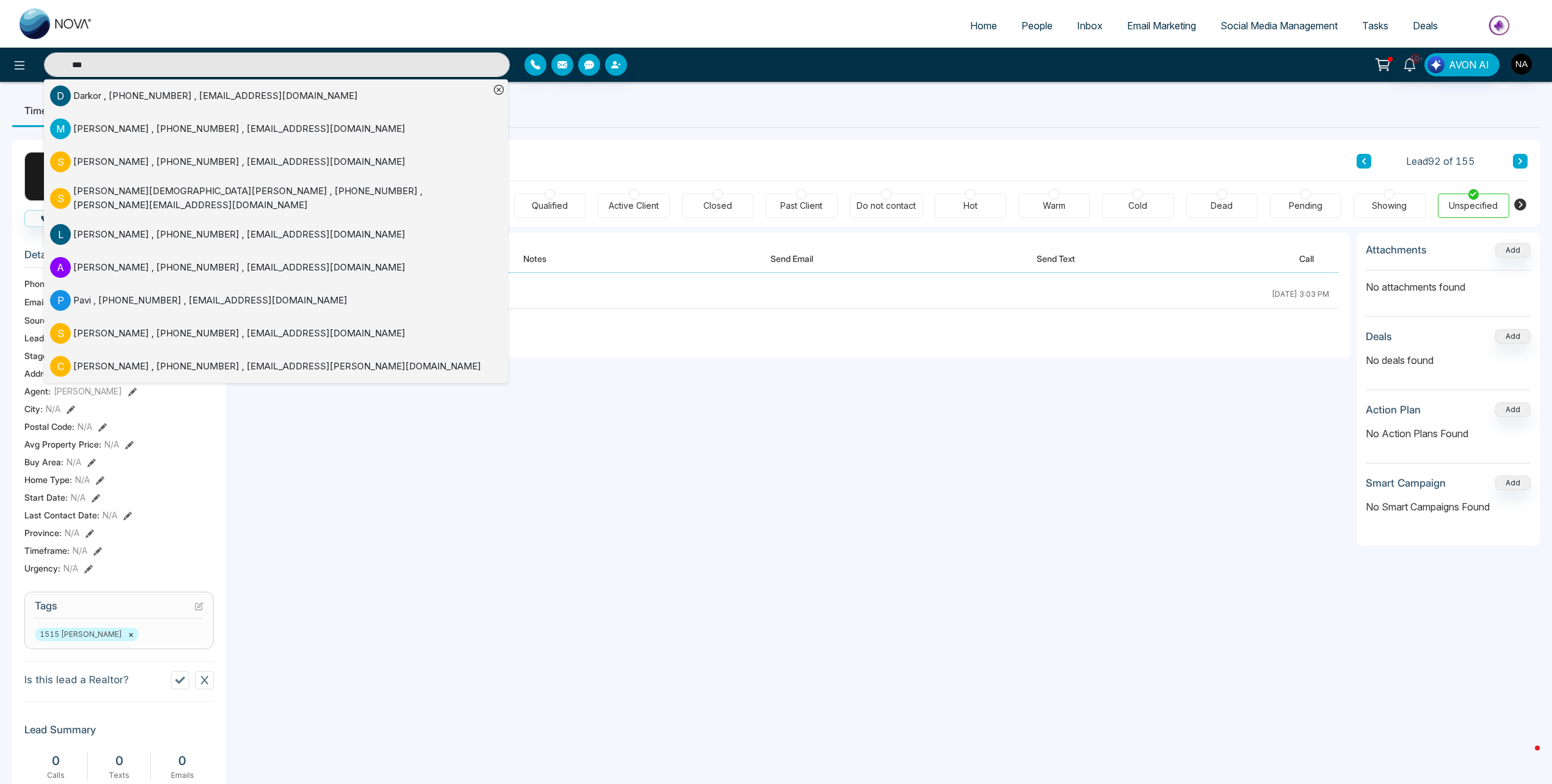
type input "***"
click at [497, 87] on icon at bounding box center [498, 89] width 9 height 9
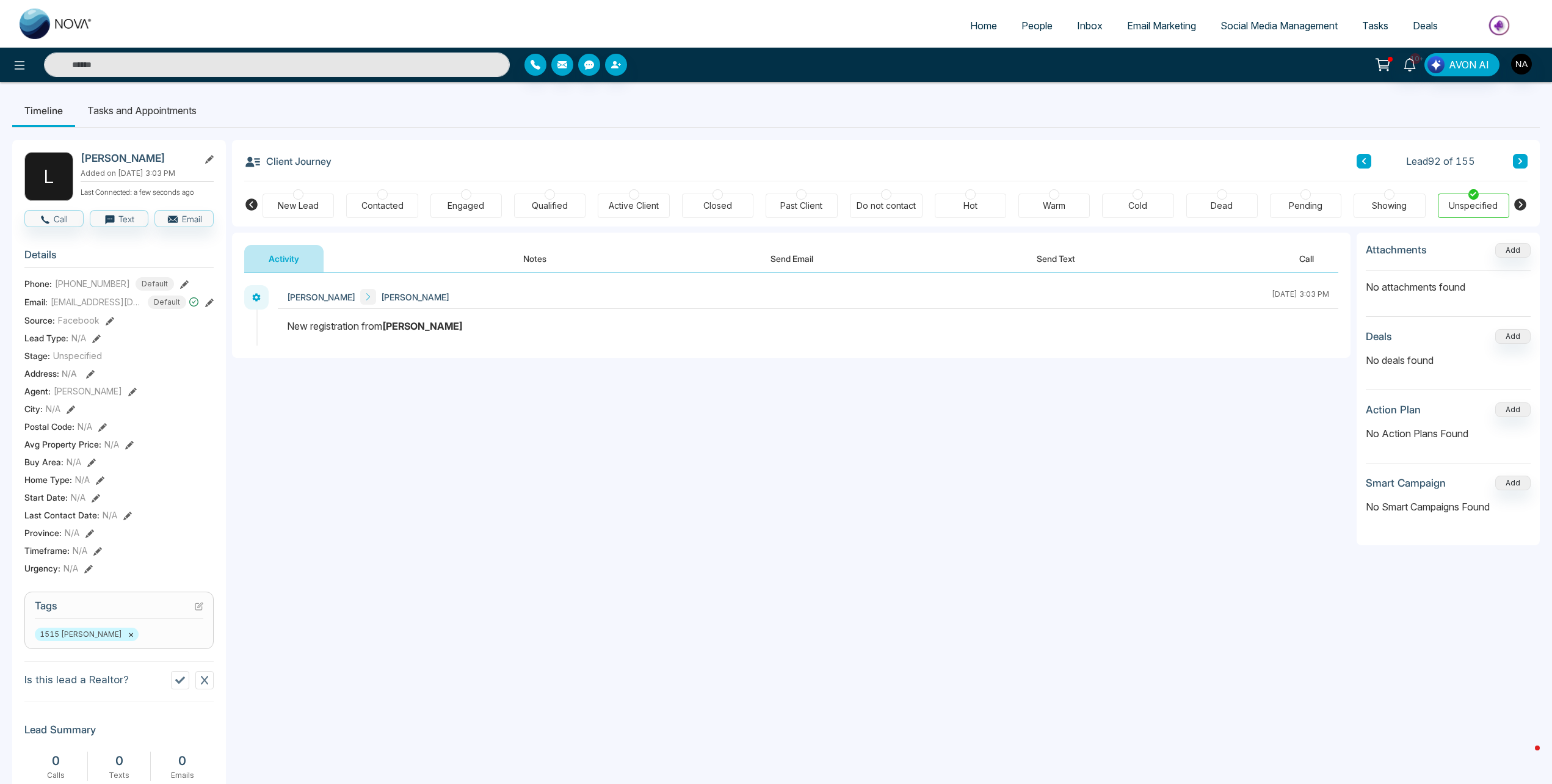
type input "***"
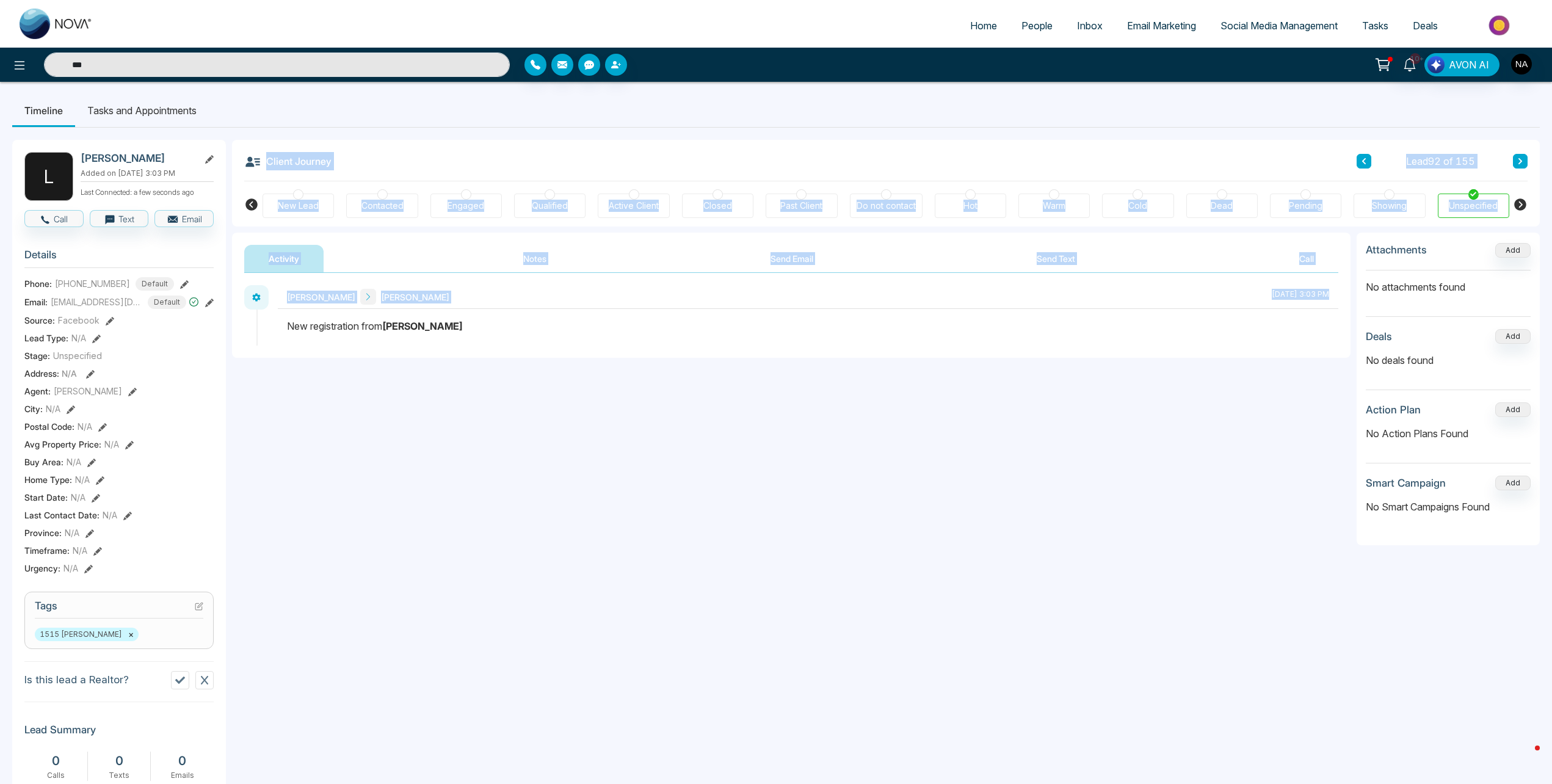
drag, startPoint x: 238, startPoint y: 162, endPoint x: 1328, endPoint y: 461, distance: 1130.3
click at [1328, 461] on div "**********" at bounding box center [885, 579] width 1308 height 879
drag, startPoint x: 1328, startPoint y: 461, endPoint x: 1110, endPoint y: 469, distance: 218.1
click at [1121, 469] on div "**********" at bounding box center [791, 395] width 1118 height 244
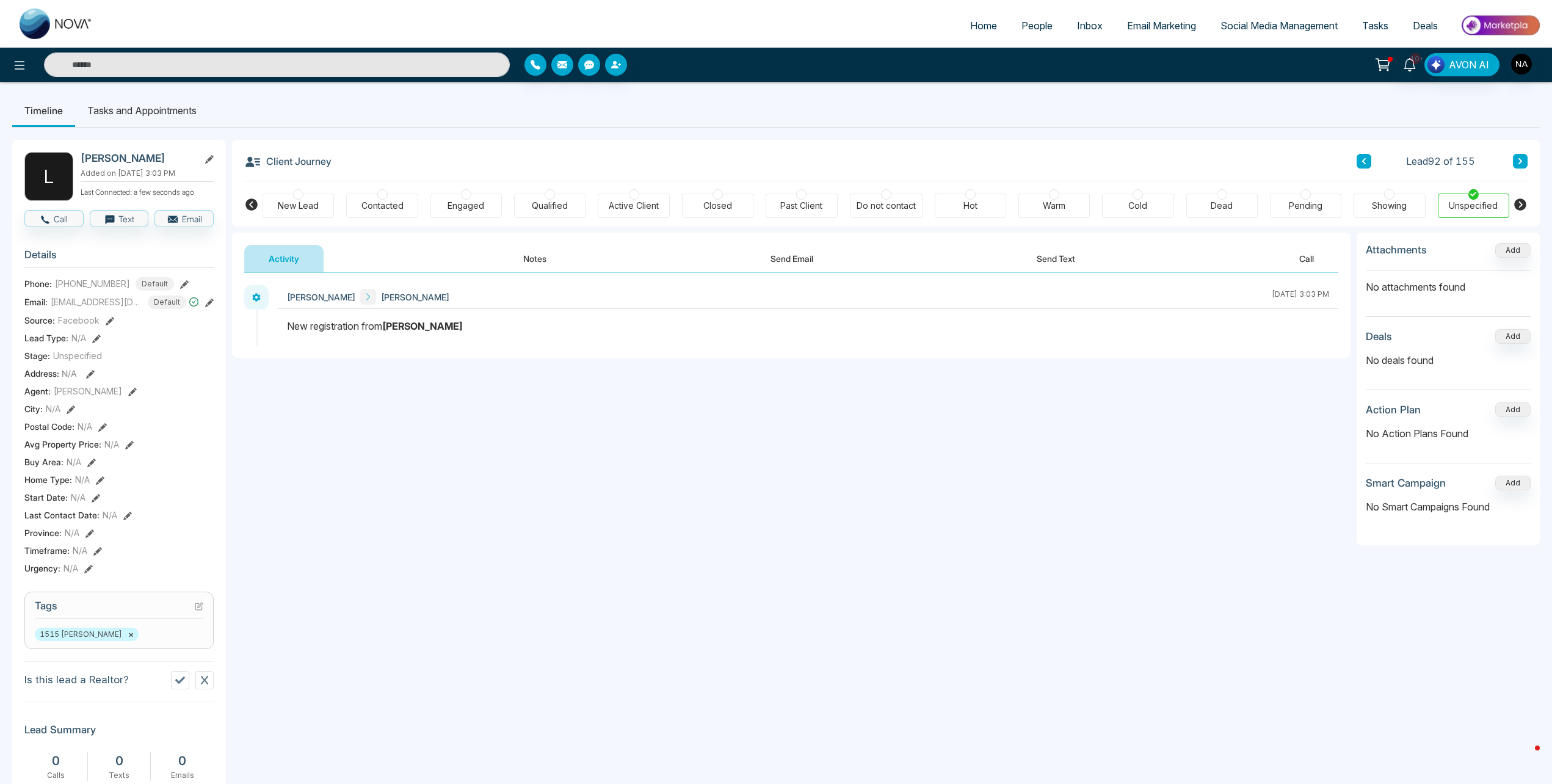
type input "***"
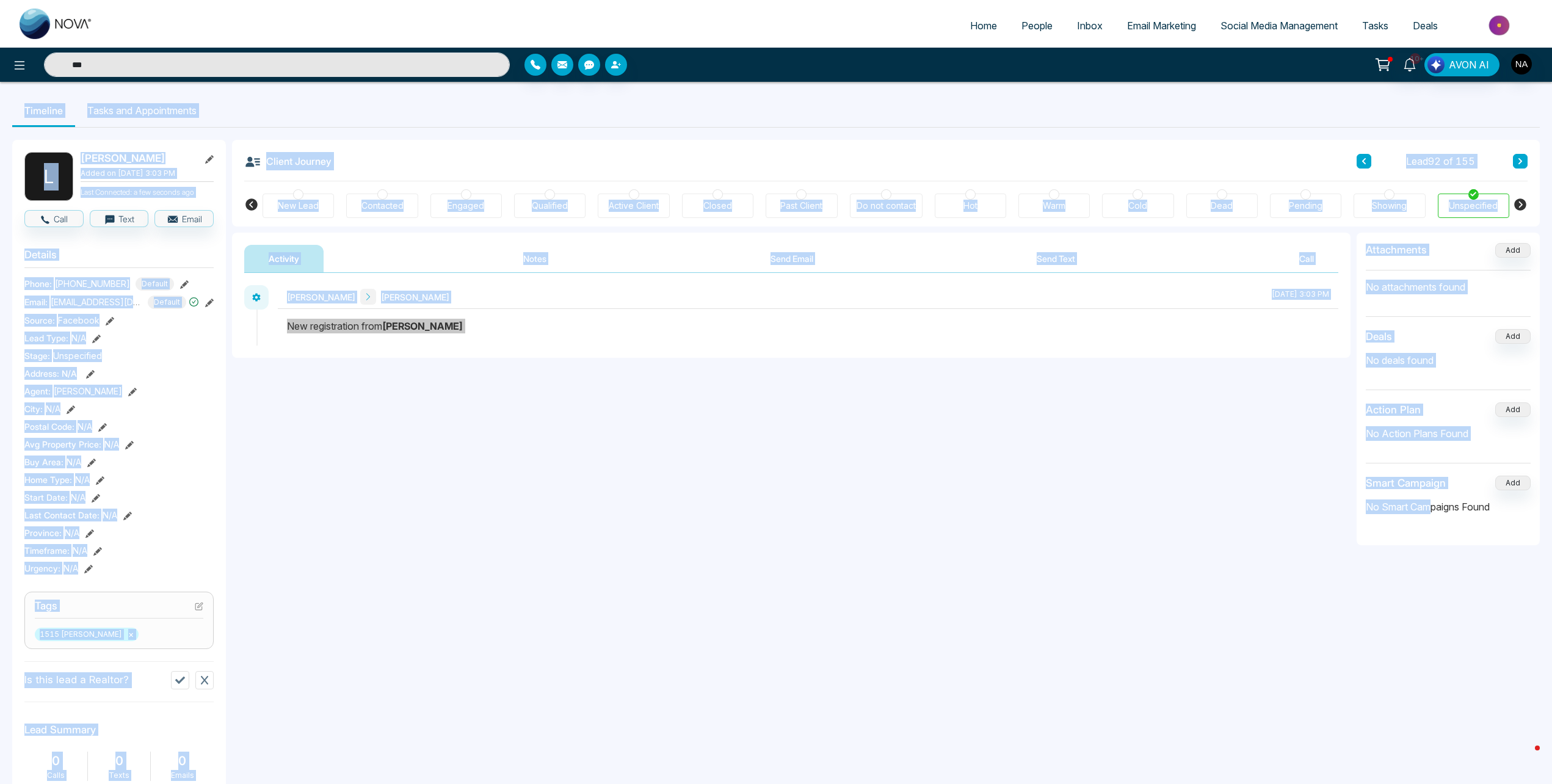
drag, startPoint x: 1435, startPoint y: 750, endPoint x: 23, endPoint y: 89, distance: 1559.1
click at [23, 89] on div "**********" at bounding box center [776, 562] width 1552 height 962
drag, startPoint x: 23, startPoint y: 89, endPoint x: 12, endPoint y: 96, distance: 13.0
click at [12, 96] on div "**********" at bounding box center [776, 562] width 1552 height 962
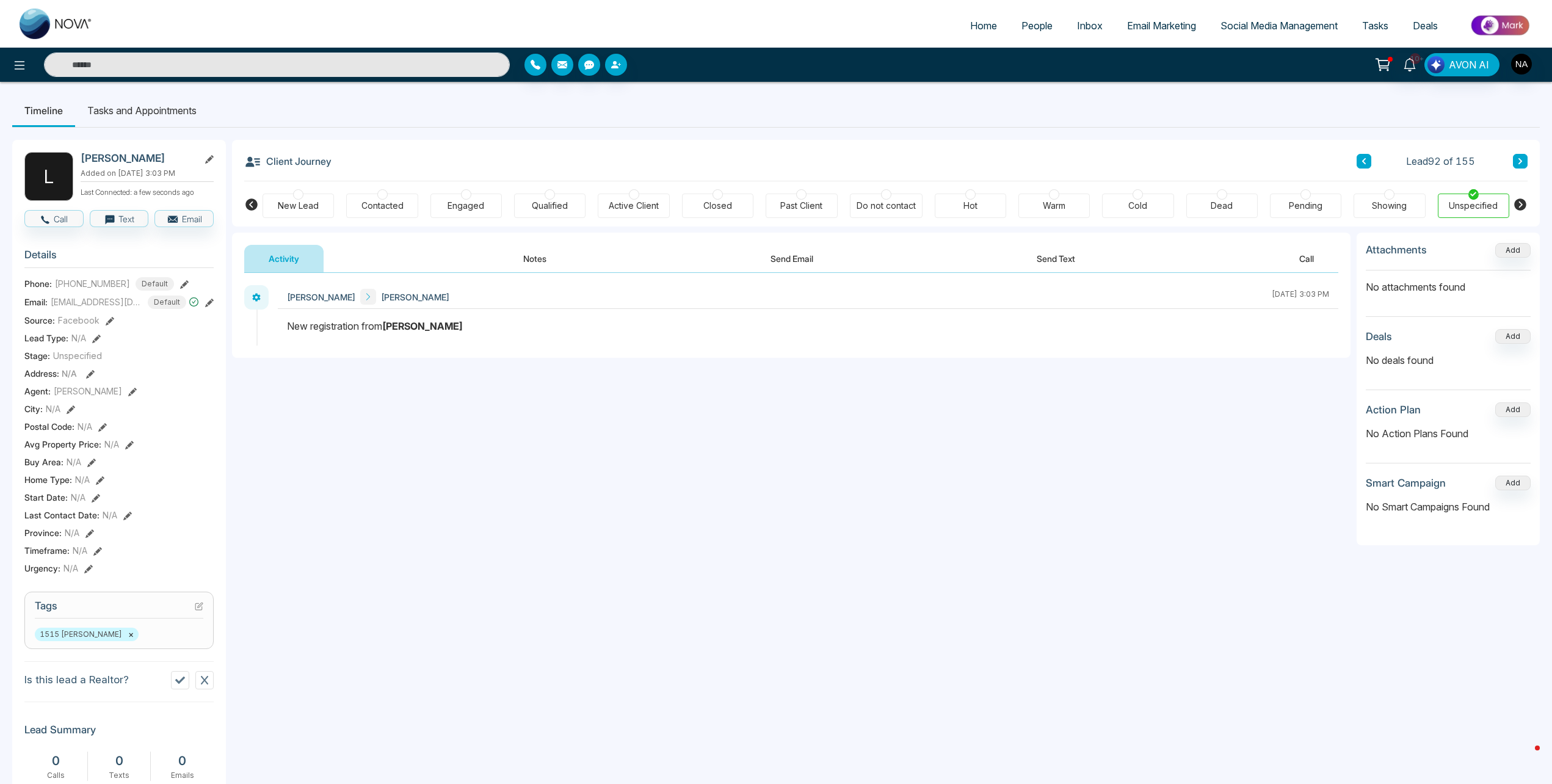
type input "***"
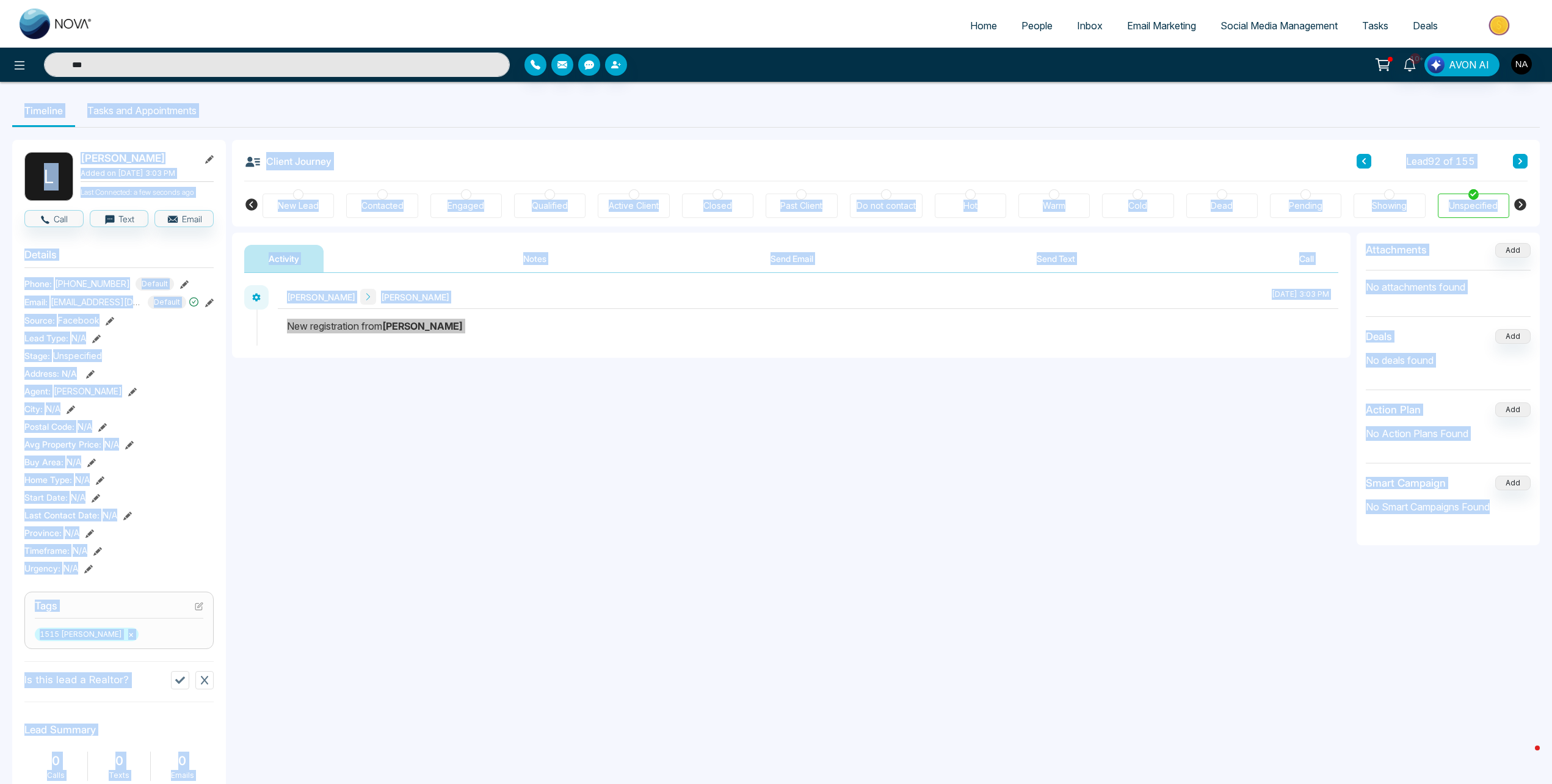
drag, startPoint x: 13, startPoint y: 103, endPoint x: 1541, endPoint y: 646, distance: 1621.6
click at [1541, 646] on div "**********" at bounding box center [776, 562] width 1552 height 962
drag, startPoint x: 1541, startPoint y: 646, endPoint x: 1189, endPoint y: 639, distance: 352.1
click at [1189, 639] on div "**********" at bounding box center [791, 625] width 1118 height 786
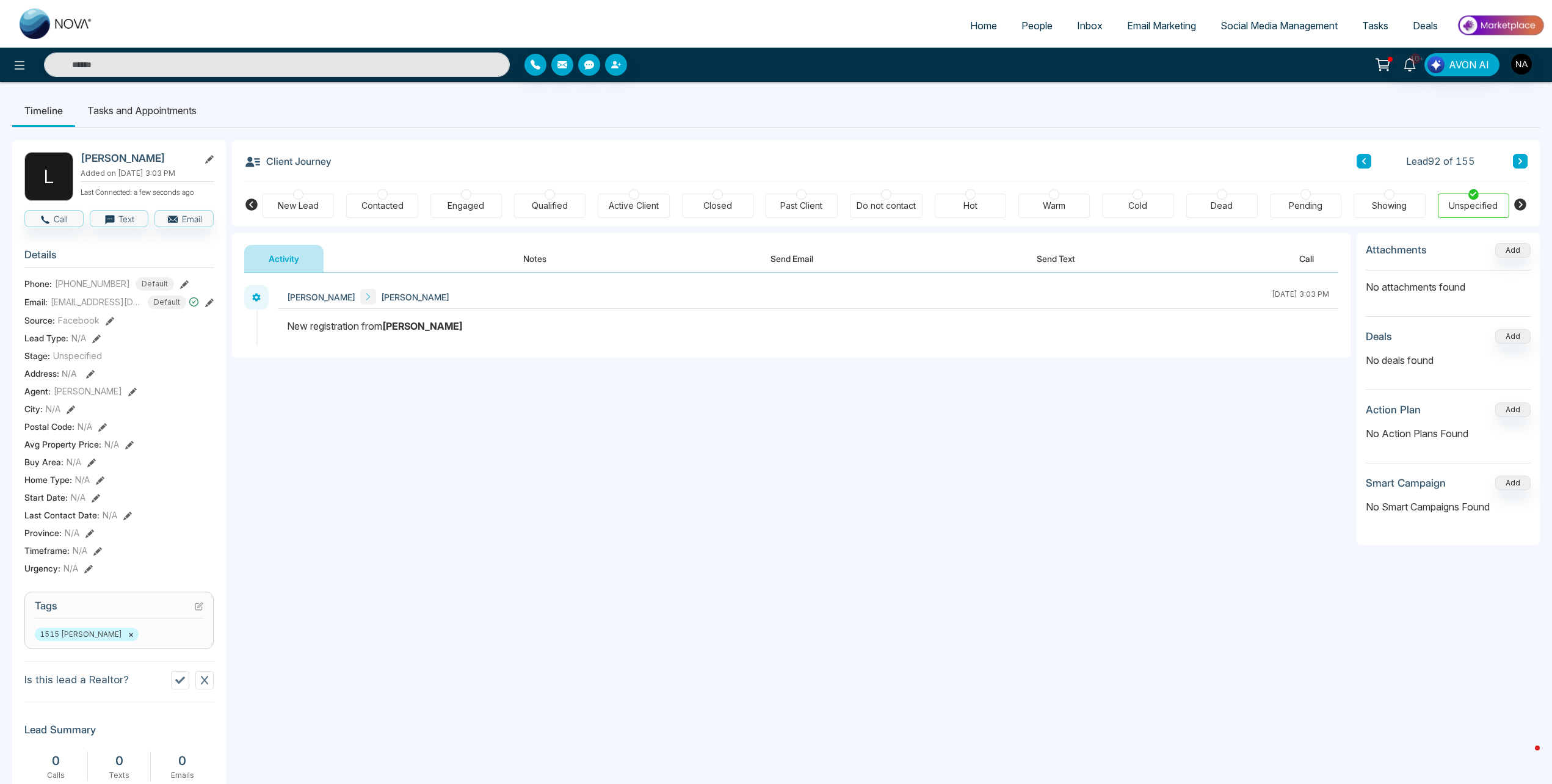
type input "***"
click at [1366, 166] on button at bounding box center [1364, 161] width 15 height 15
type input "***"
click at [133, 70] on input "***" at bounding box center [276, 65] width 466 height 25
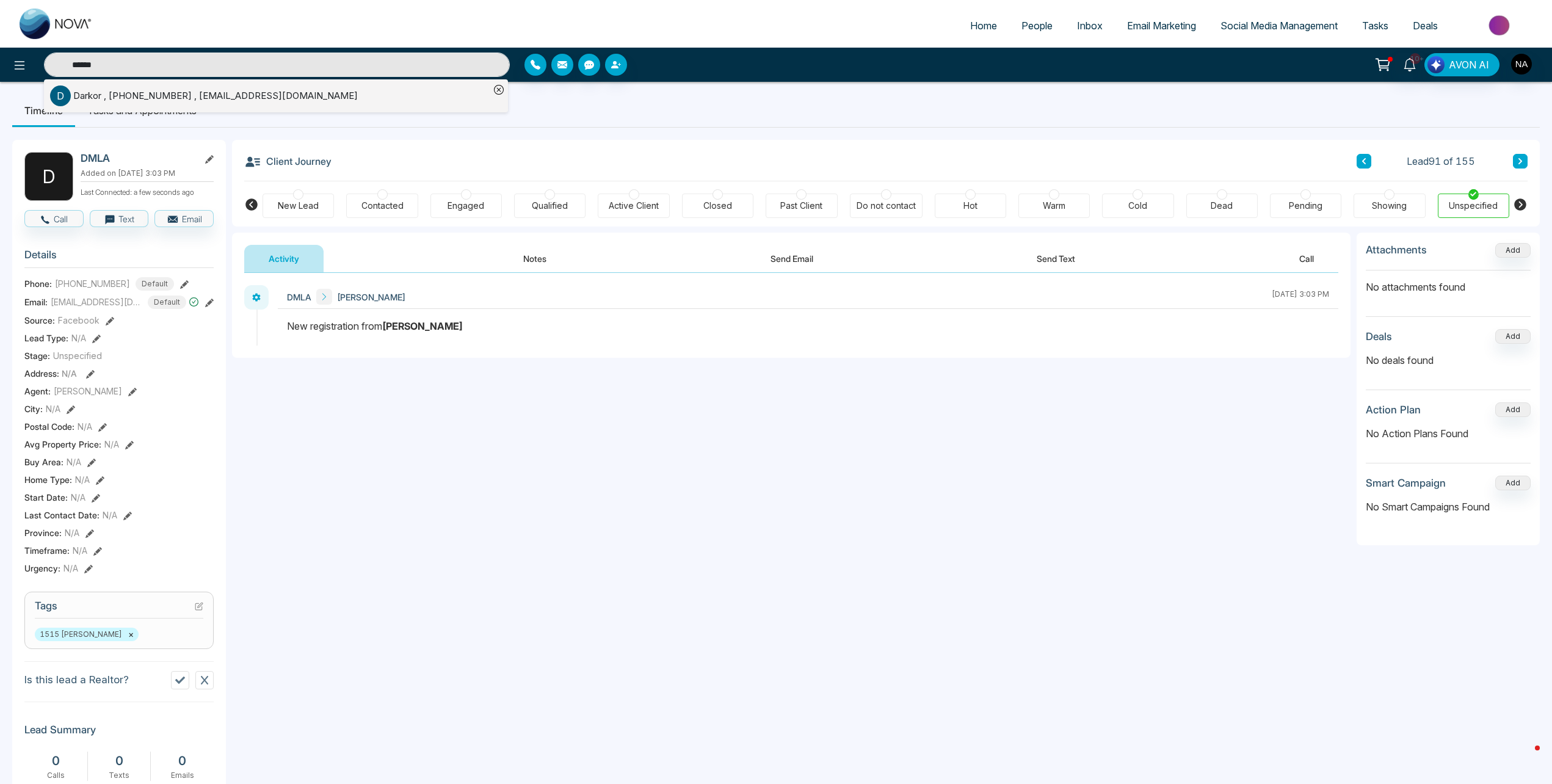
type input "******"
click at [146, 98] on div "Darkor , [PHONE_NUMBER] , [EMAIL_ADDRESS][DOMAIN_NAME]" at bounding box center [216, 95] width 285 height 14
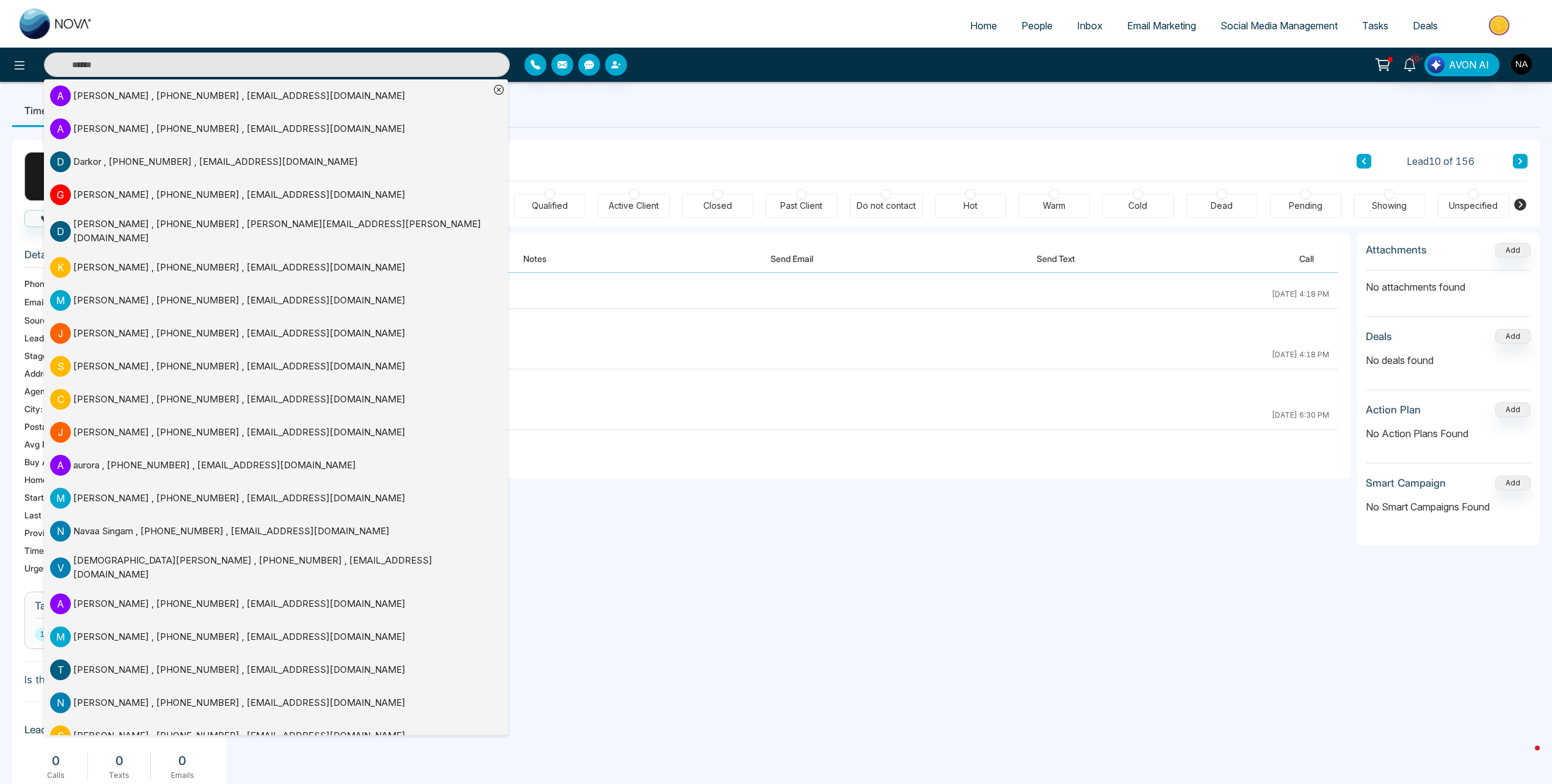
click at [861, 640] on div "**********" at bounding box center [791, 625] width 1118 height 786
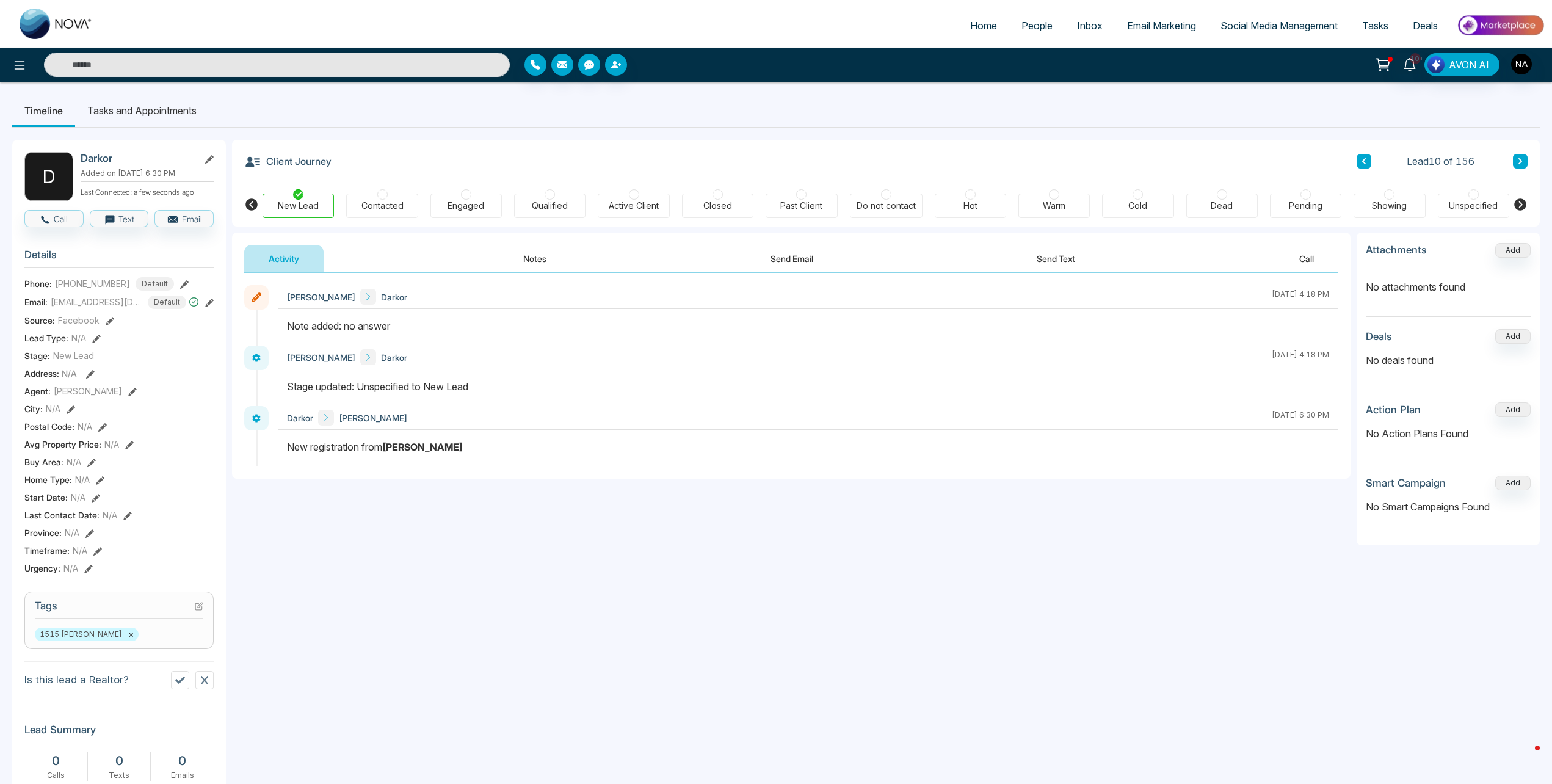
scroll to position [244, 0]
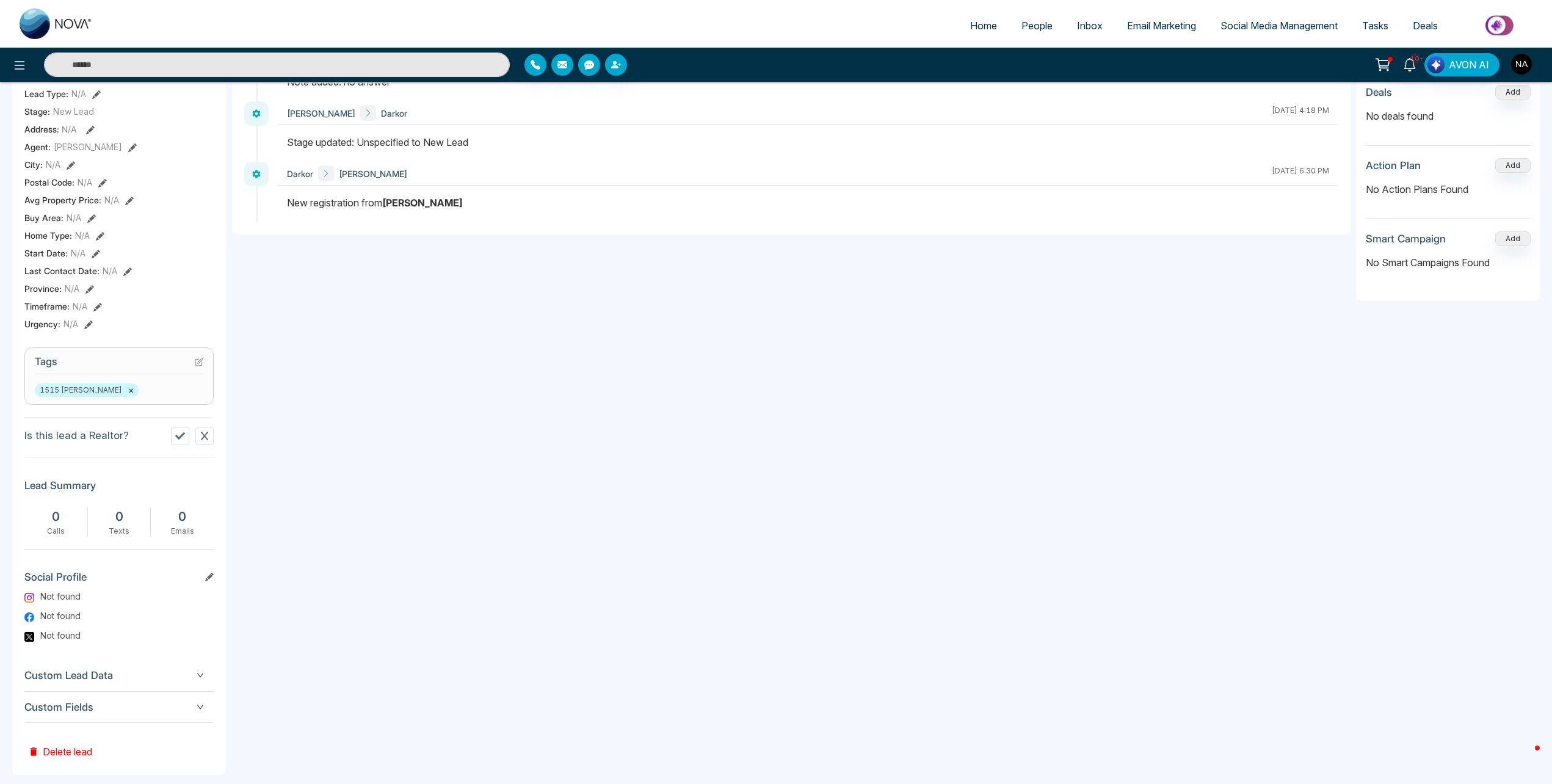
click at [152, 700] on span "Custom Fields" at bounding box center [119, 707] width 189 height 17
click at [138, 688] on div "Custom Lead Data" at bounding box center [119, 675] width 189 height 31
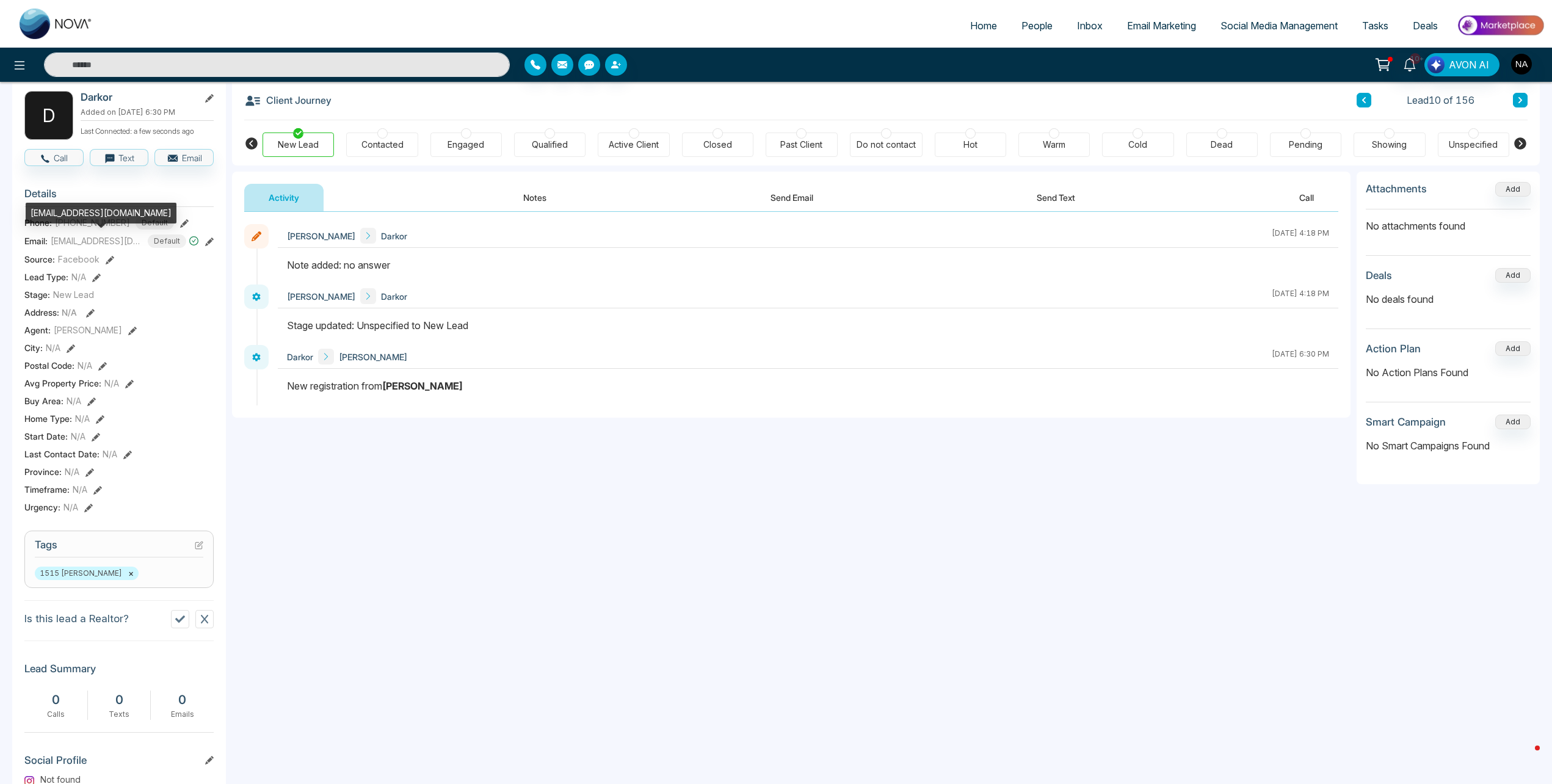
click at [81, 213] on div "[EMAIL_ADDRESS][DOMAIN_NAME]" at bounding box center [101, 213] width 151 height 20
copy div "[EMAIL_ADDRESS][DOMAIN_NAME]"
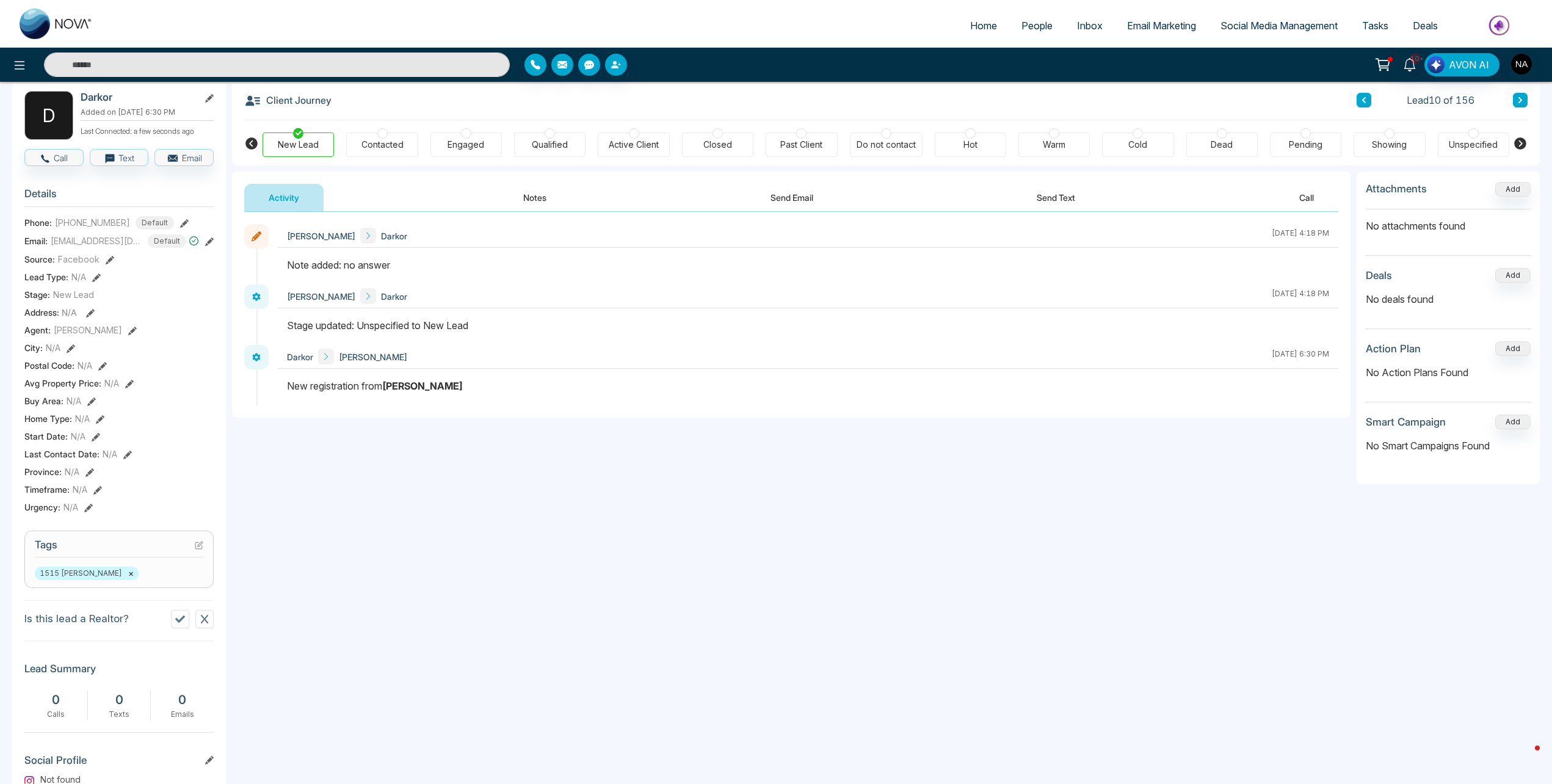
click at [377, 152] on div "Contacted" at bounding box center [382, 145] width 71 height 25
click at [459, 145] on div "Engaged" at bounding box center [466, 144] width 36 height 12
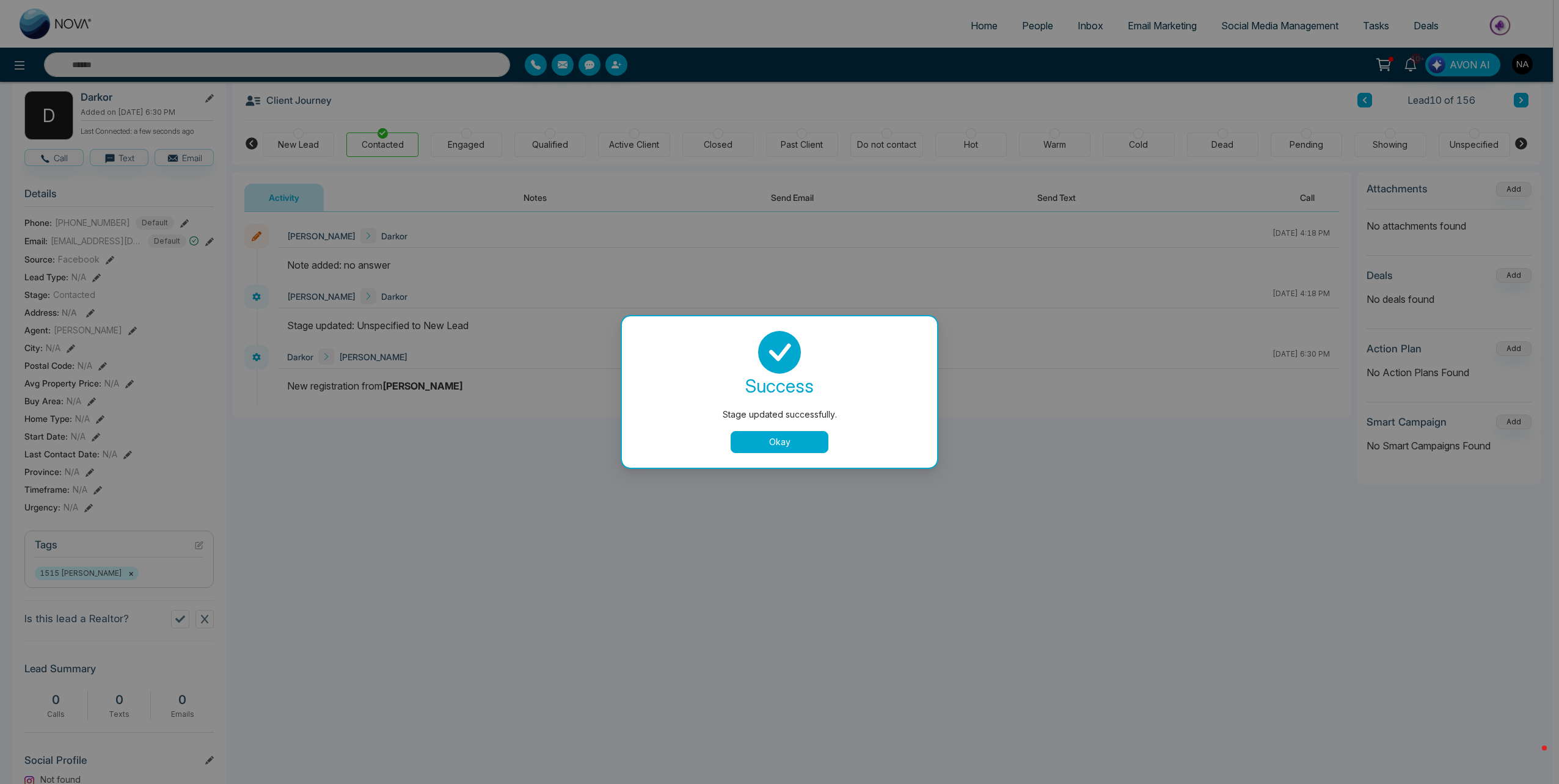
click at [759, 442] on button "Okay" at bounding box center [779, 442] width 98 height 22
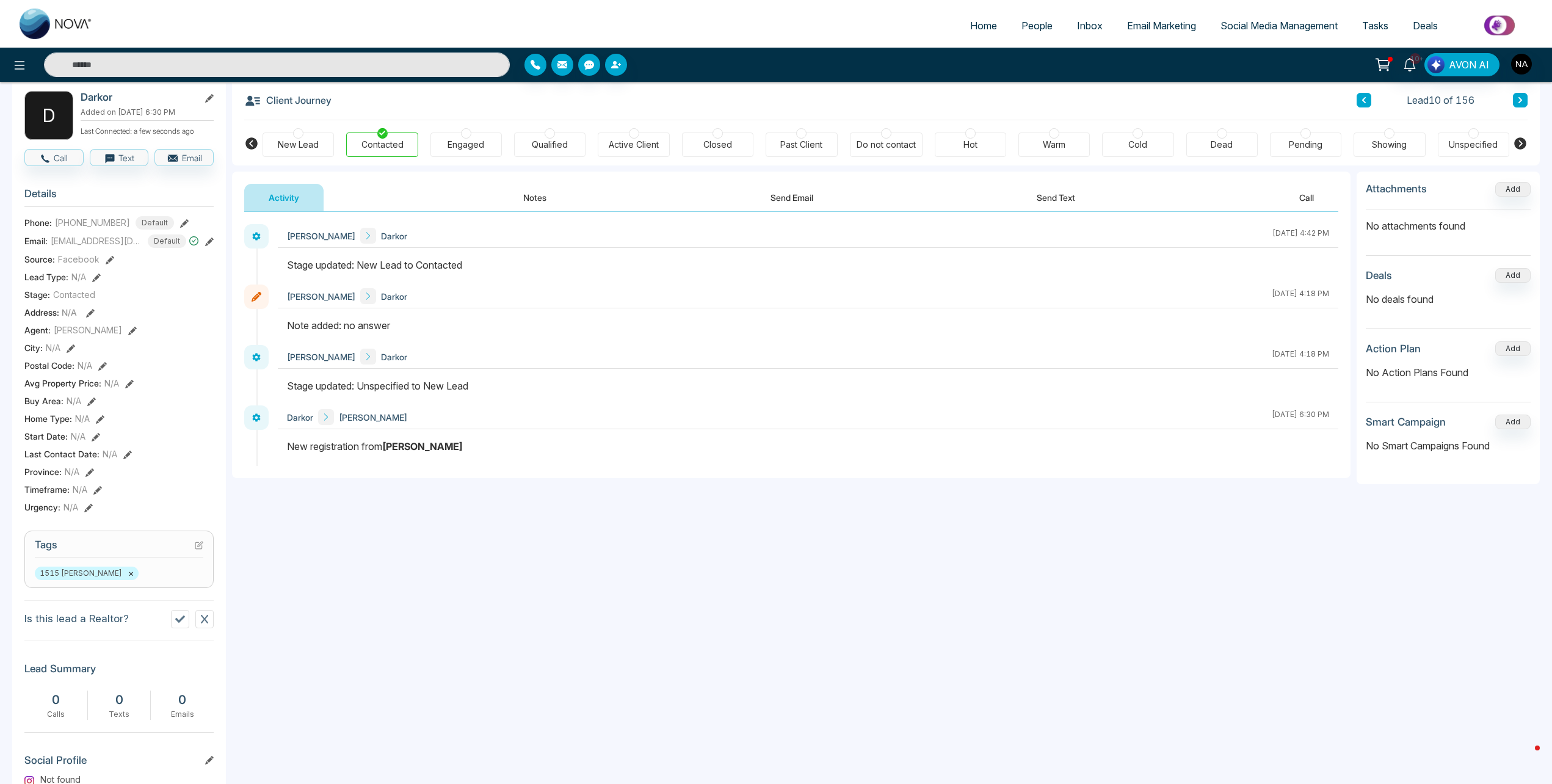
click at [447, 138] on div "Engaged" at bounding box center [466, 145] width 71 height 25
click at [511, 194] on button "Notes" at bounding box center [535, 197] width 72 height 28
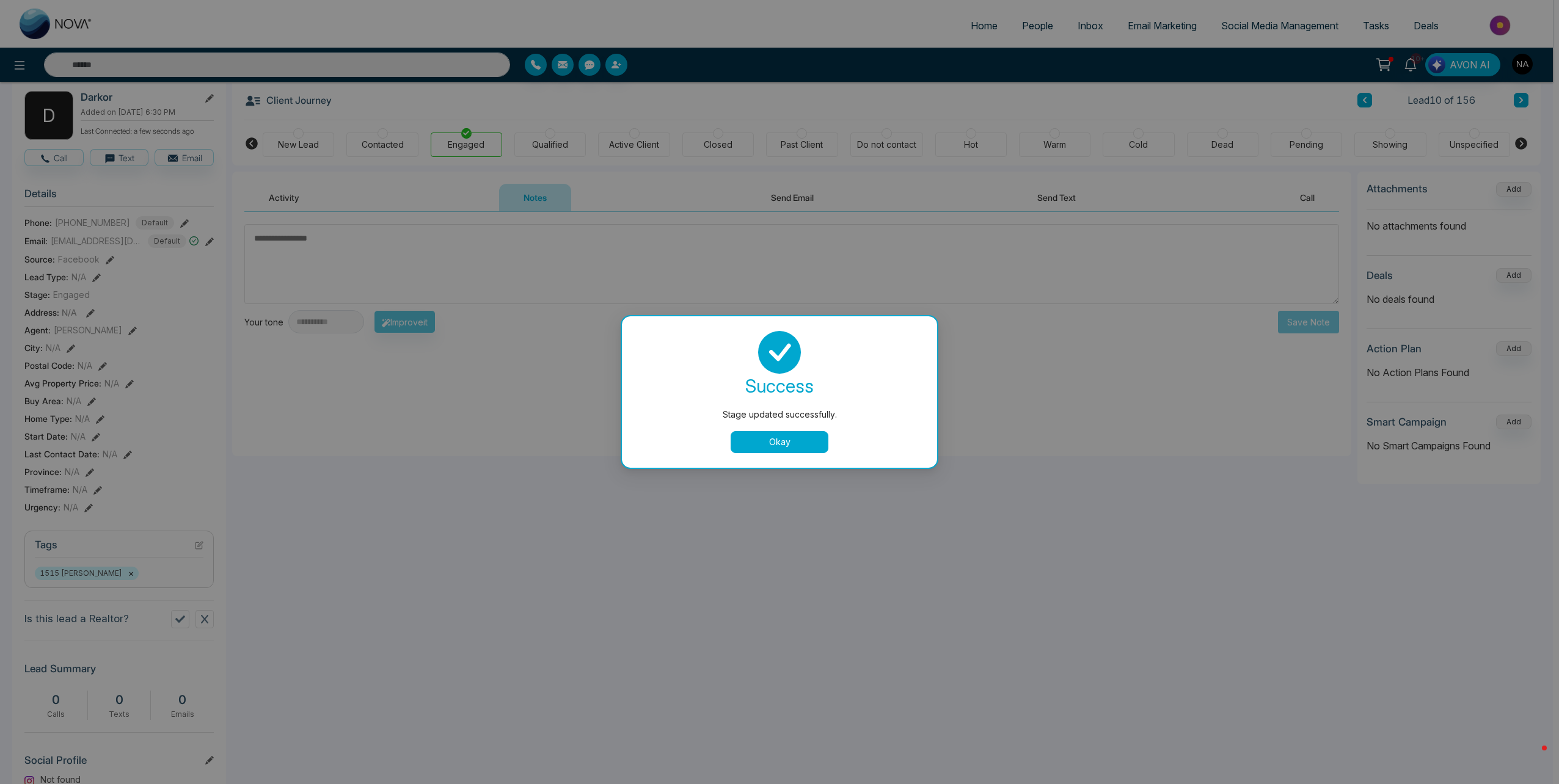
click at [311, 241] on div "Stage updated successfully. success Stage updated successfully. Okay" at bounding box center [779, 392] width 1559 height 784
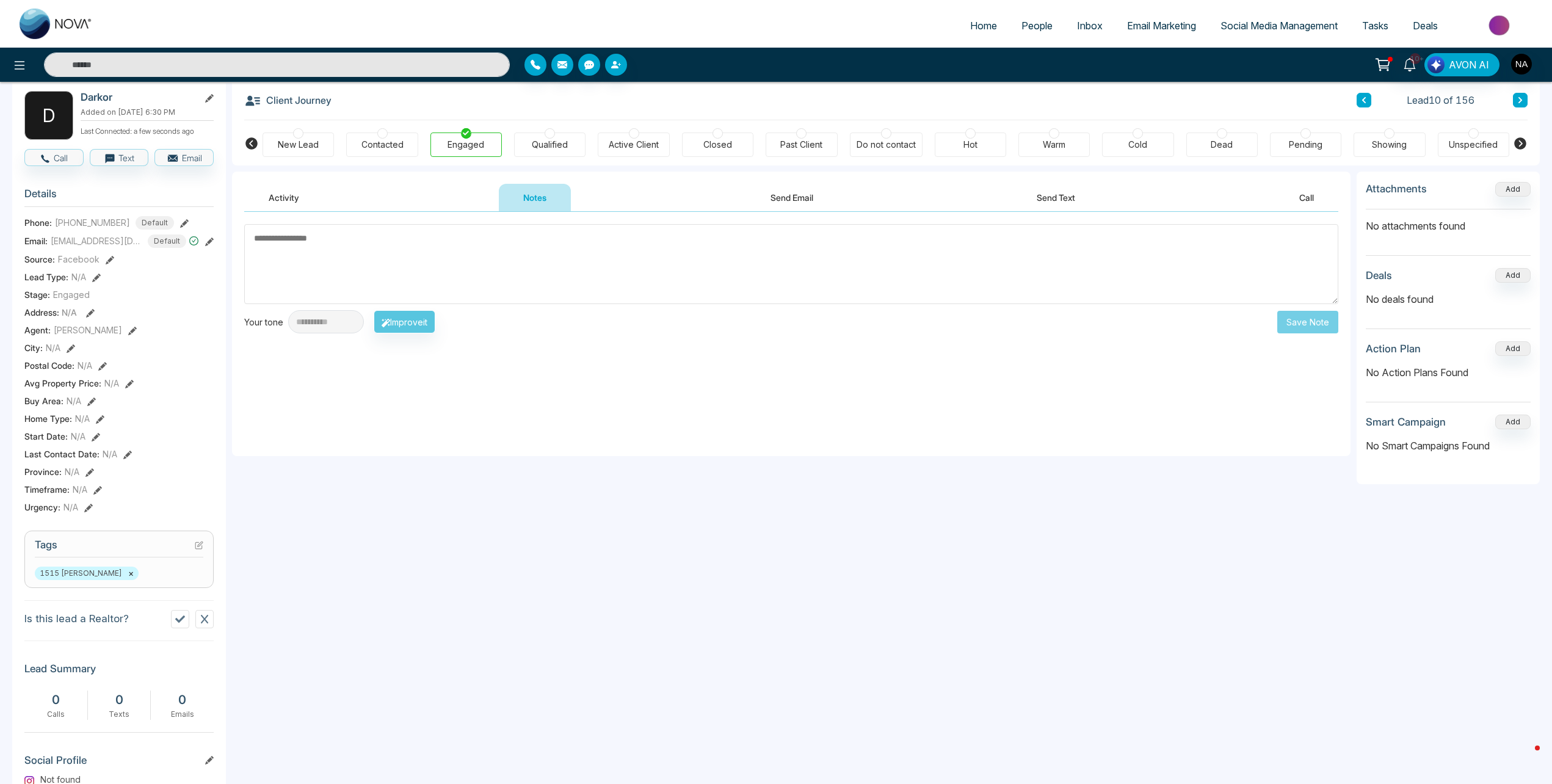
click at [442, 286] on textarea at bounding box center [791, 264] width 1094 height 80
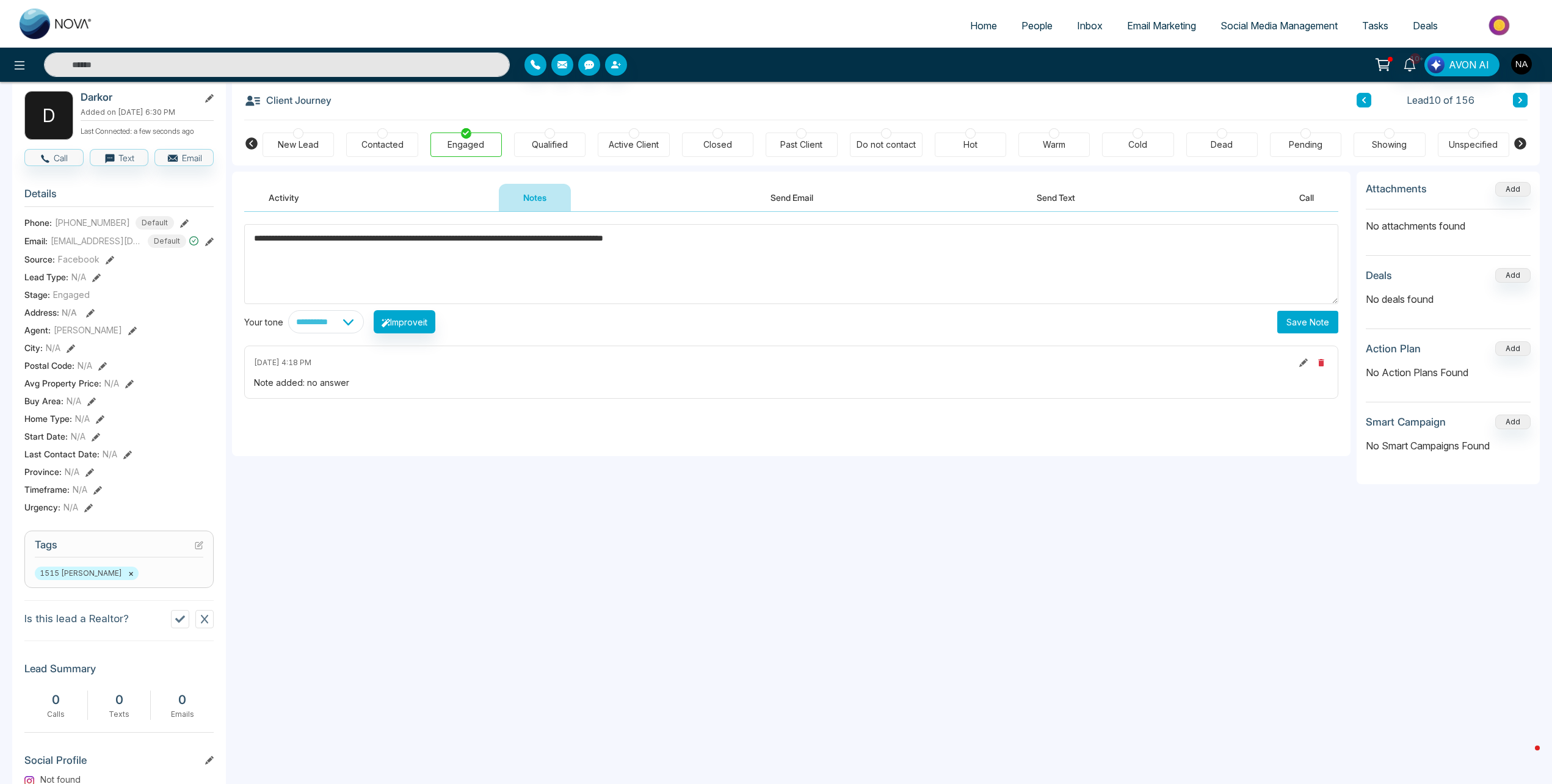
type textarea "**********"
click at [1309, 325] on button "Save Note" at bounding box center [1308, 322] width 61 height 23
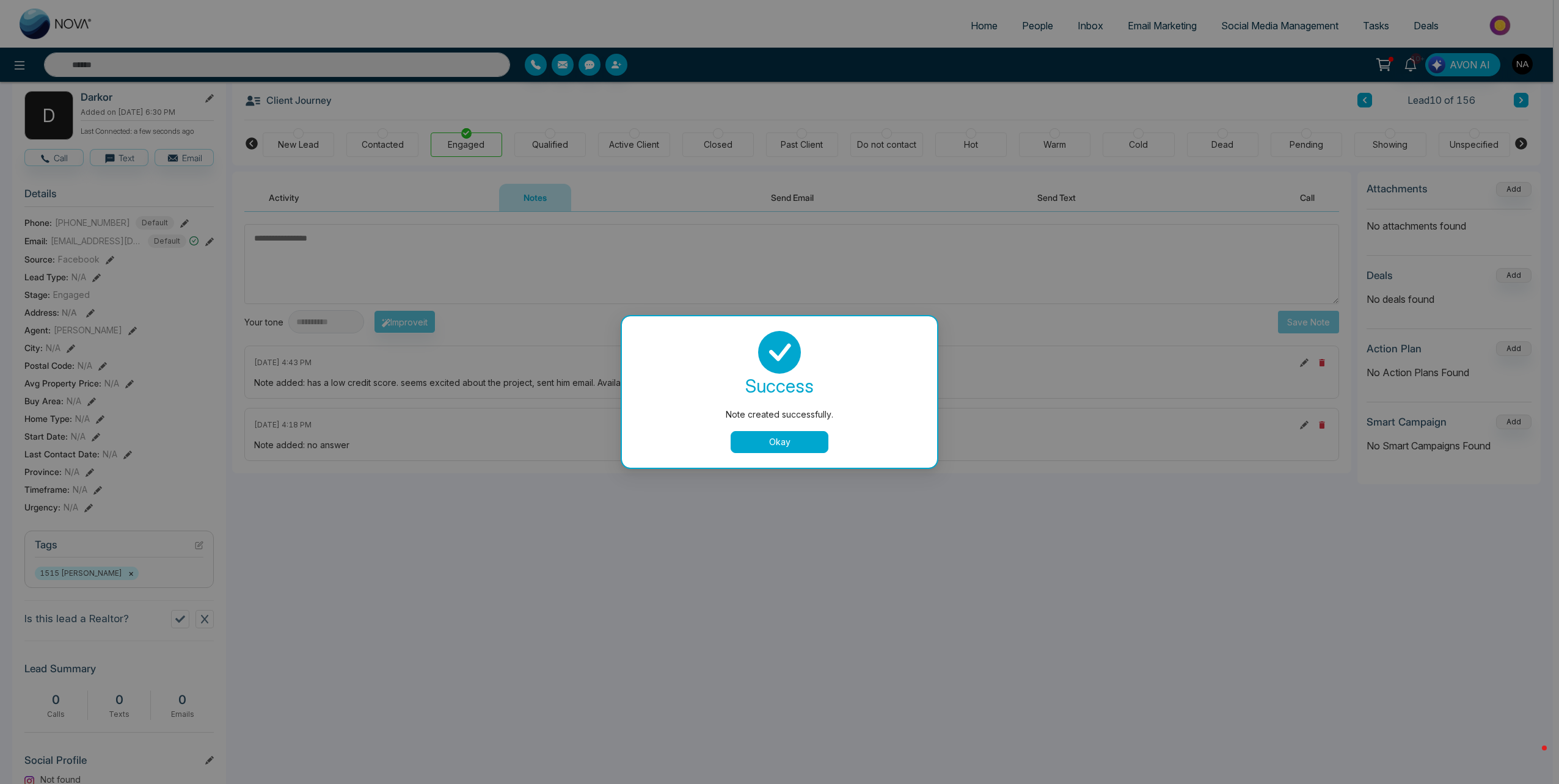
click at [772, 450] on button "Okay" at bounding box center [779, 442] width 98 height 22
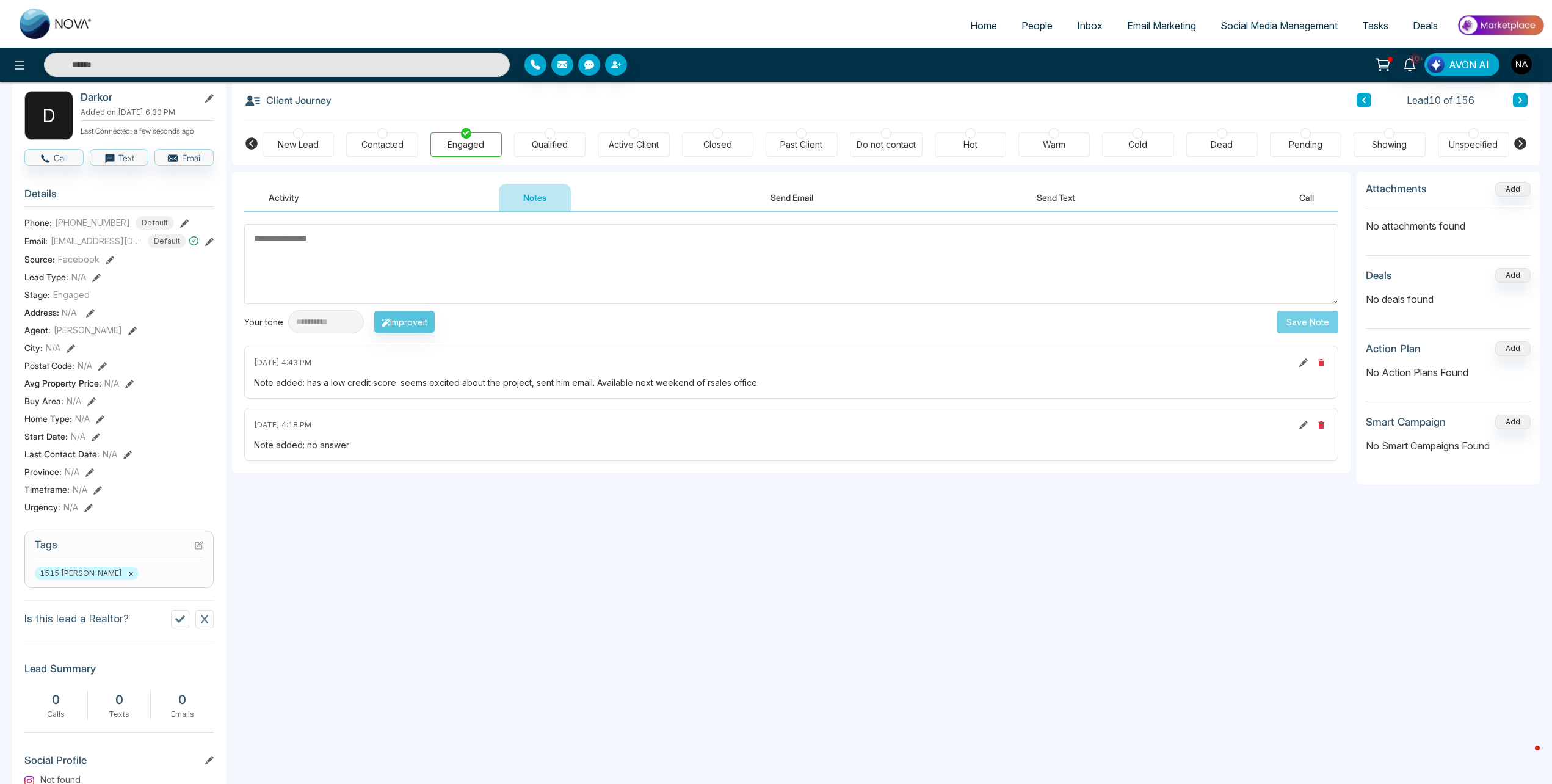
click at [1035, 28] on span "People" at bounding box center [1037, 26] width 31 height 12
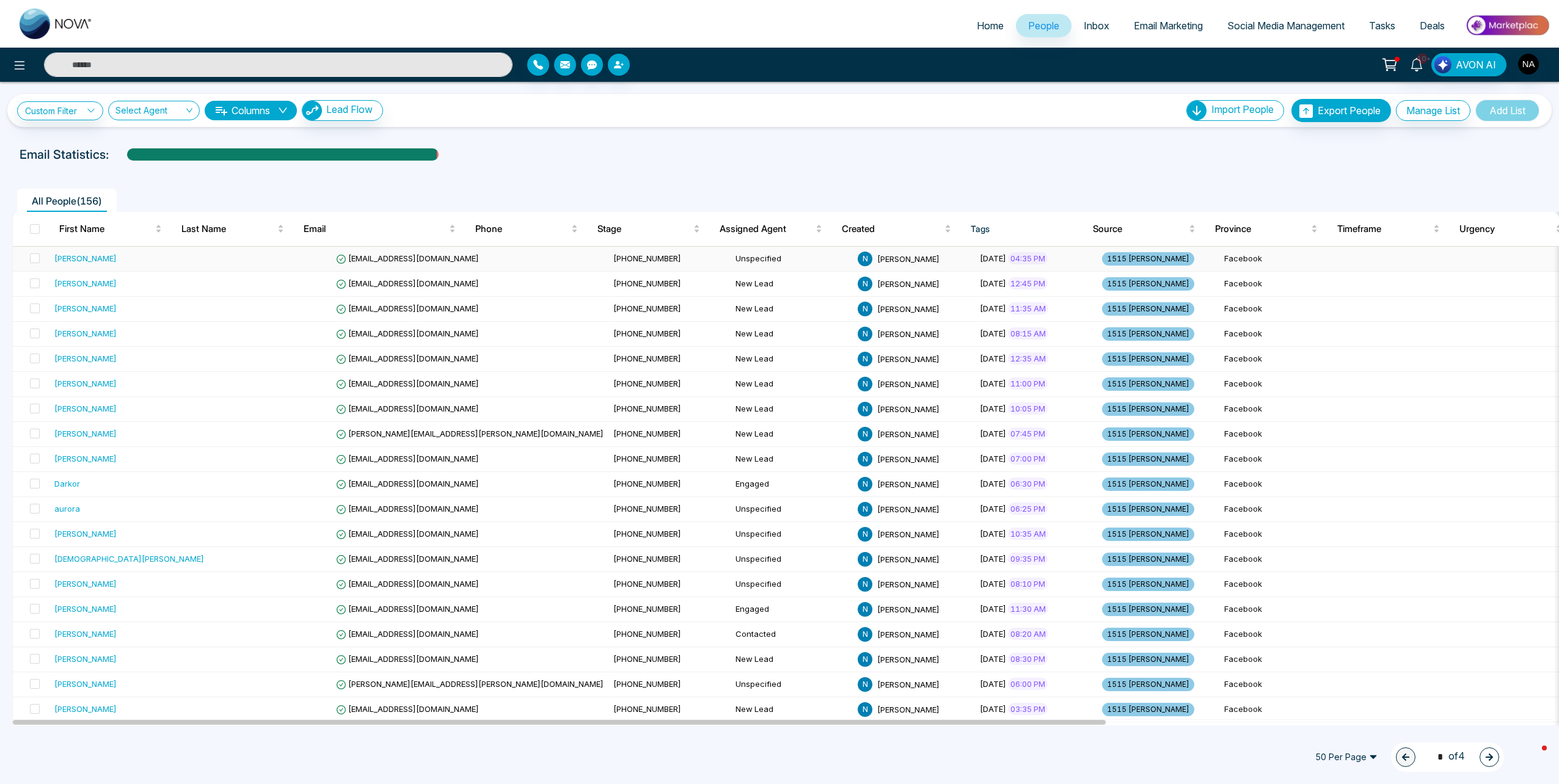
click at [460, 255] on td "[EMAIL_ADDRESS][DOMAIN_NAME]" at bounding box center [469, 259] width 277 height 25
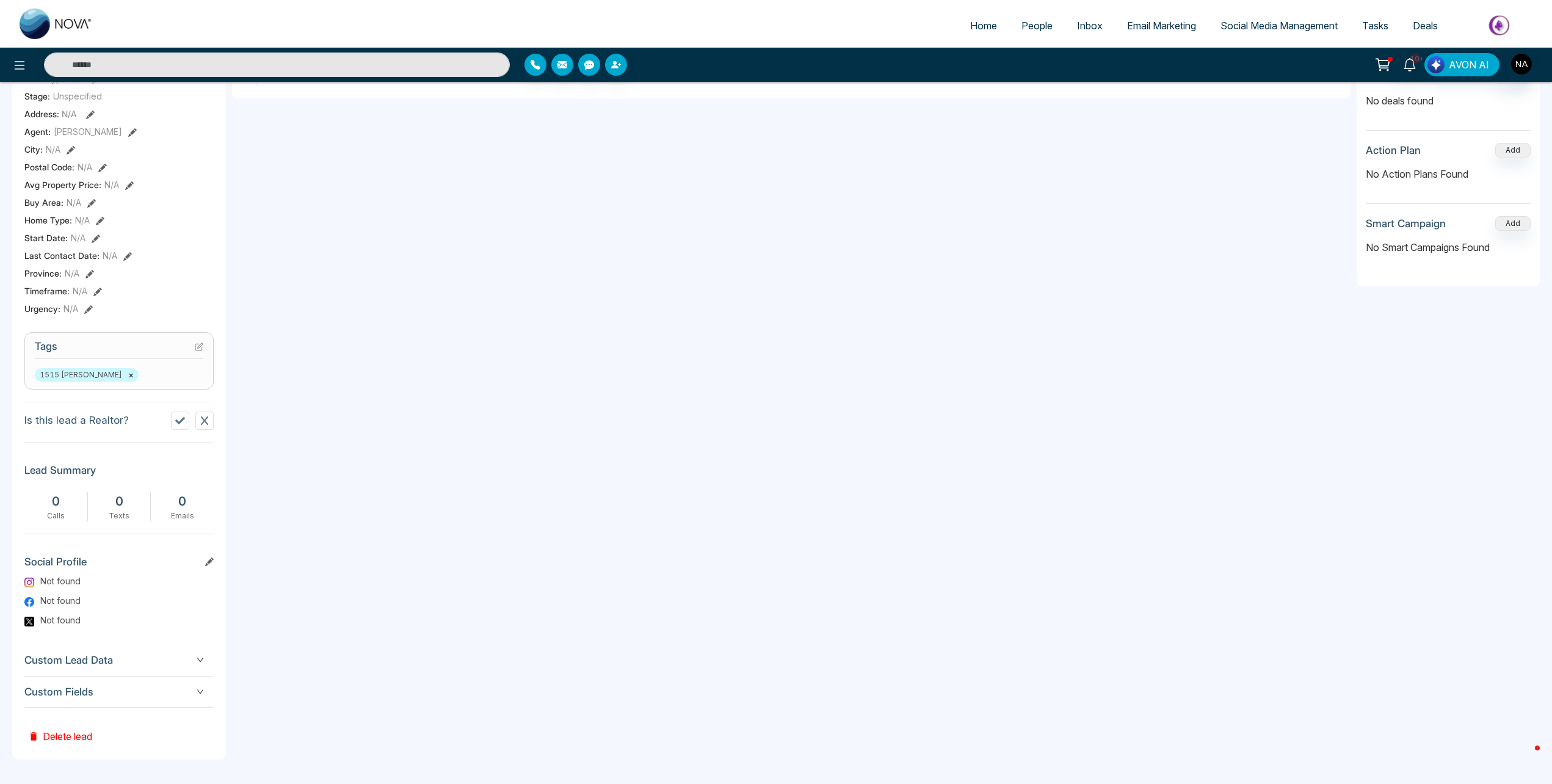
click at [128, 704] on div "Custom Fields" at bounding box center [119, 692] width 189 height 31
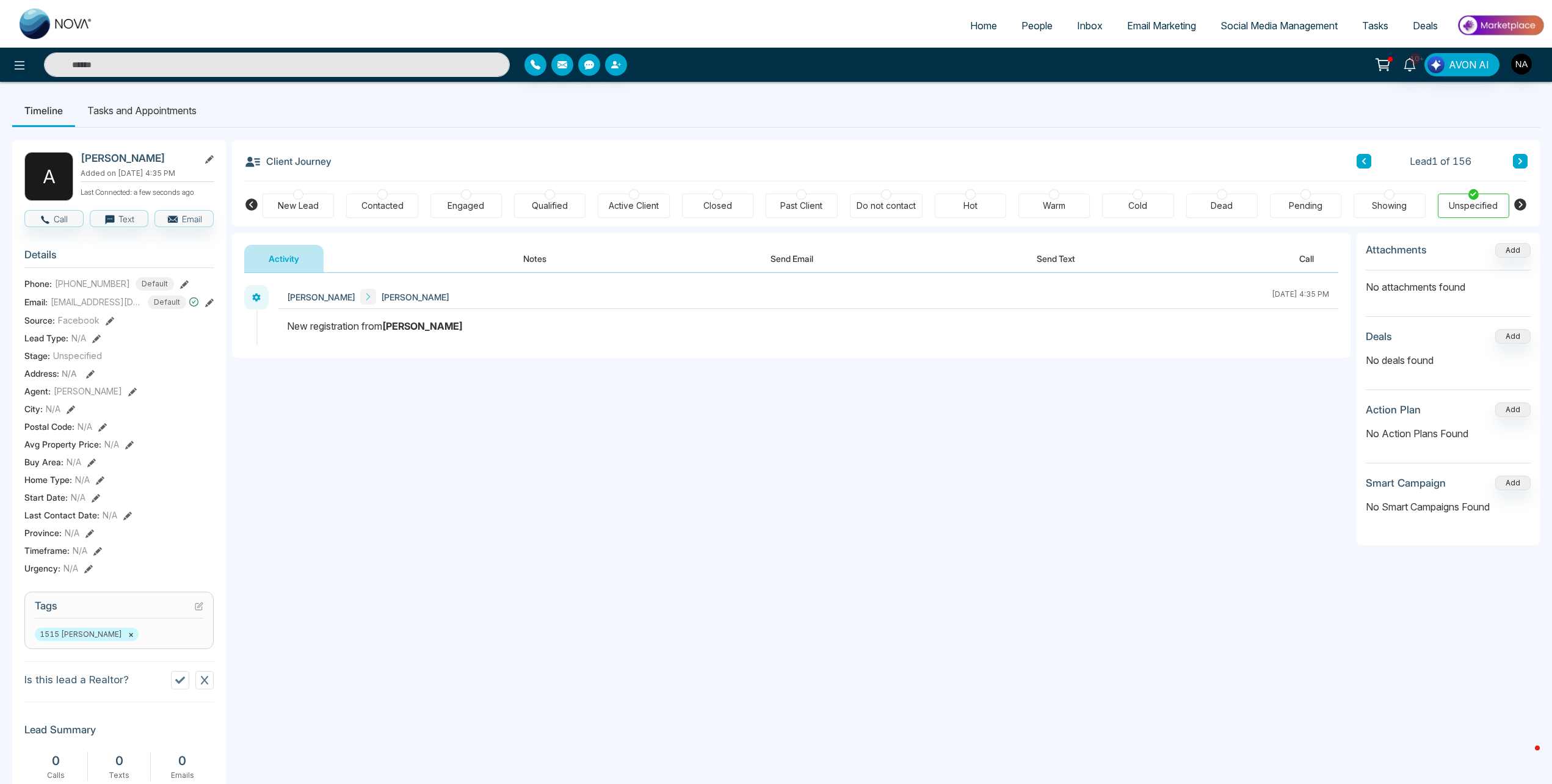
click at [307, 202] on div "New Lead" at bounding box center [298, 205] width 41 height 12
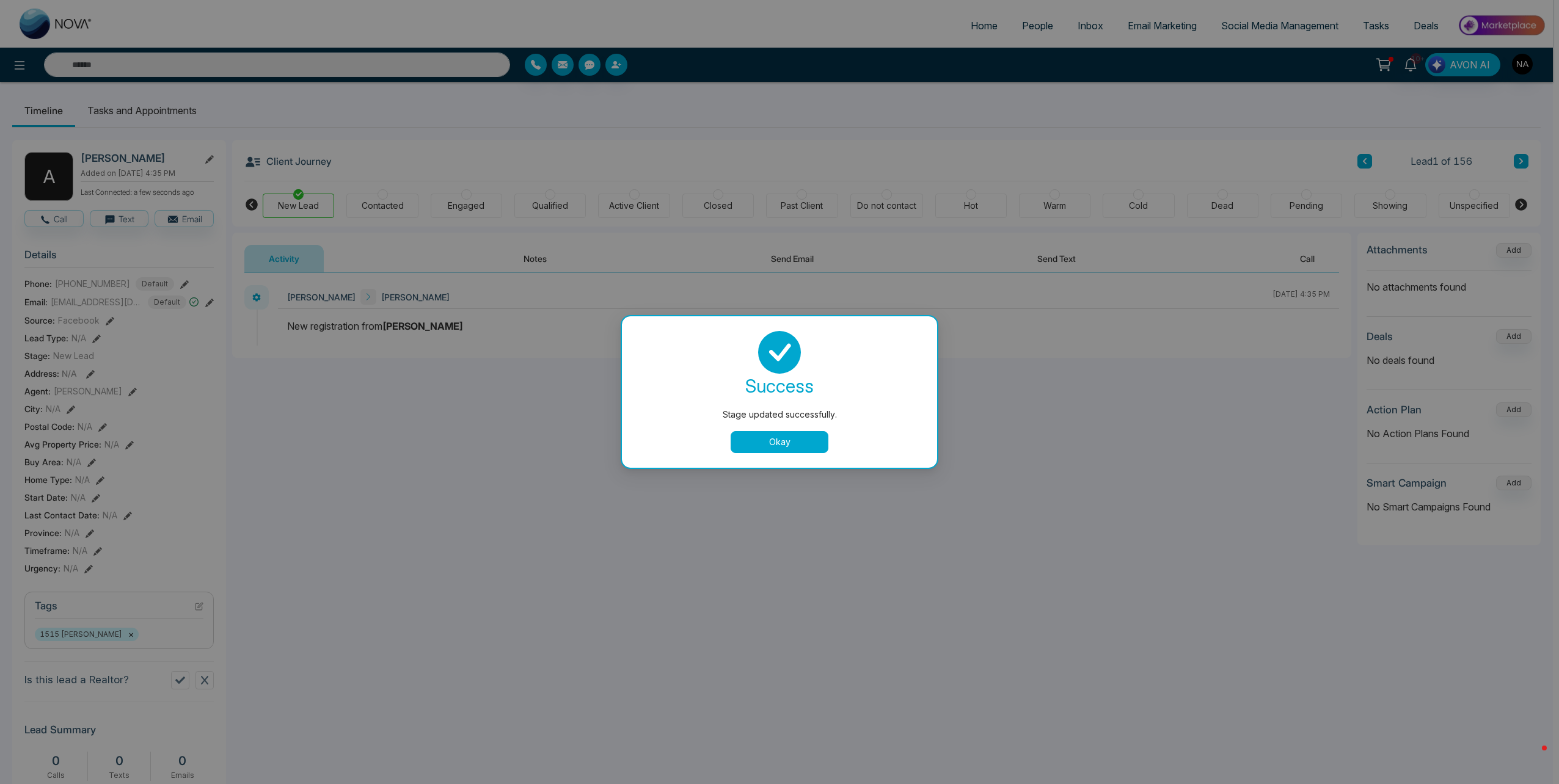
click at [794, 444] on button "Okay" at bounding box center [779, 442] width 98 height 22
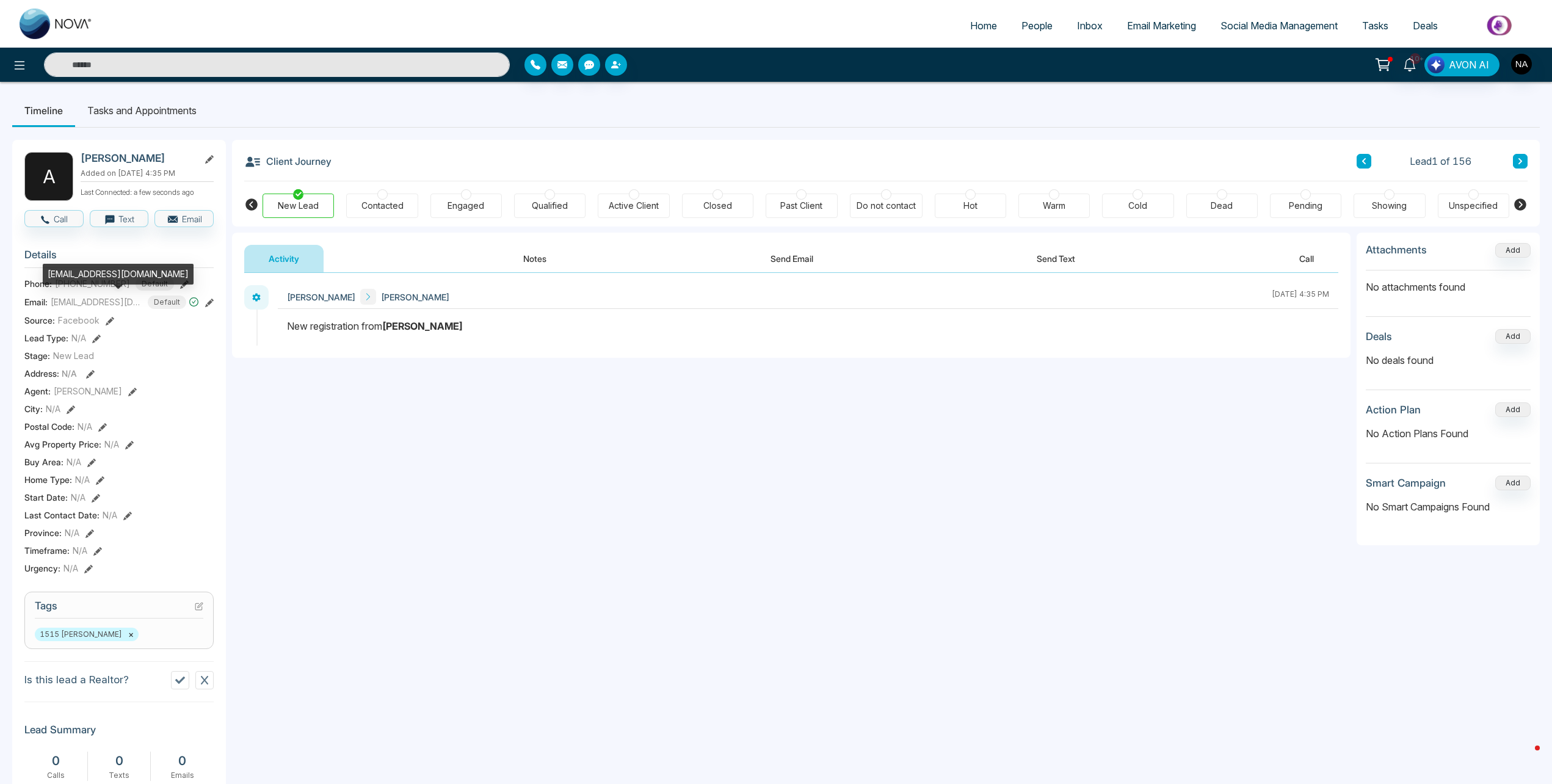
click at [82, 270] on div "[EMAIL_ADDRESS][DOMAIN_NAME]" at bounding box center [118, 274] width 151 height 20
click at [81, 270] on div "[EMAIL_ADDRESS][DOMAIN_NAME]" at bounding box center [118, 274] width 151 height 20
copy div "[EMAIL_ADDRESS][DOMAIN_NAME]"
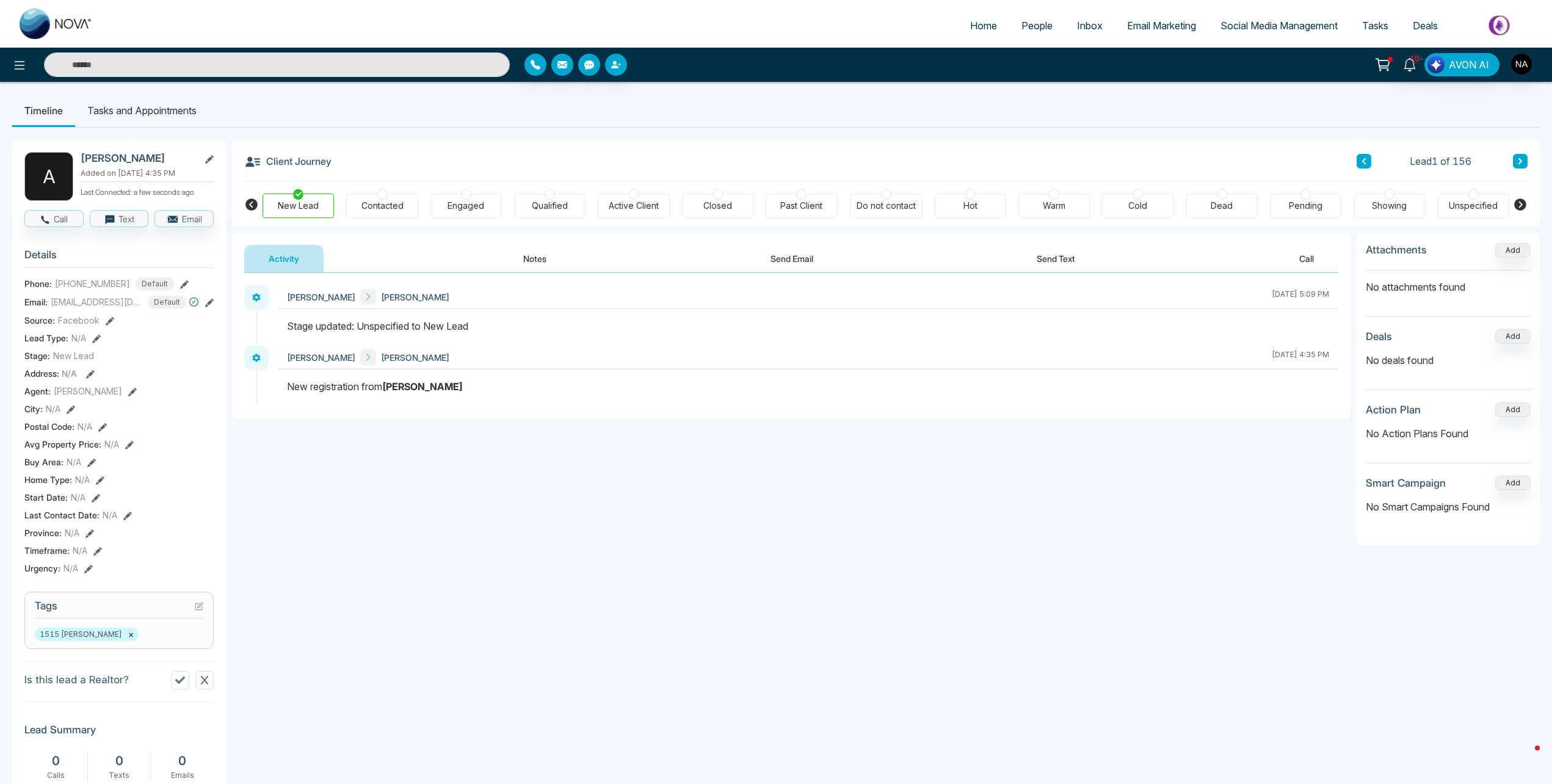
click at [1524, 160] on button at bounding box center [1521, 161] width 15 height 15
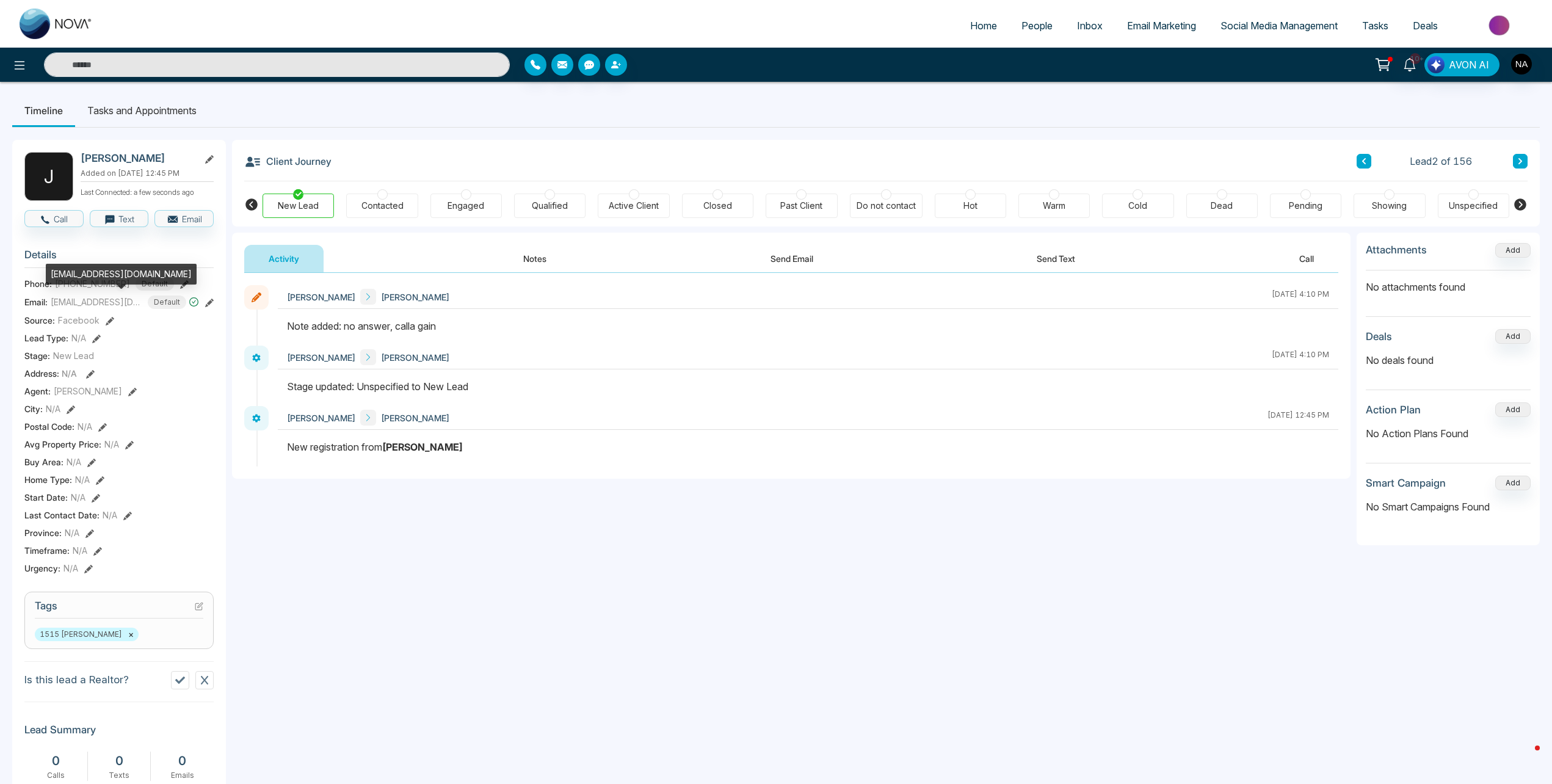
click at [85, 270] on div "[EMAIL_ADDRESS][DOMAIN_NAME]" at bounding box center [121, 274] width 151 height 20
copy div "[EMAIL_ADDRESS][DOMAIN_NAME]"
click at [1519, 157] on button at bounding box center [1521, 161] width 15 height 15
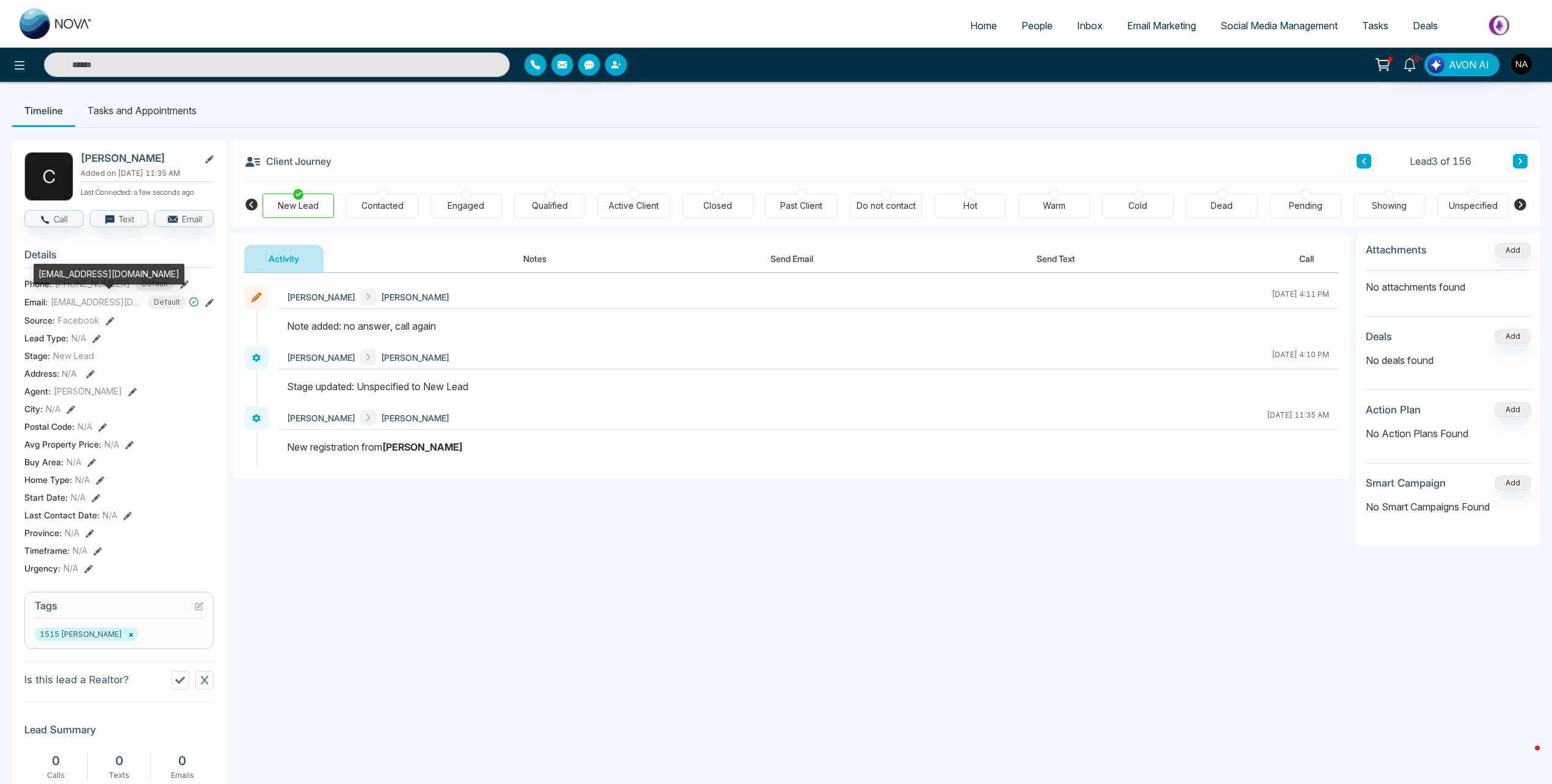
click at [82, 275] on div "[EMAIL_ADDRESS][DOMAIN_NAME]" at bounding box center [109, 274] width 151 height 20
copy div "[EMAIL_ADDRESS][DOMAIN_NAME]"
click at [1518, 160] on icon at bounding box center [1521, 161] width 6 height 7
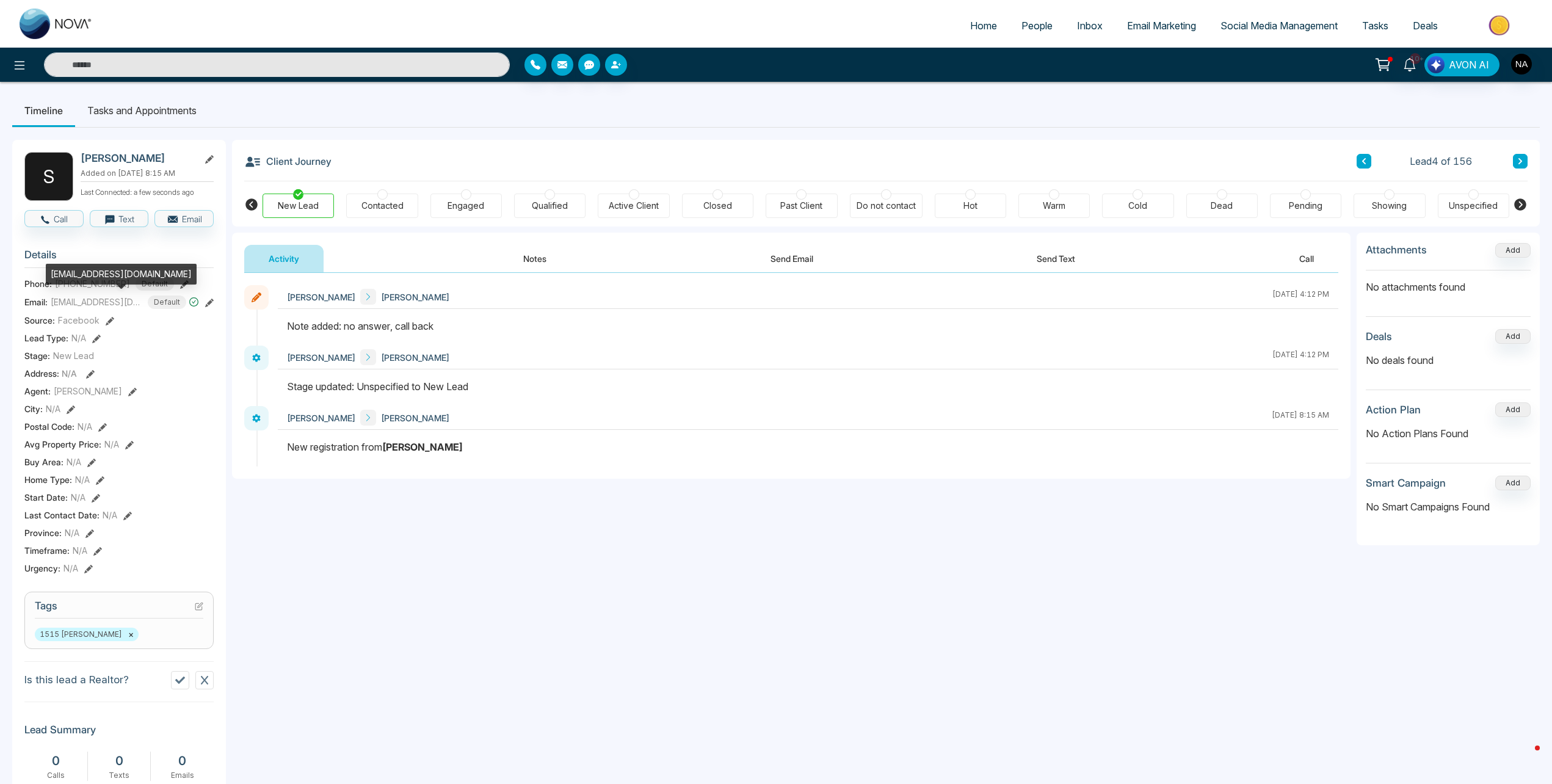
click at [80, 272] on div "[EMAIL_ADDRESS][DOMAIN_NAME]" at bounding box center [121, 274] width 151 height 20
copy div "[EMAIL_ADDRESS][DOMAIN_NAME]"
click at [1521, 160] on icon at bounding box center [1520, 161] width 4 height 6
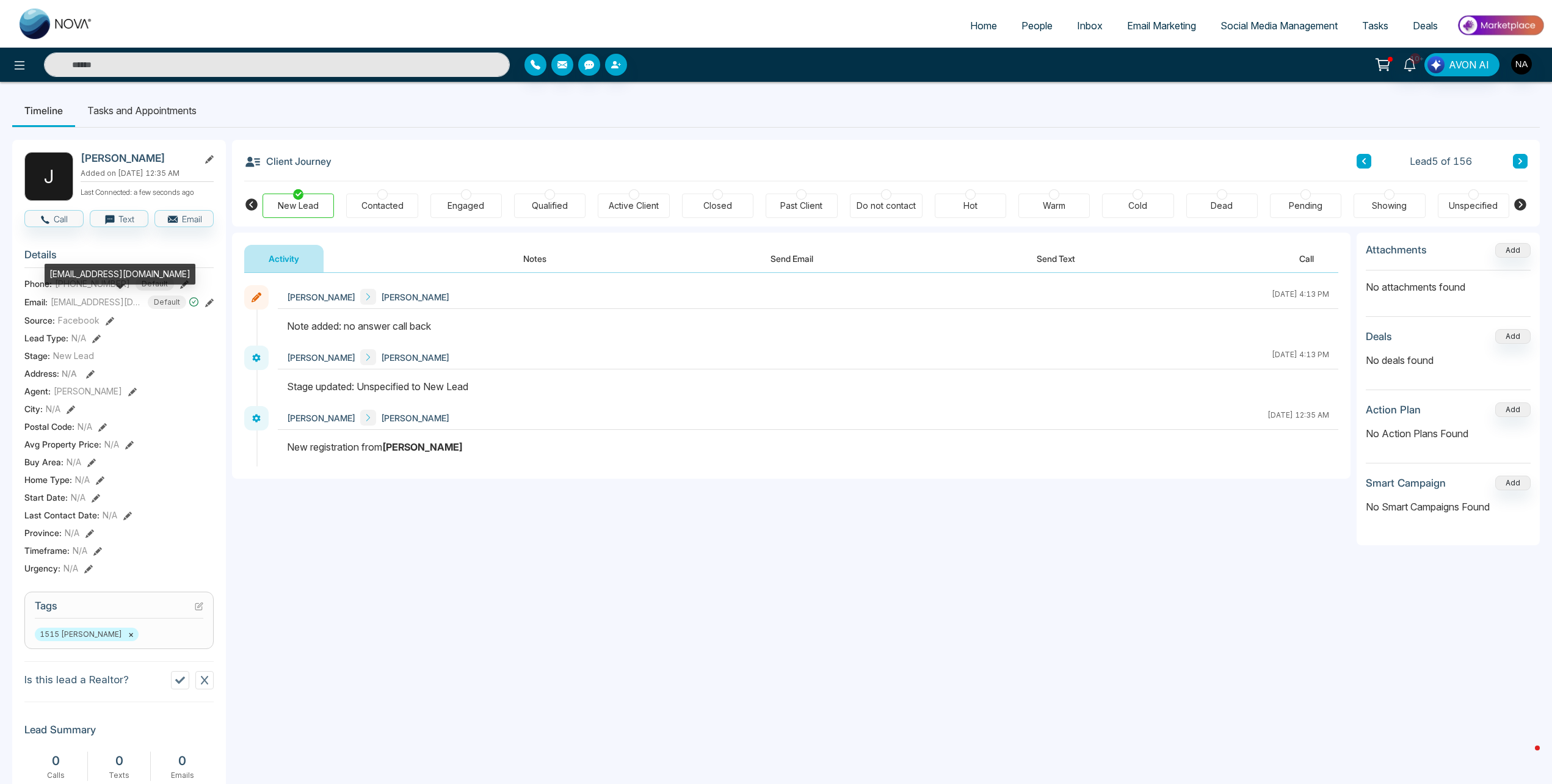
click at [77, 273] on div "[EMAIL_ADDRESS][DOMAIN_NAME]" at bounding box center [119, 274] width 151 height 20
copy div "[EMAIL_ADDRESS][DOMAIN_NAME]"
click at [1518, 162] on icon at bounding box center [1521, 161] width 6 height 7
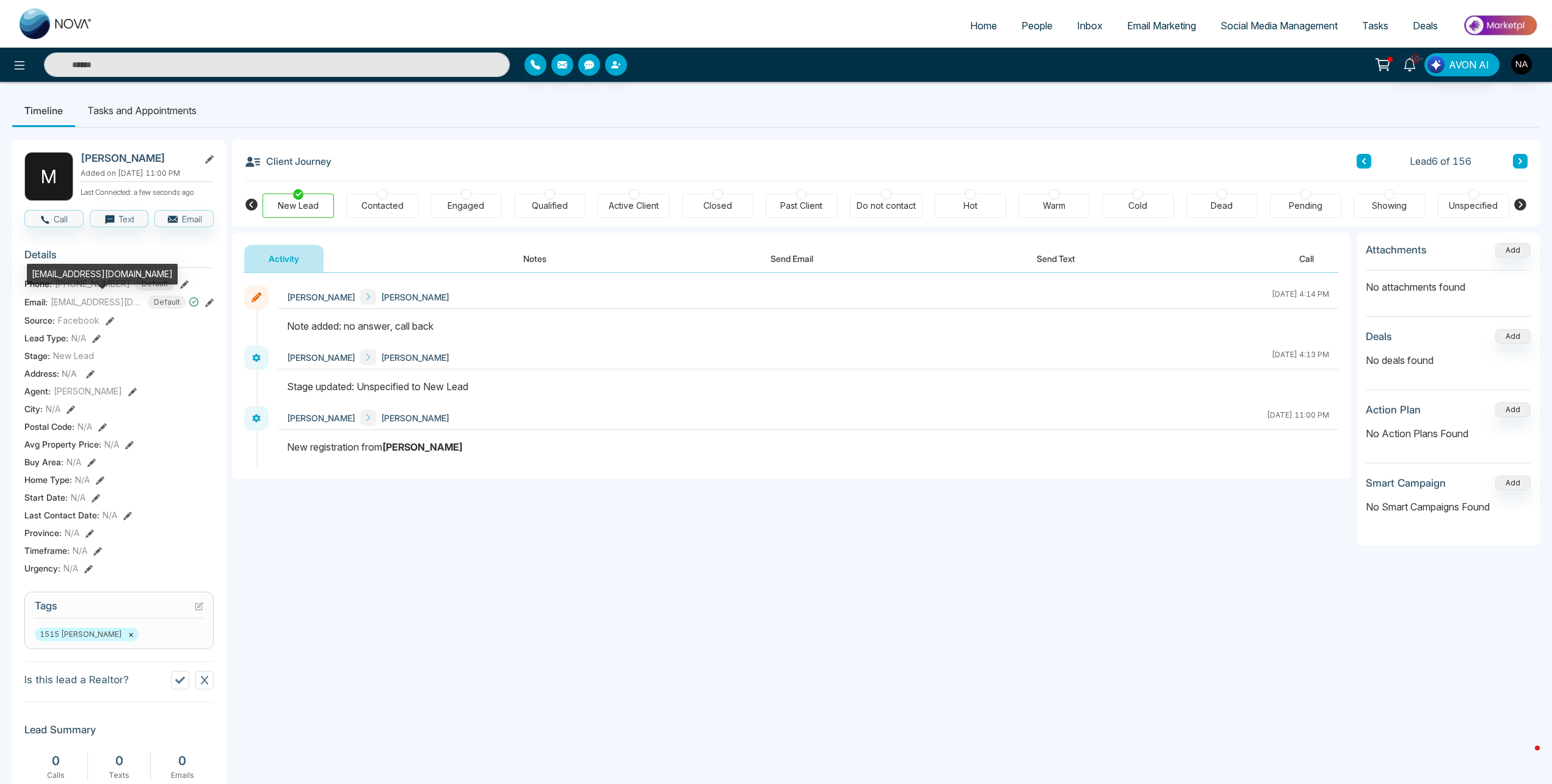
click at [79, 280] on div "[EMAIL_ADDRESS][DOMAIN_NAME]" at bounding box center [102, 274] width 151 height 20
click at [78, 274] on div "[EMAIL_ADDRESS][DOMAIN_NAME]" at bounding box center [102, 274] width 151 height 20
copy div "[EMAIL_ADDRESS][DOMAIN_NAME]"
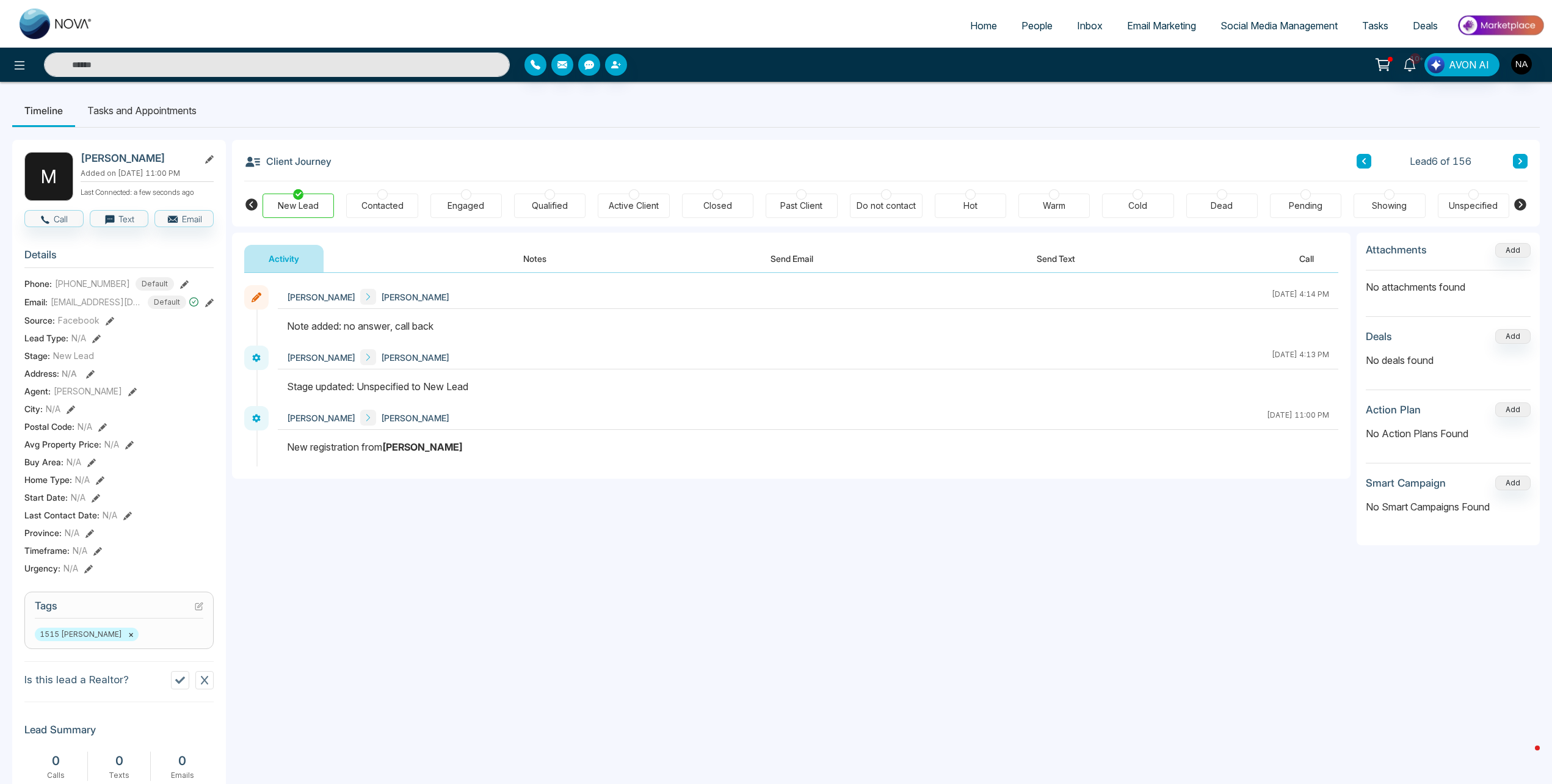
click at [1519, 157] on button at bounding box center [1521, 161] width 15 height 15
click at [87, 267] on div "[EMAIL_ADDRESS][DOMAIN_NAME]" at bounding box center [121, 274] width 151 height 20
click at [79, 271] on div "[EMAIL_ADDRESS][DOMAIN_NAME]" at bounding box center [121, 274] width 151 height 20
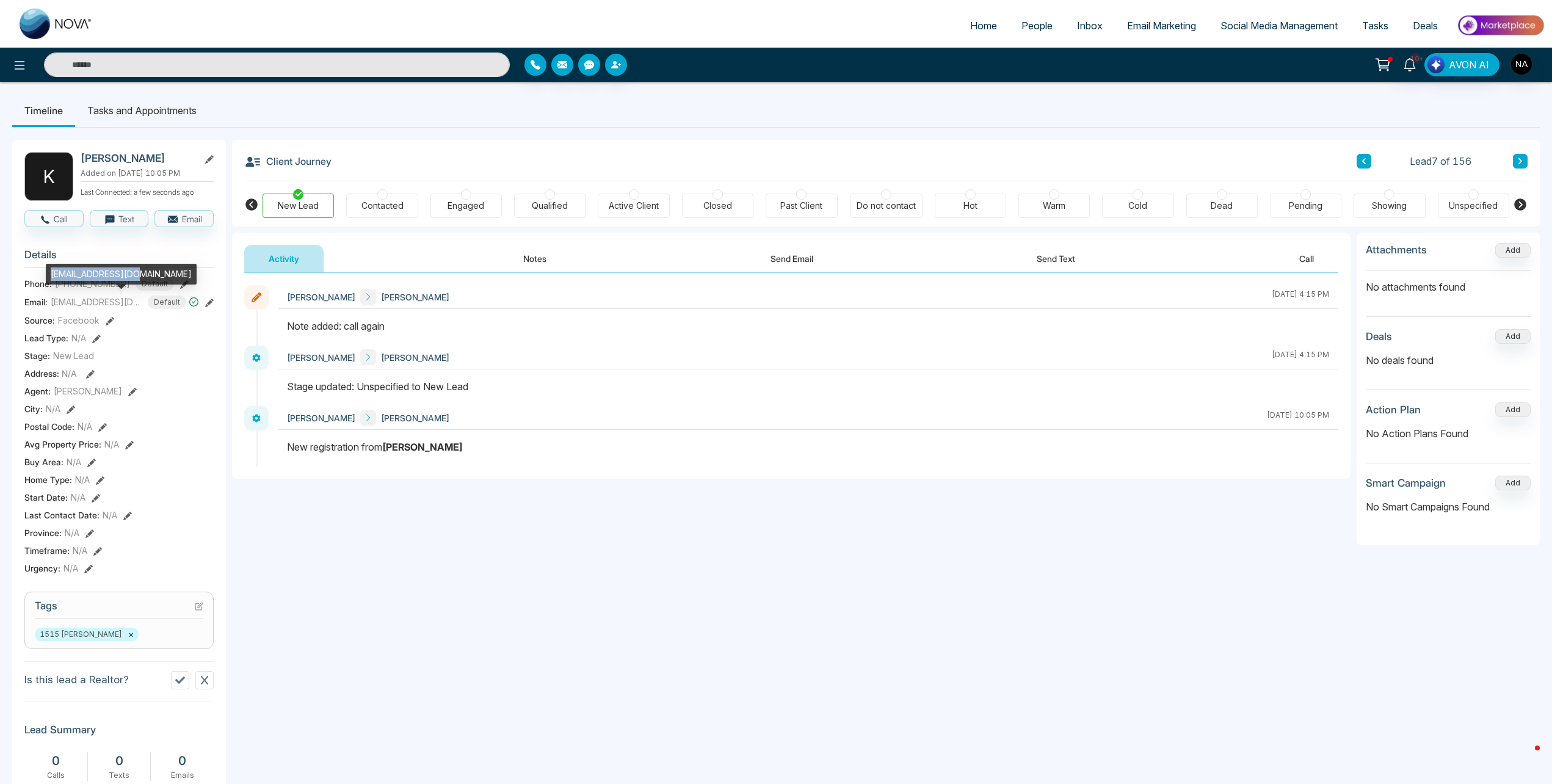
copy div "[EMAIL_ADDRESS][DOMAIN_NAME]"
click at [1521, 163] on icon at bounding box center [1521, 161] width 6 height 7
click at [61, 271] on div "[PERSON_NAME][EMAIL_ADDRESS][PERSON_NAME][DOMAIN_NAME]" at bounding box center [114, 281] width 153 height 34
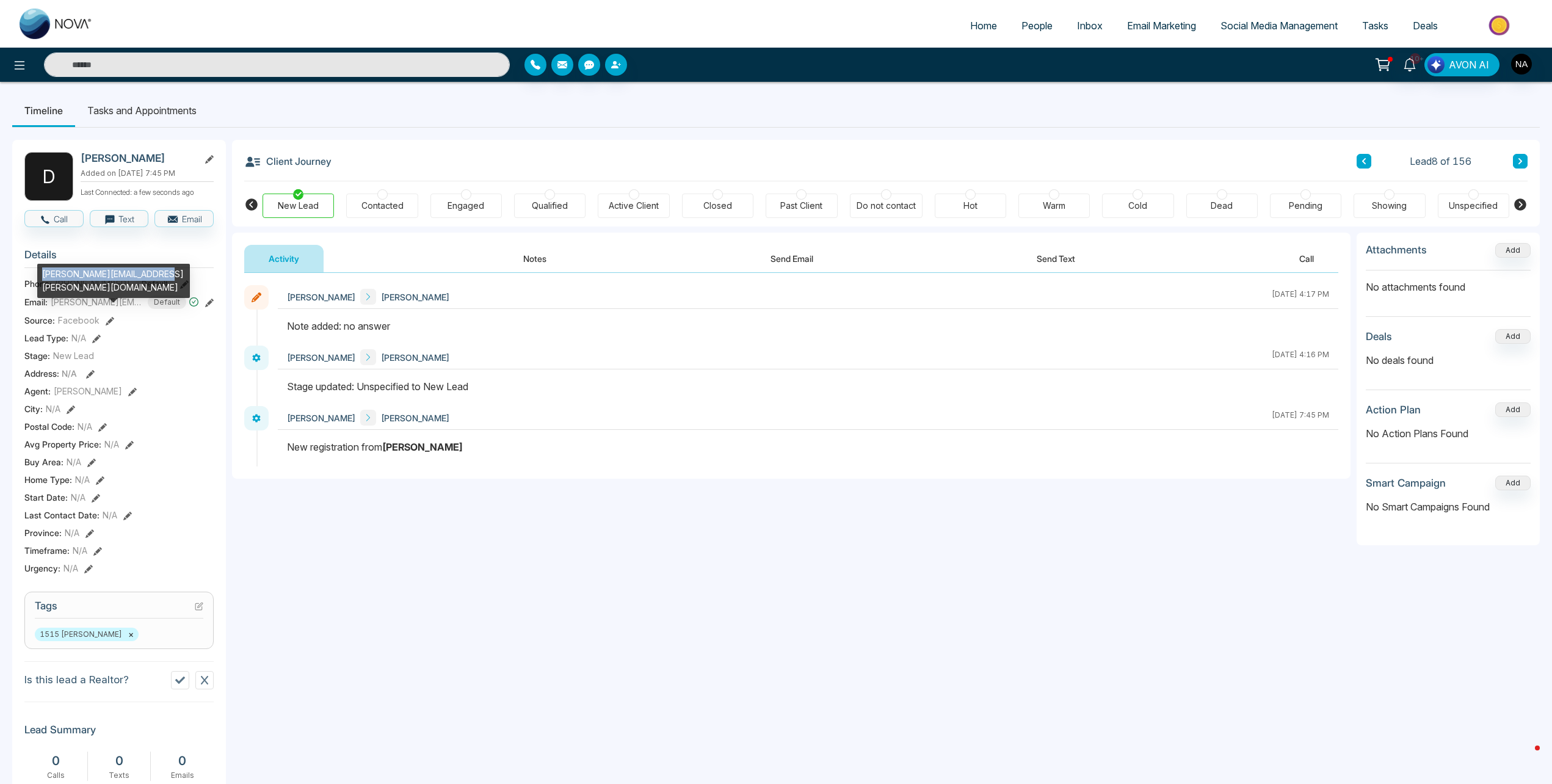
click at [61, 271] on div "[PERSON_NAME][EMAIL_ADDRESS][PERSON_NAME][DOMAIN_NAME]" at bounding box center [114, 281] width 153 height 34
copy div "[PERSON_NAME][EMAIL_ADDRESS][PERSON_NAME][DOMAIN_NAME]"
drag, startPoint x: 1502, startPoint y: 153, endPoint x: 1509, endPoint y: 154, distance: 7.1
click at [1502, 153] on div "Client Journey Lead 8 of 156" at bounding box center [886, 160] width 1284 height 42
click at [1509, 154] on div "Lead 8 of 156" at bounding box center [1442, 161] width 171 height 15
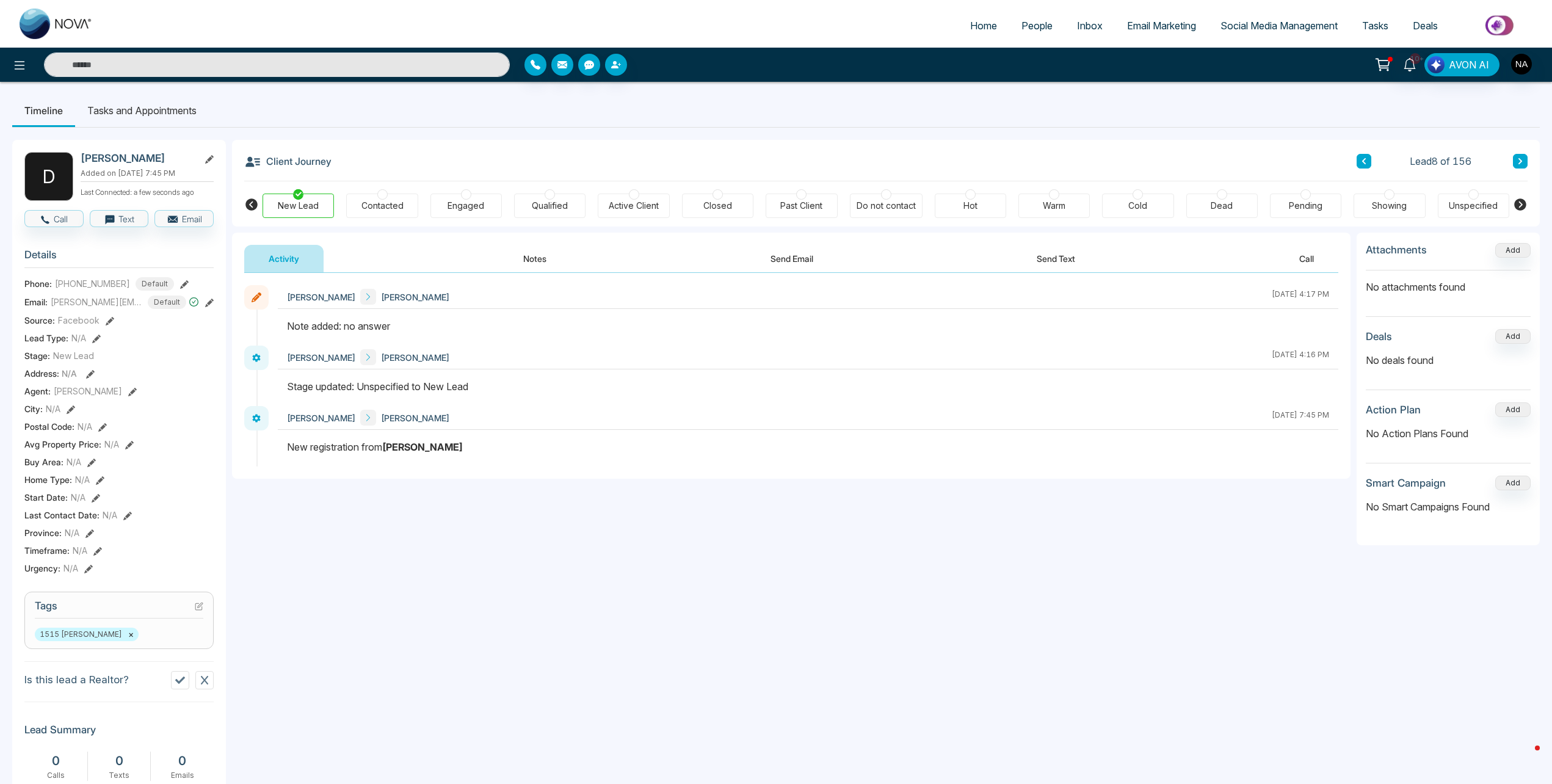
click at [1518, 160] on icon at bounding box center [1521, 161] width 6 height 7
click at [87, 273] on div "[EMAIL_ADDRESS][DOMAIN_NAME]" at bounding box center [119, 274] width 151 height 20
click at [88, 273] on div "[EMAIL_ADDRESS][DOMAIN_NAME]" at bounding box center [119, 274] width 151 height 20
click at [1521, 164] on icon at bounding box center [1521, 161] width 6 height 7
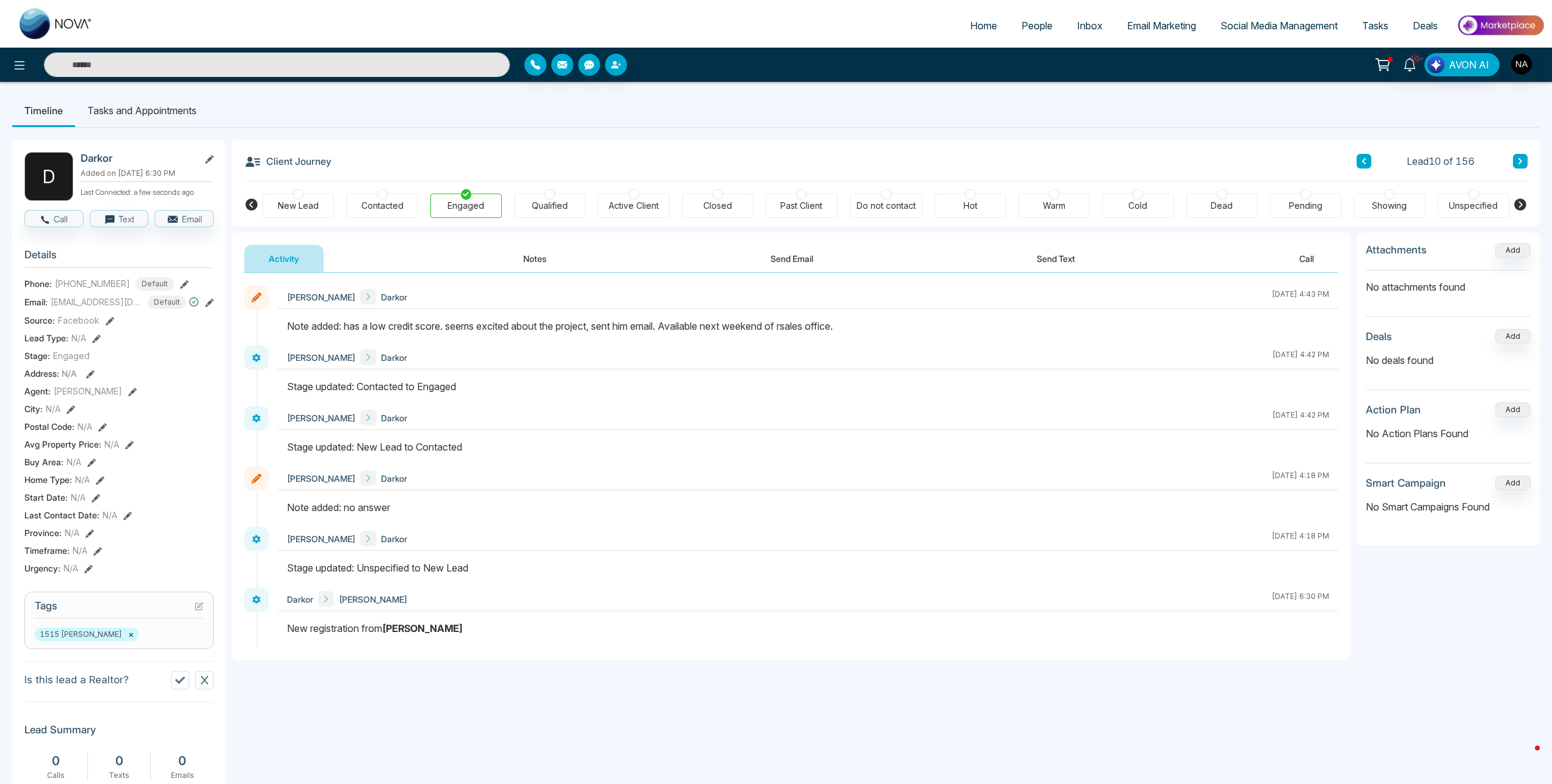
click at [1517, 165] on button at bounding box center [1521, 161] width 15 height 15
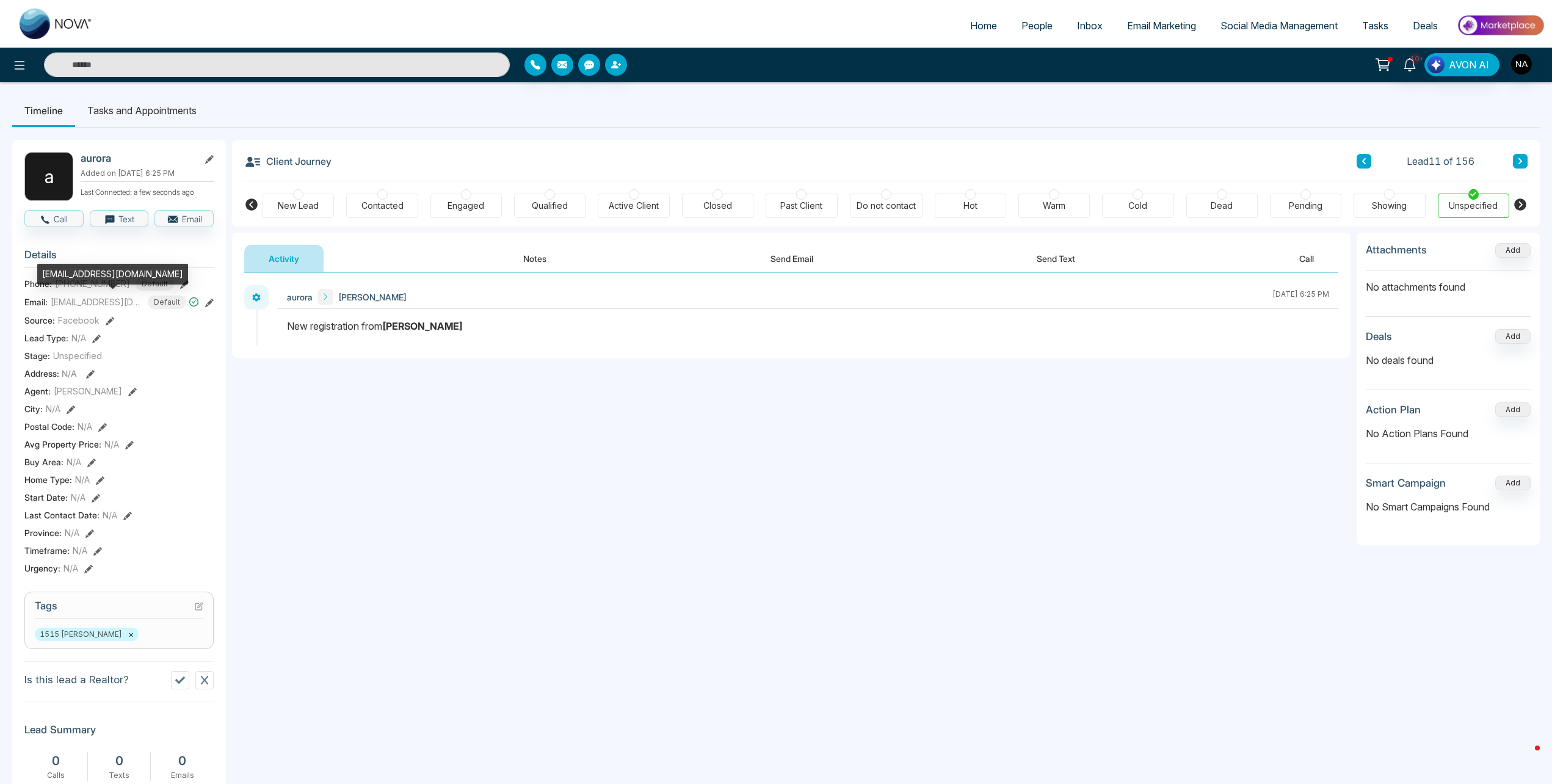
click at [89, 279] on div "[EMAIL_ADDRESS][DOMAIN_NAME]" at bounding box center [112, 274] width 151 height 20
click at [1526, 168] on button at bounding box center [1521, 161] width 15 height 15
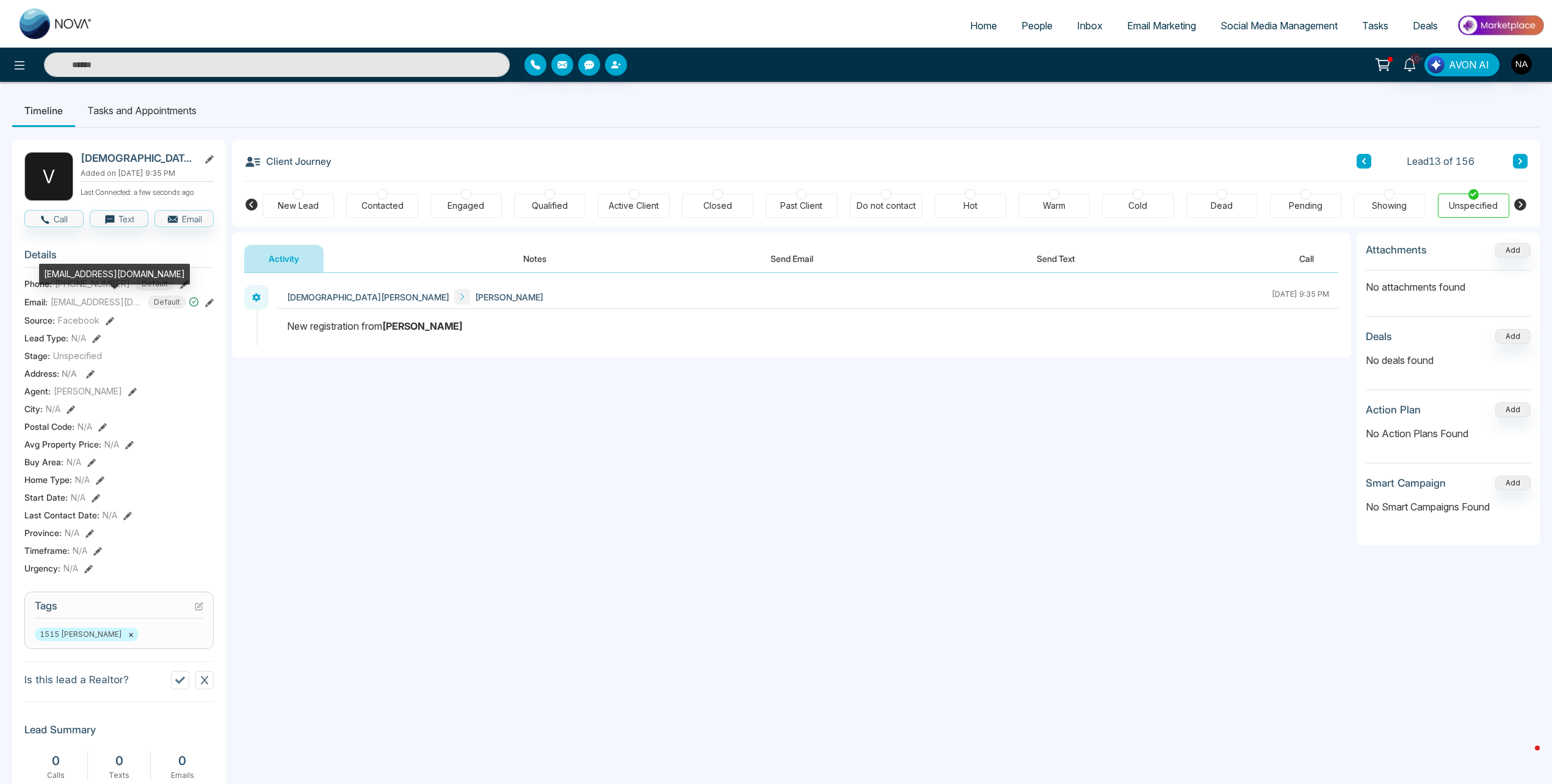
click at [85, 268] on div "[EMAIL_ADDRESS][DOMAIN_NAME]" at bounding box center [114, 274] width 151 height 20
click at [85, 269] on div "[EMAIL_ADDRESS][DOMAIN_NAME]" at bounding box center [114, 274] width 151 height 20
click at [1525, 164] on button at bounding box center [1521, 161] width 15 height 15
